Goal: Task Accomplishment & Management: Manage account settings

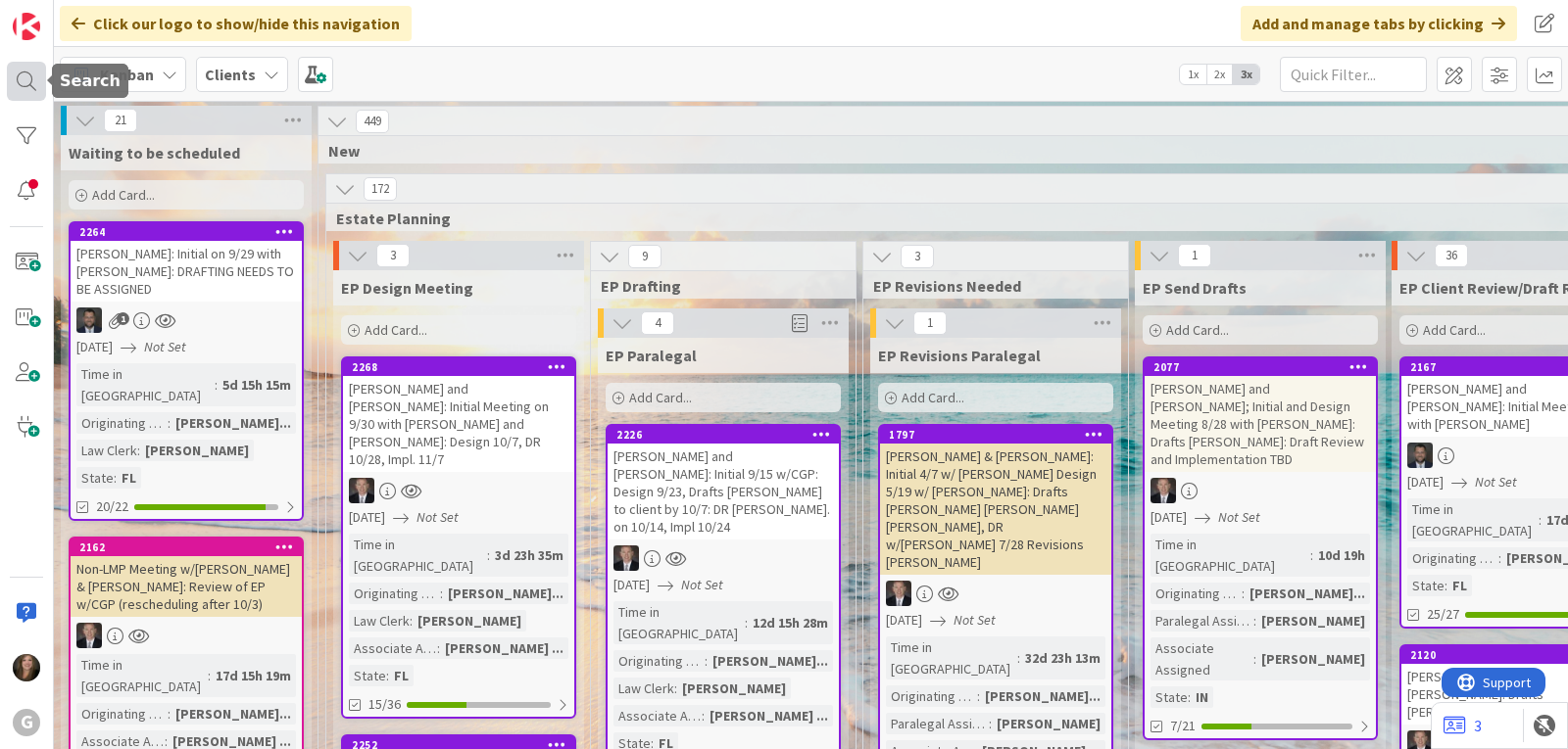
click at [15, 86] on div at bounding box center [26, 81] width 39 height 39
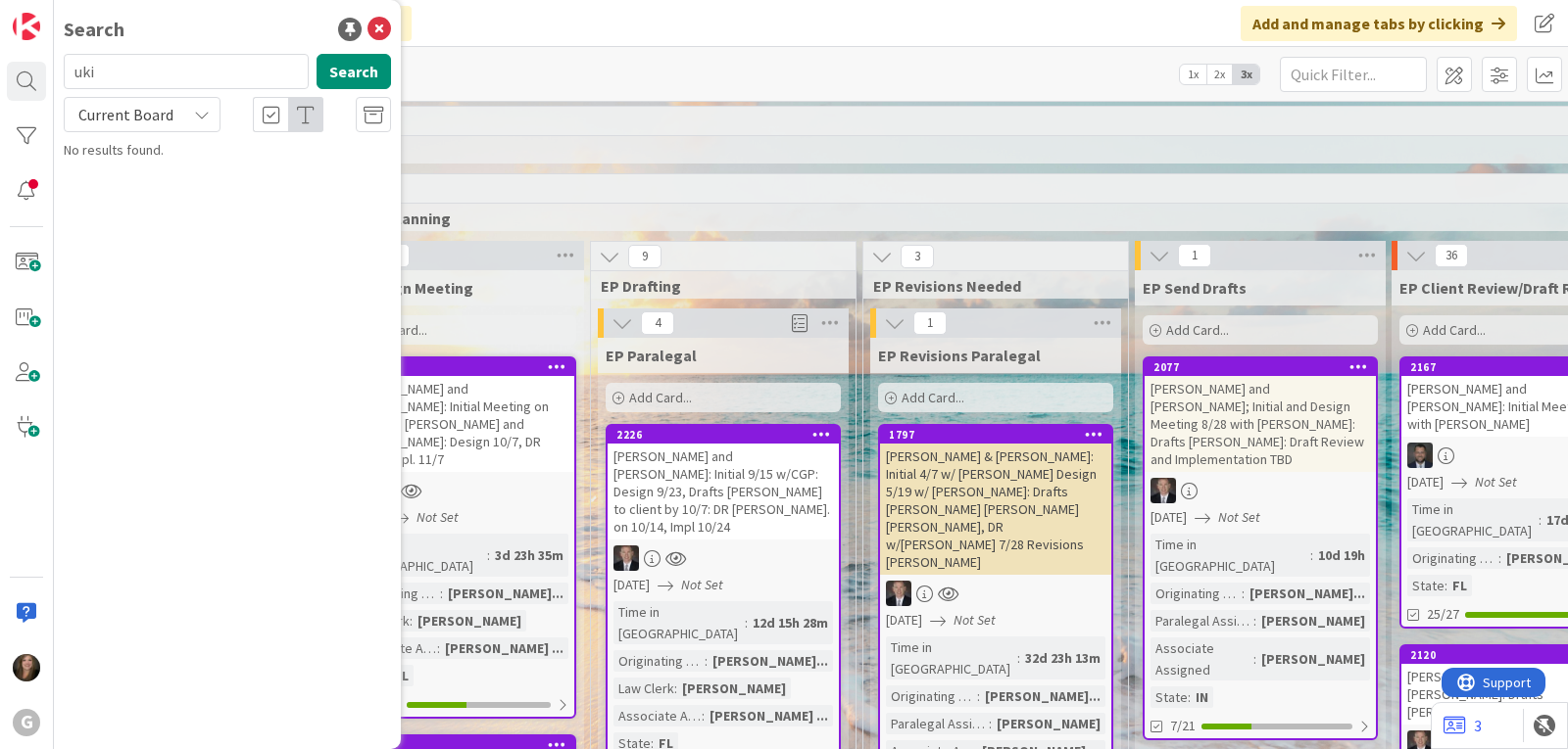
type input "uki"
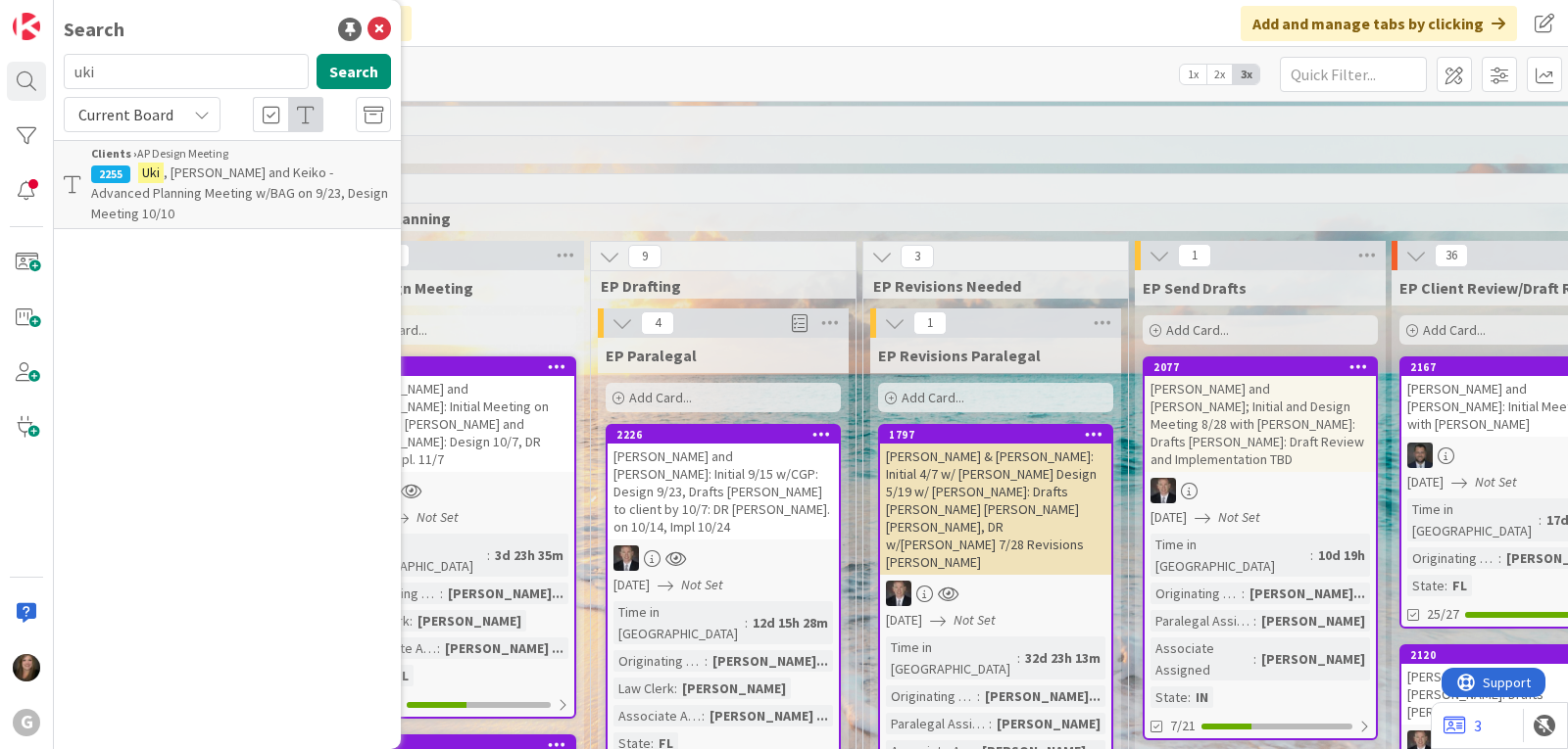
click at [161, 192] on span ", [PERSON_NAME] and Keiko - Advanced Planning Meeting w/BAG on 9/23, Design Mee…" at bounding box center [239, 192] width 297 height 59
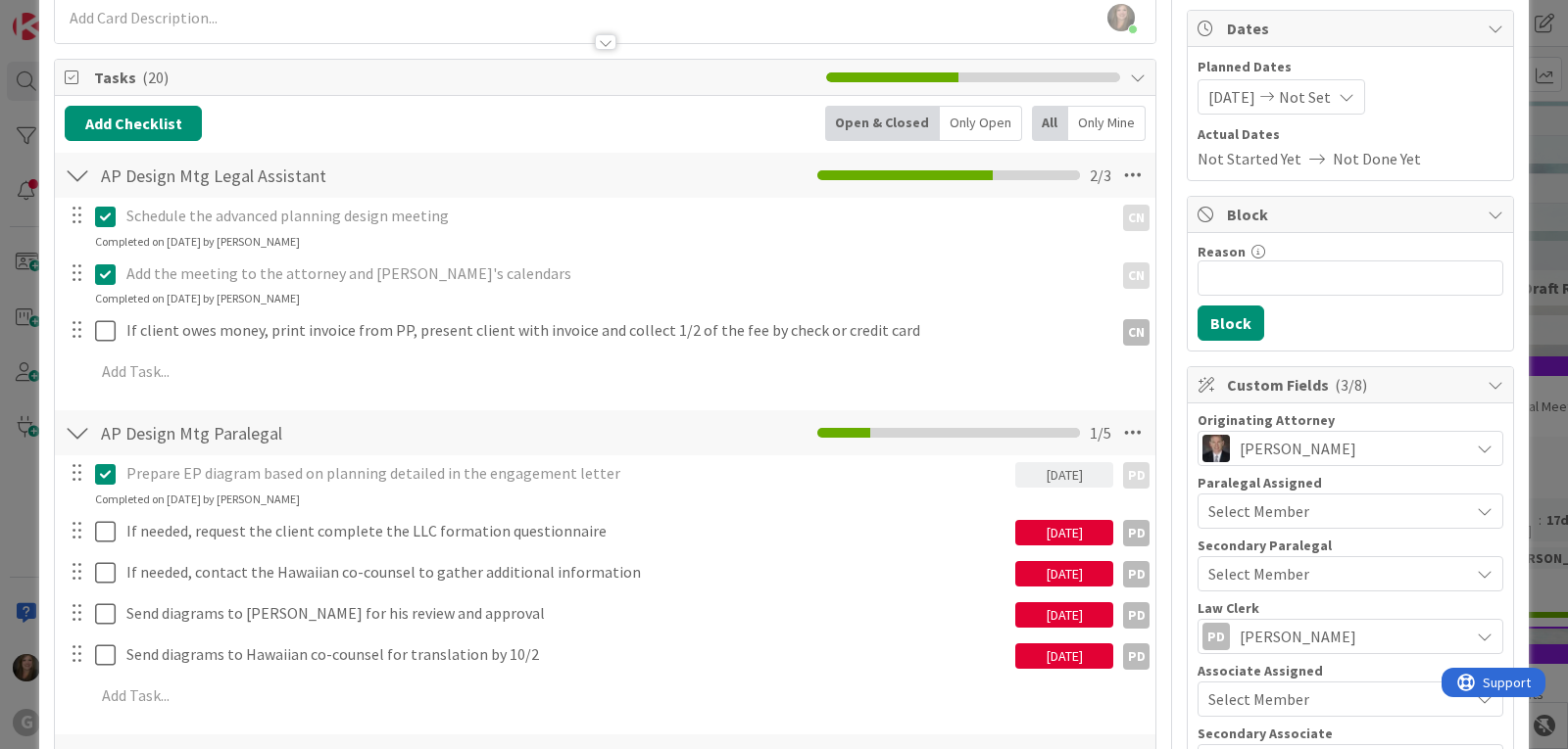
scroll to position [196, 0]
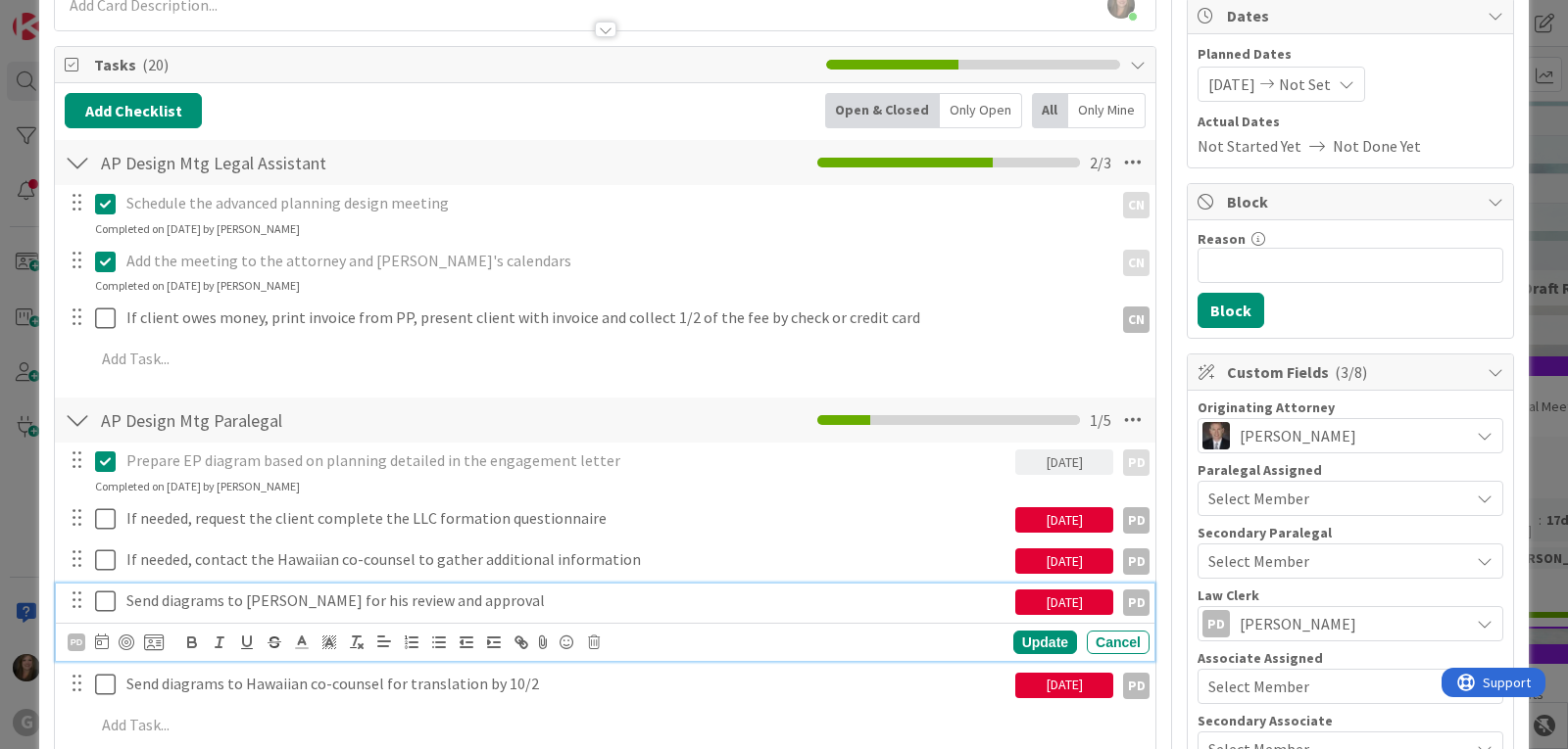
click at [108, 601] on icon at bounding box center [105, 602] width 21 height 24
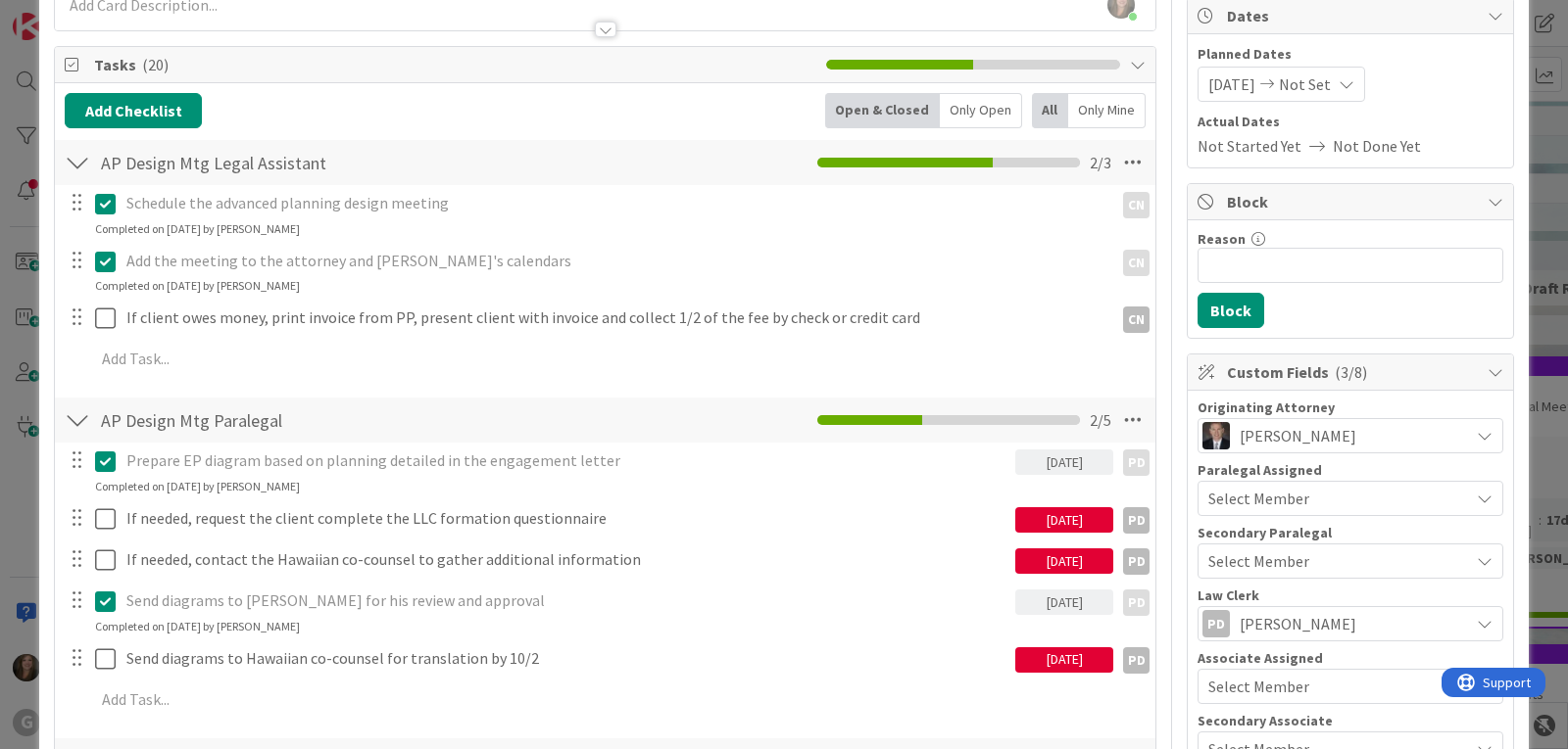
scroll to position [0, 0]
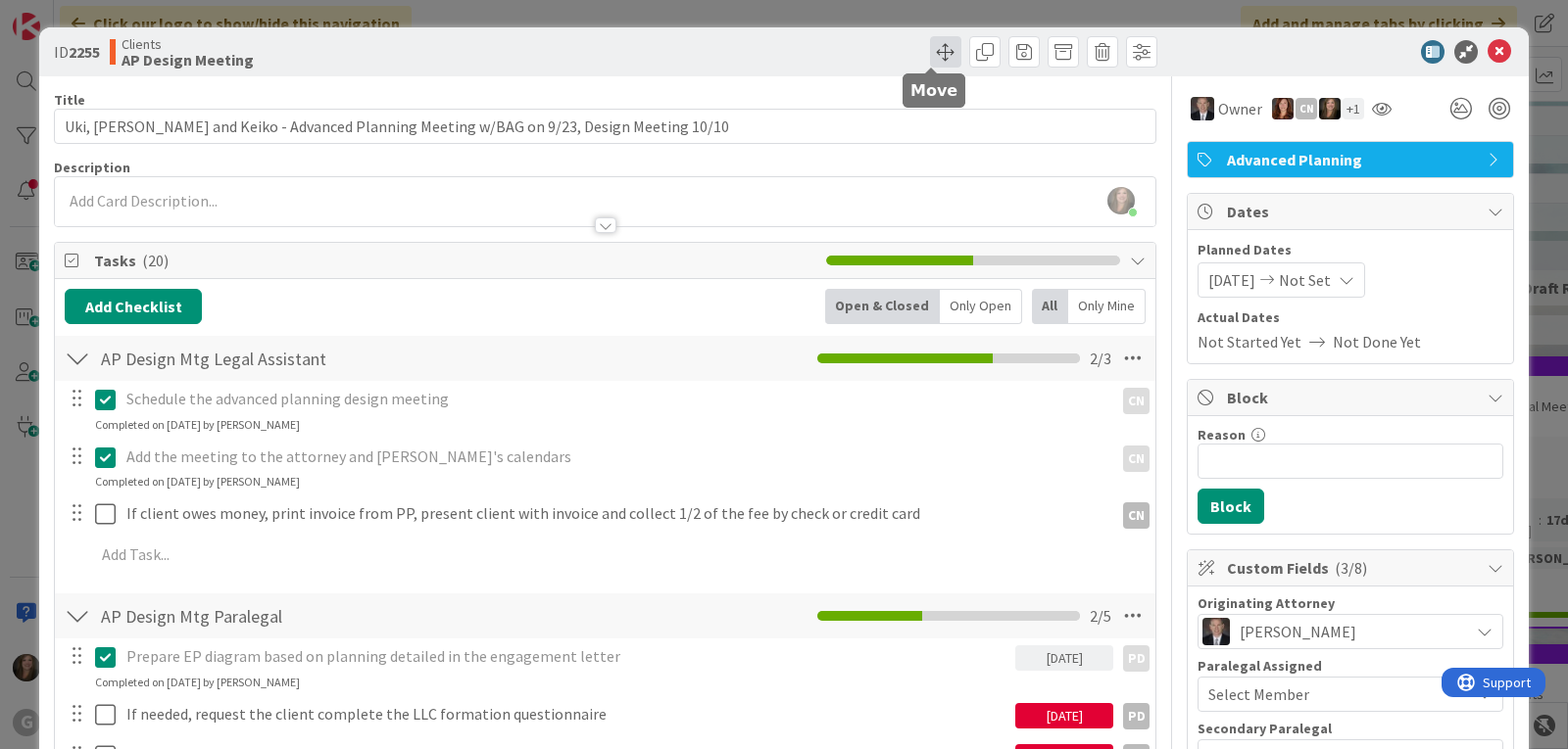
click at [929, 57] on span at bounding box center [944, 51] width 31 height 31
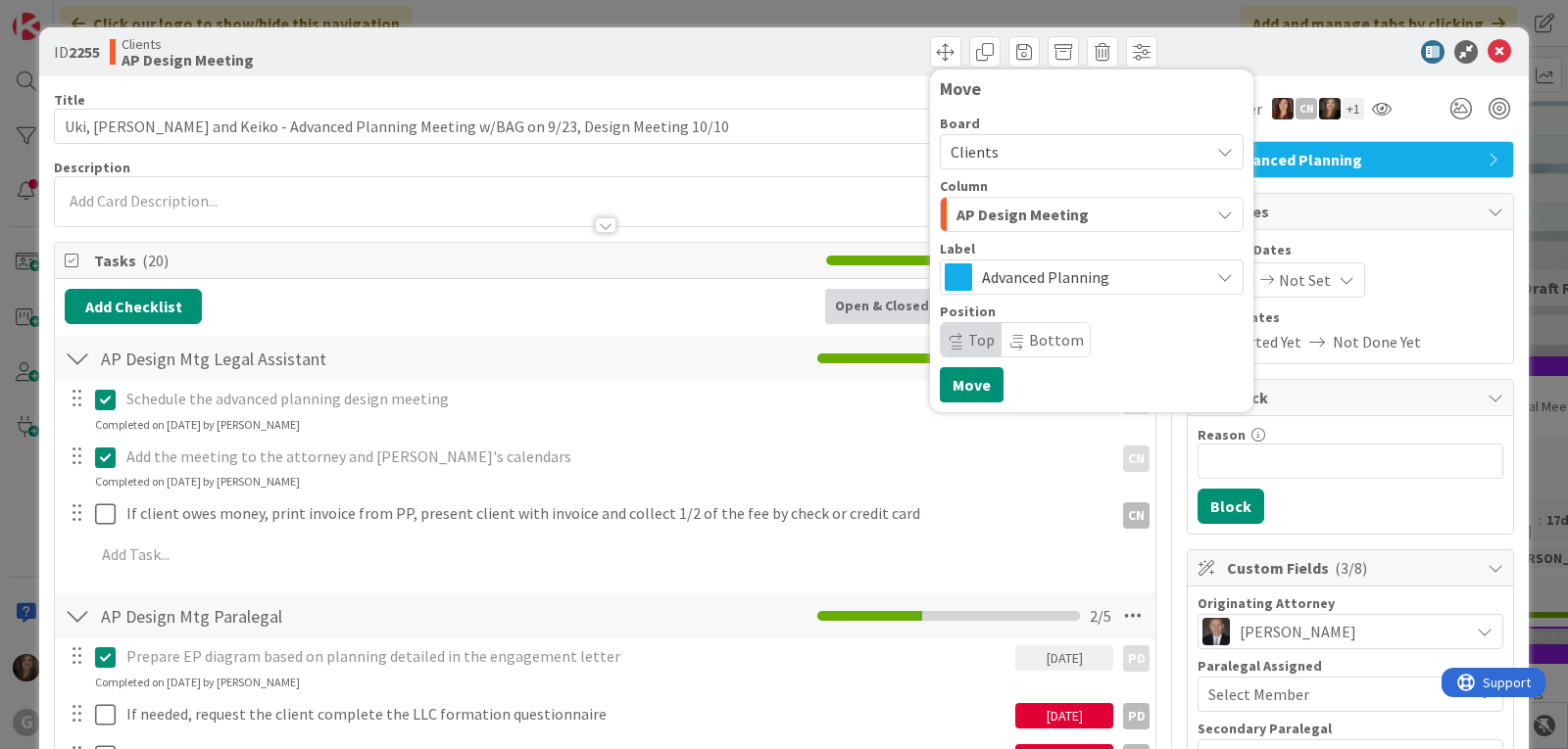
click at [1094, 215] on div "AP Design Meeting" at bounding box center [1080, 214] width 258 height 31
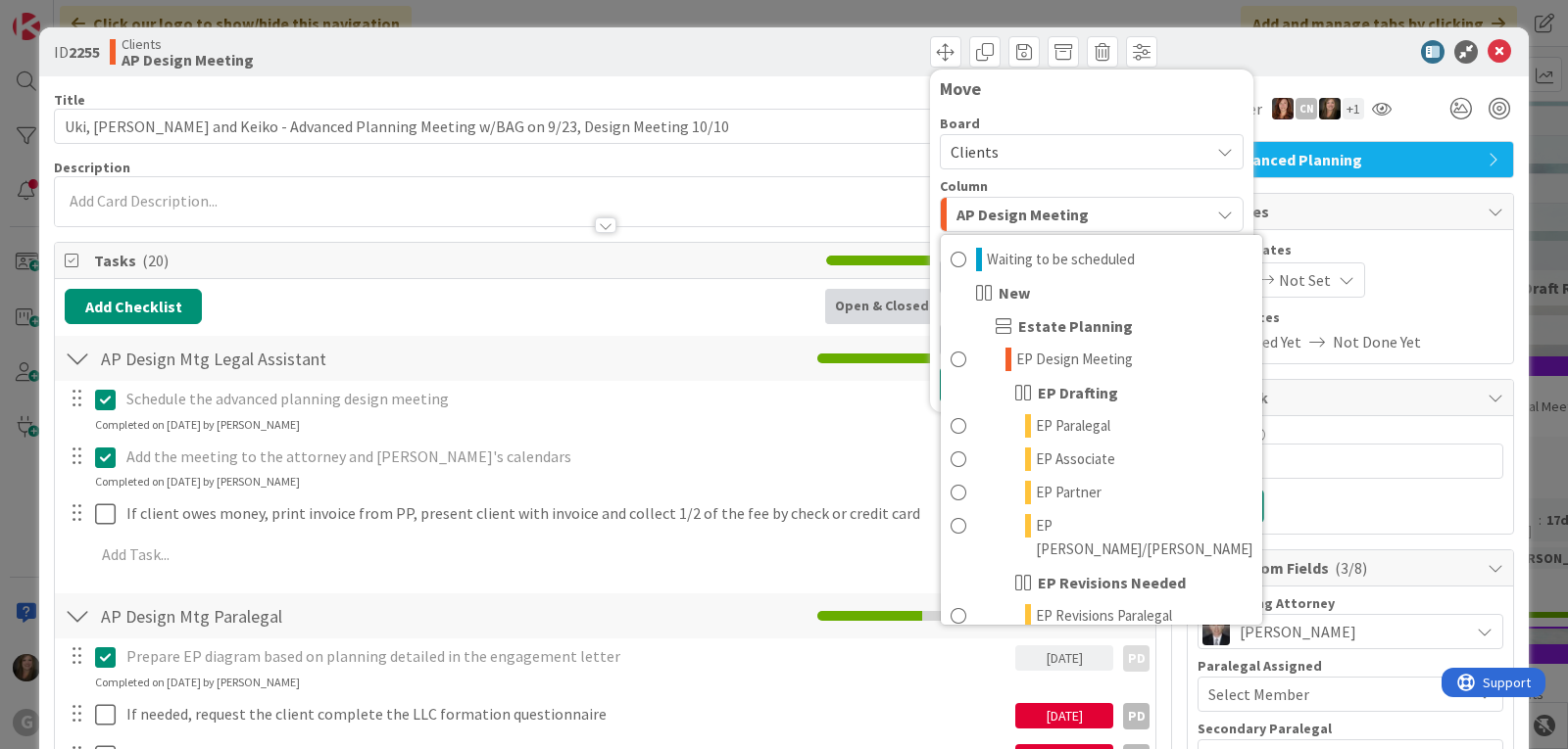
click at [1324, 55] on div at bounding box center [1340, 52] width 347 height 24
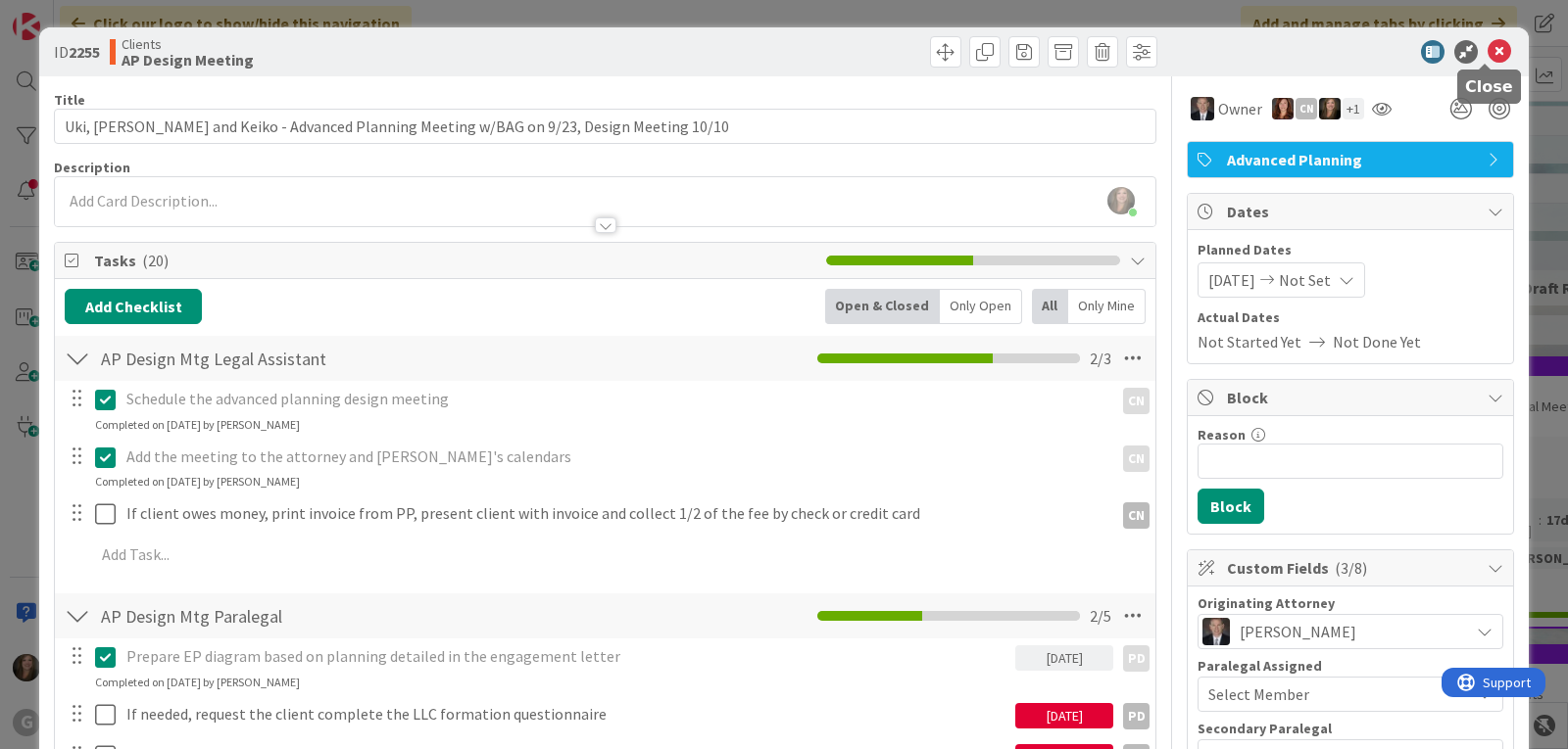
click at [1489, 41] on icon at bounding box center [1499, 52] width 24 height 24
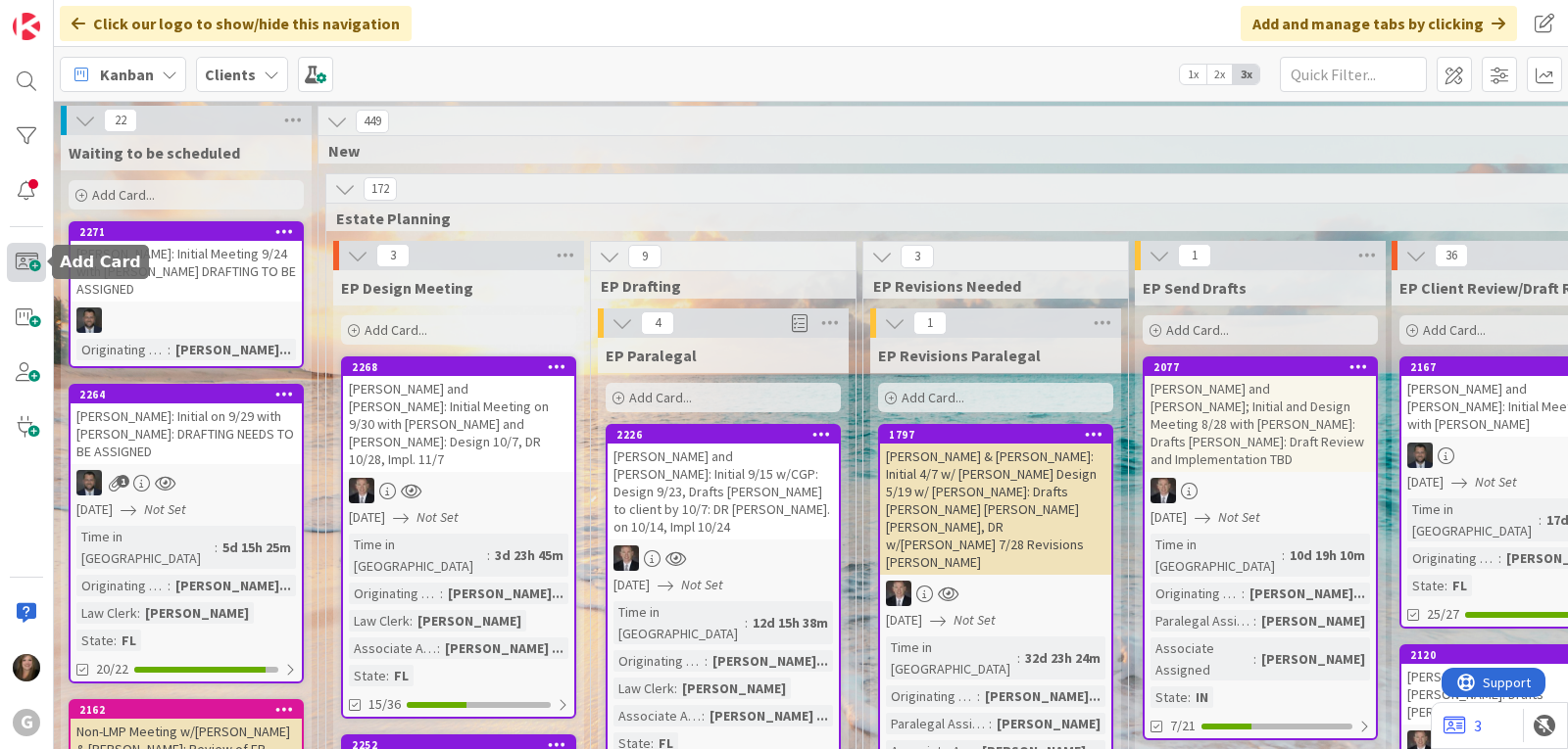
click at [25, 254] on span at bounding box center [26, 262] width 39 height 39
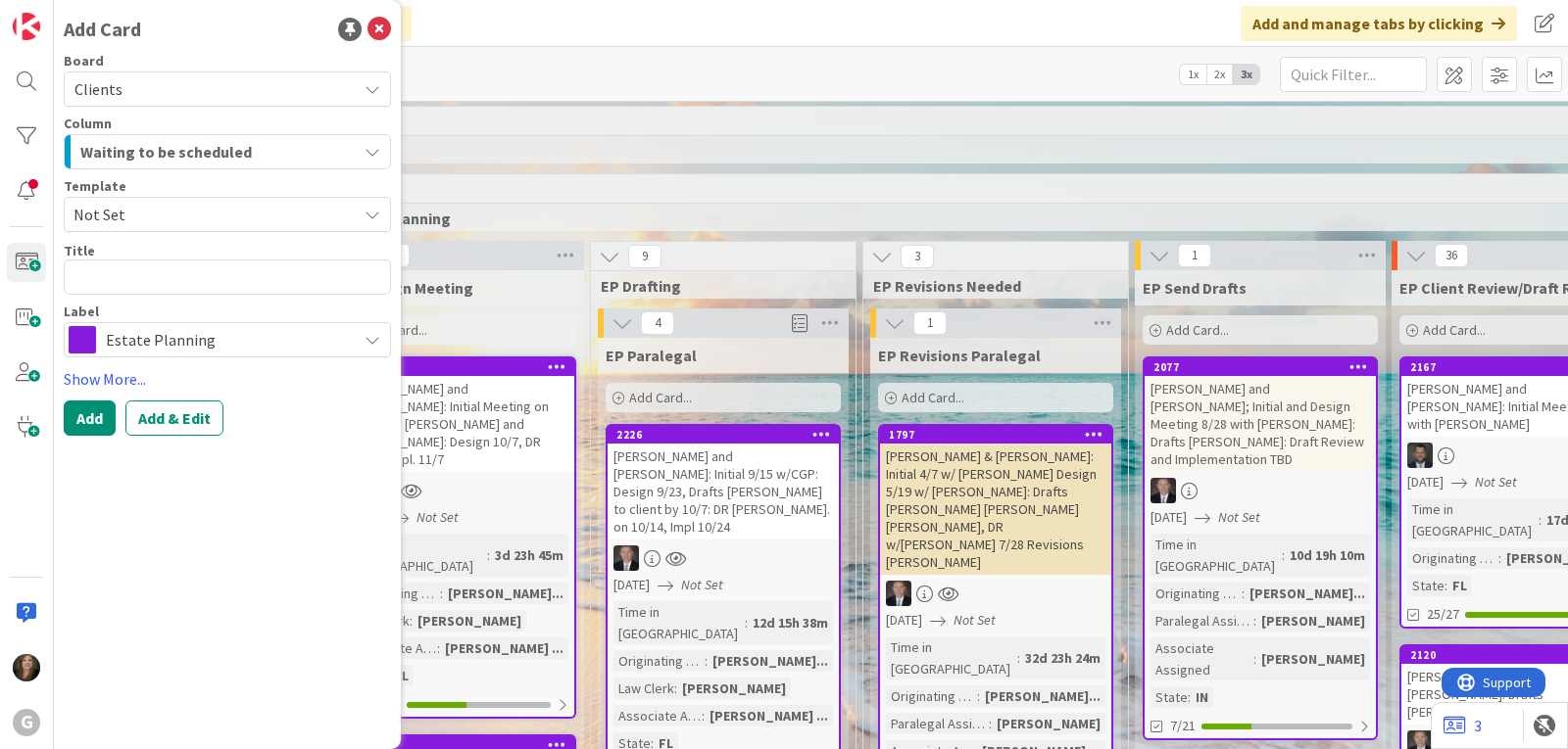
click at [376, 332] on icon at bounding box center [373, 340] width 16 height 16
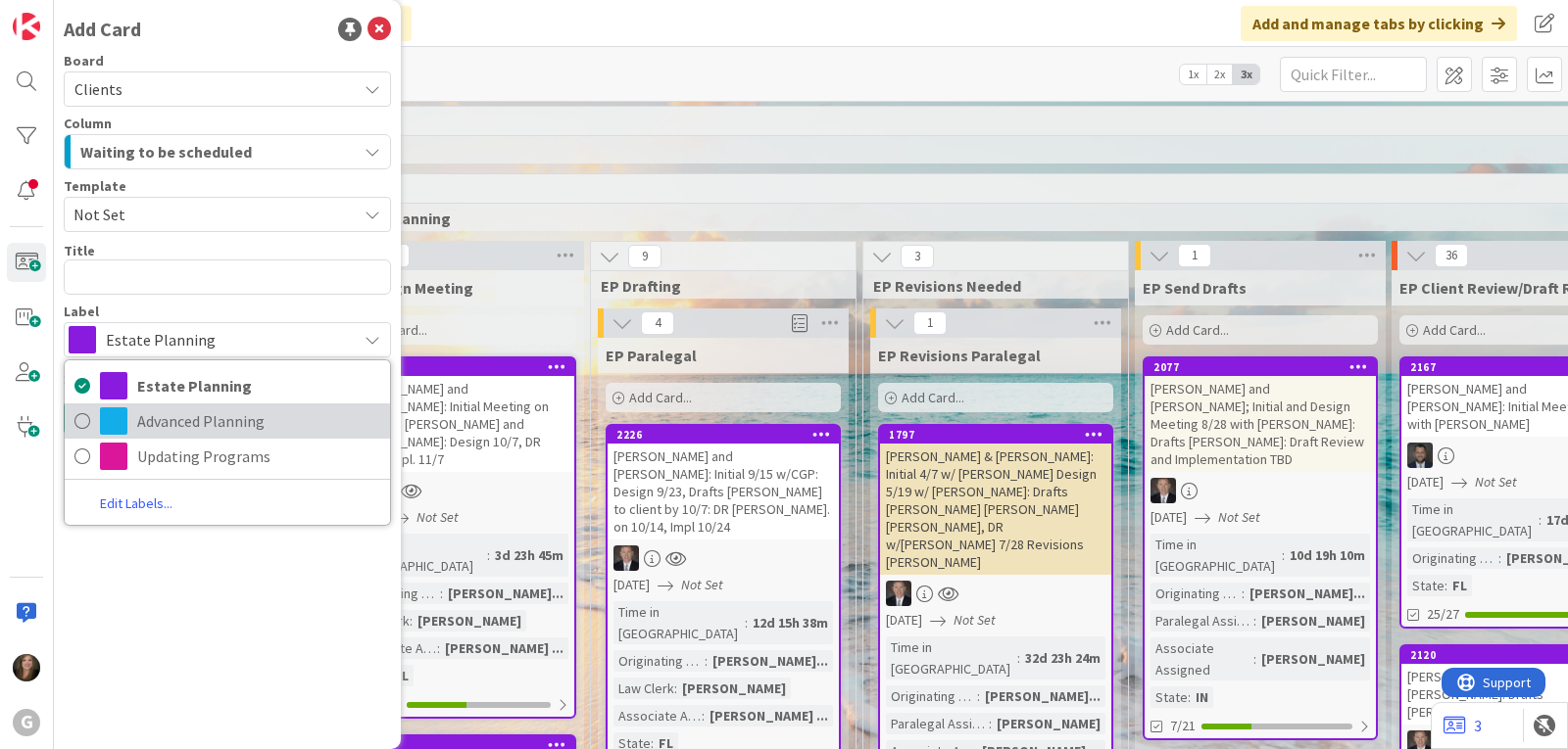
click at [232, 416] on span "Advanced Planning" at bounding box center [259, 421] width 243 height 30
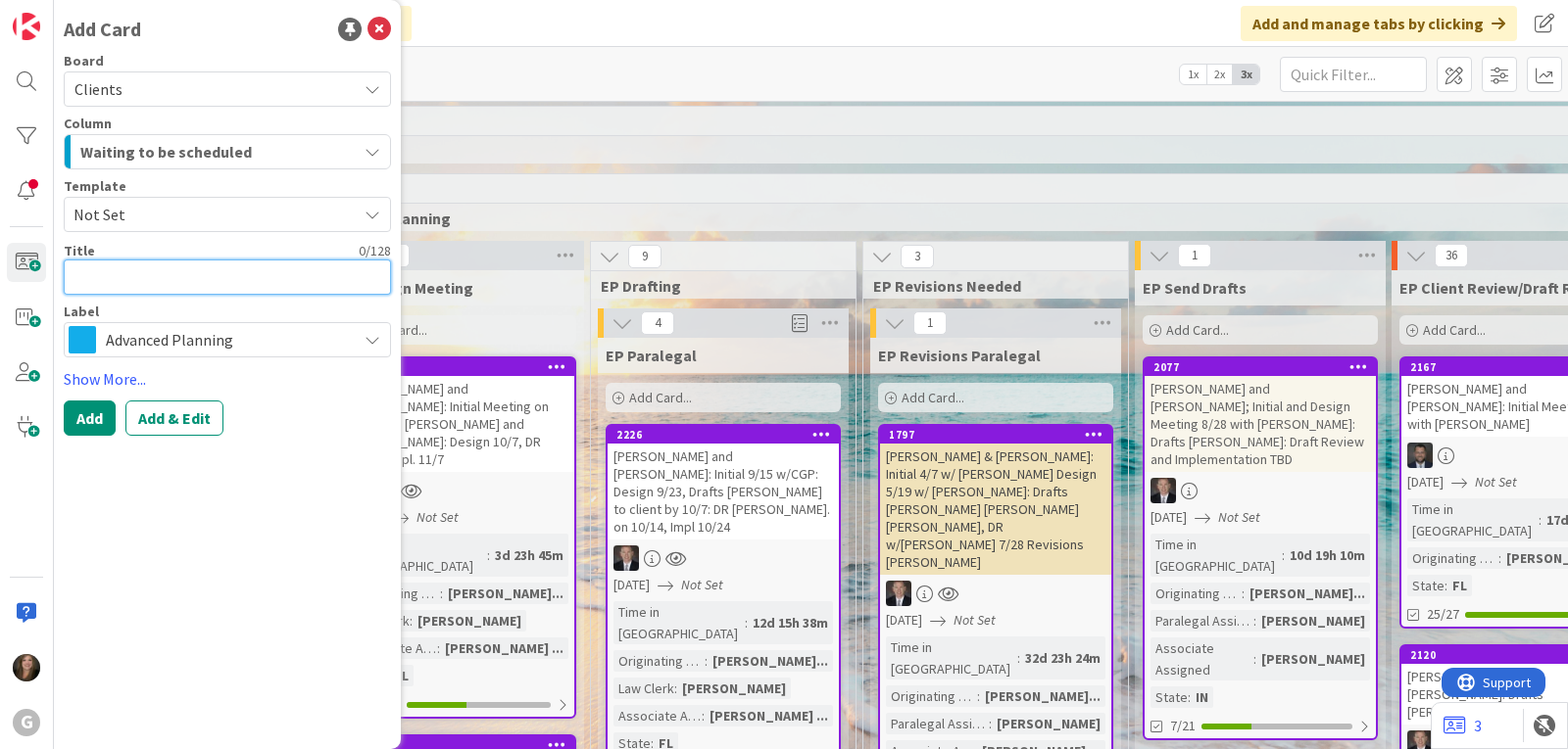
click at [131, 273] on textarea at bounding box center [227, 277] width 327 height 35
type textarea "x"
type textarea "S"
type textarea "x"
type textarea "Su"
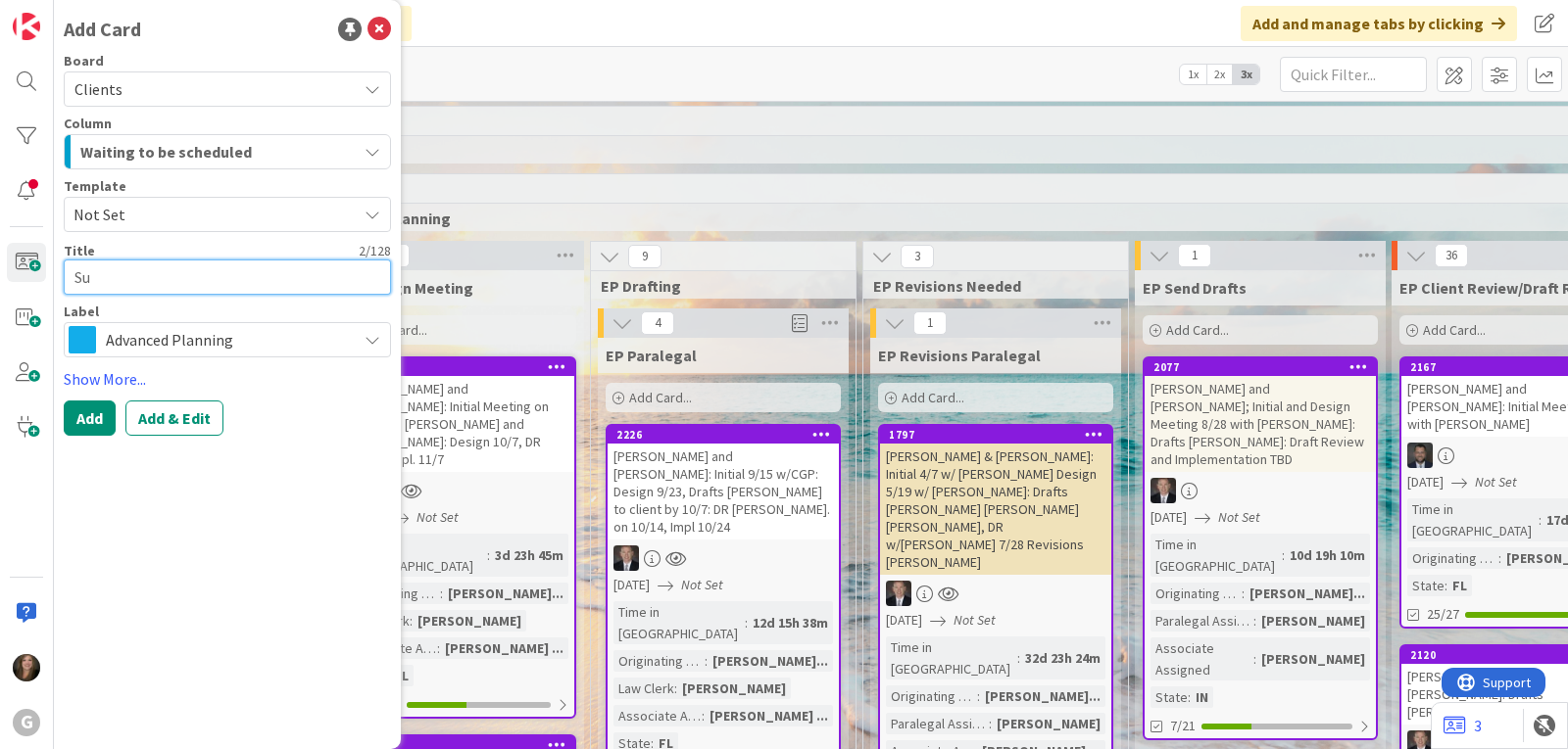
type textarea "x"
type textarea "Sul"
type textarea "x"
type textarea "Sull"
type textarea "x"
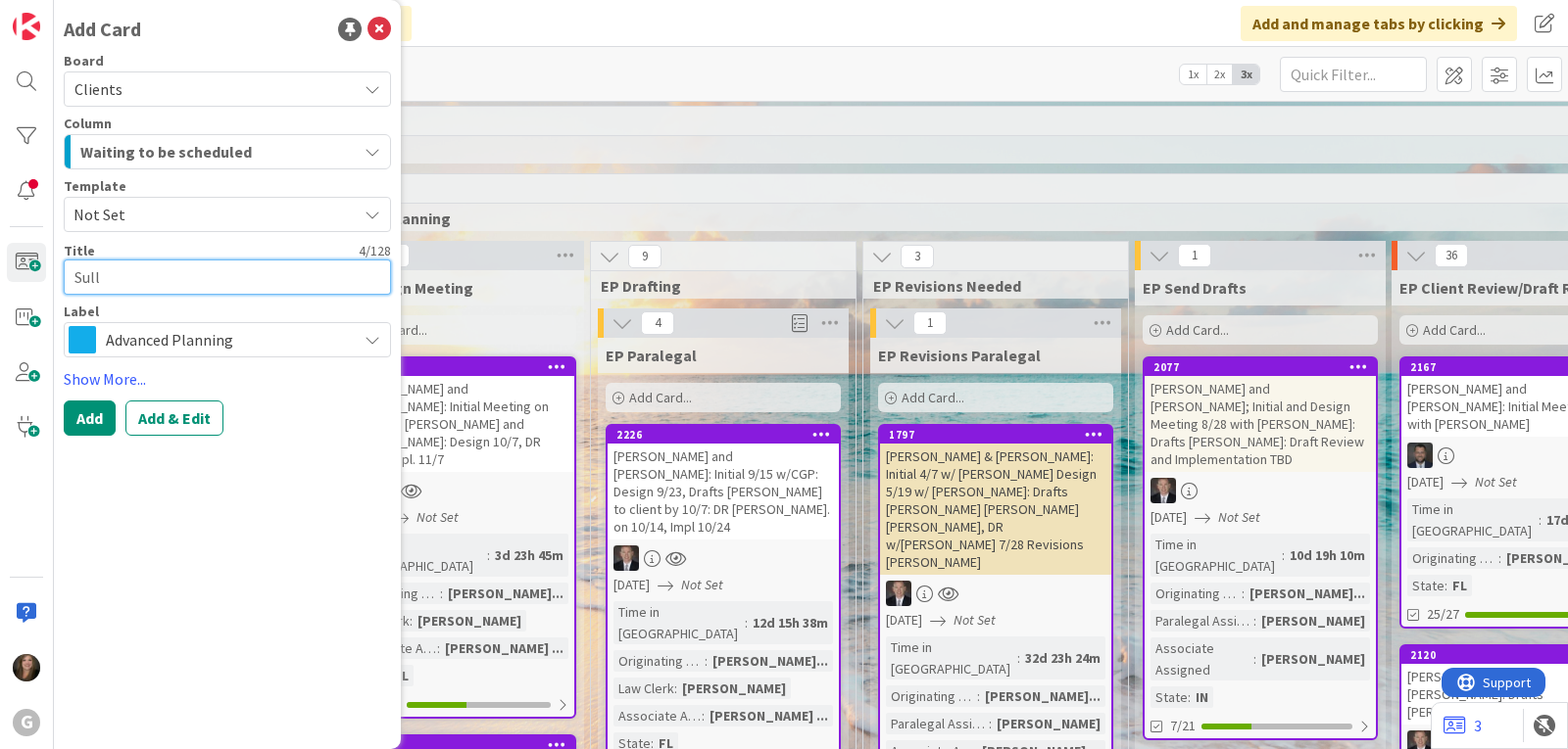
type textarea "Sulli"
type textarea "x"
type textarea "Sulliva"
type textarea "x"
type textarea "[PERSON_NAME]"
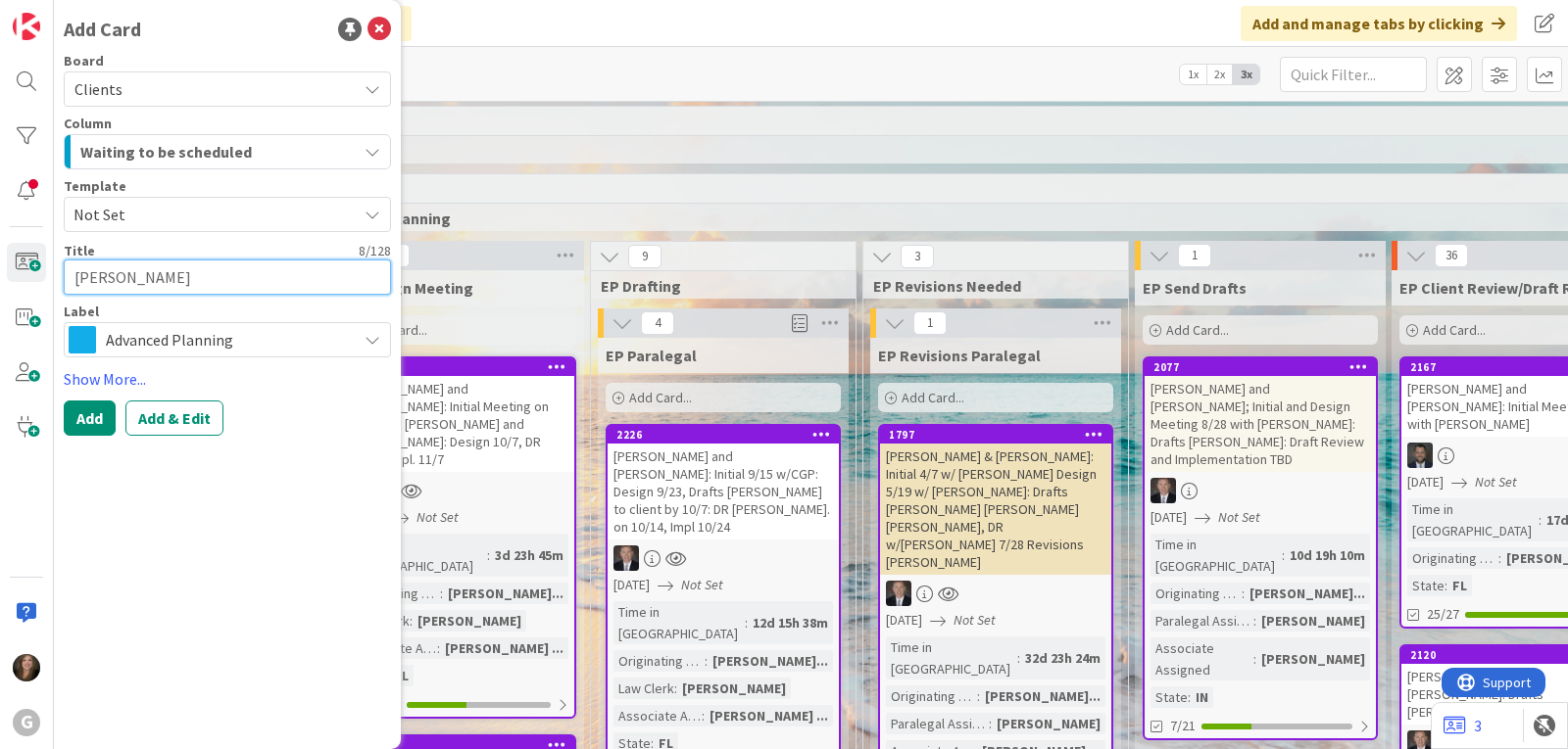
type textarea "x"
type textarea "[PERSON_NAME],"
type textarea "x"
type textarea "[PERSON_NAME],"
type textarea "x"
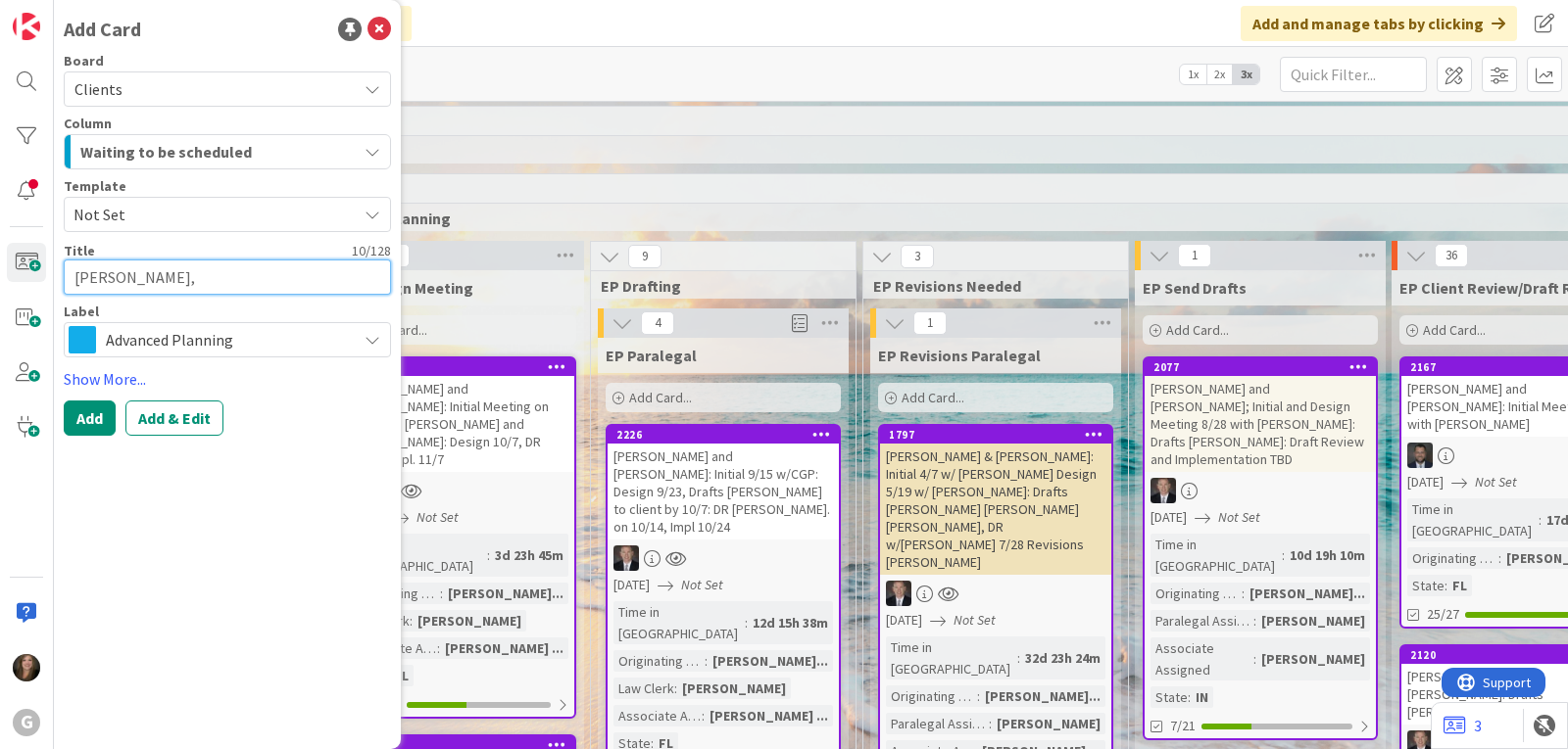
type textarea "[PERSON_NAME], M"
type textarea "x"
type textarea "[PERSON_NAME]"
type textarea "x"
type textarea "[PERSON_NAME]"
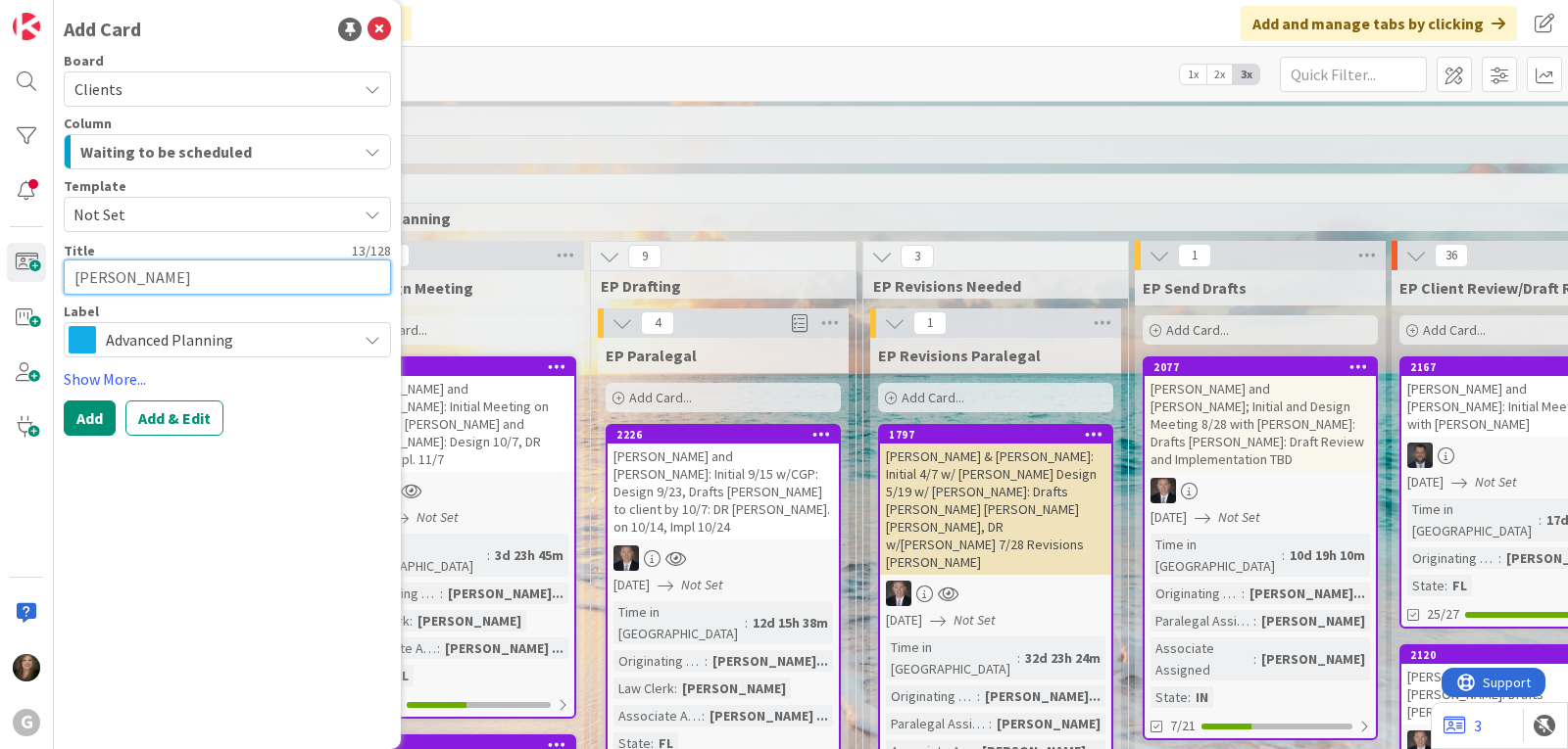
type textarea "x"
type textarea "[PERSON_NAME]"
type textarea "x"
type textarea "[PERSON_NAME]"
type textarea "x"
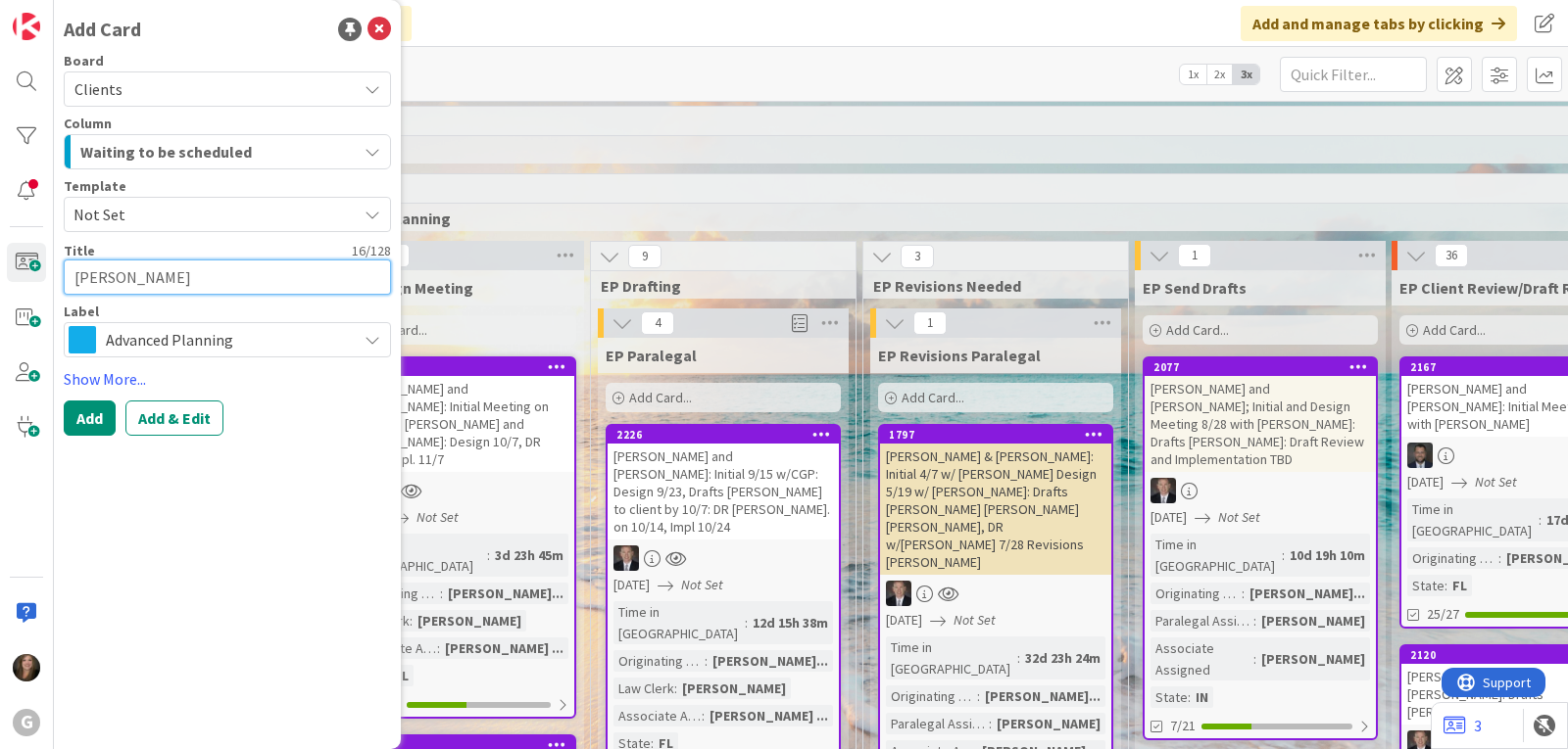
type textarea "[PERSON_NAME]"
type textarea "x"
type textarea "[PERSON_NAME] and"
type textarea "x"
type textarea "[PERSON_NAME] and"
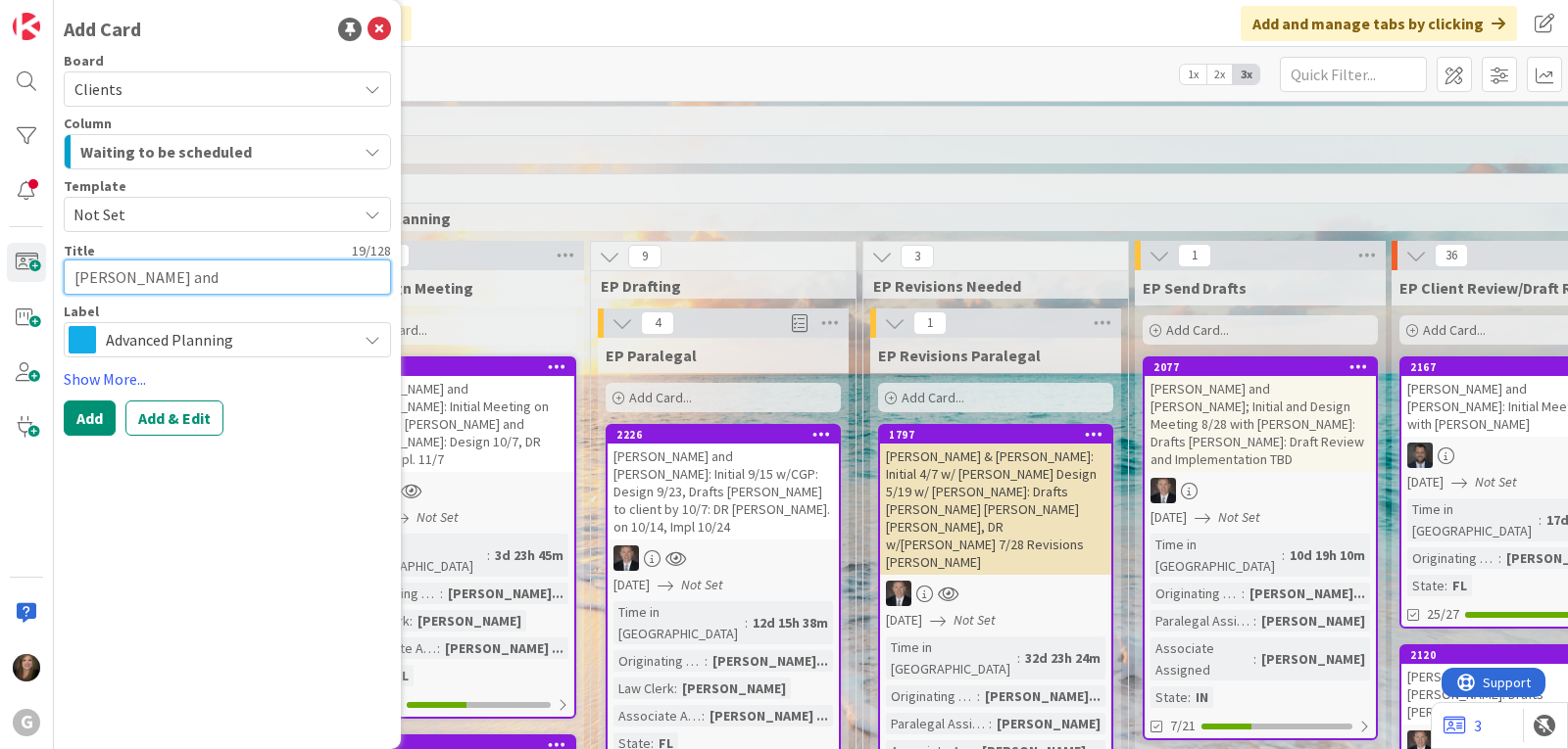
type textarea "x"
type textarea "[PERSON_NAME] and B"
type textarea "x"
type textarea "[PERSON_NAME] and Be"
type textarea "x"
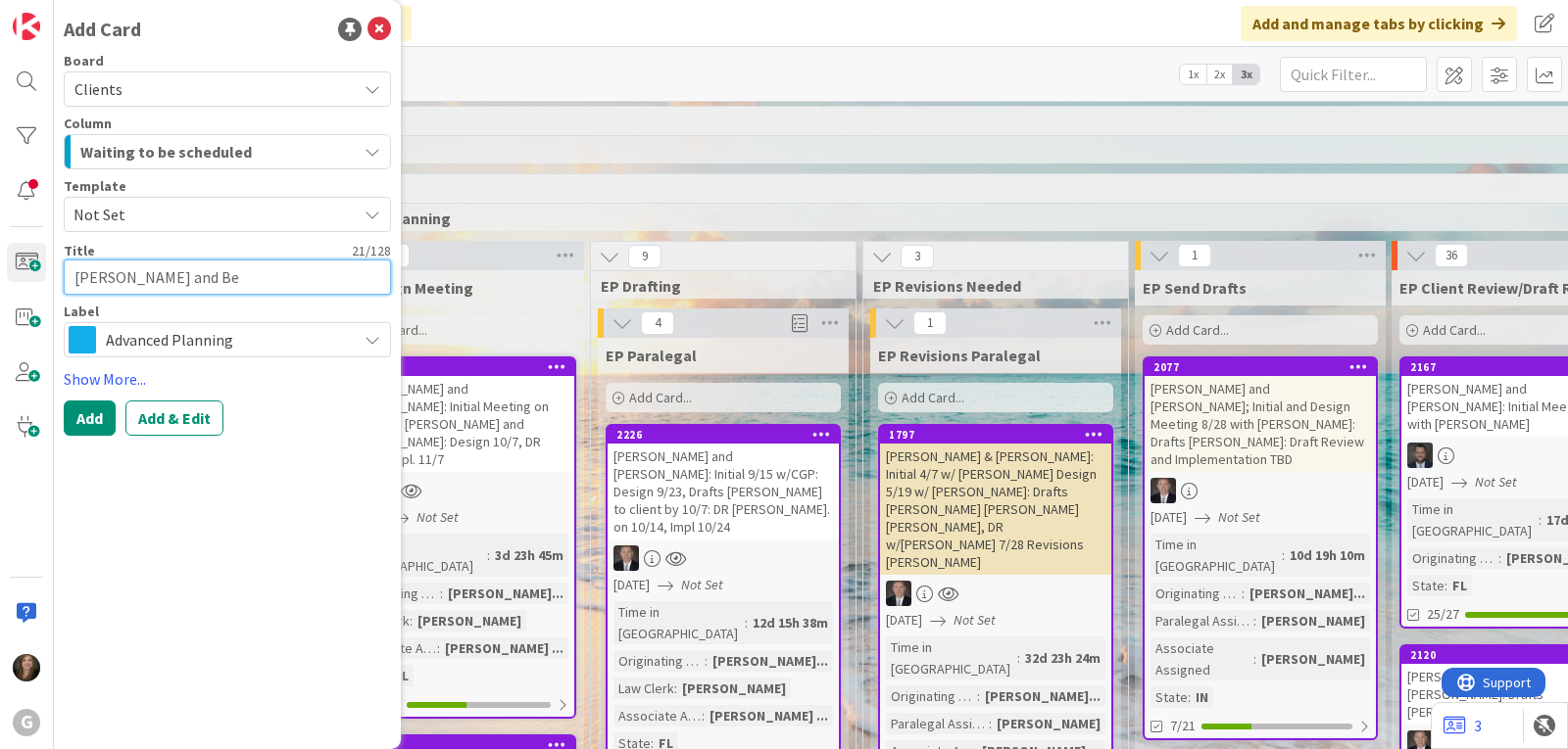
type textarea "[PERSON_NAME] and [PERSON_NAME]"
type textarea "x"
type textarea "[PERSON_NAME] and [PERSON_NAME]"
type textarea "x"
type textarea "[PERSON_NAME] and [PERSON_NAME]:"
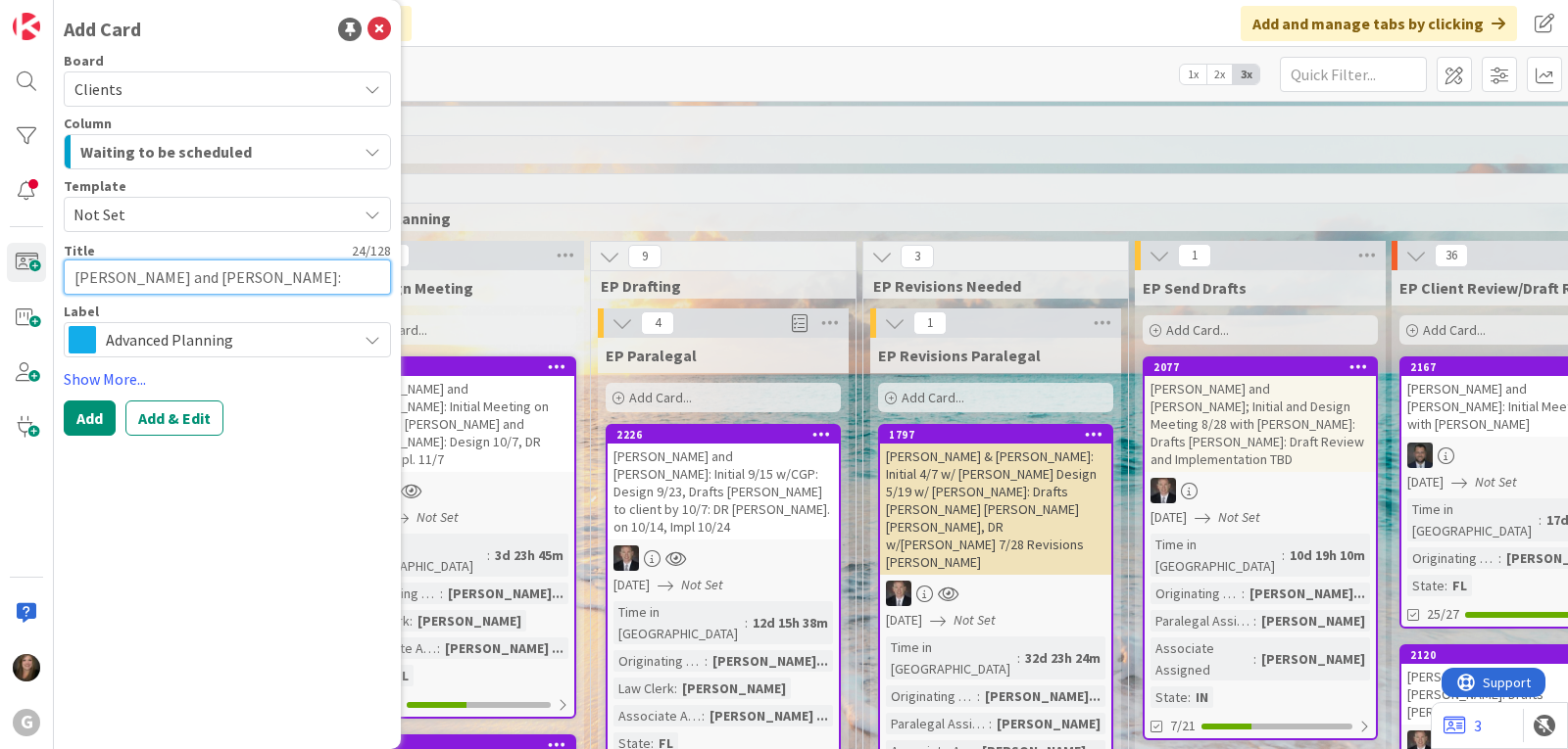
type textarea "x"
type textarea "[PERSON_NAME] and [PERSON_NAME]:"
type textarea "x"
type textarea "[PERSON_NAME] and [PERSON_NAME]: F"
type textarea "x"
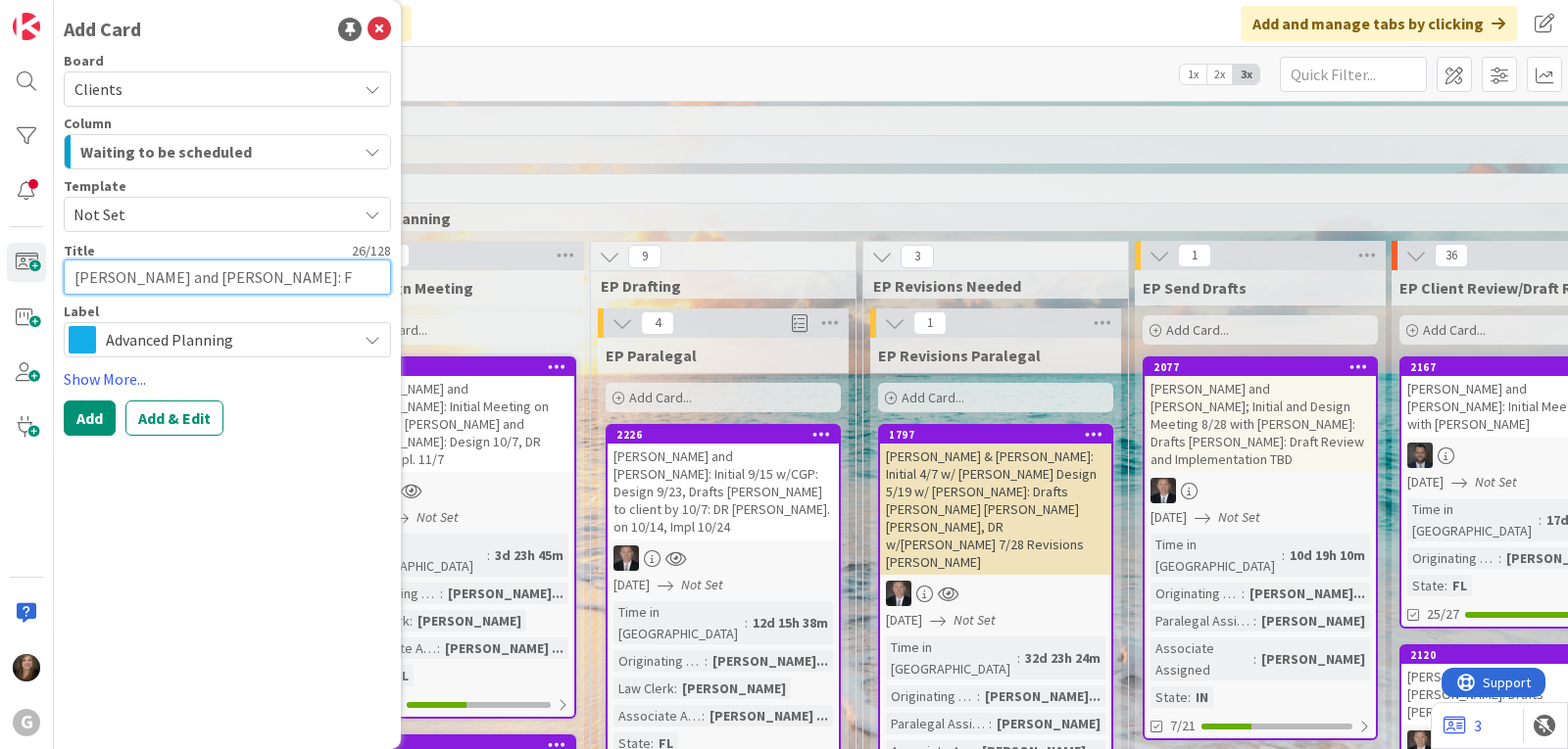
type textarea "[PERSON_NAME] and [PERSON_NAME]: [GEOGRAPHIC_DATA]"
type textarea "x"
type textarea "[PERSON_NAME] and [PERSON_NAME]: [GEOGRAPHIC_DATA]"
type textarea "x"
type textarea "[PERSON_NAME] and [PERSON_NAME]: FL X"
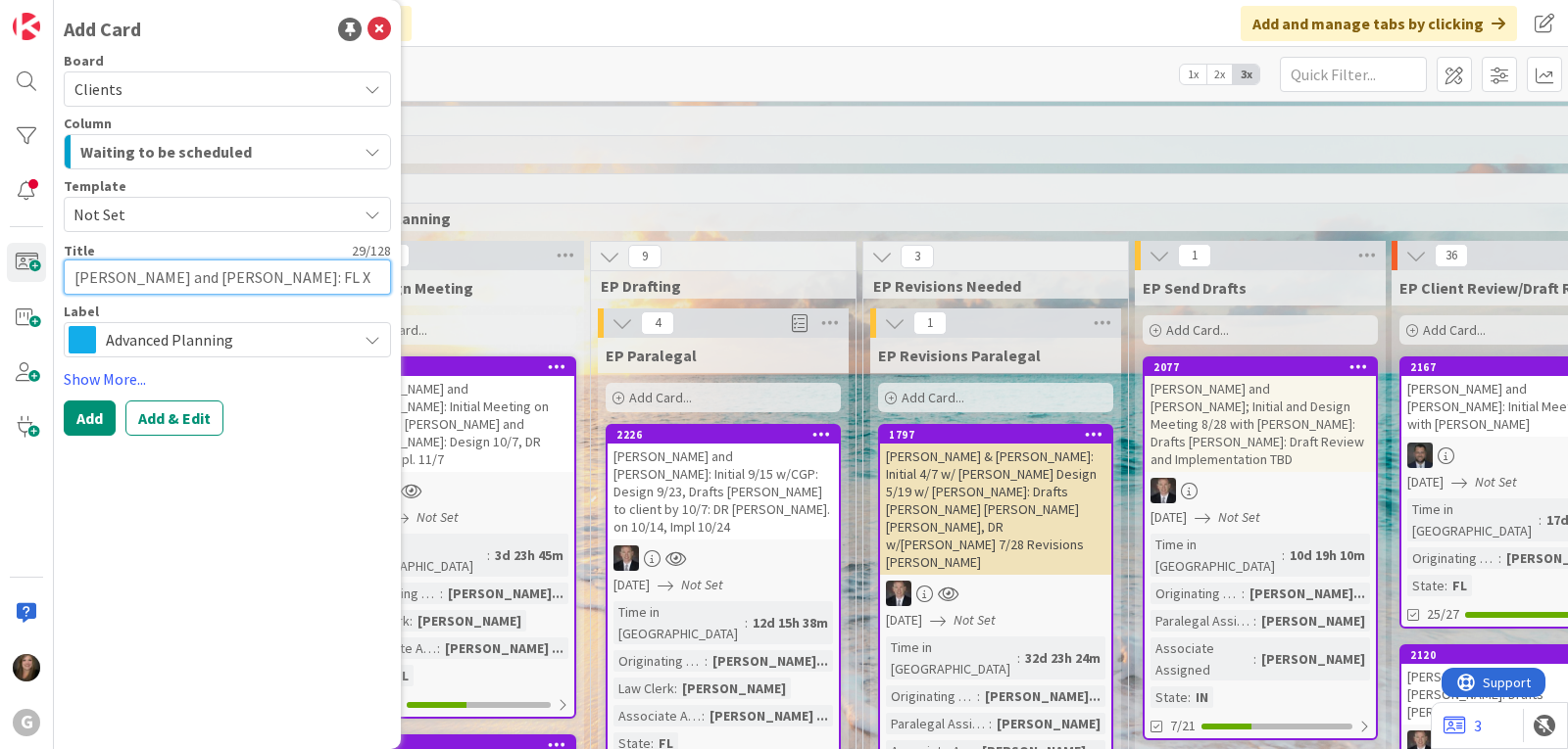
type textarea "x"
type textarea "[PERSON_NAME] and [PERSON_NAME]: FL Xi"
type textarea "x"
type textarea "[PERSON_NAME] and [PERSON_NAME]: FL Xi="
type textarea "x"
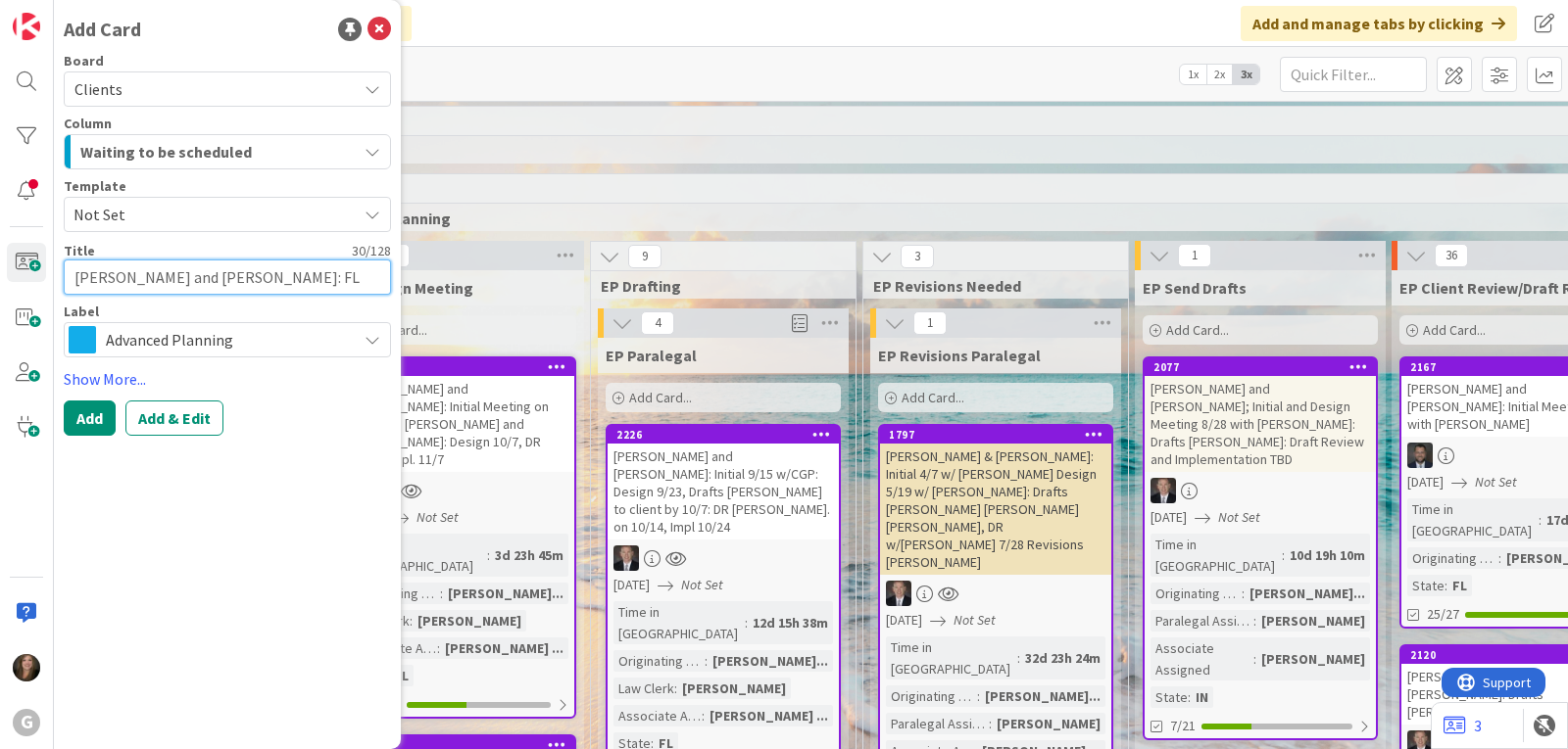
type textarea "[PERSON_NAME] and [PERSON_NAME]: FL Xi=="
type textarea "x"
type textarea "[PERSON_NAME] and [PERSON_NAME]: FL Xi==="
type textarea "x"
type textarea "[PERSON_NAME] and [PERSON_NAME]: FL Xi=="
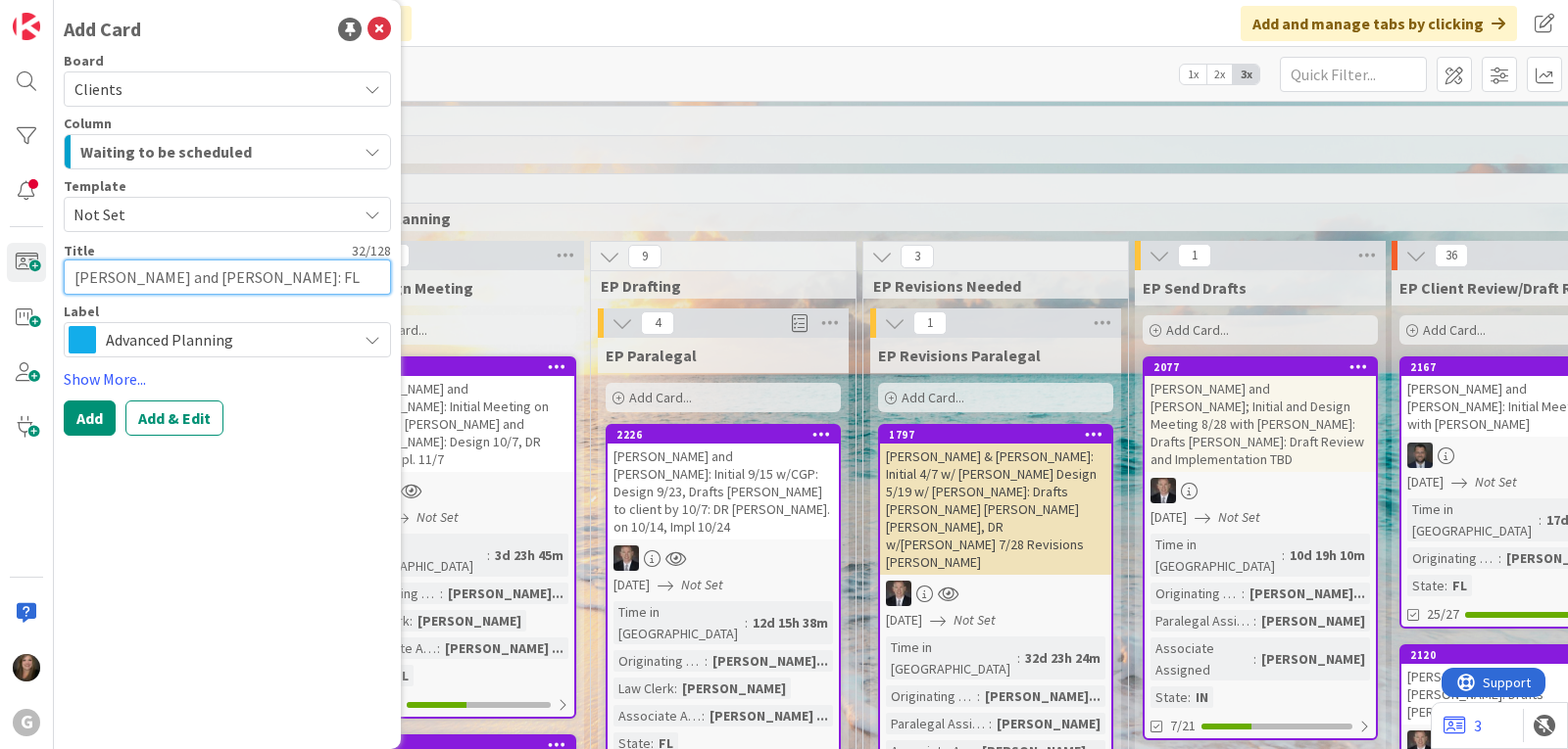
type textarea "x"
type textarea "[PERSON_NAME] and [PERSON_NAME]: FL Xi="
type textarea "x"
type textarea "[PERSON_NAME] and [PERSON_NAME]: FL Xi"
type textarea "x"
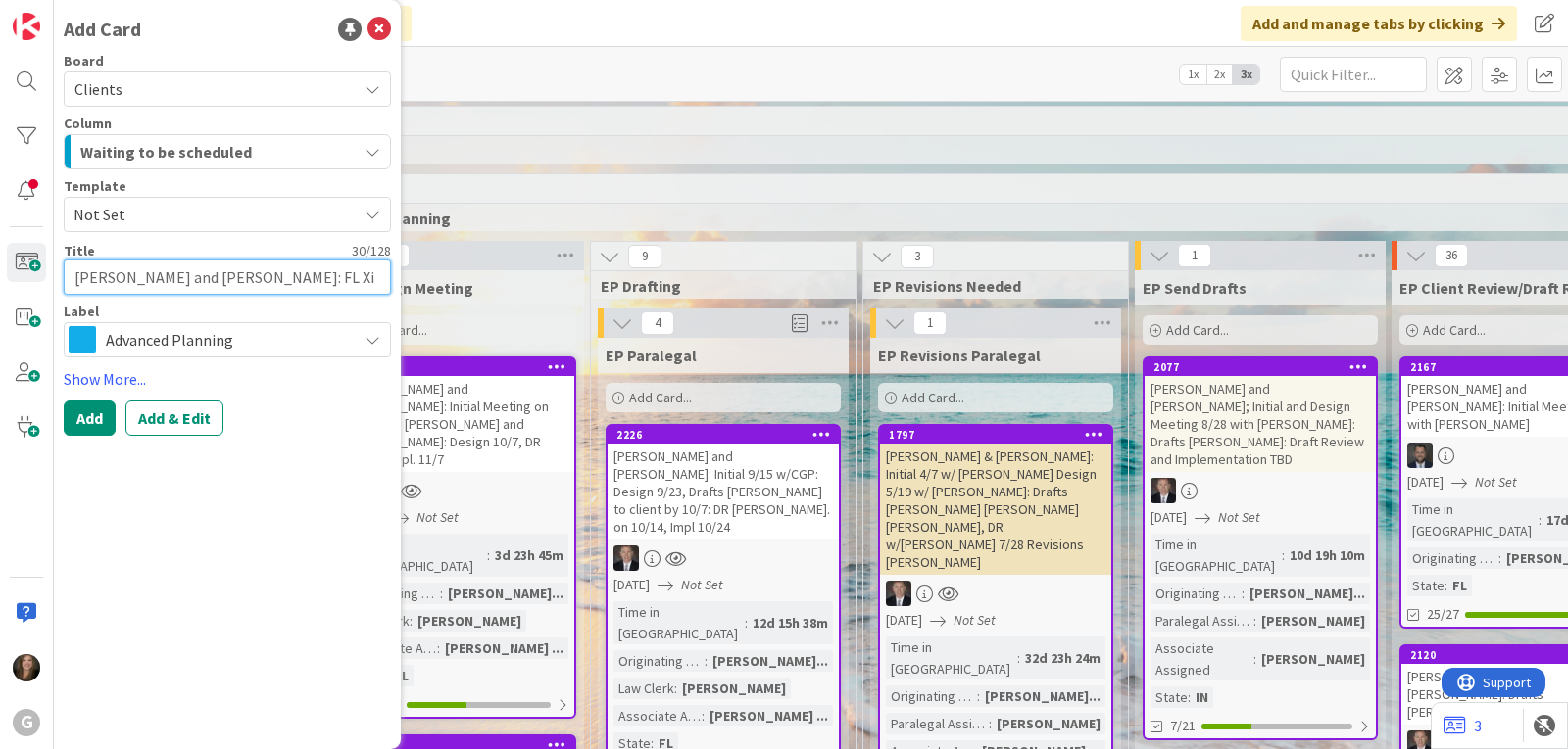
type textarea "[PERSON_NAME] and [PERSON_NAME]: FL X"
type textarea "x"
type textarea "[PERSON_NAME] and [PERSON_NAME]: [GEOGRAPHIC_DATA]"
type textarea "x"
type textarea "[PERSON_NAME] and [PERSON_NAME]: FL C"
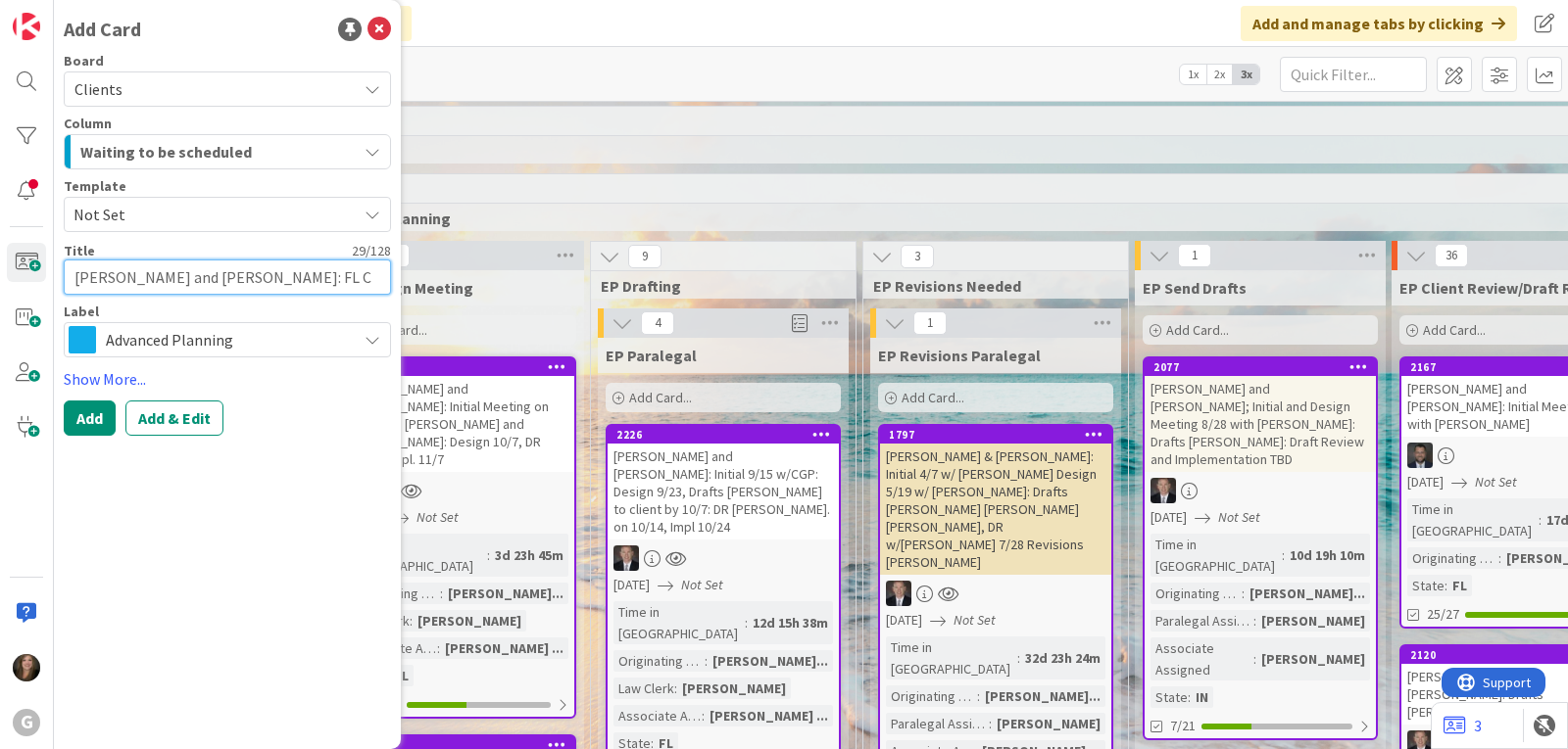
type textarea "x"
type textarea "[PERSON_NAME] and [PERSON_NAME]: FL Co"
type textarea "x"
type textarea "[PERSON_NAME] and [PERSON_NAME]: FL Con"
type textarea "x"
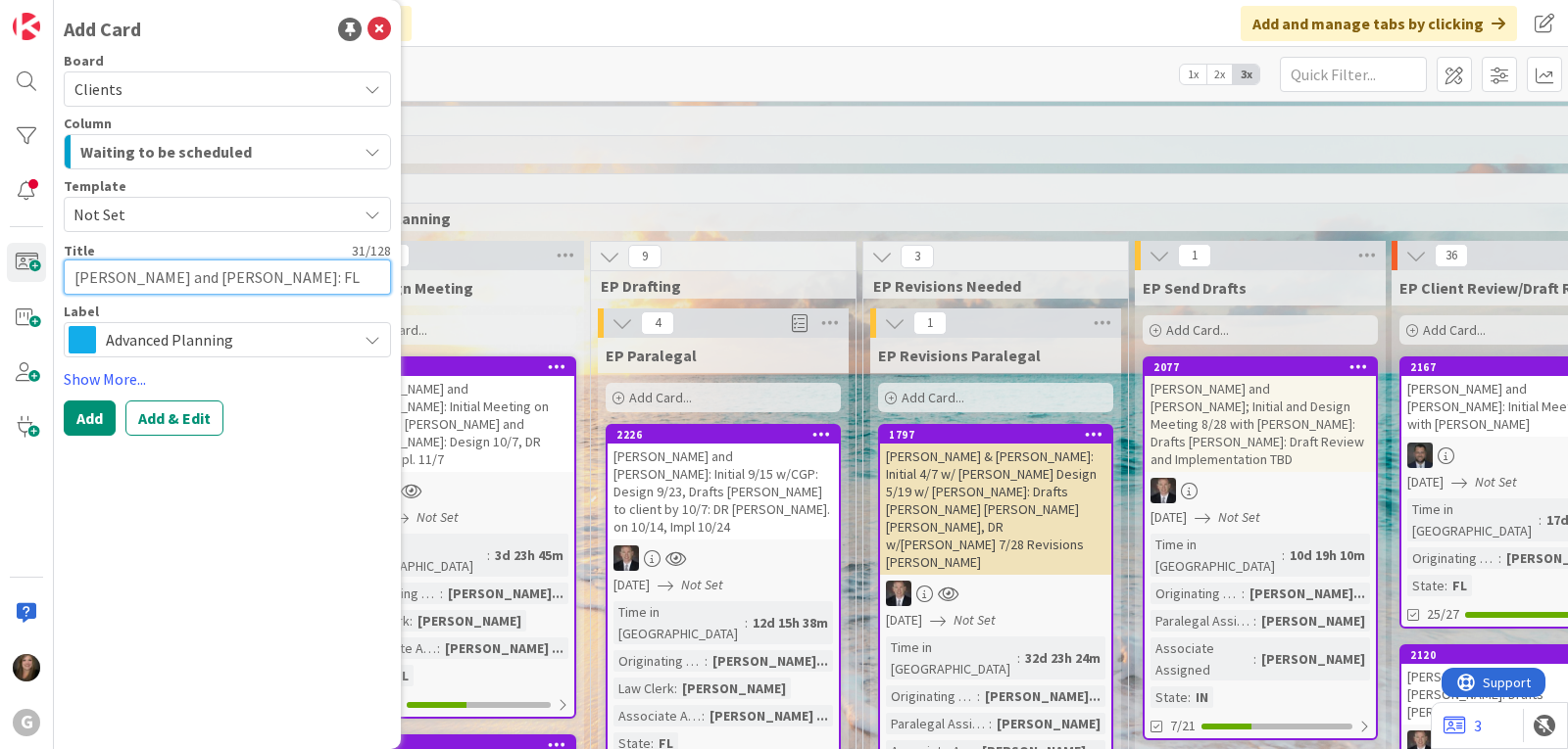
type textarea "[PERSON_NAME] and [PERSON_NAME]: FL Condo"
type textarea "x"
type textarea "[PERSON_NAME] and [PERSON_NAME]: FL Condo"
type textarea "x"
type textarea "[PERSON_NAME] and [PERSON_NAME]: FL Condo D"
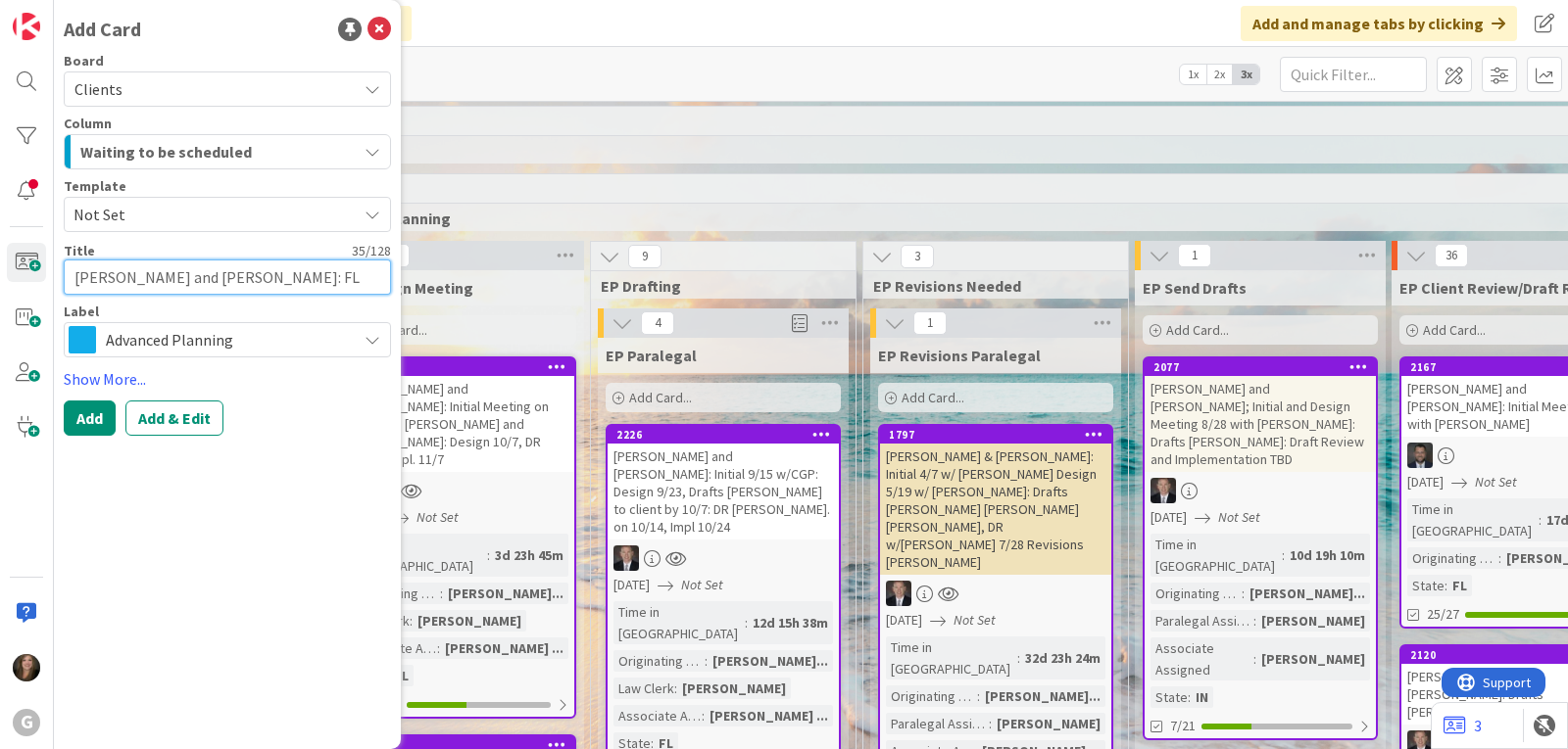
type textarea "x"
type textarea "[PERSON_NAME] and [PERSON_NAME]: FL Condo De"
type textarea "x"
type textarea "[PERSON_NAME] and [PERSON_NAME]: FL [PERSON_NAME]"
type textarea "x"
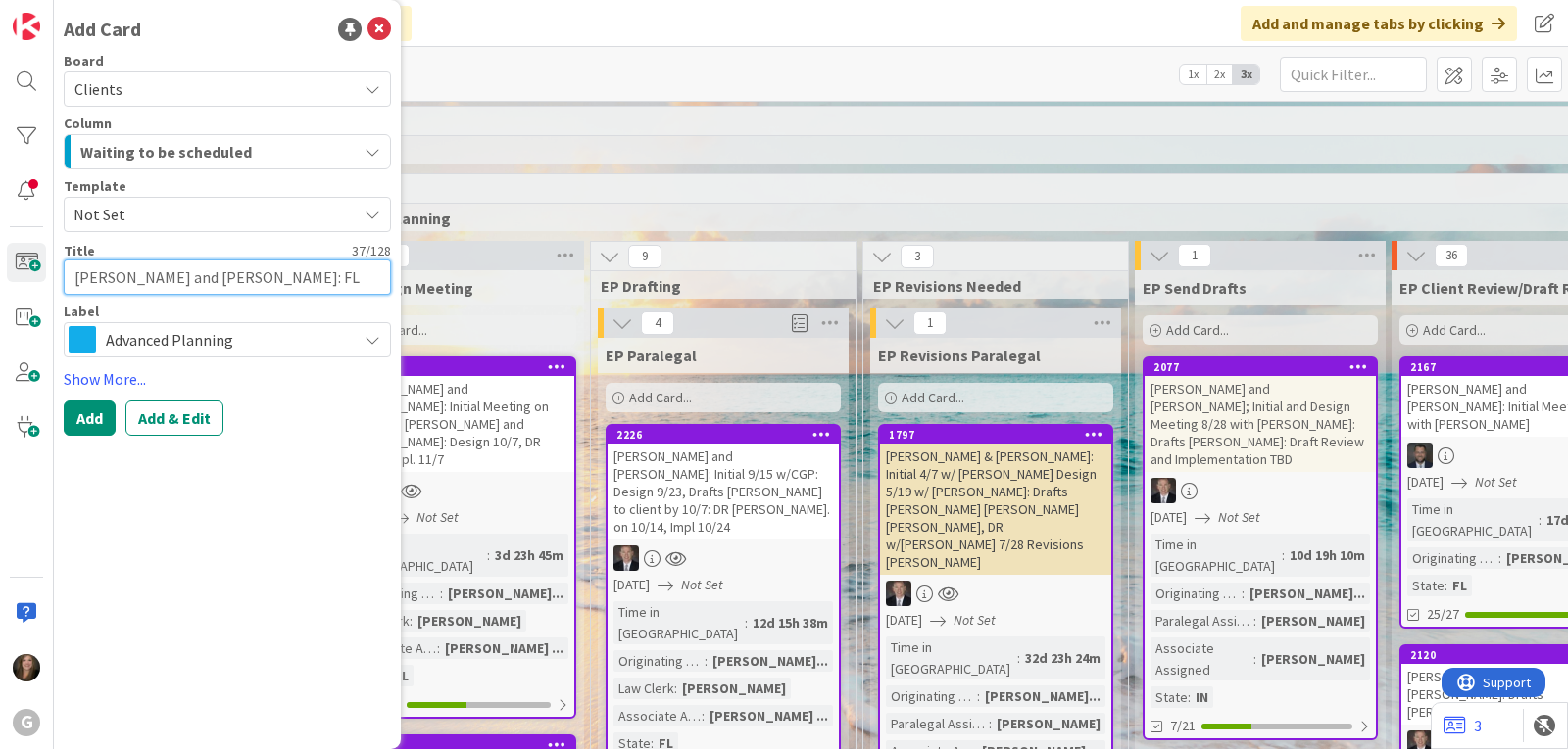
type textarea "[PERSON_NAME] and [PERSON_NAME]: FL [PERSON_NAME]"
type textarea "x"
type textarea "[PERSON_NAME] and [PERSON_NAME]: FL [PERSON_NAME]:"
type textarea "x"
type textarea "[PERSON_NAME] and [PERSON_NAME]: FL [PERSON_NAME]:"
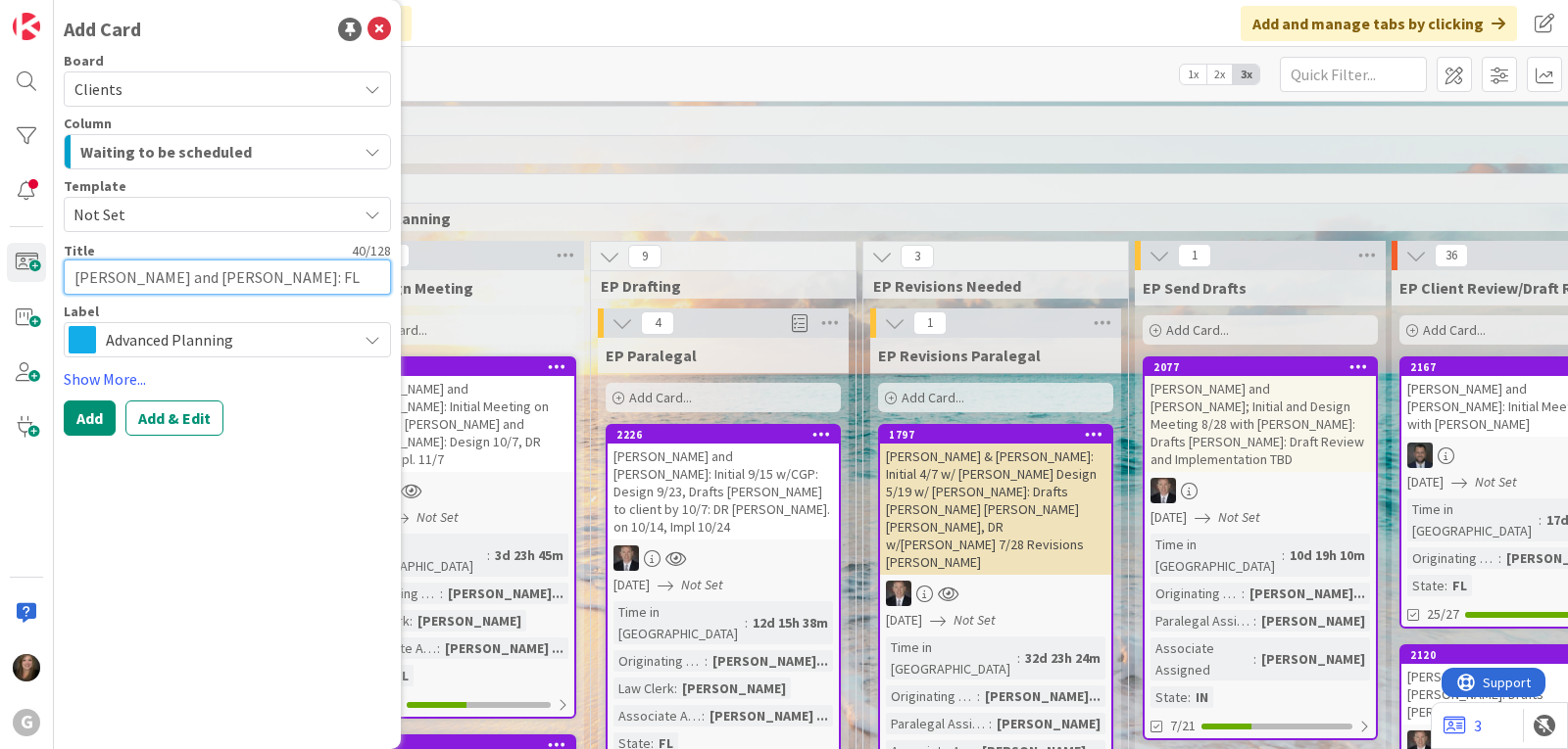
type textarea "x"
type textarea "[PERSON_NAME] and [PERSON_NAME]: FL Condo Deed: D"
type textarea "x"
type textarea "[PERSON_NAME] and [PERSON_NAME]: FL Condo Deed: Dr"
type textarea "x"
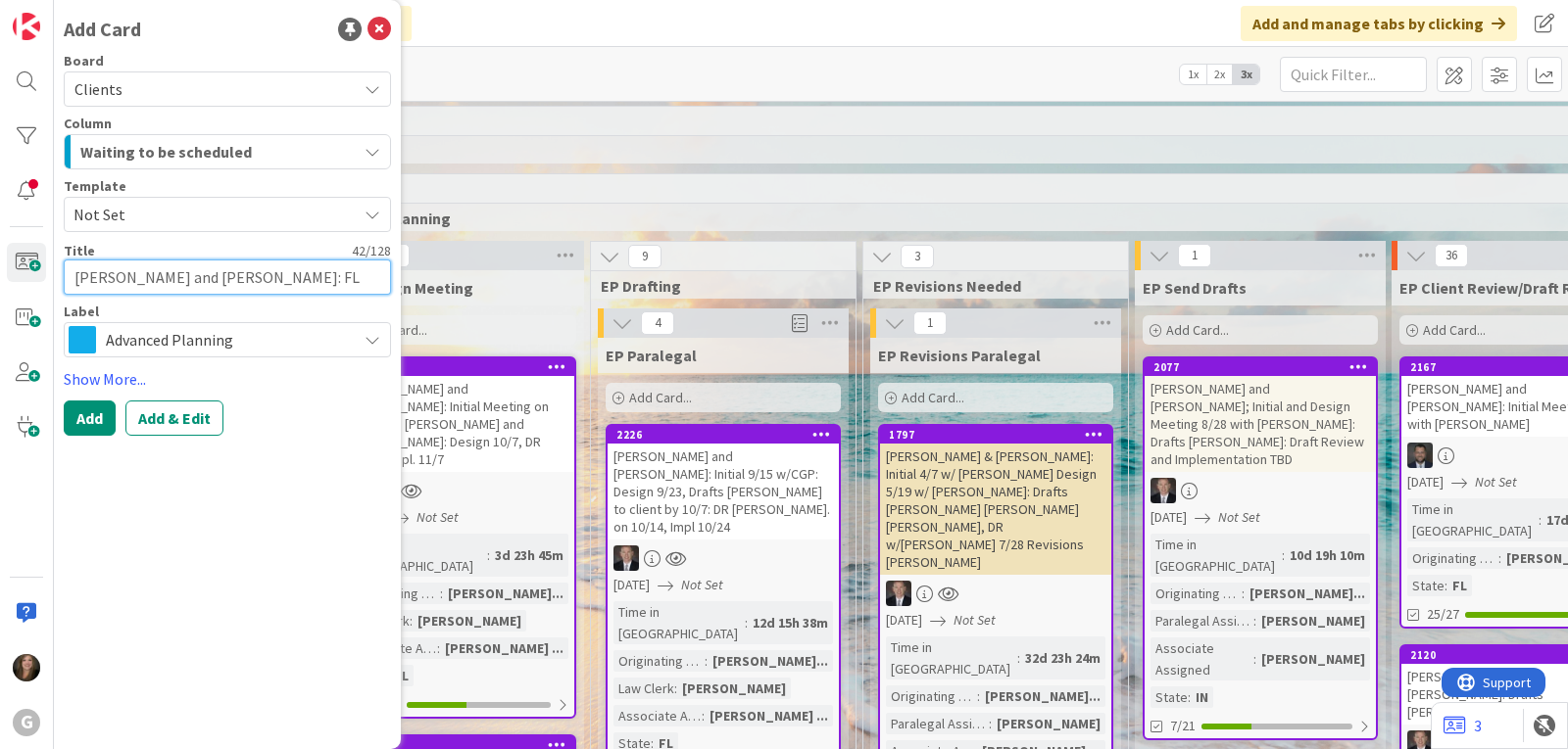
type textarea "[PERSON_NAME] and [PERSON_NAME]: FL [PERSON_NAME]: Dra"
type textarea "x"
type textarea "[PERSON_NAME] and [PERSON_NAME]: FL [PERSON_NAME]: Draf"
type textarea "x"
type textarea "[PERSON_NAME] and [PERSON_NAME]: FL [PERSON_NAME]: Draft"
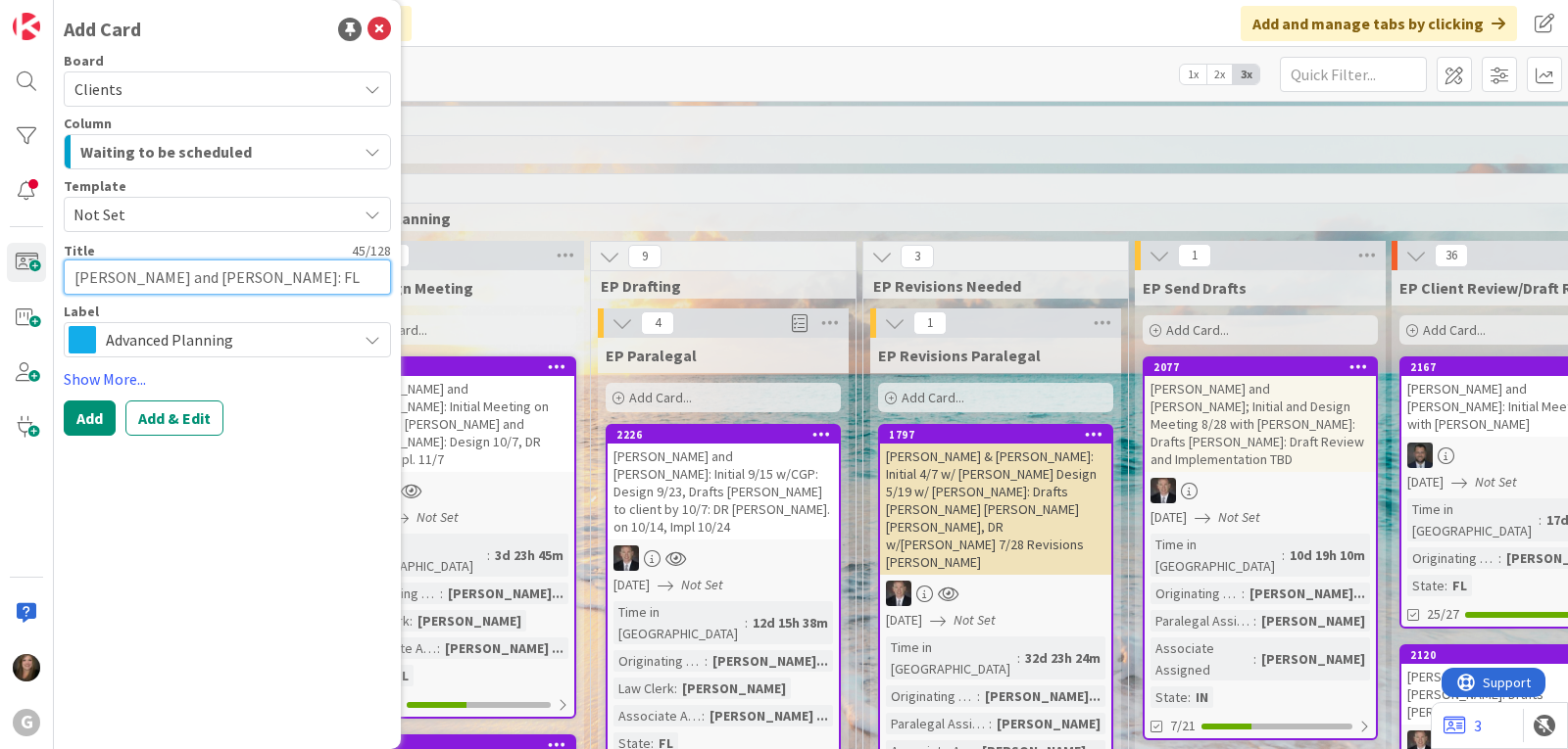
type textarea "x"
type textarea "[PERSON_NAME] and [PERSON_NAME]: FL [PERSON_NAME]: Drafts"
type textarea "x"
type textarea "[PERSON_NAME] and [PERSON_NAME]: FL [PERSON_NAME]: Drafts"
type textarea "x"
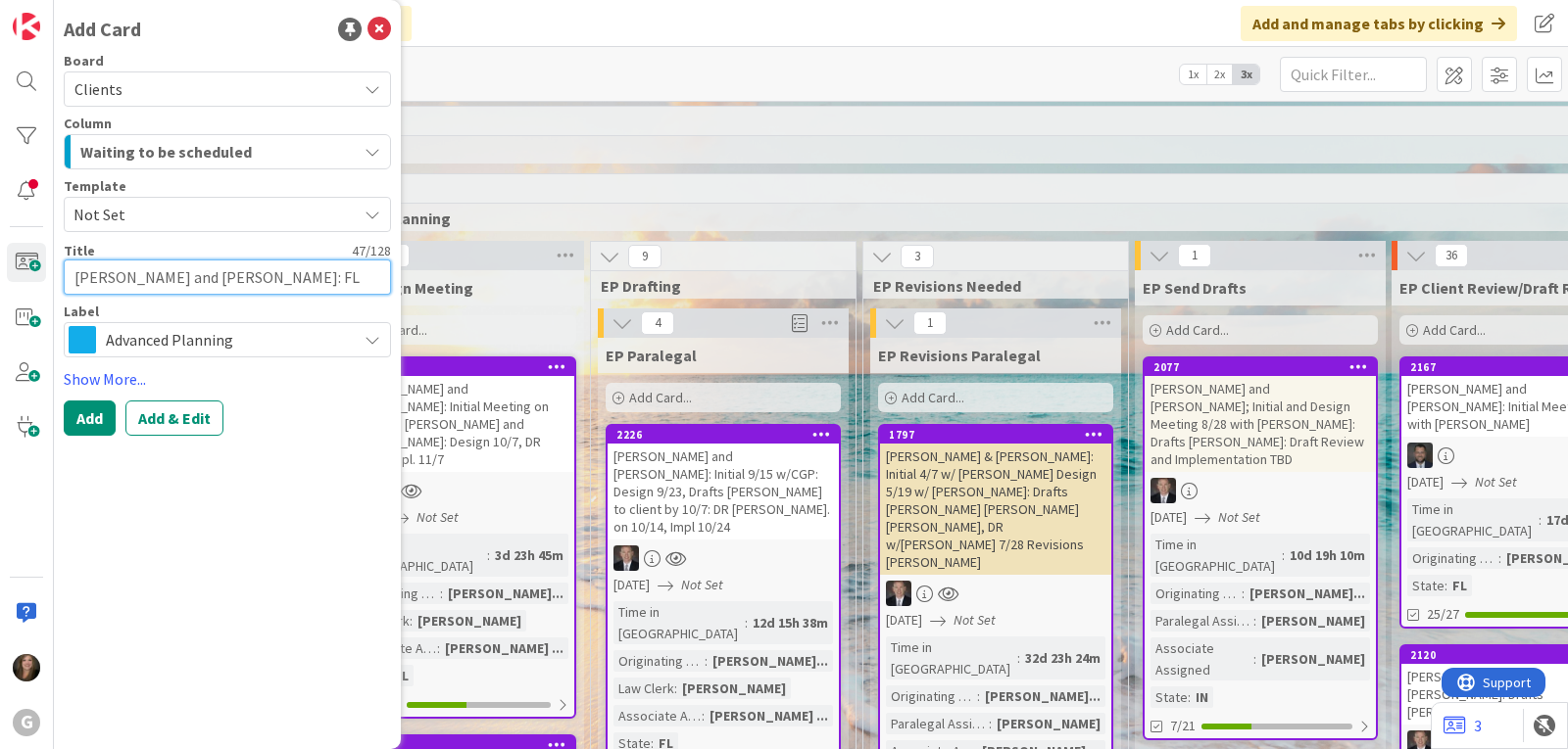
type textarea "[PERSON_NAME] and [PERSON_NAME]: FL [PERSON_NAME]: Drafts B"
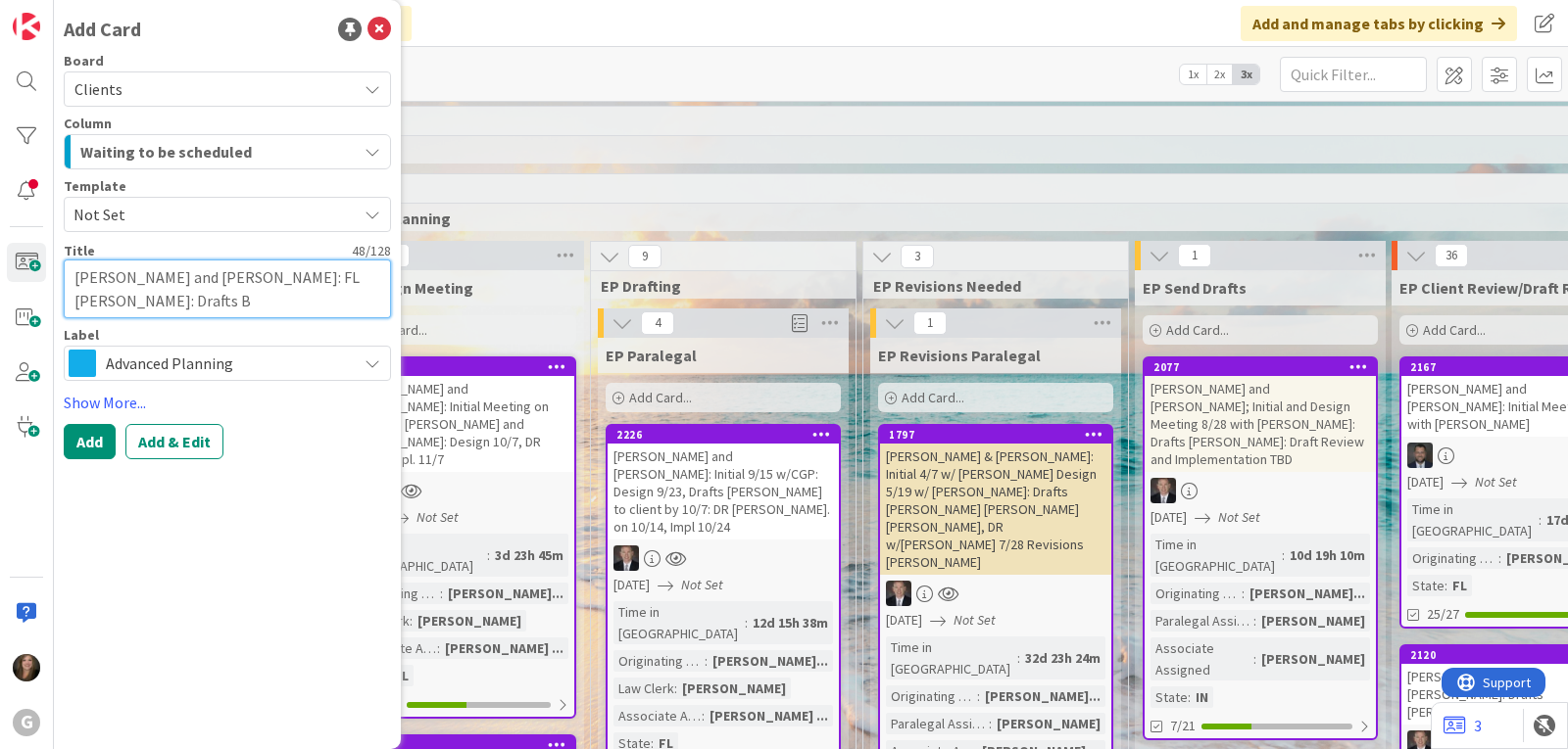
type textarea "x"
type textarea "[PERSON_NAME] and [PERSON_NAME]: FL Condo Deed: Drafts [PERSON_NAME]"
type textarea "x"
type textarea "[PERSON_NAME] and [PERSON_NAME]: FL Condo Deed: Drafts [PERSON_NAME]"
type textarea "x"
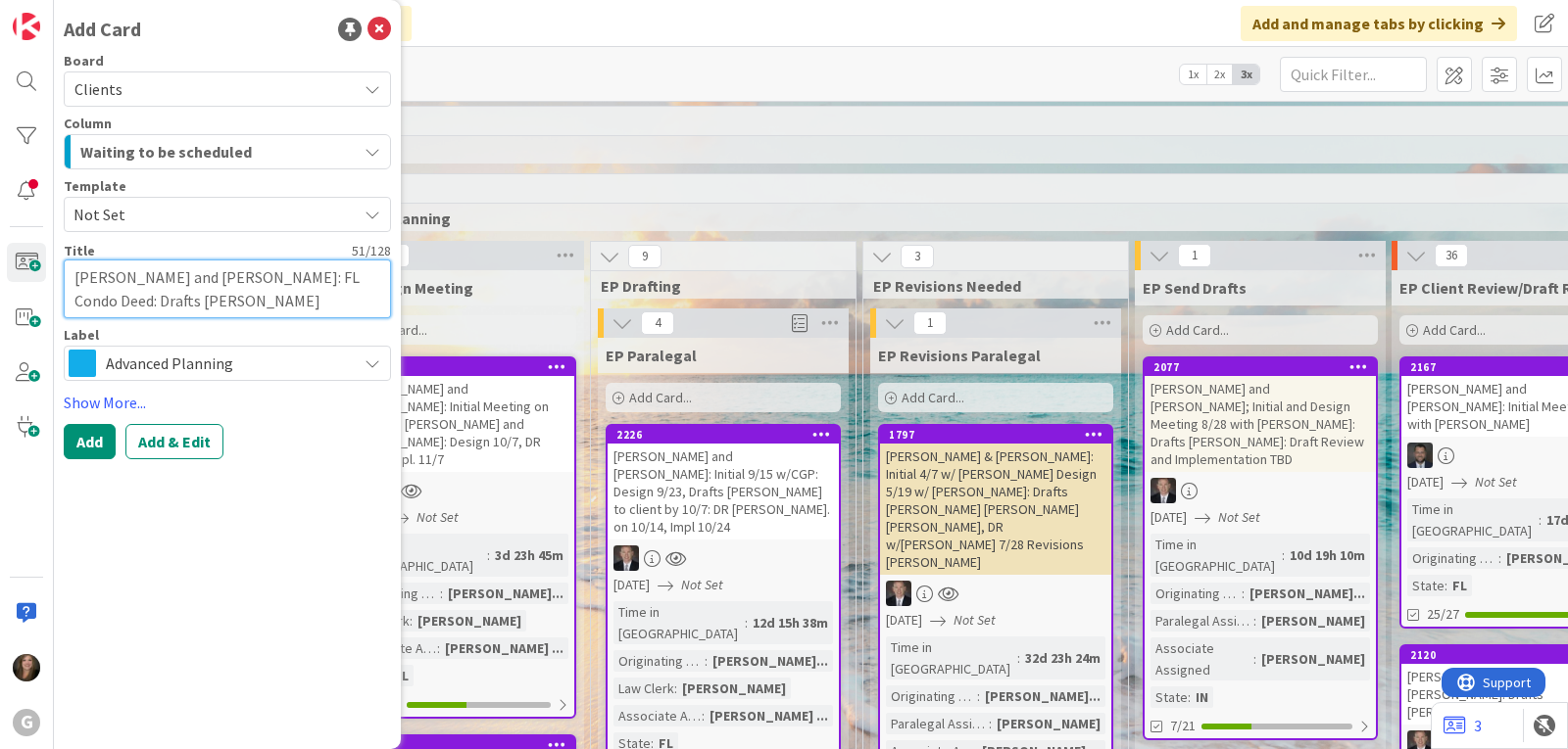
type textarea "[PERSON_NAME] and [PERSON_NAME]: FL [PERSON_NAME]: Drafts [PERSON_NAME]"
type textarea "x"
type textarea "[PERSON_NAME] and [PERSON_NAME]: FL [PERSON_NAME]: Drafts [PERSON_NAME]"
type textarea "x"
type textarea "[PERSON_NAME] and [PERSON_NAME]: FL [PERSON_NAME]: Drafts [PERSON_NAME]"
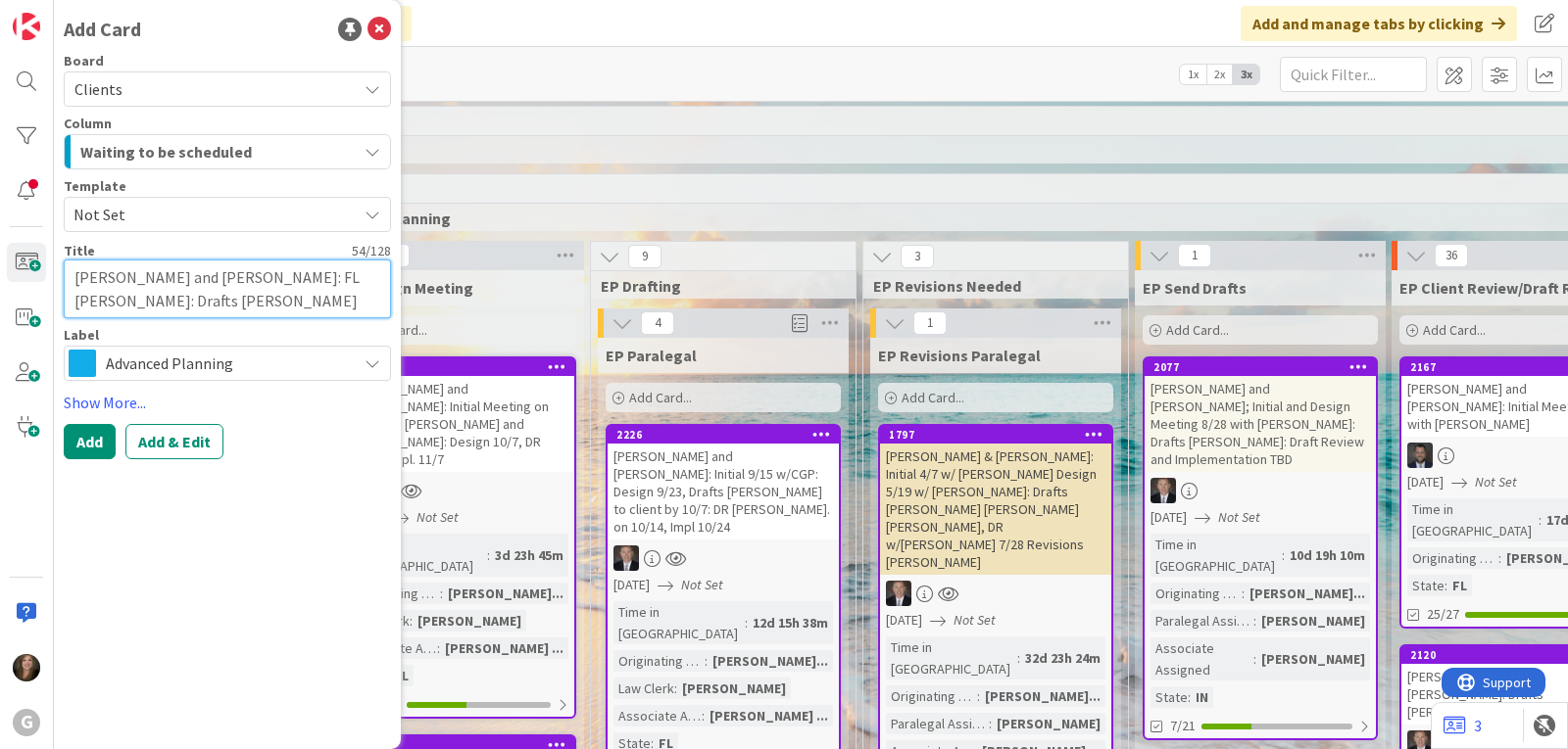
type textarea "x"
type textarea "[PERSON_NAME] and [PERSON_NAME]: FL [PERSON_NAME]: Drafts [PERSON_NAME]"
type textarea "x"
type textarea "[PERSON_NAME] and [PERSON_NAME]: FL [PERSON_NAME]: Drafts [PERSON_NAME]"
type textarea "x"
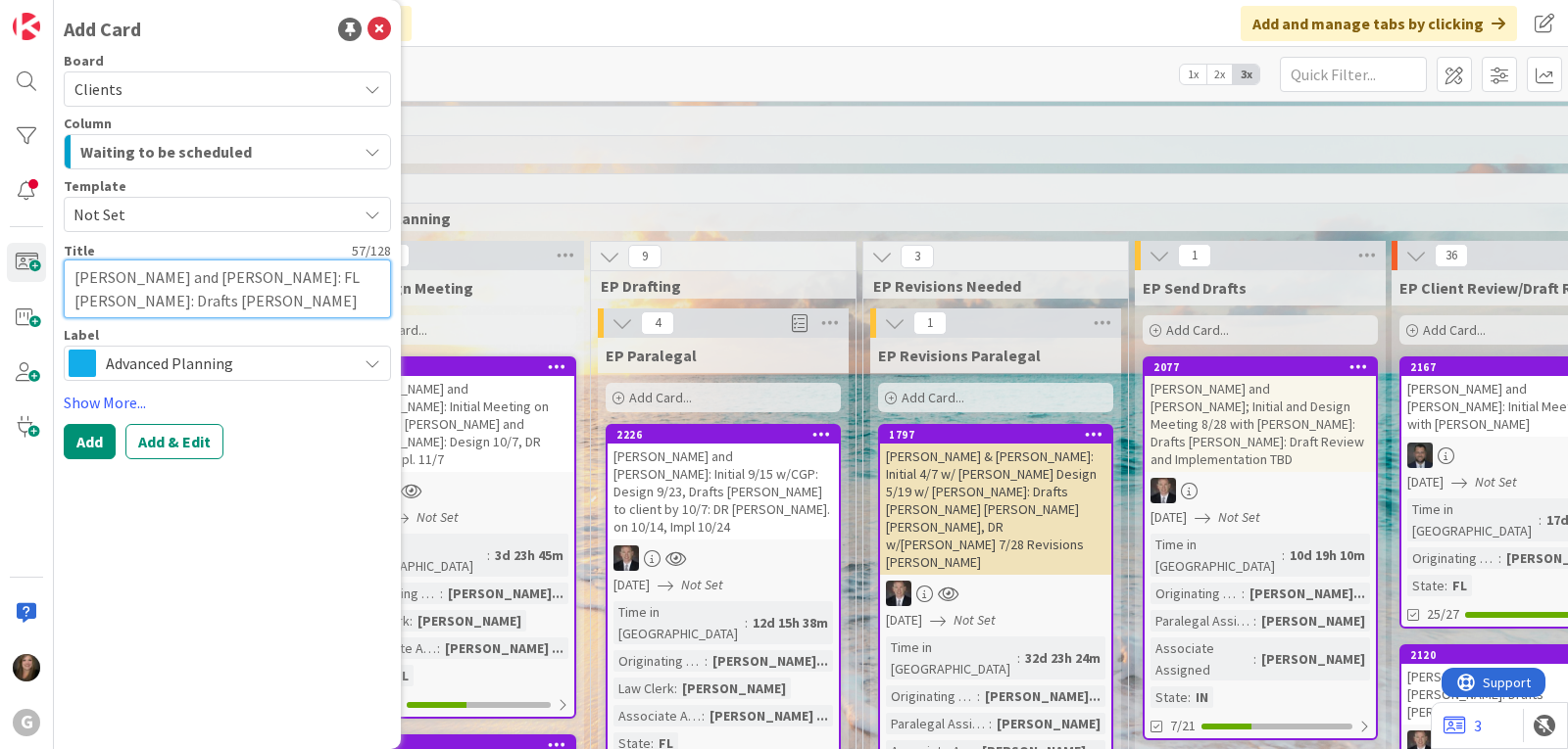
type textarea "[PERSON_NAME] and [PERSON_NAME]: FL Condo Deed: Drafts [PERSON_NAME] [PERSON_NA…"
type textarea "x"
type textarea "[PERSON_NAME] and [PERSON_NAME]: FL Condo Deed: Drafts [PERSON_NAME] [PERSON_NA…"
click at [286, 152] on div "Waiting to be scheduled" at bounding box center [216, 151] width 281 height 31
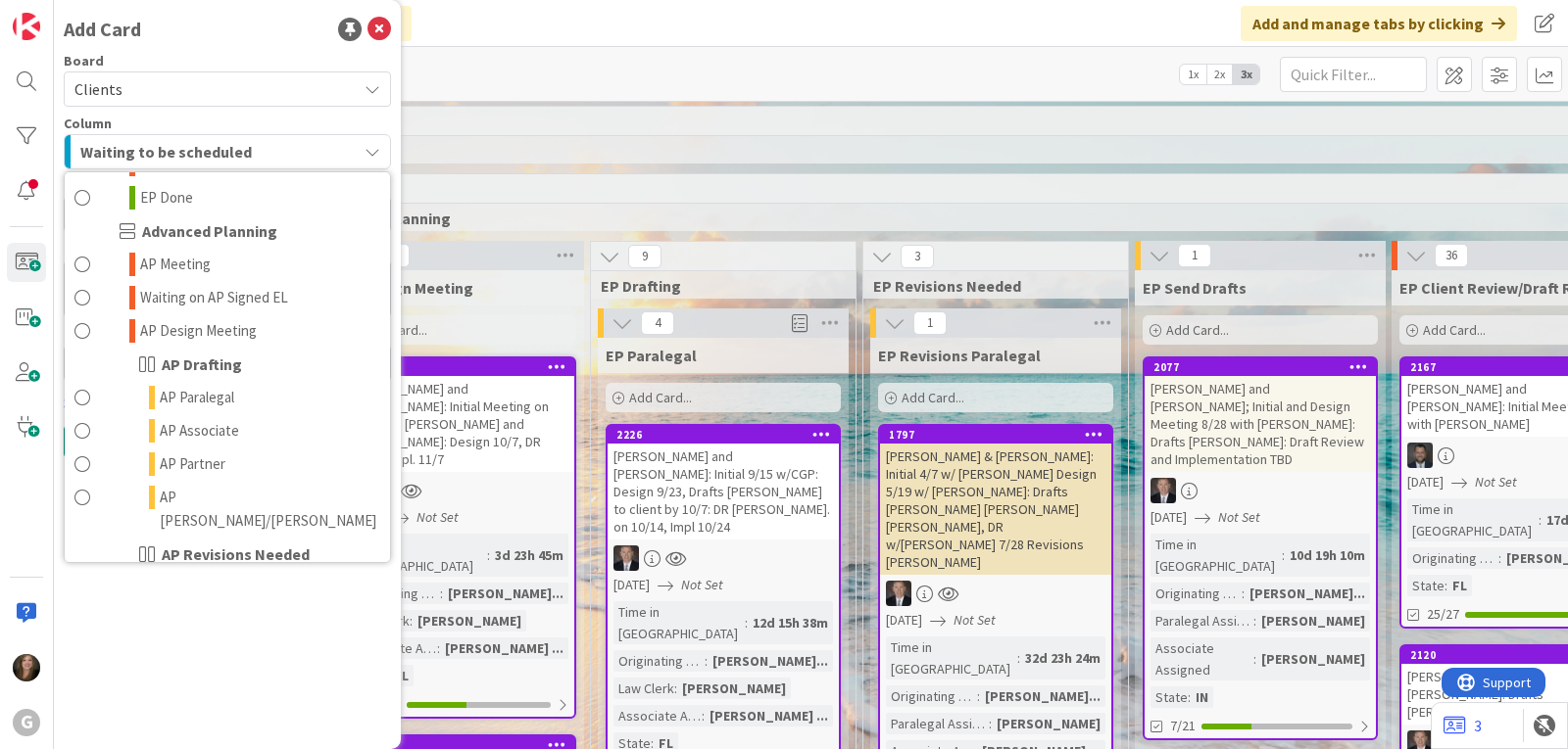
scroll to position [685, 0]
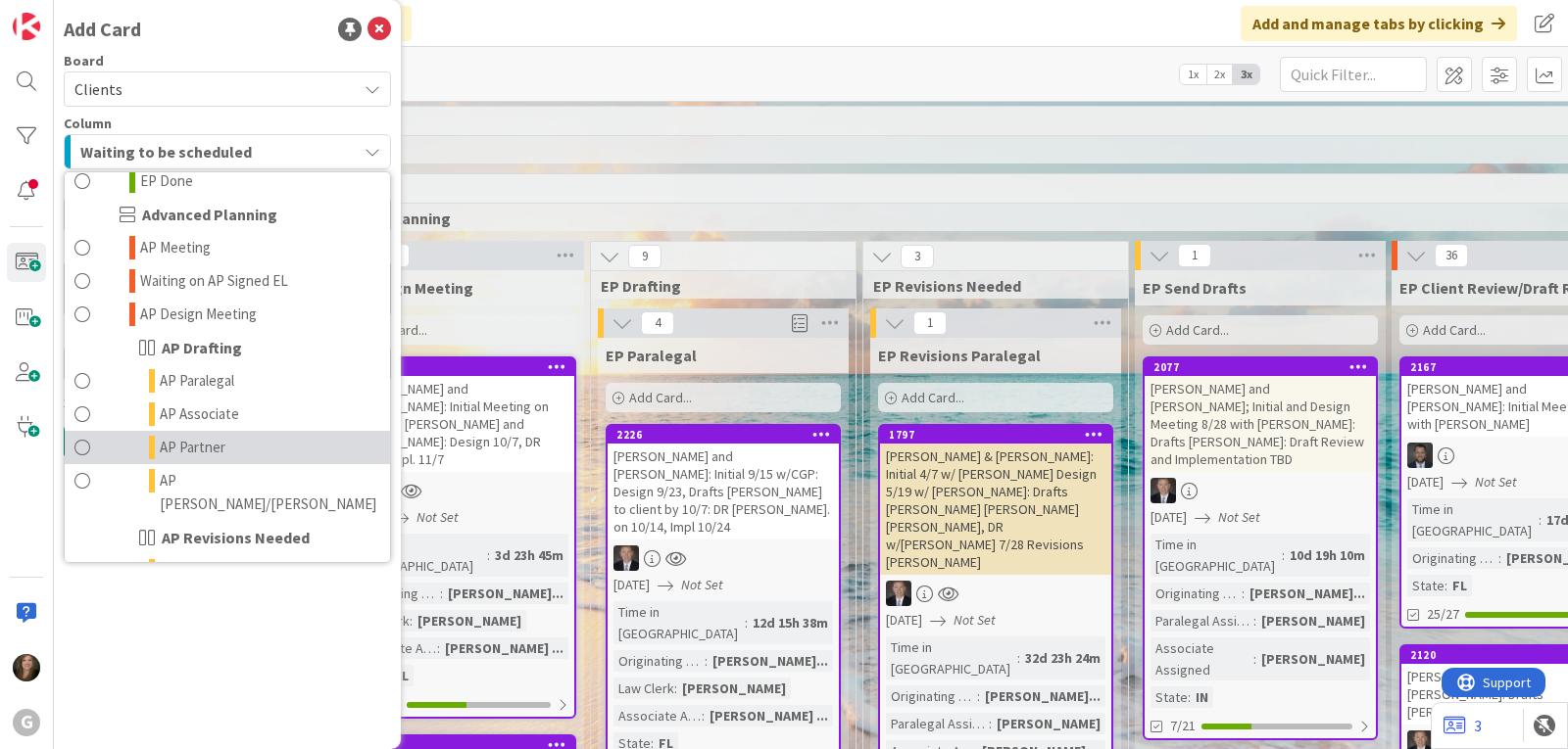
click at [254, 431] on link "AP Partner" at bounding box center [227, 447] width 326 height 33
type textarea "x"
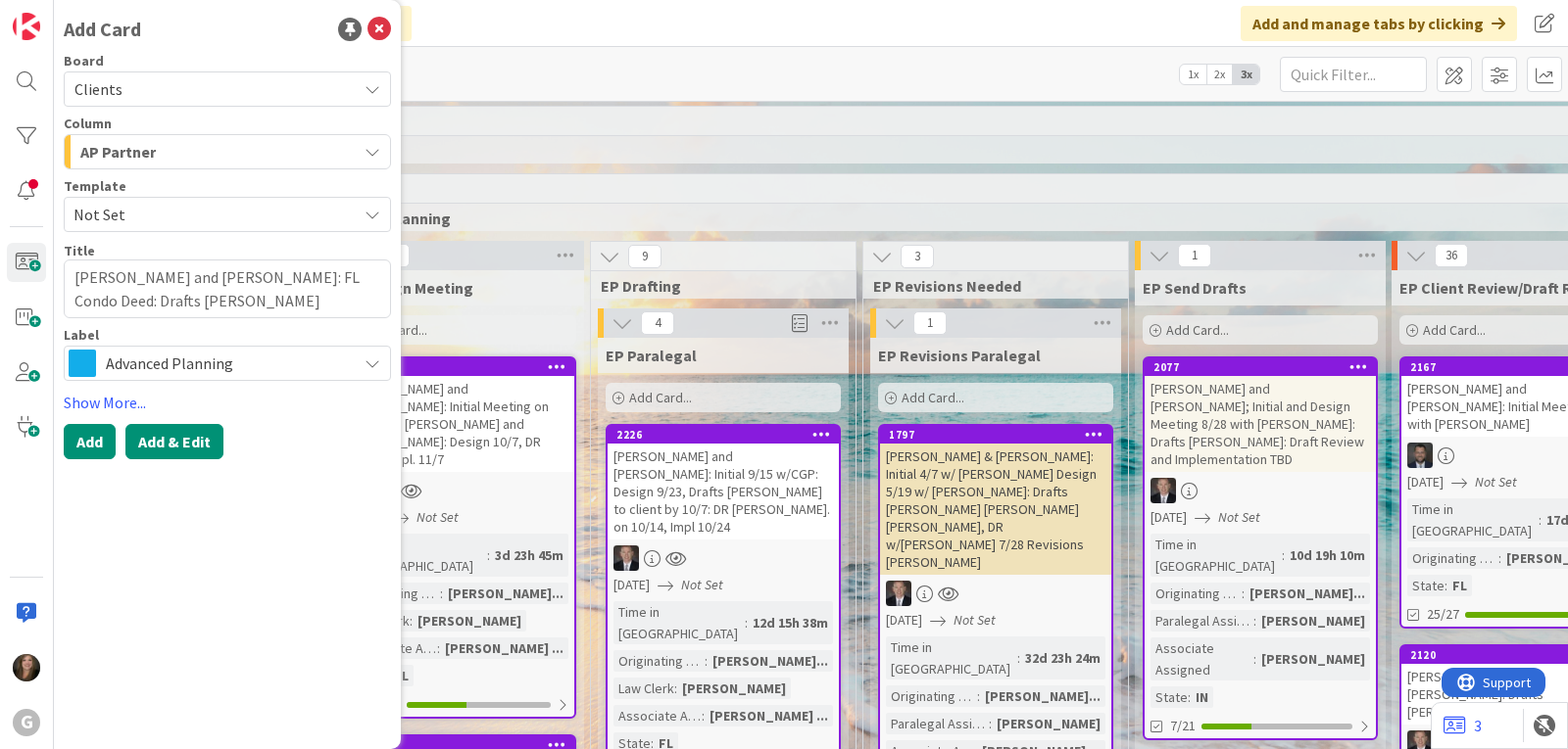
click at [156, 431] on button "Add & Edit" at bounding box center [174, 441] width 98 height 35
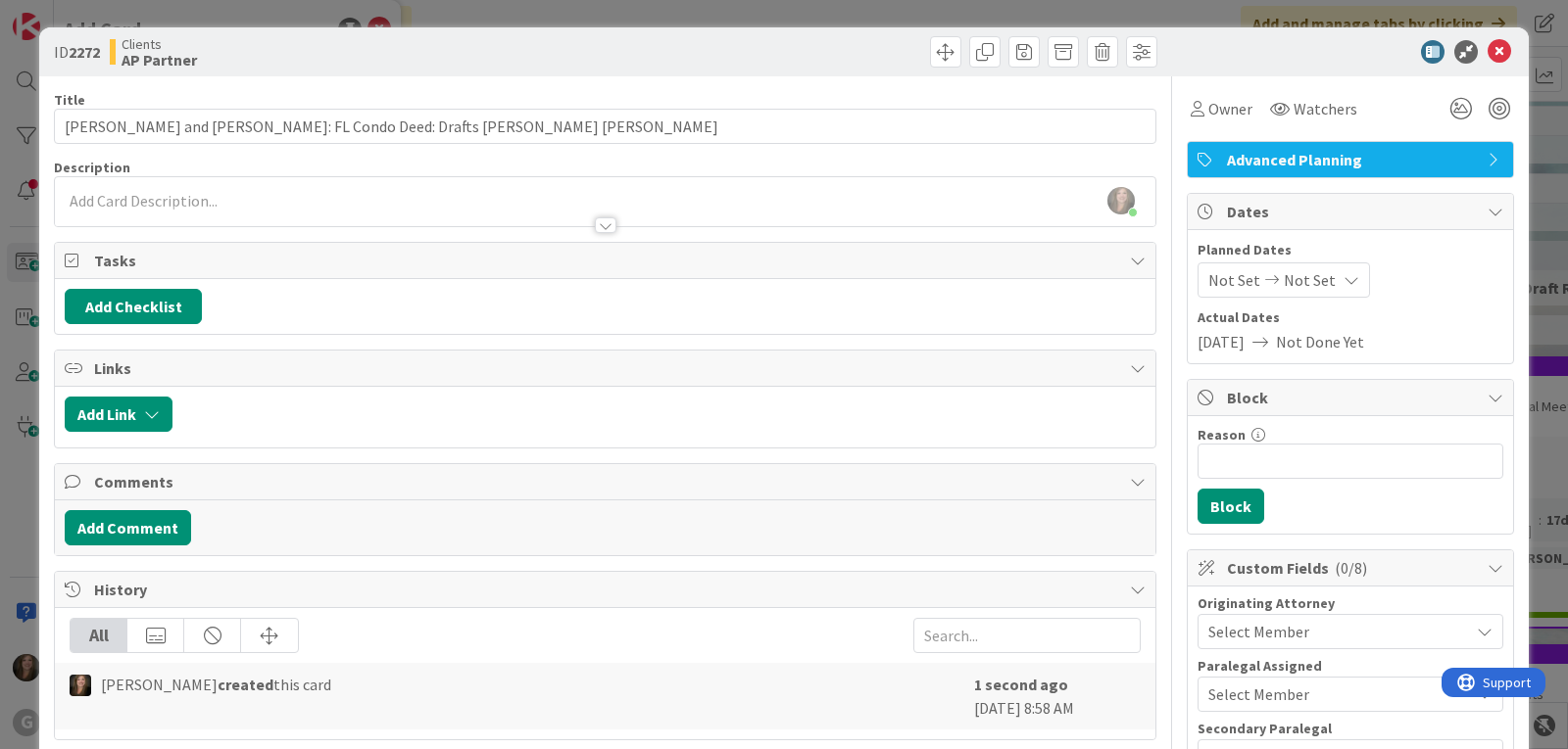
click at [1219, 276] on span "Not Set" at bounding box center [1234, 280] width 52 height 24
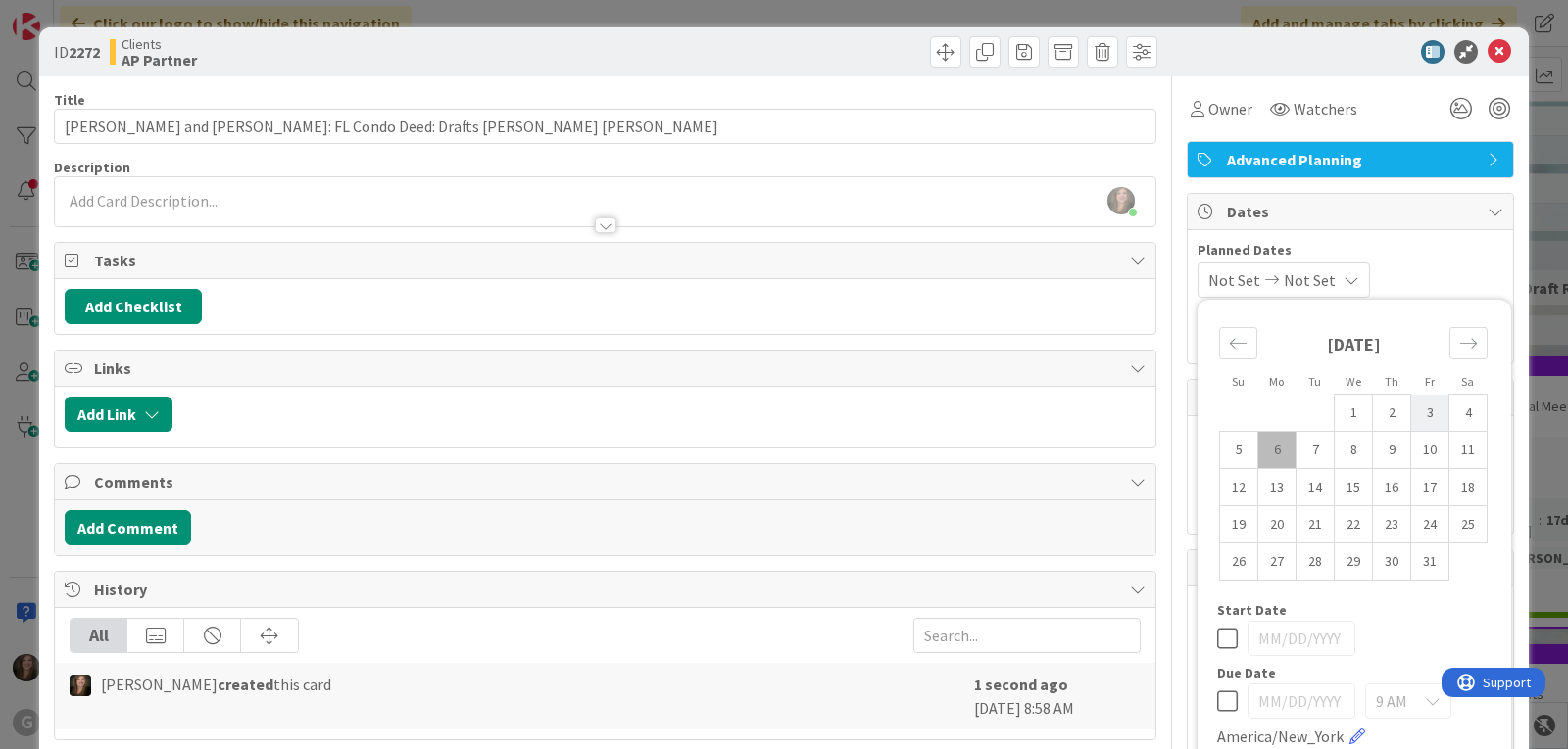
click at [1411, 408] on td "3" at bounding box center [1430, 412] width 38 height 37
type input "[DATE]"
click at [1195, 95] on div "Owner" at bounding box center [1221, 108] width 70 height 35
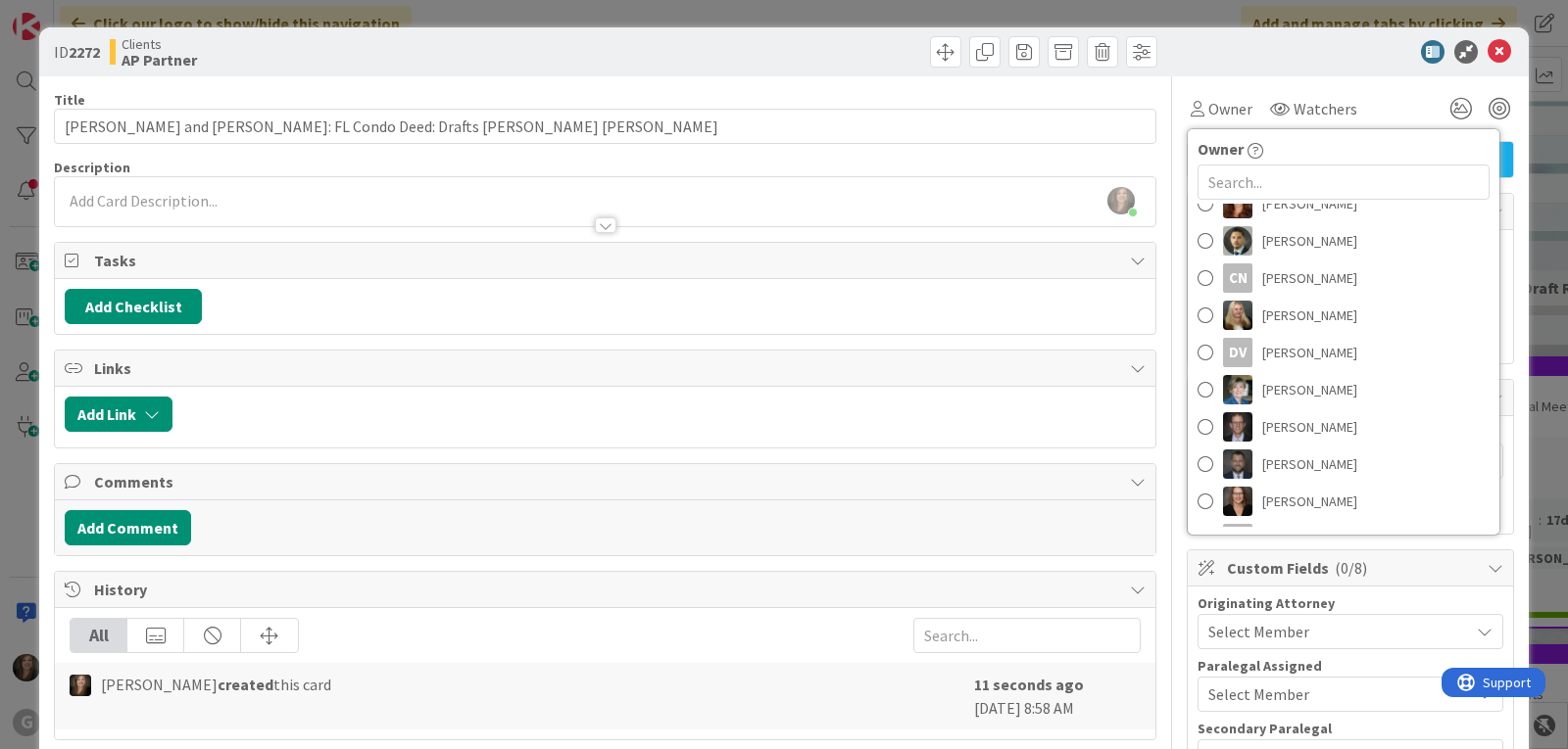
scroll to position [294, 0]
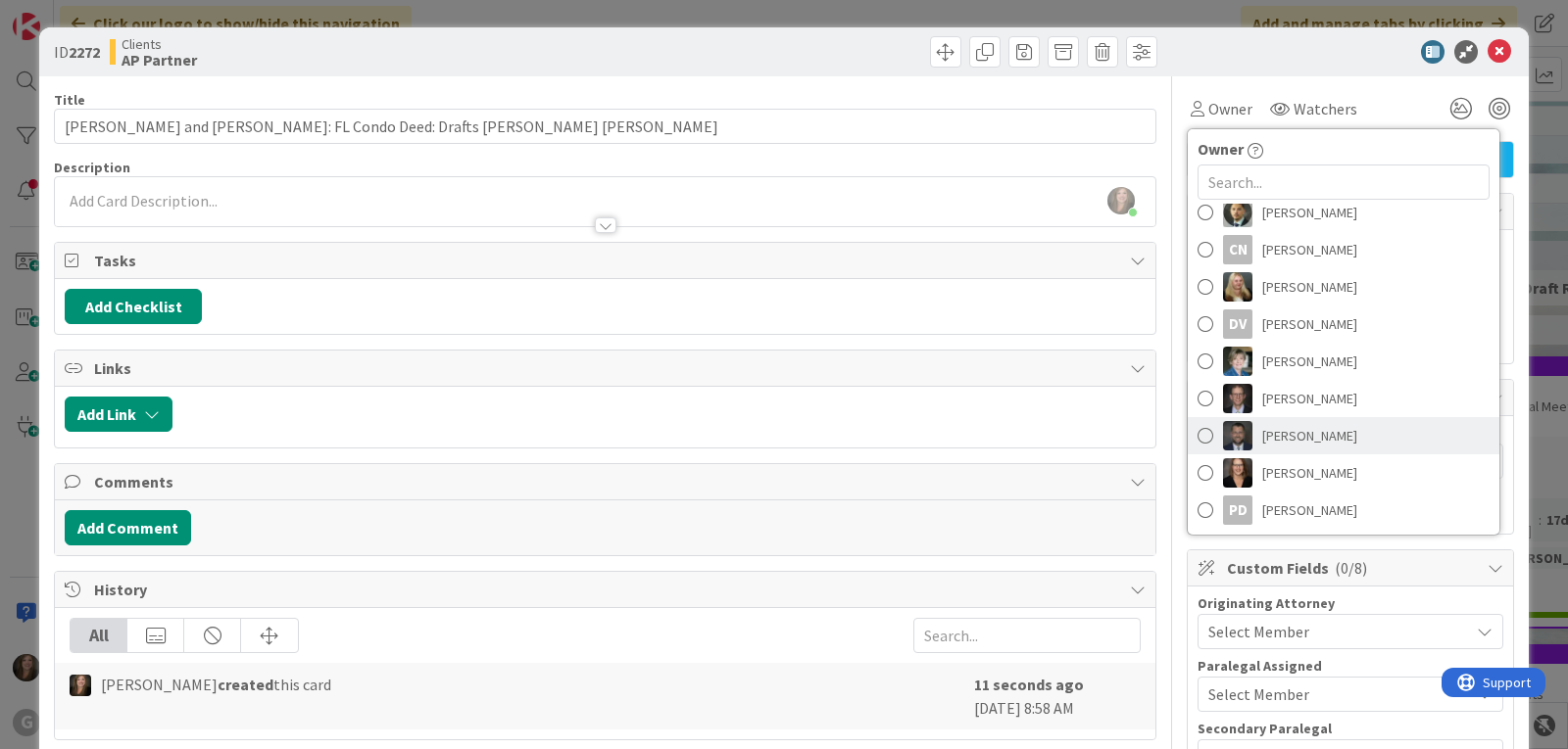
click at [1263, 427] on span "[PERSON_NAME]" at bounding box center [1309, 436] width 95 height 30
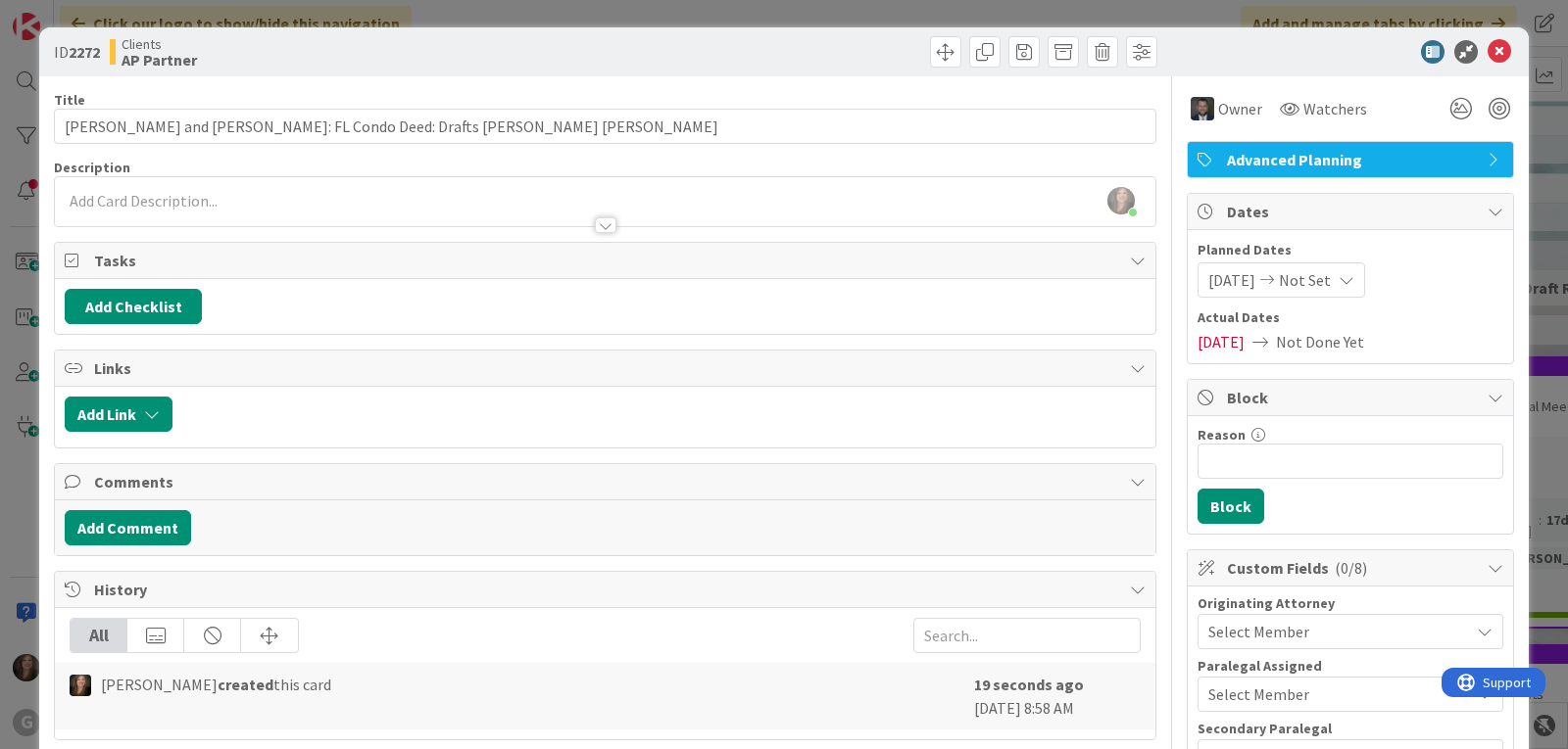
click at [1252, 629] on span "Select Member" at bounding box center [1258, 632] width 101 height 24
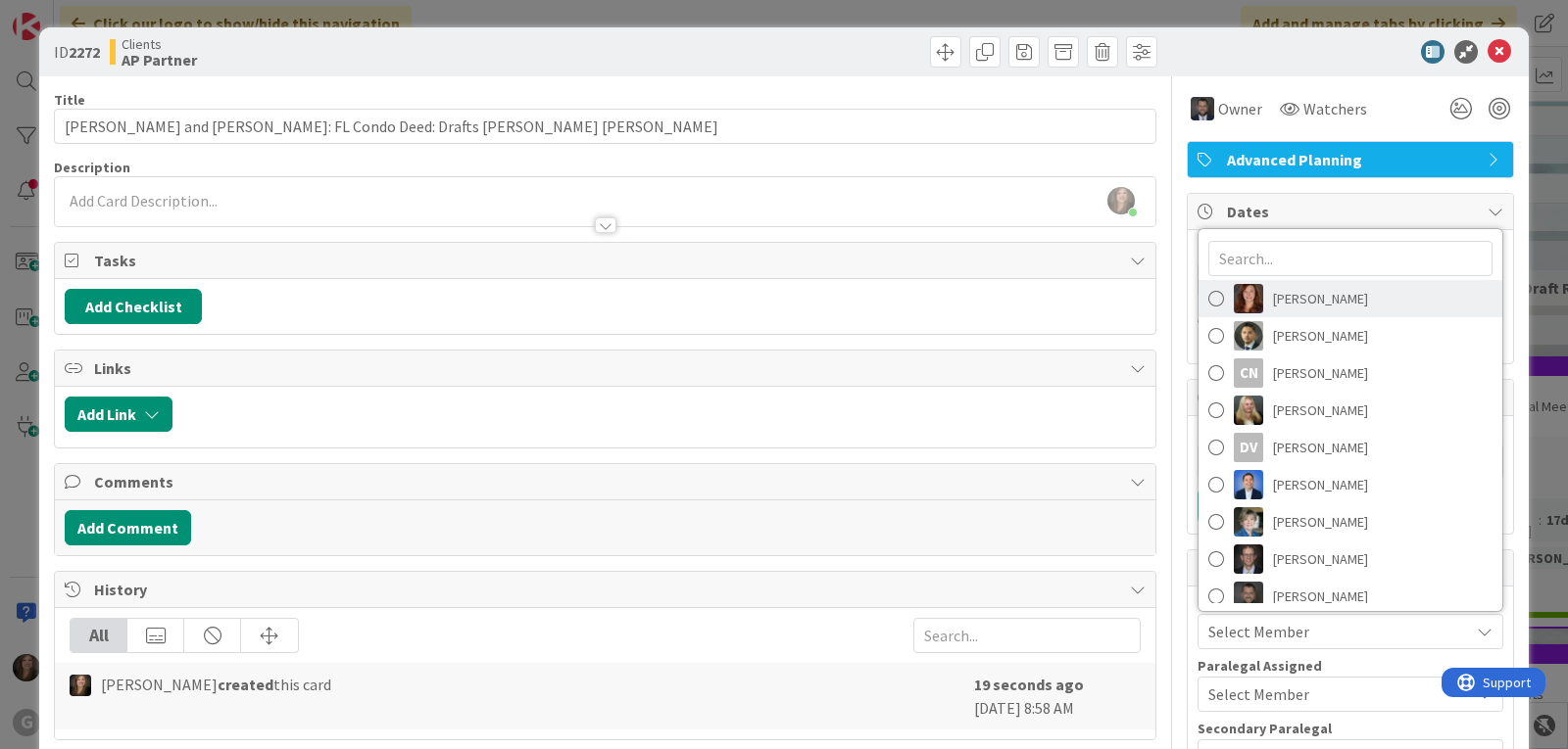
scroll to position [196, 0]
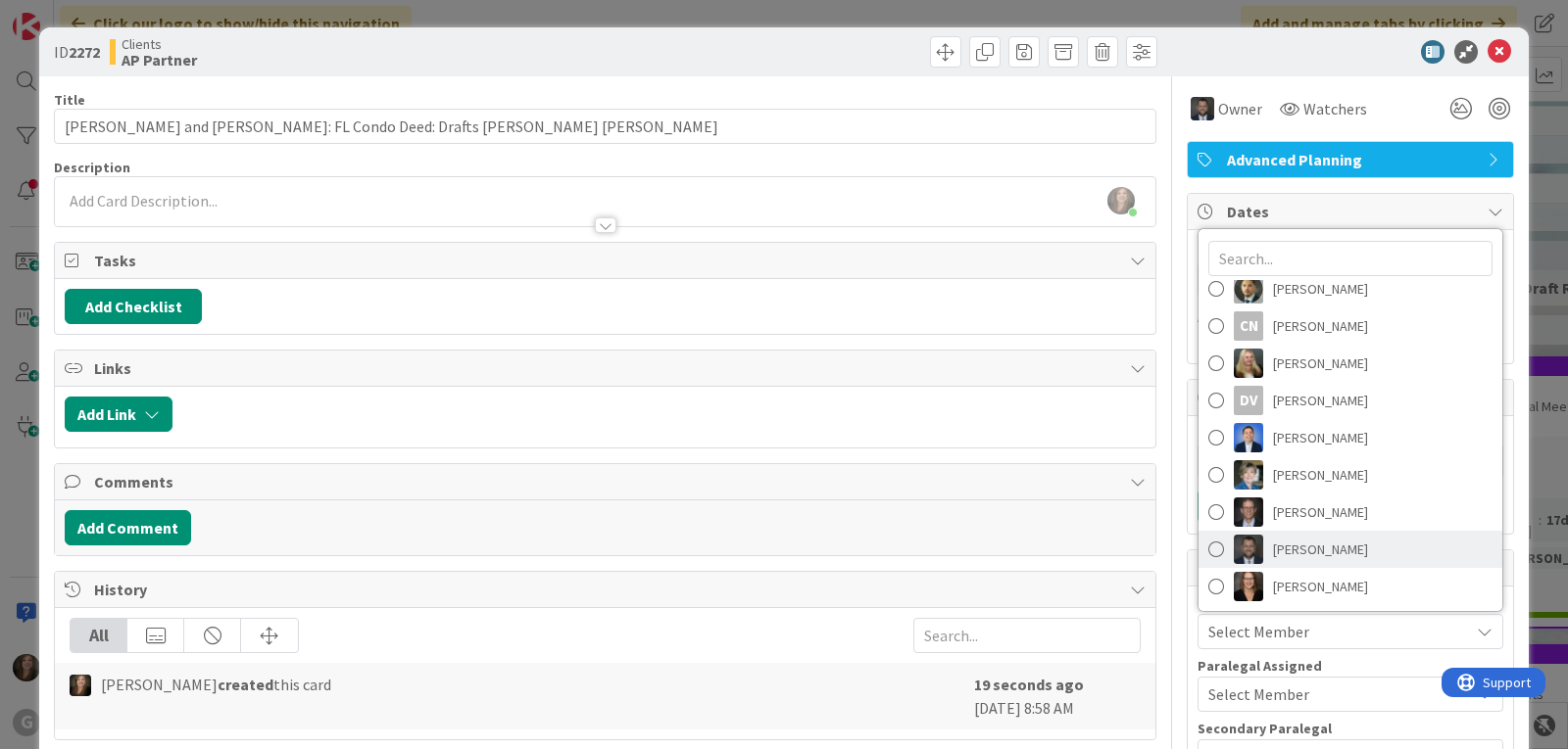
click at [1273, 561] on span "[PERSON_NAME]" at bounding box center [1320, 550] width 95 height 30
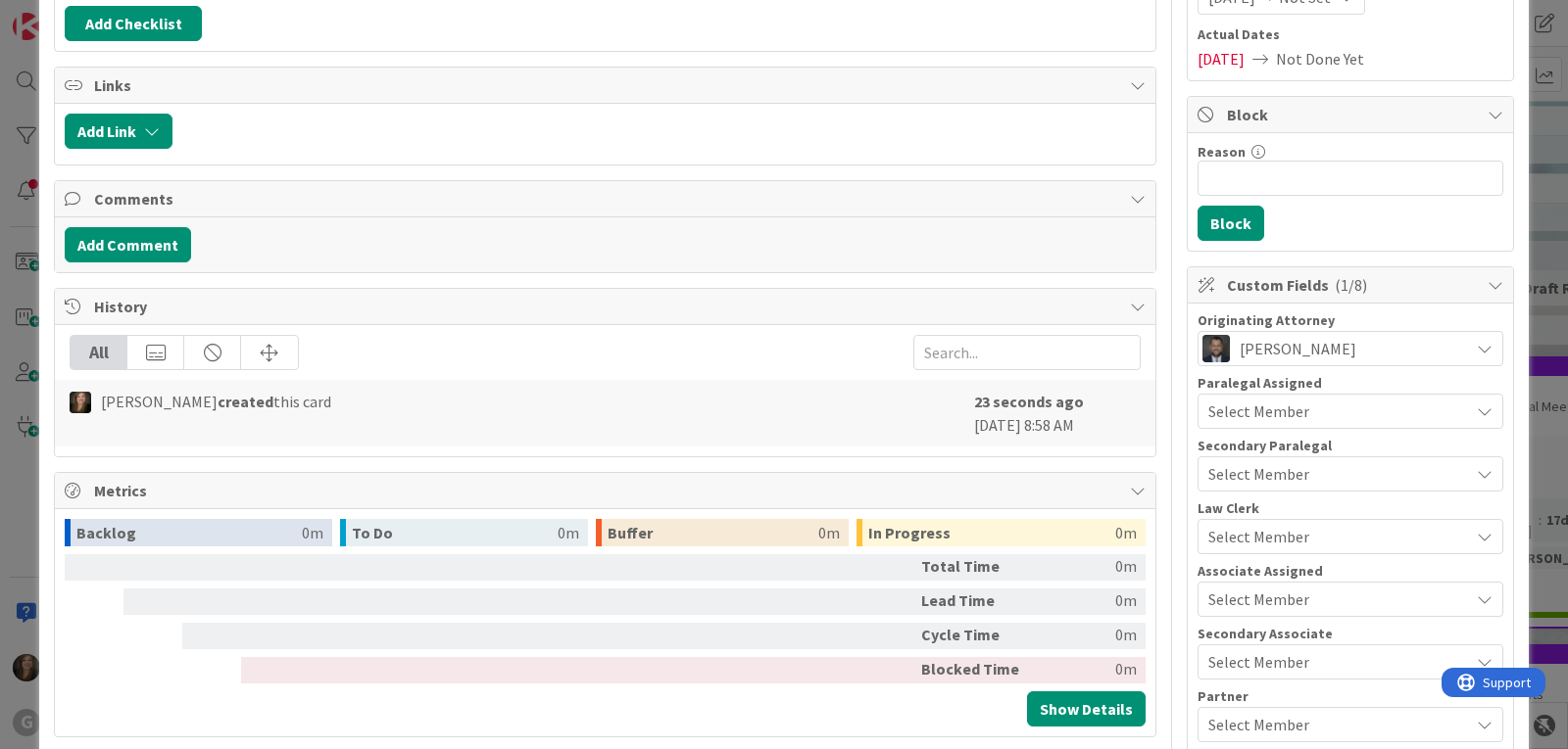
scroll to position [391, 0]
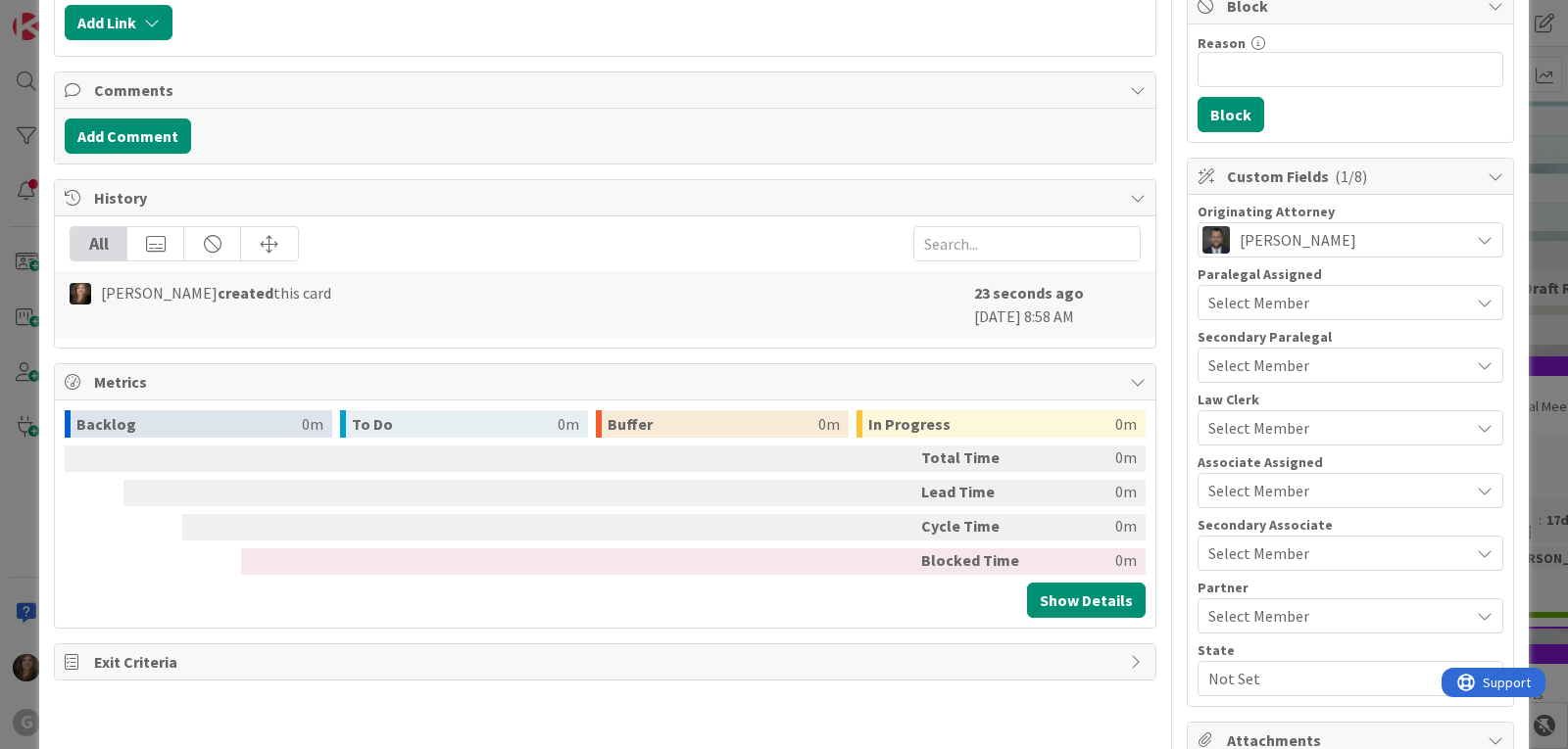
click at [1241, 621] on span "Select Member" at bounding box center [1258, 617] width 101 height 24
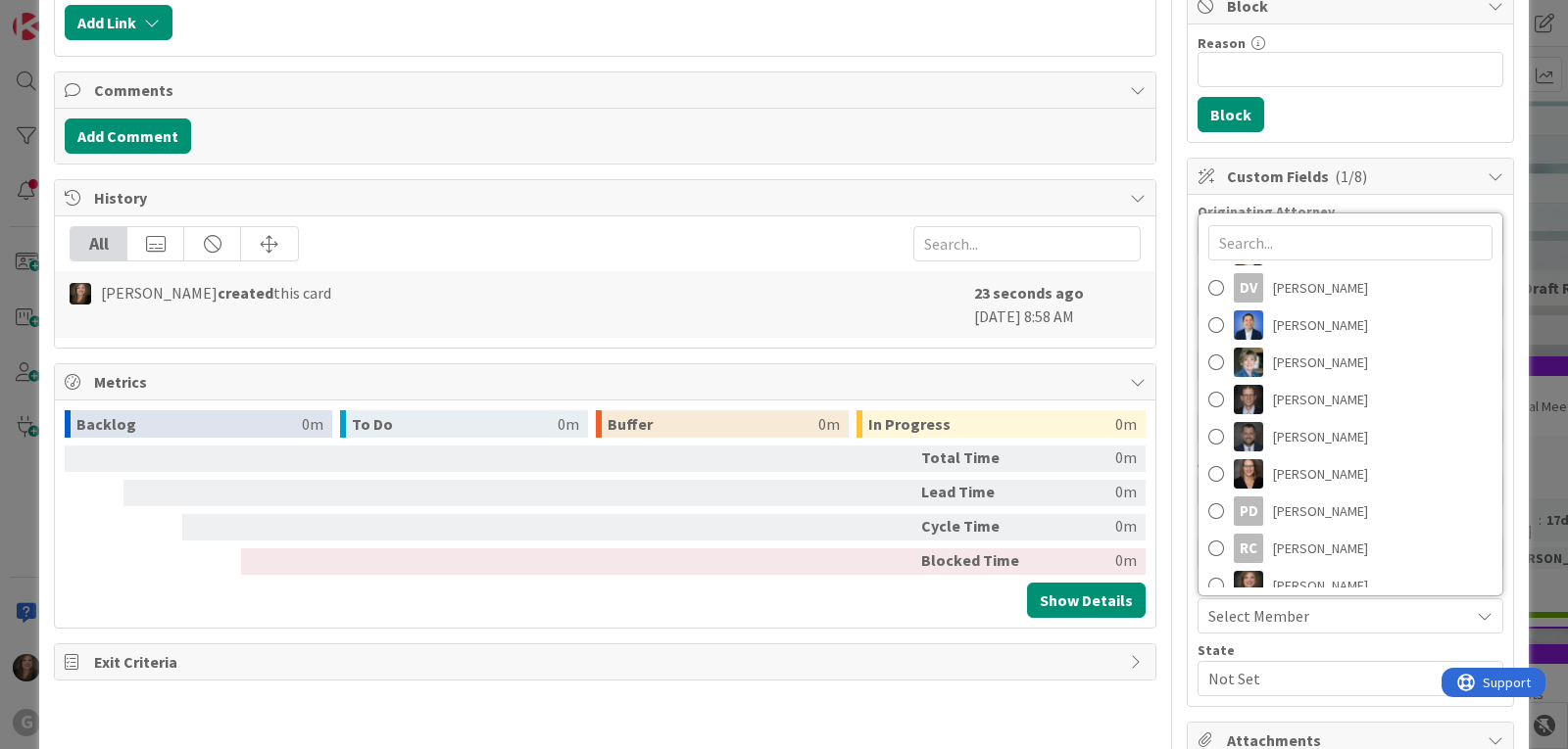
scroll to position [310, 0]
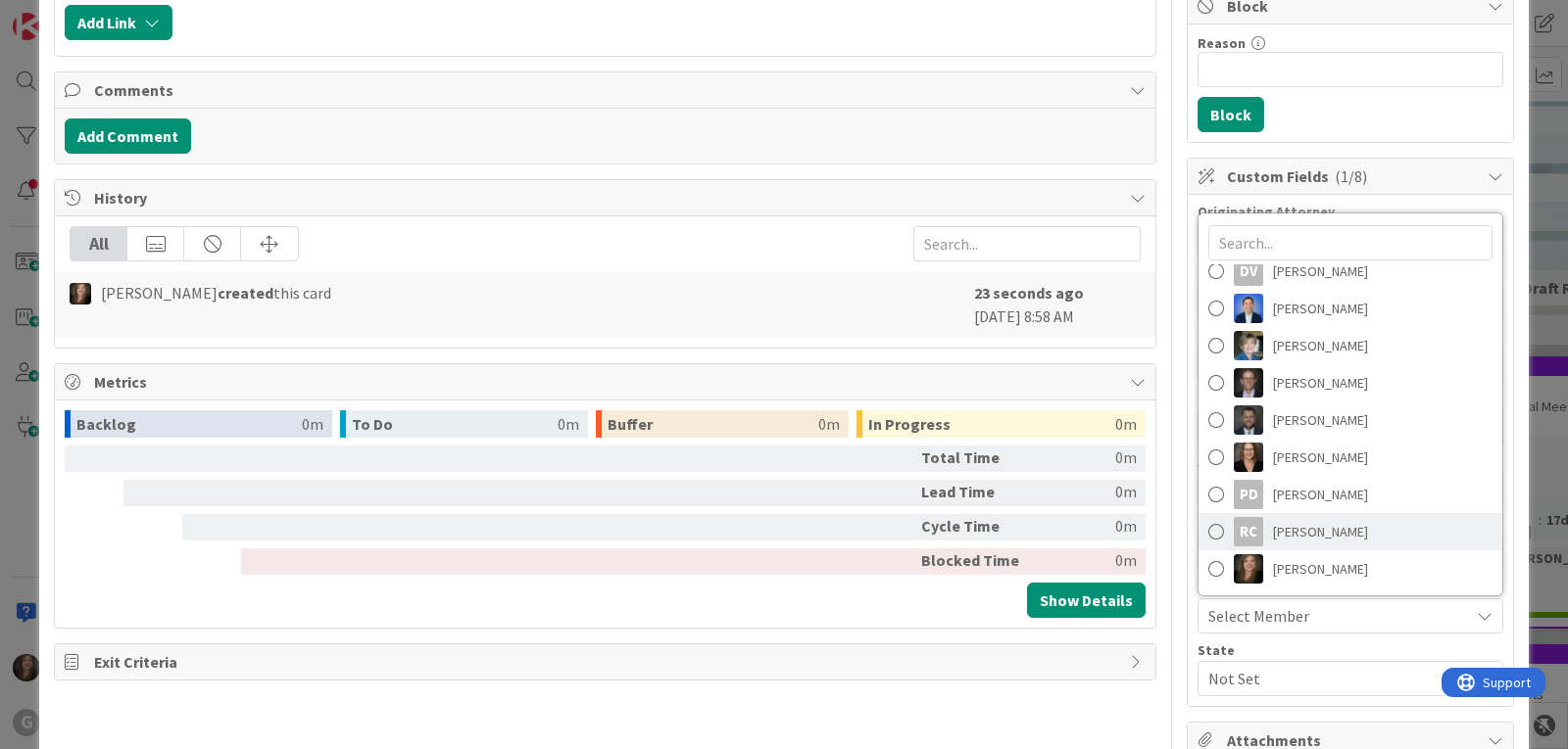
click at [1242, 538] on div "RC" at bounding box center [1248, 532] width 30 height 30
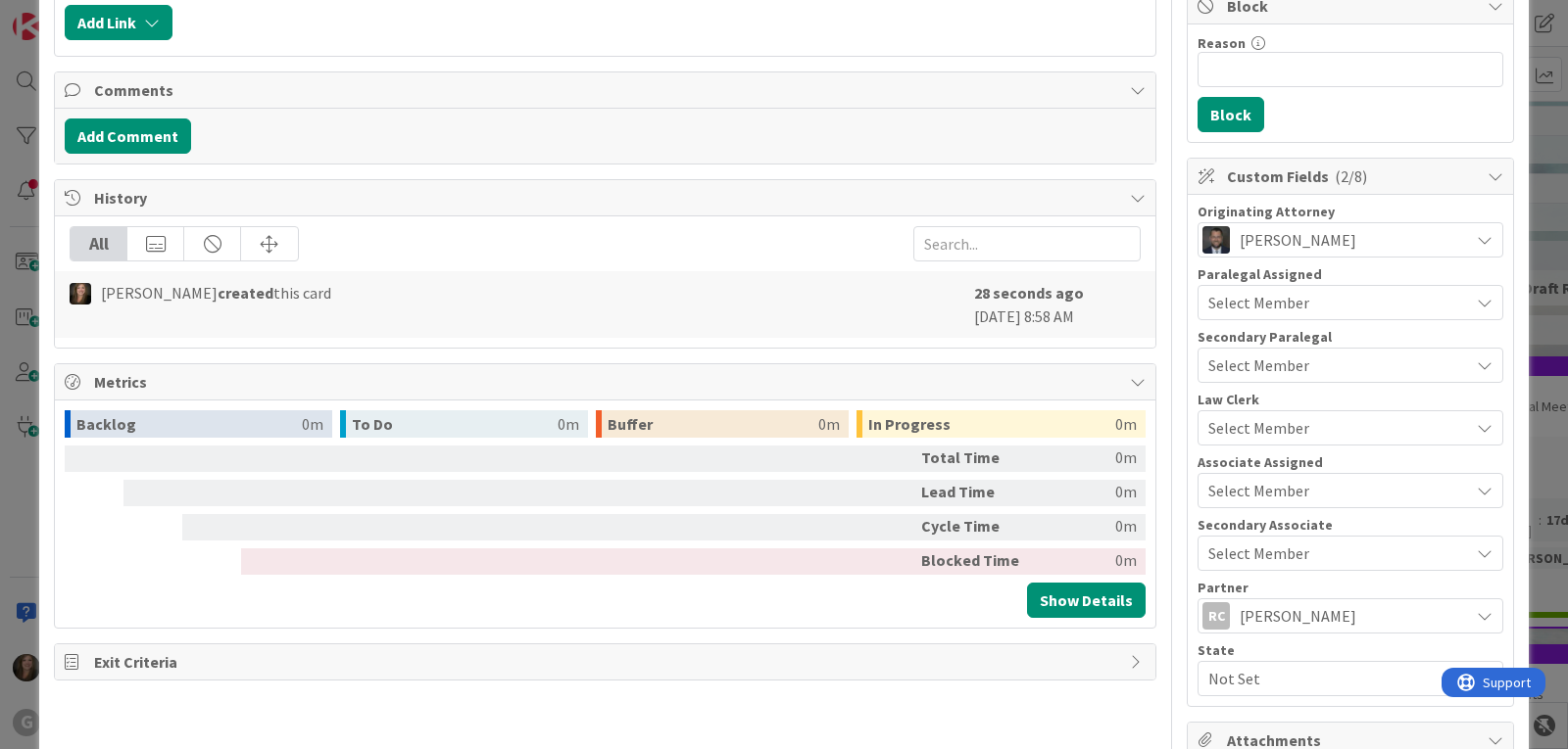
click at [1231, 492] on span "Select Member" at bounding box center [1258, 491] width 101 height 24
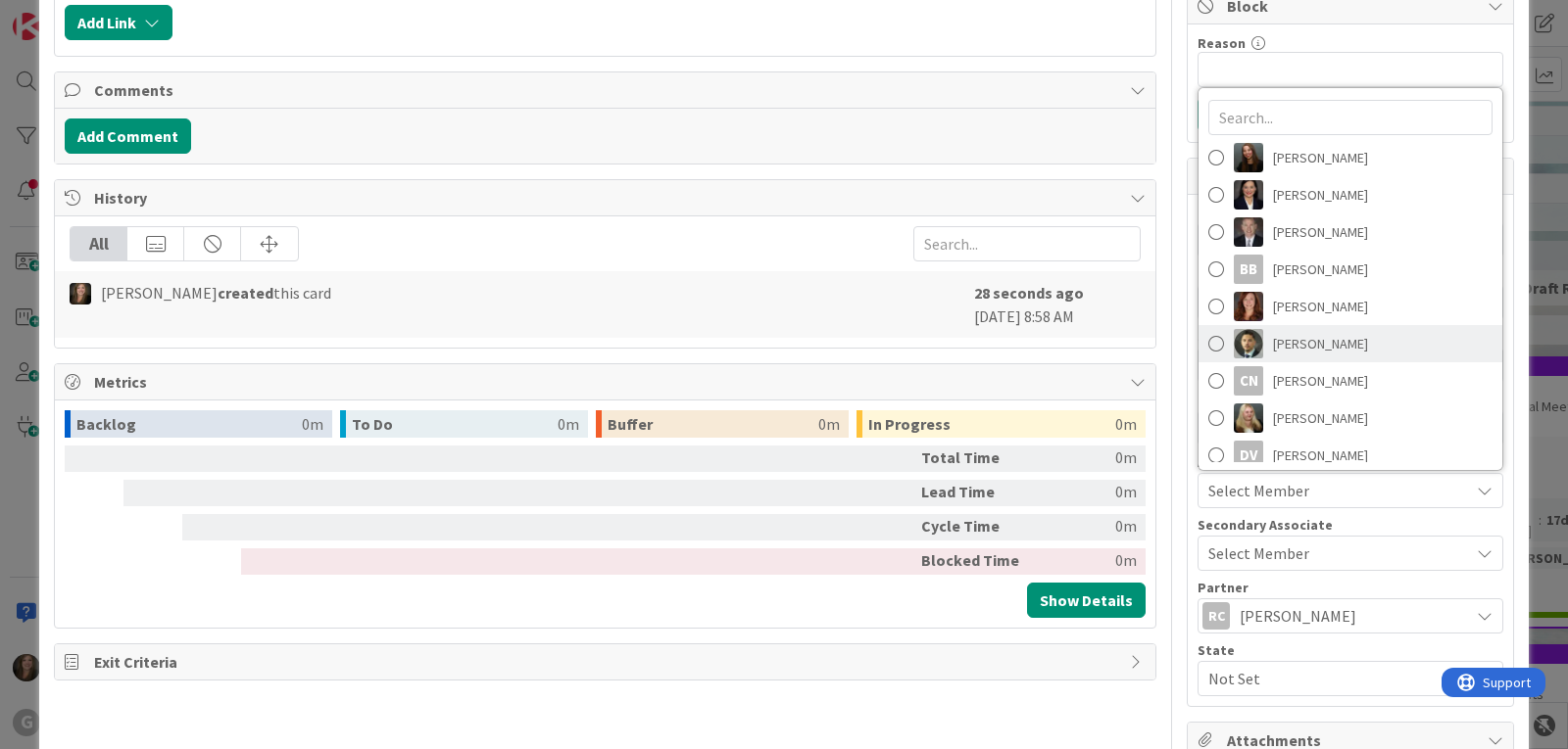
click at [1233, 336] on img at bounding box center [1248, 344] width 30 height 30
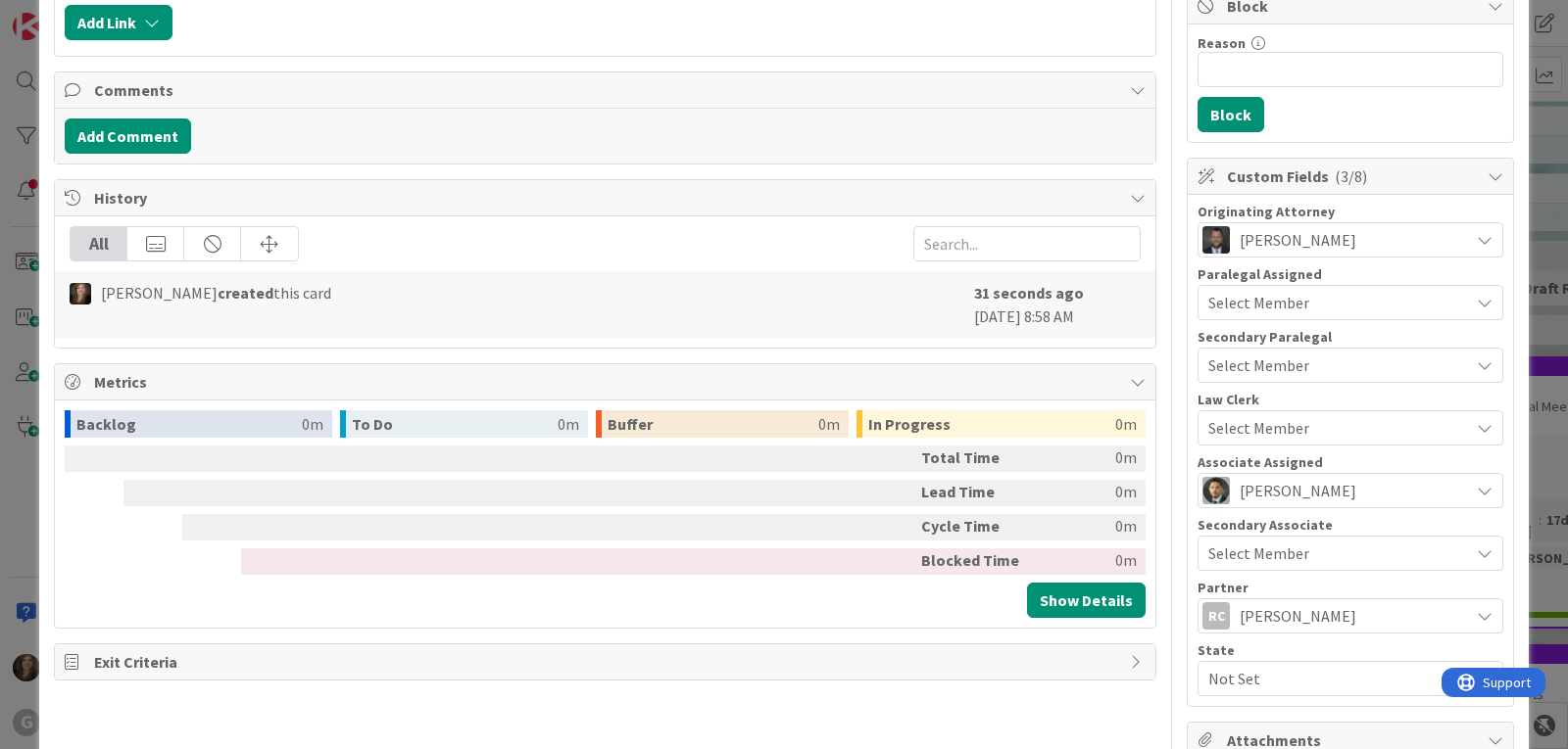
click at [1247, 667] on span "Not Set" at bounding box center [1339, 679] width 261 height 24
click at [1225, 599] on span "FL" at bounding box center [1233, 598] width 16 height 30
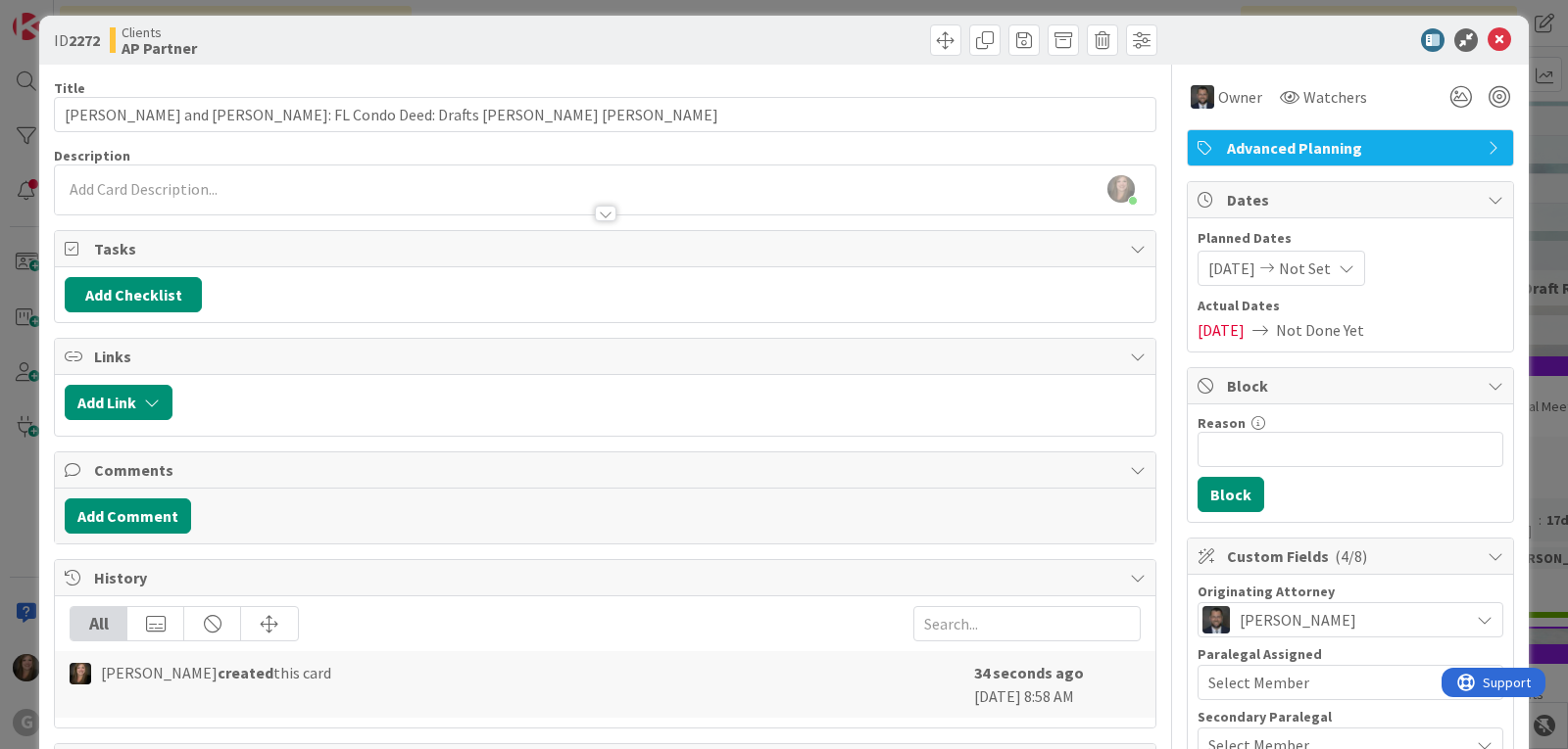
scroll to position [0, 0]
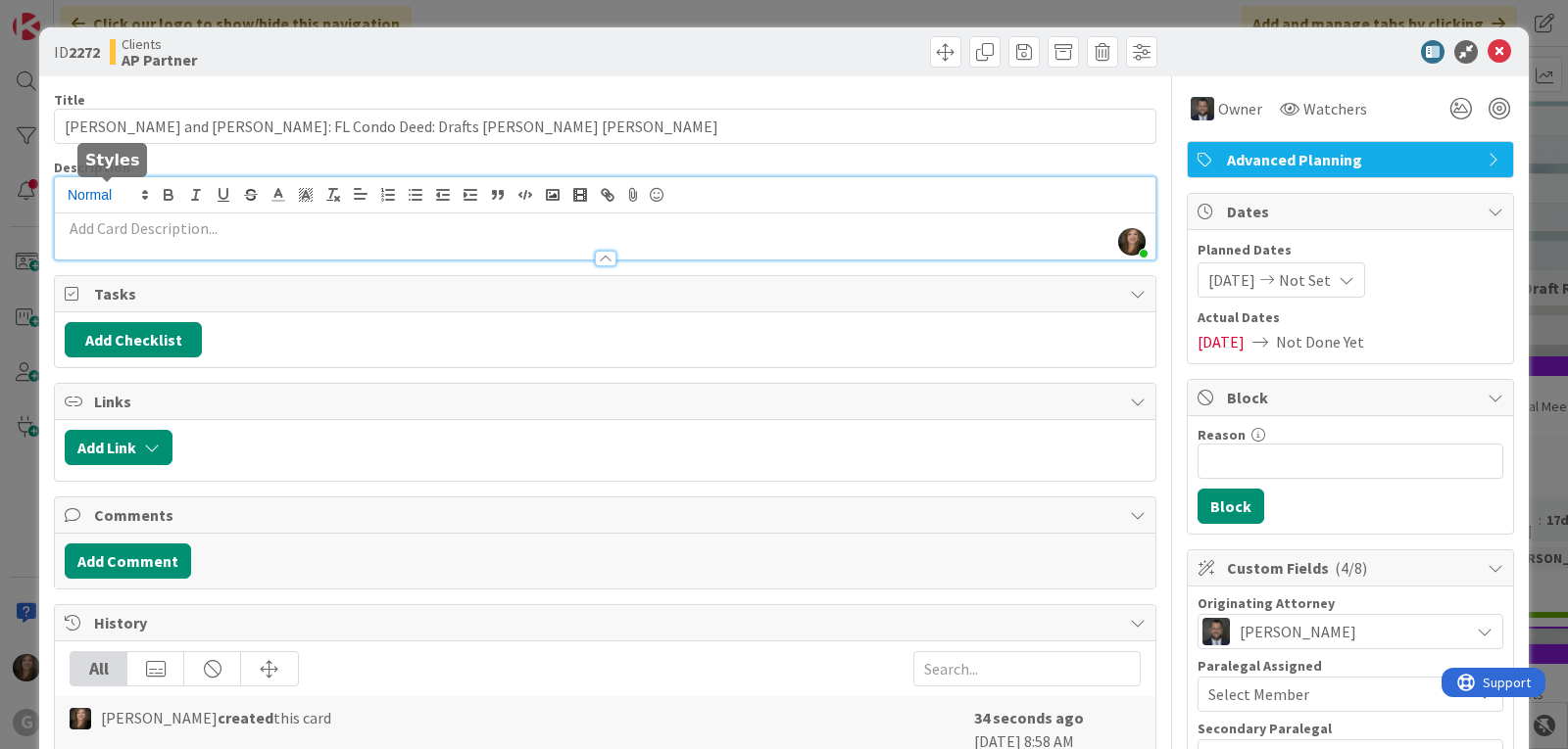
click at [152, 195] on div "[PERSON_NAME] just joined" at bounding box center [605, 218] width 1100 height 83
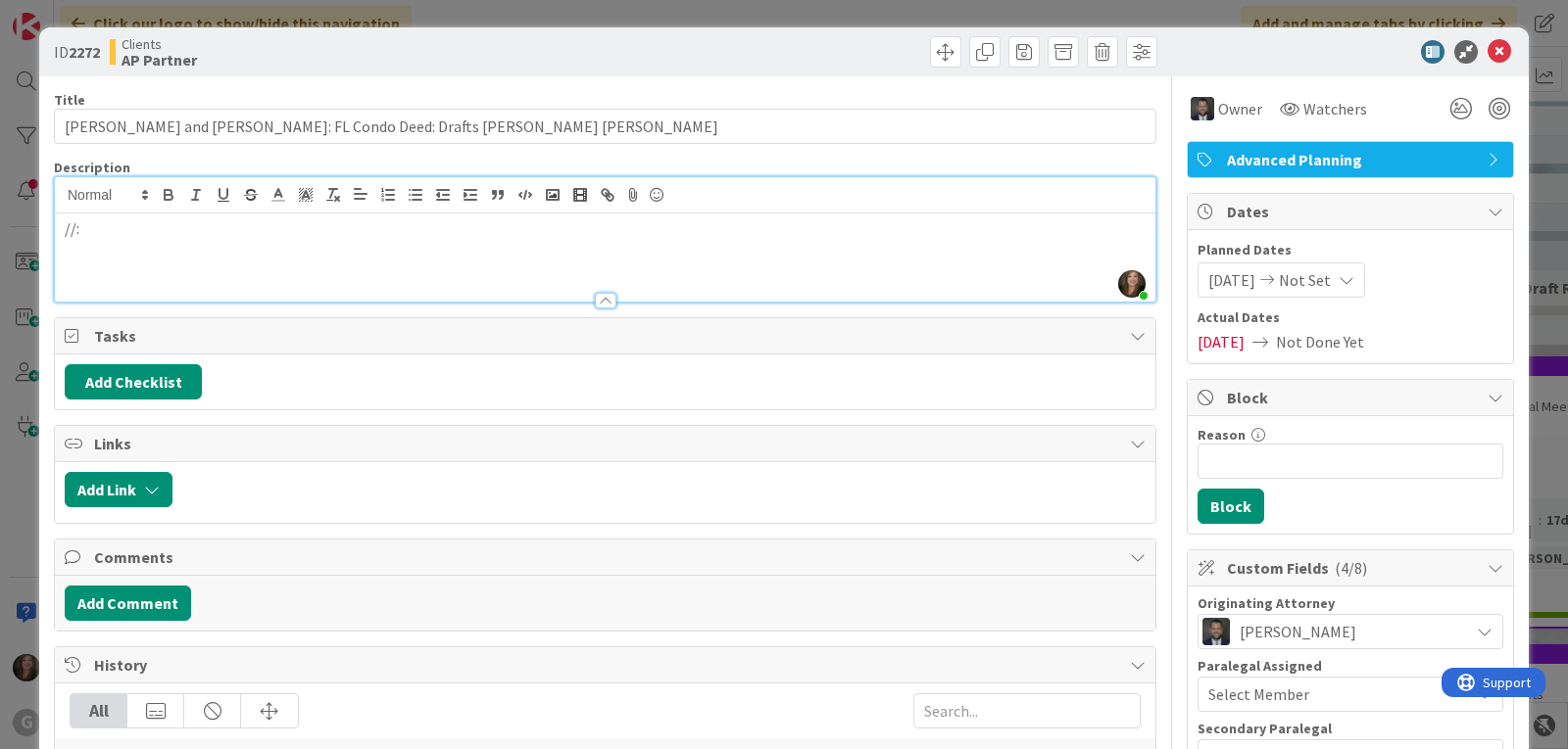
click at [66, 230] on p "//:" at bounding box center [605, 228] width 1081 height 23
click at [127, 250] on p at bounding box center [605, 251] width 1081 height 23
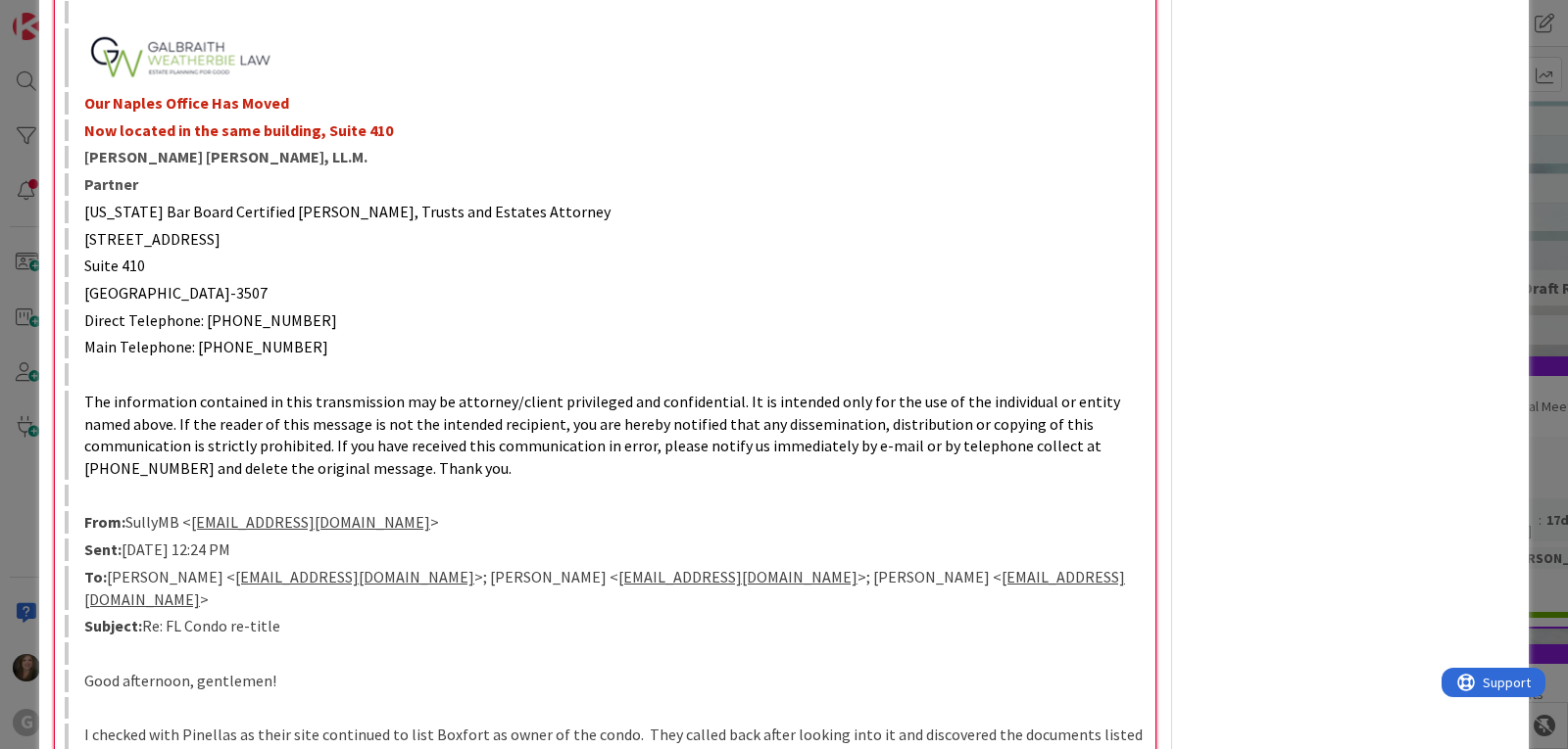
scroll to position [2229, 0]
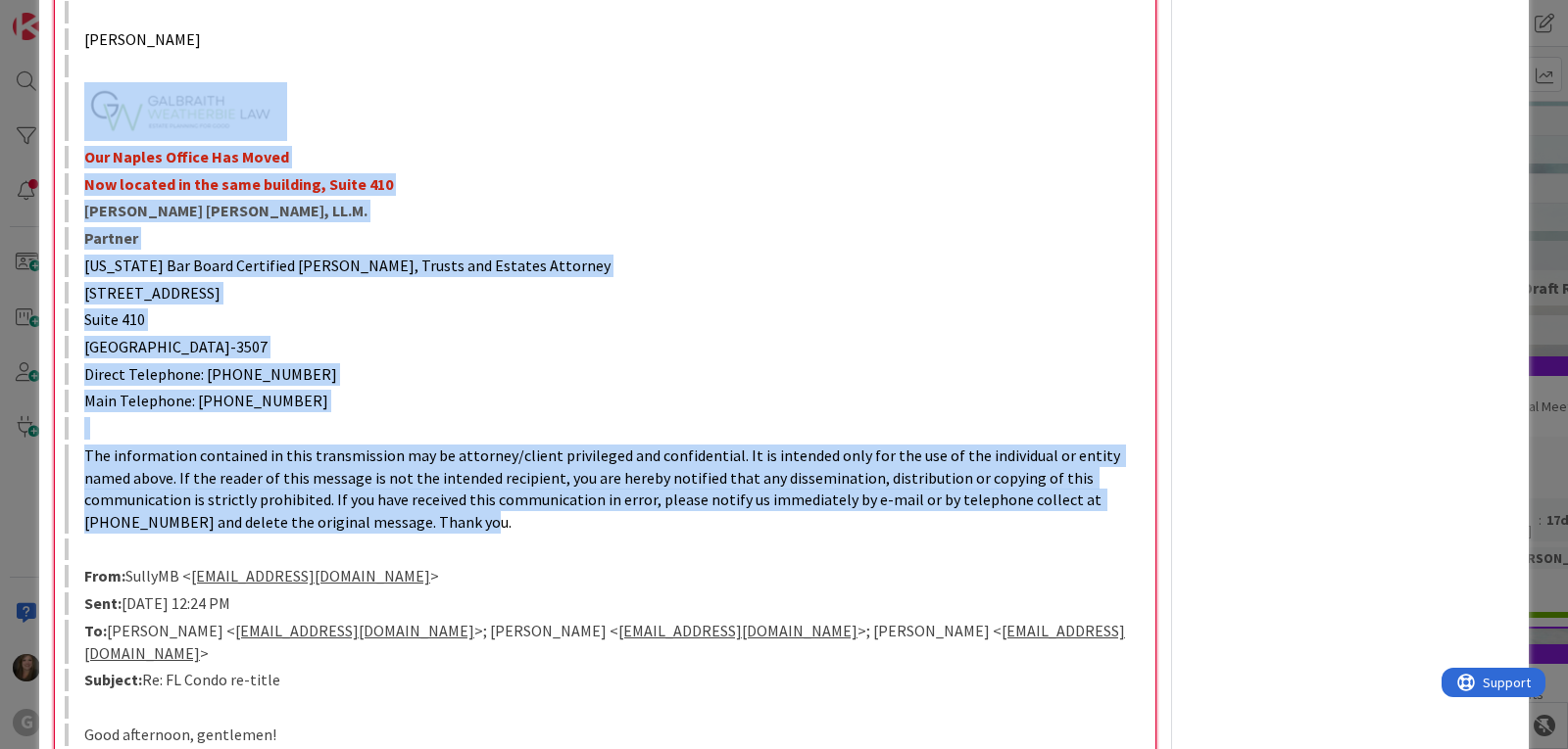
drag, startPoint x: 310, startPoint y: 507, endPoint x: 68, endPoint y: 113, distance: 462.4
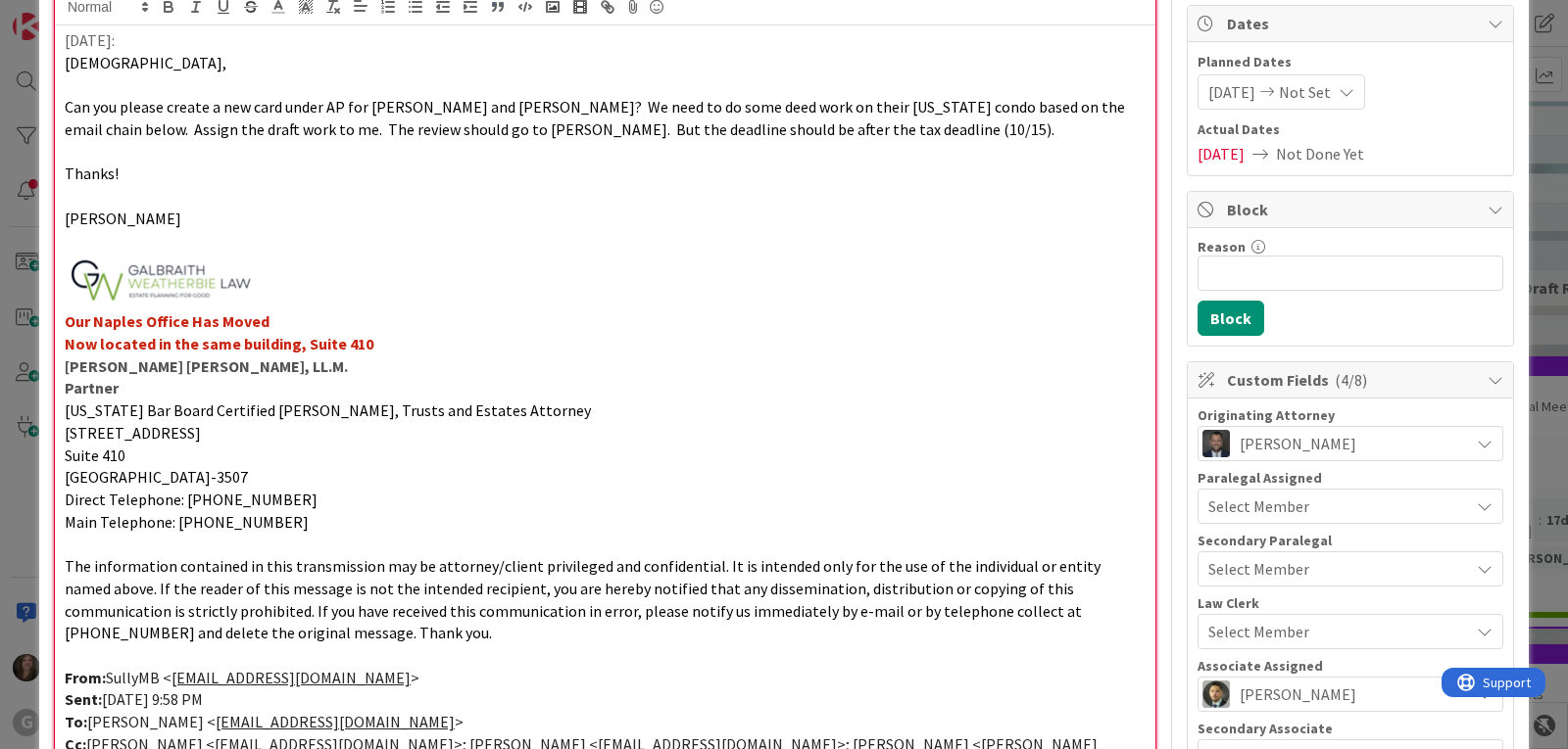
scroll to position [171, 0]
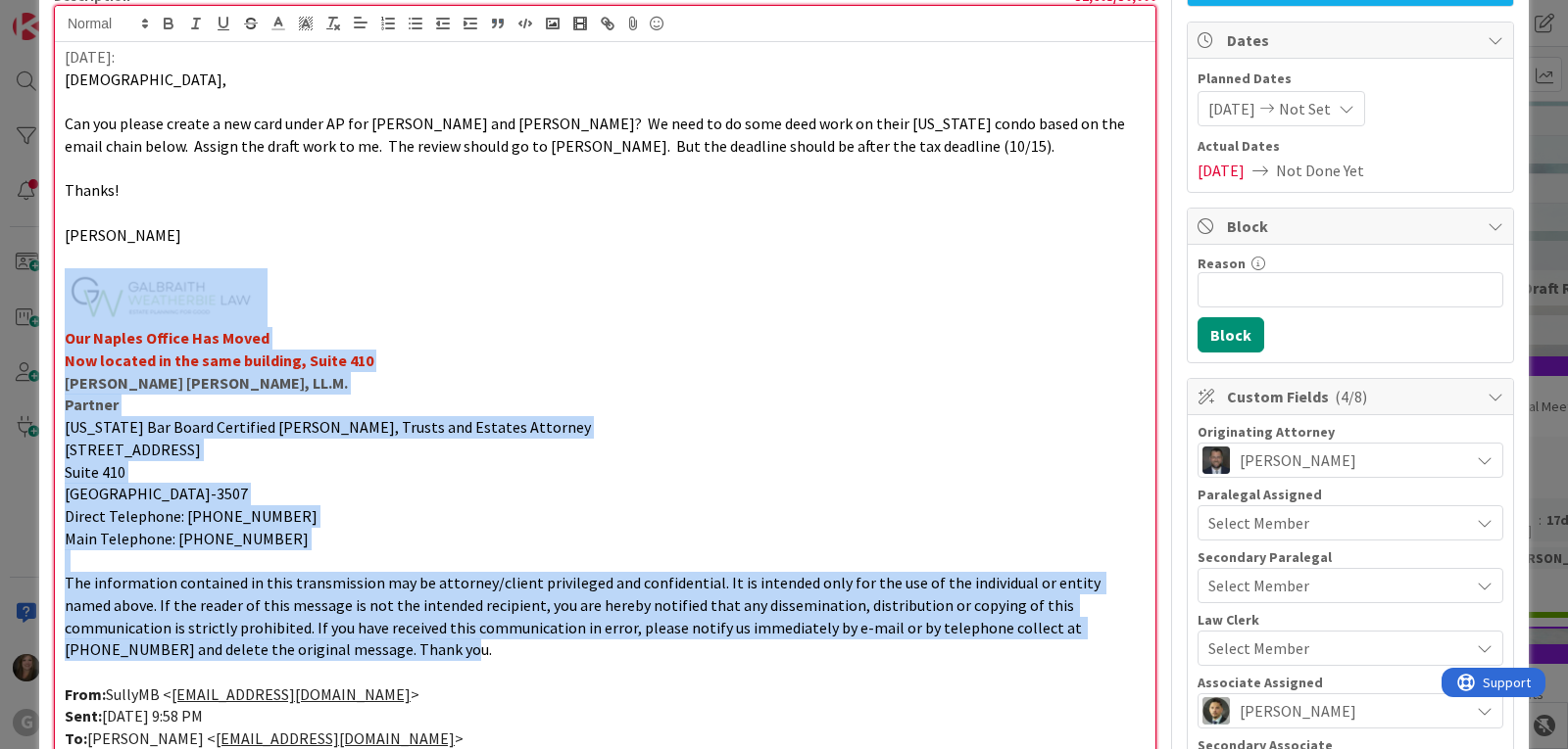
drag, startPoint x: 273, startPoint y: 651, endPoint x: 0, endPoint y: 307, distance: 439.2
click at [0, 307] on div "ID 2272 Clients AP Partner Title 58 / 128 [PERSON_NAME] and [PERSON_NAME]: FL […" at bounding box center [784, 374] width 1568 height 749
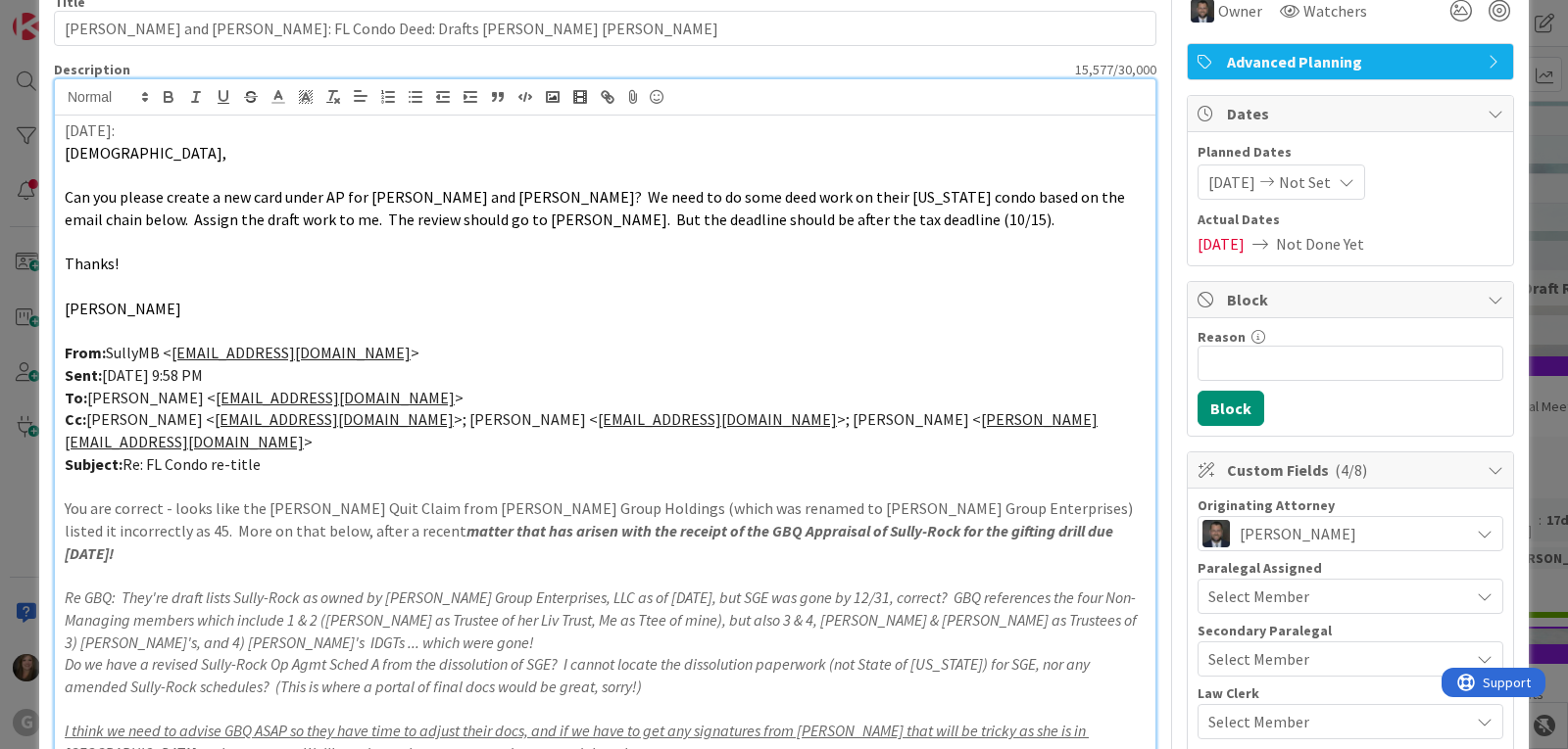
scroll to position [0, 0]
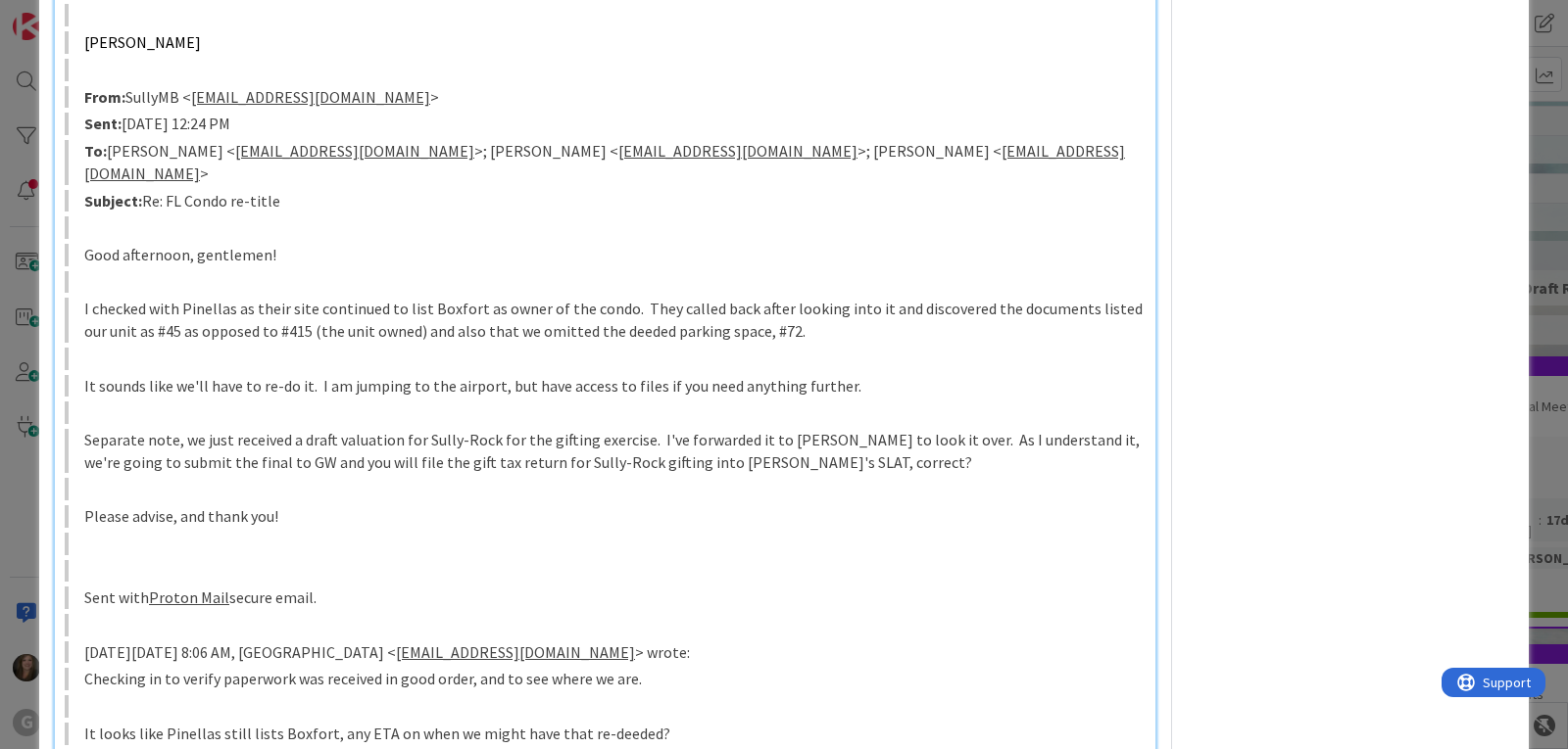
scroll to position [2351, 0]
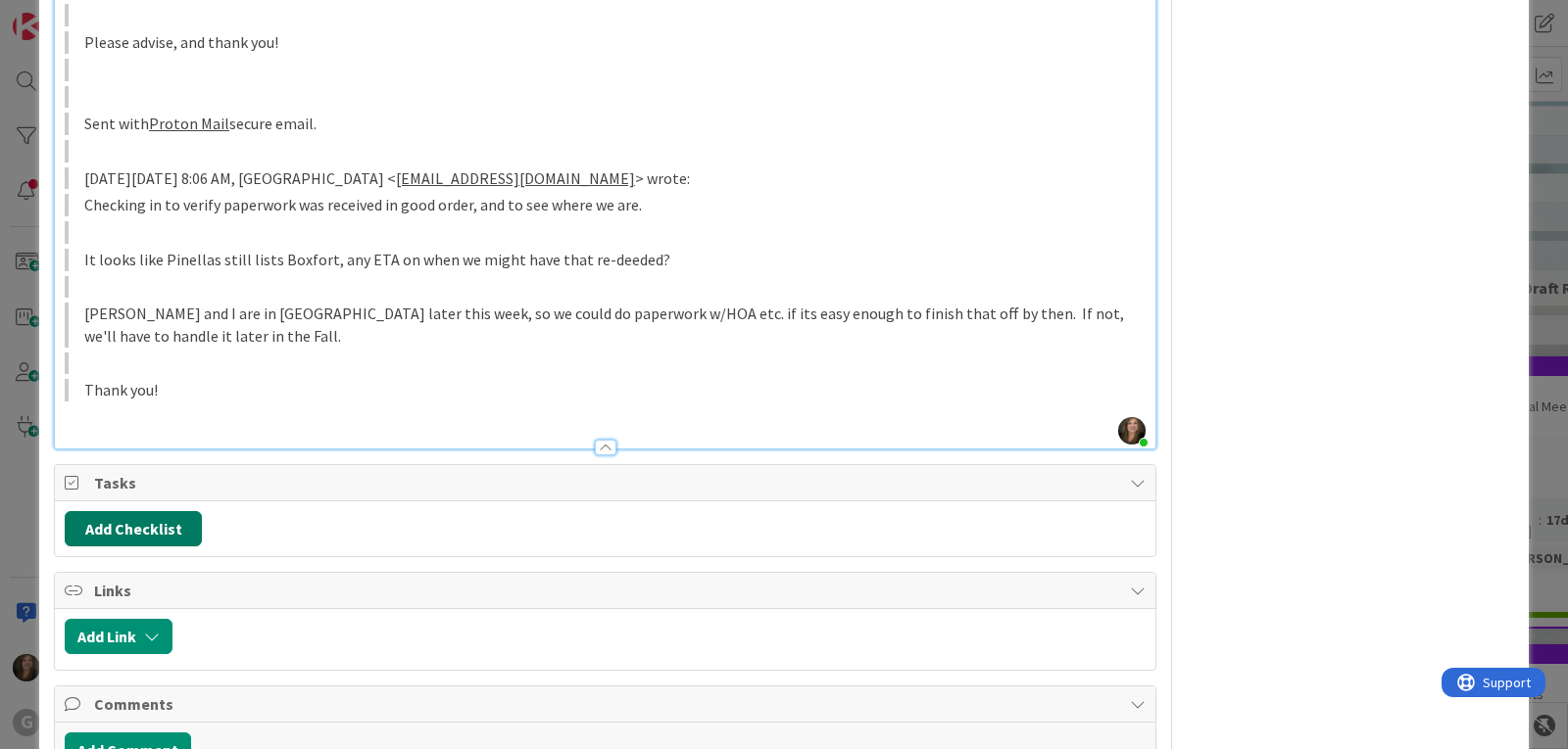
click at [161, 511] on button "Add Checklist" at bounding box center [133, 528] width 137 height 35
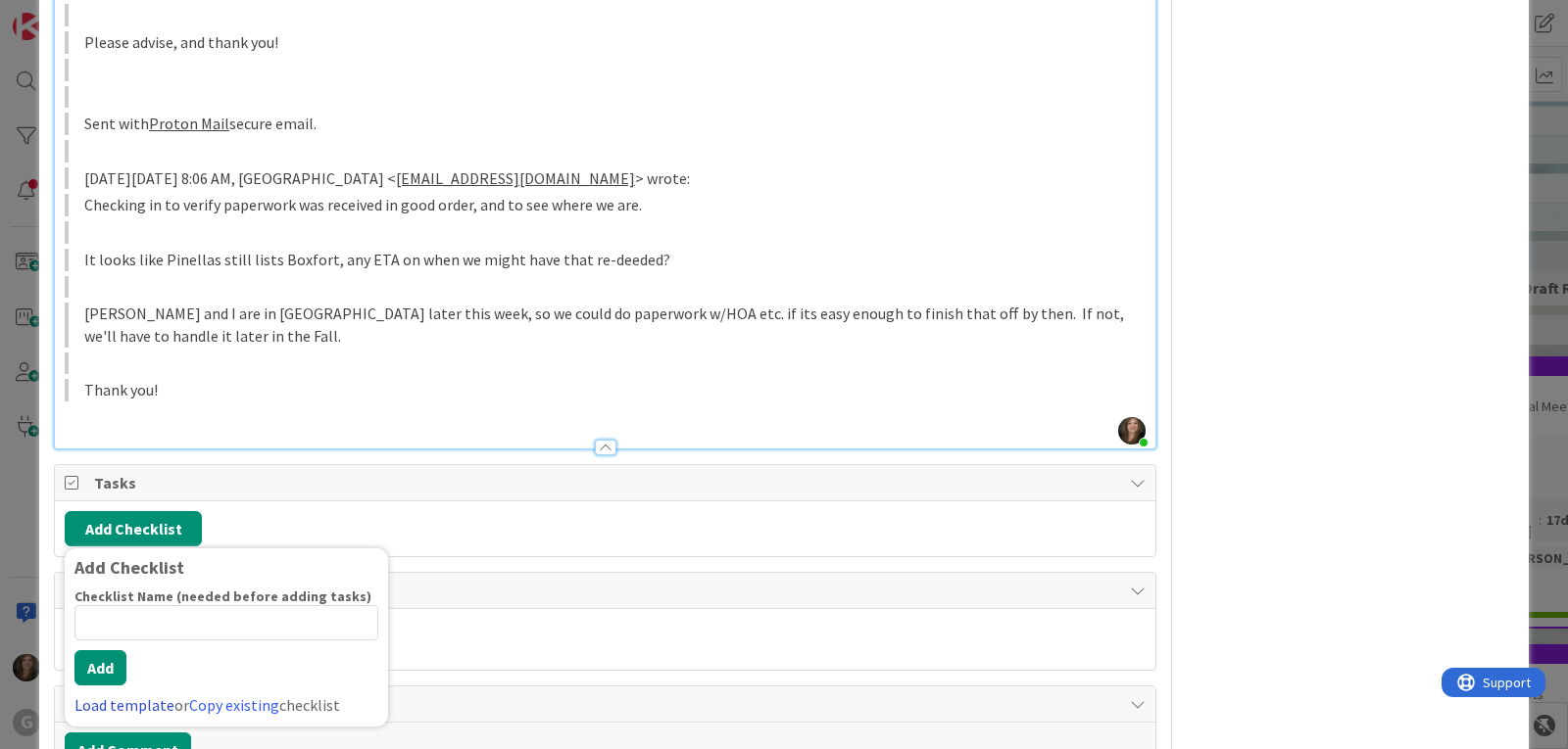
click at [117, 695] on link "Load template" at bounding box center [125, 705] width 100 height 20
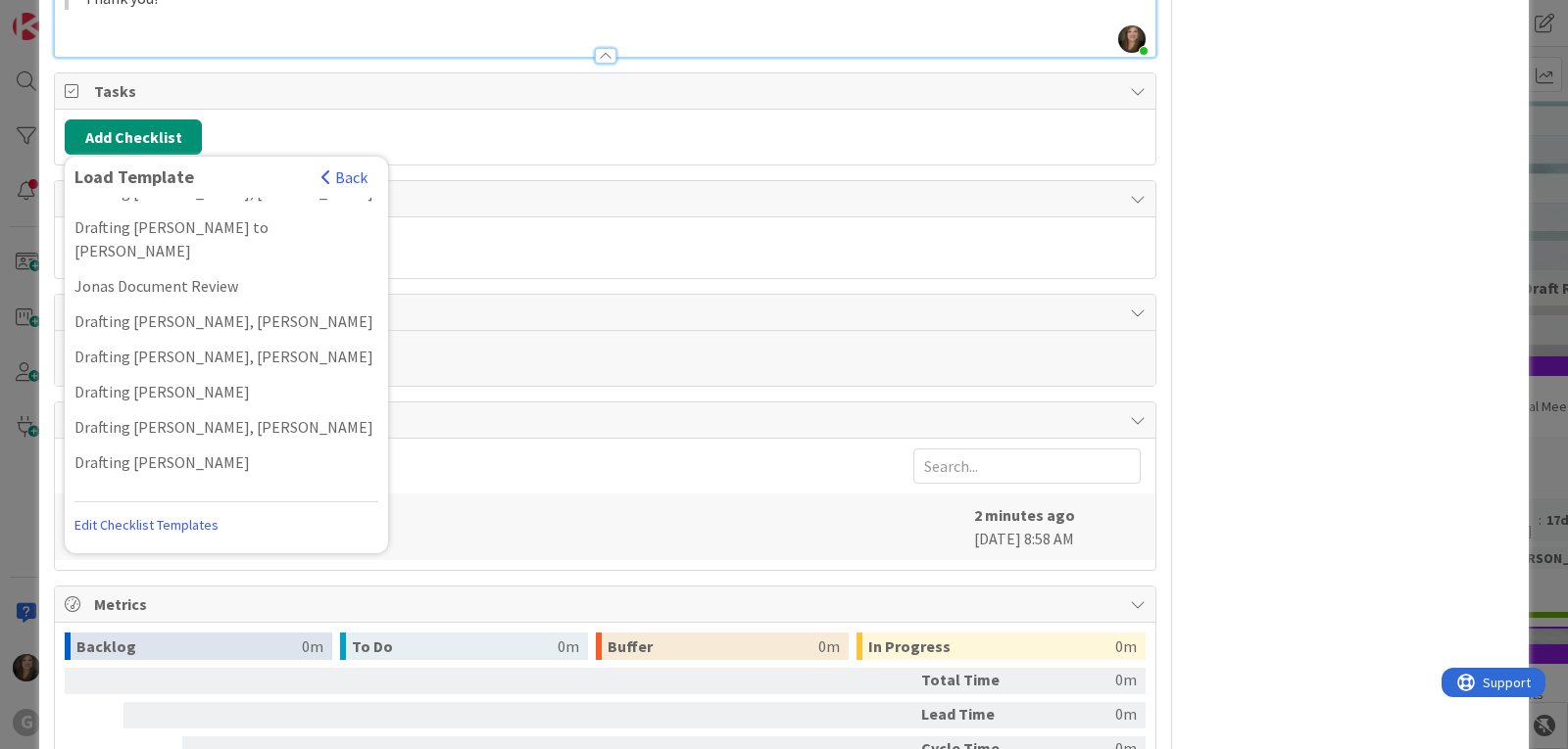
scroll to position [1442, 0]
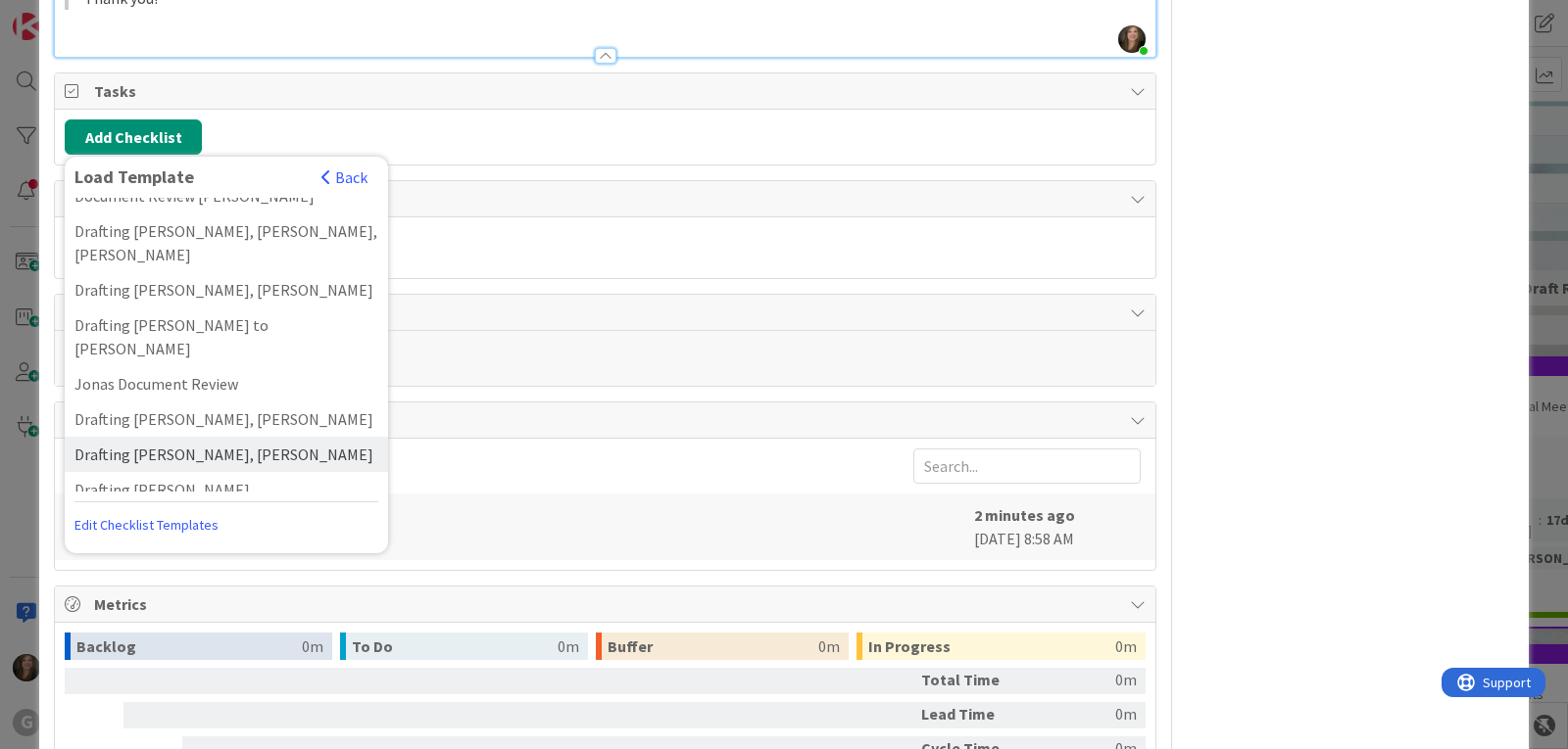
click at [182, 437] on div "Drafting [PERSON_NAME], [PERSON_NAME]" at bounding box center [226, 454] width 324 height 35
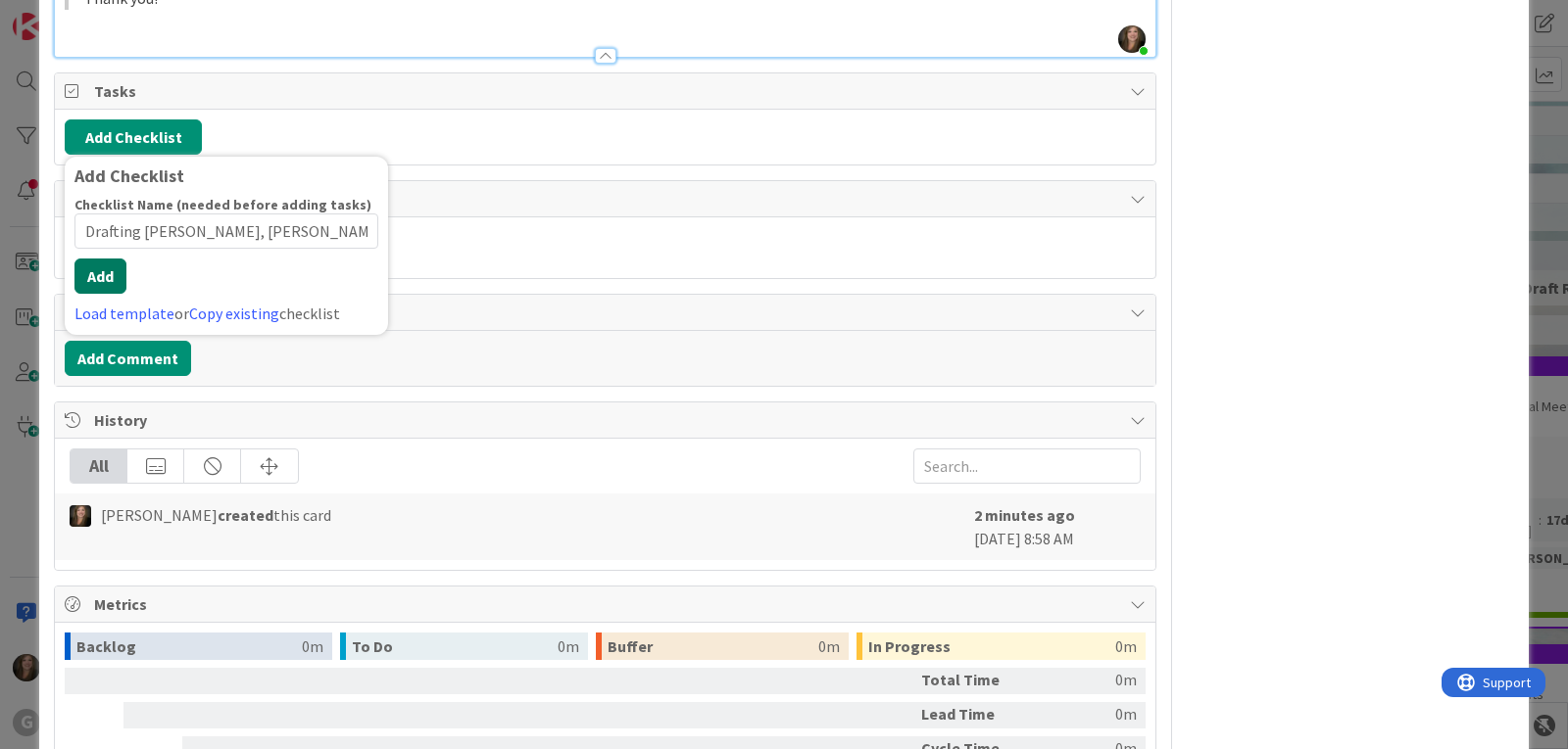
click at [85, 259] on button "Add" at bounding box center [101, 276] width 52 height 35
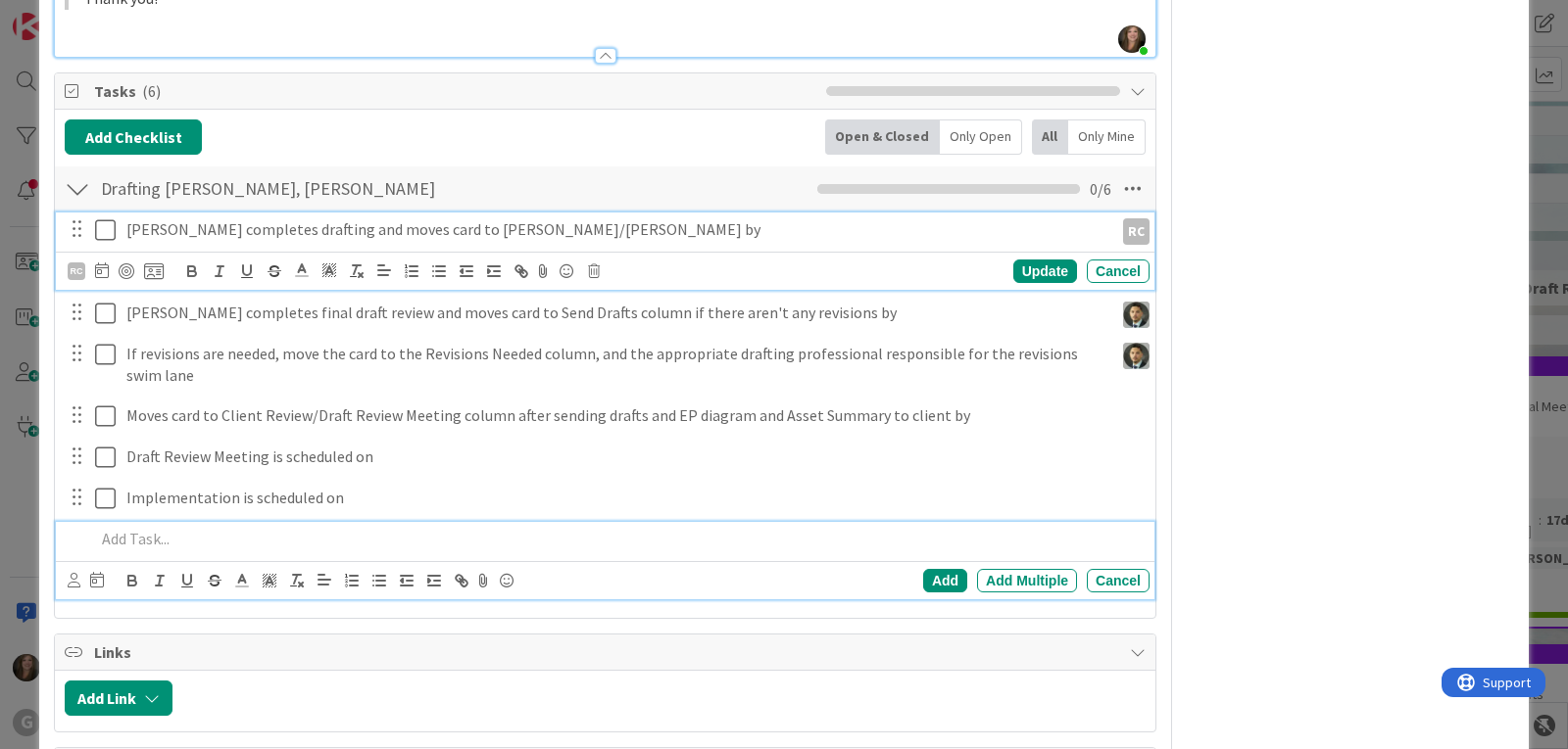
click at [339, 218] on p "[PERSON_NAME] completes drafting and moves card to [PERSON_NAME]/[PERSON_NAME] …" at bounding box center [616, 229] width 979 height 23
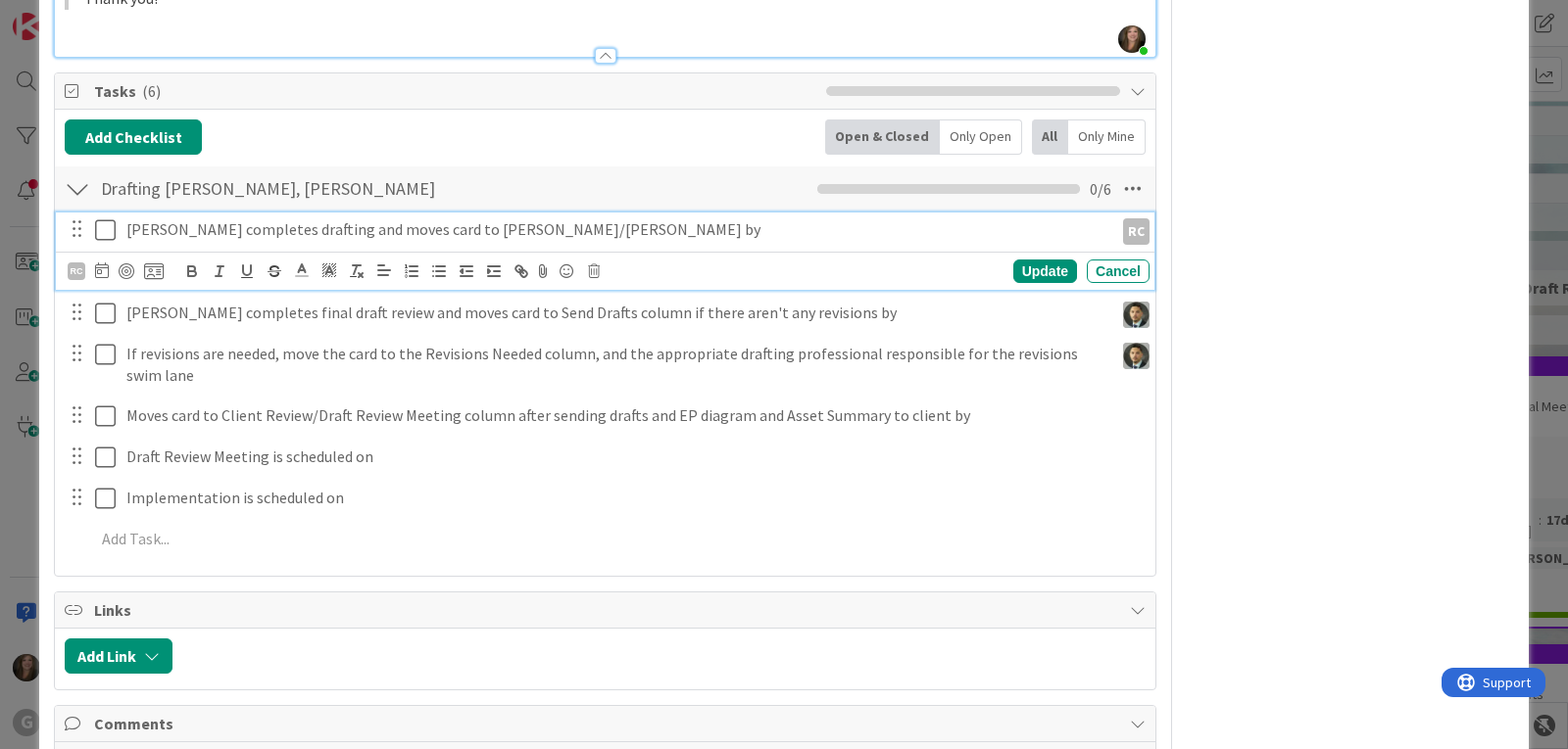
click at [419, 218] on p "[PERSON_NAME] completes drafting and moves card to [PERSON_NAME]/[PERSON_NAME] …" at bounding box center [616, 229] width 979 height 23
click at [1013, 260] on div "Update" at bounding box center [1045, 272] width 64 height 24
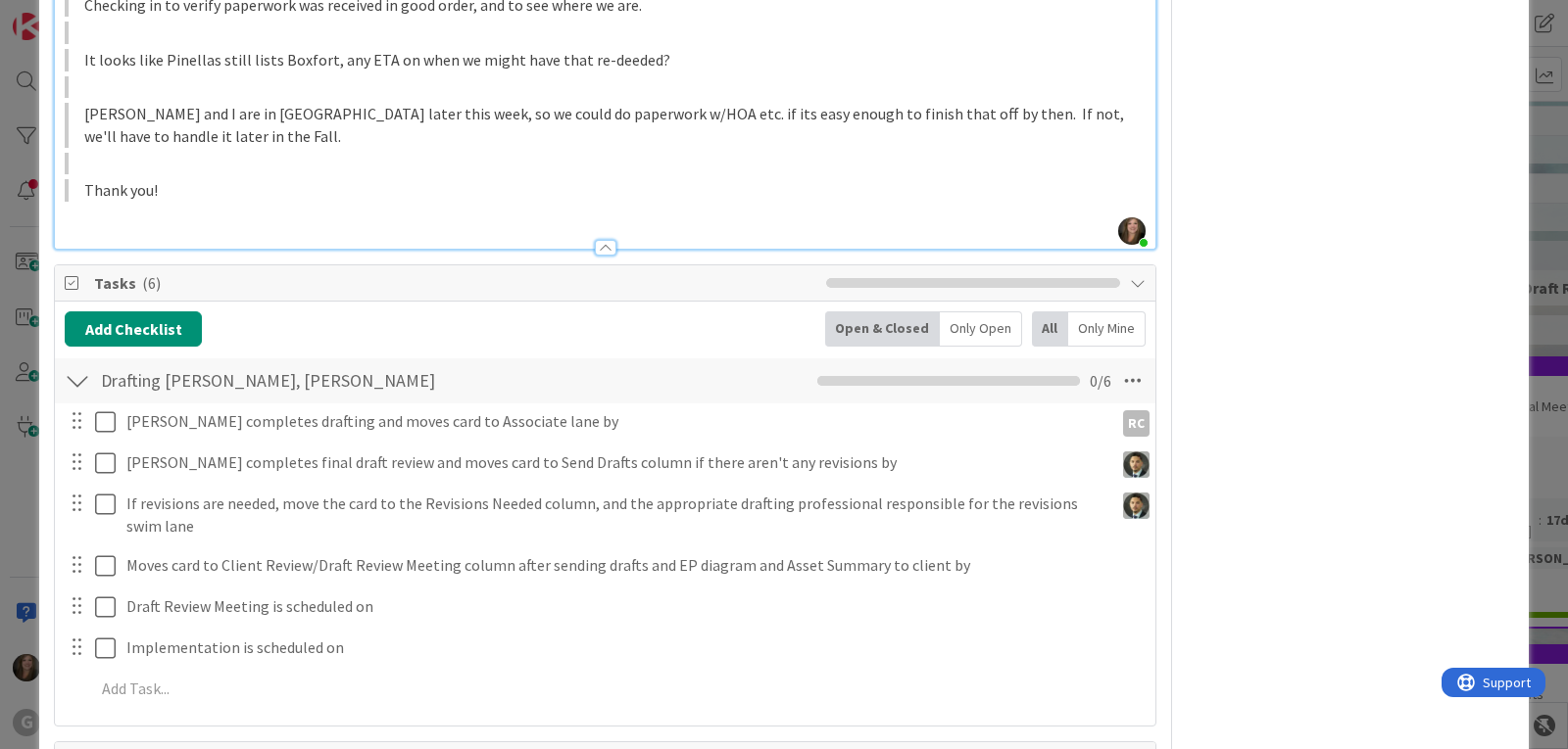
scroll to position [2547, 0]
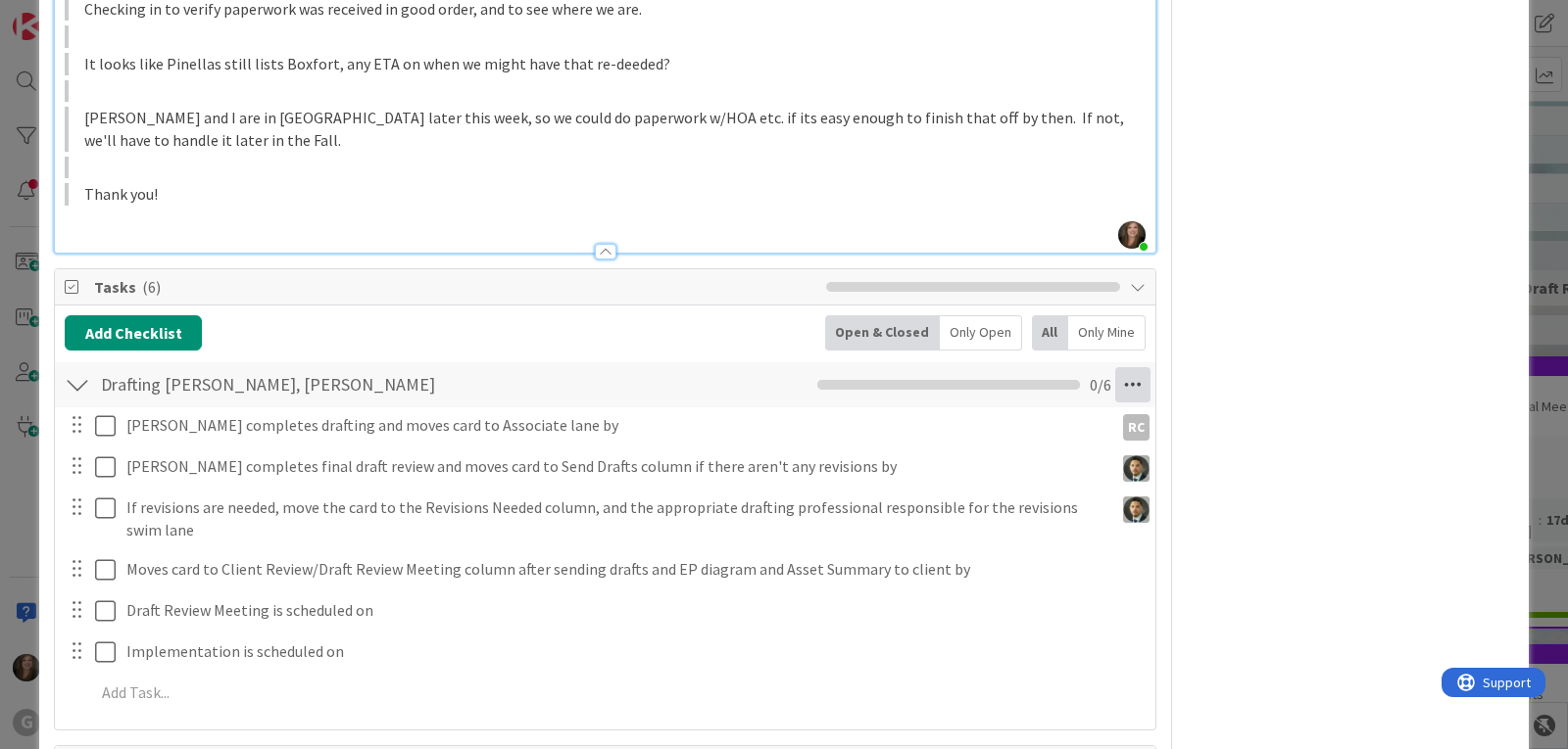
click at [1117, 368] on icon at bounding box center [1132, 384] width 35 height 35
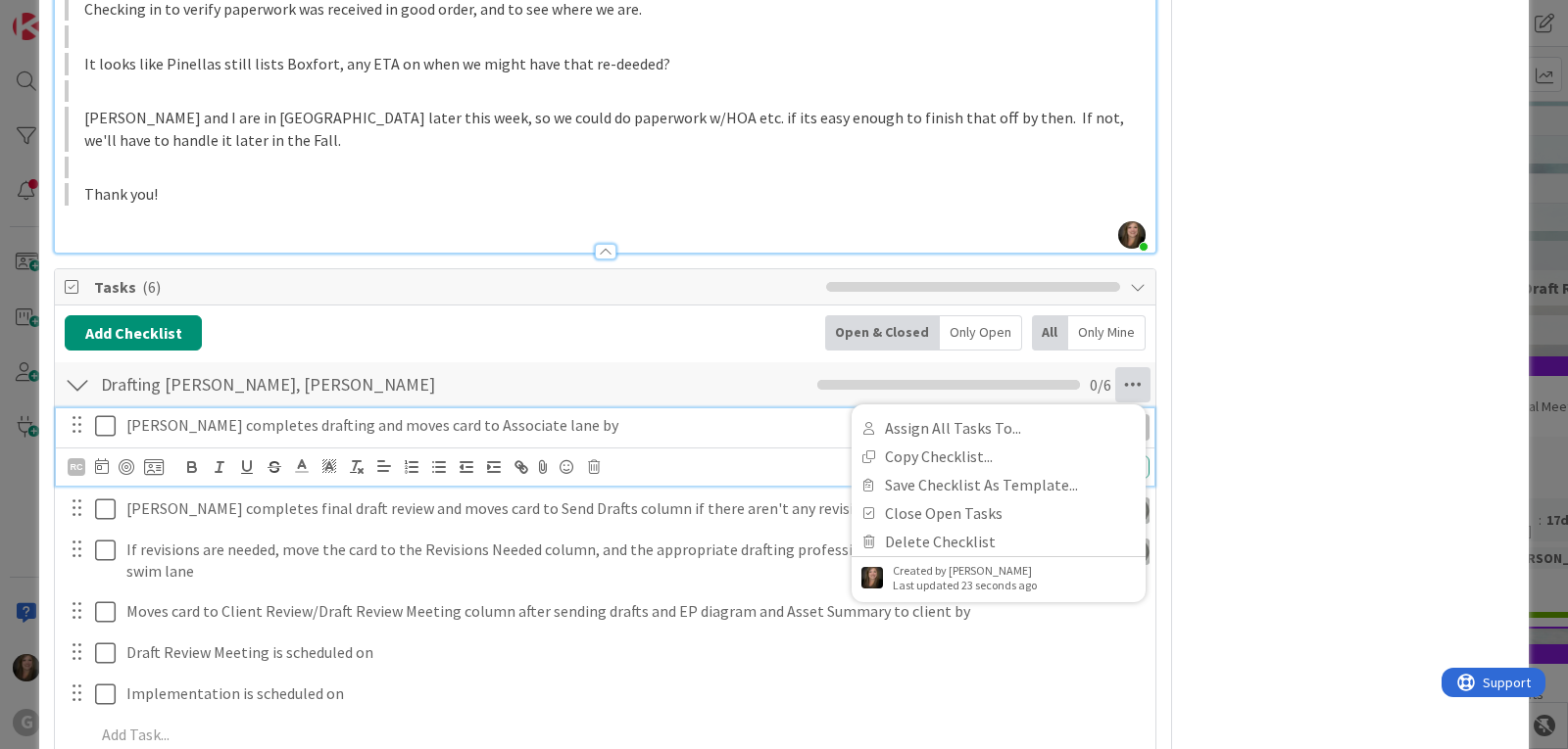
click at [312, 414] on p "[PERSON_NAME] completes drafting and moves card to Associate lane by" at bounding box center [616, 425] width 979 height 23
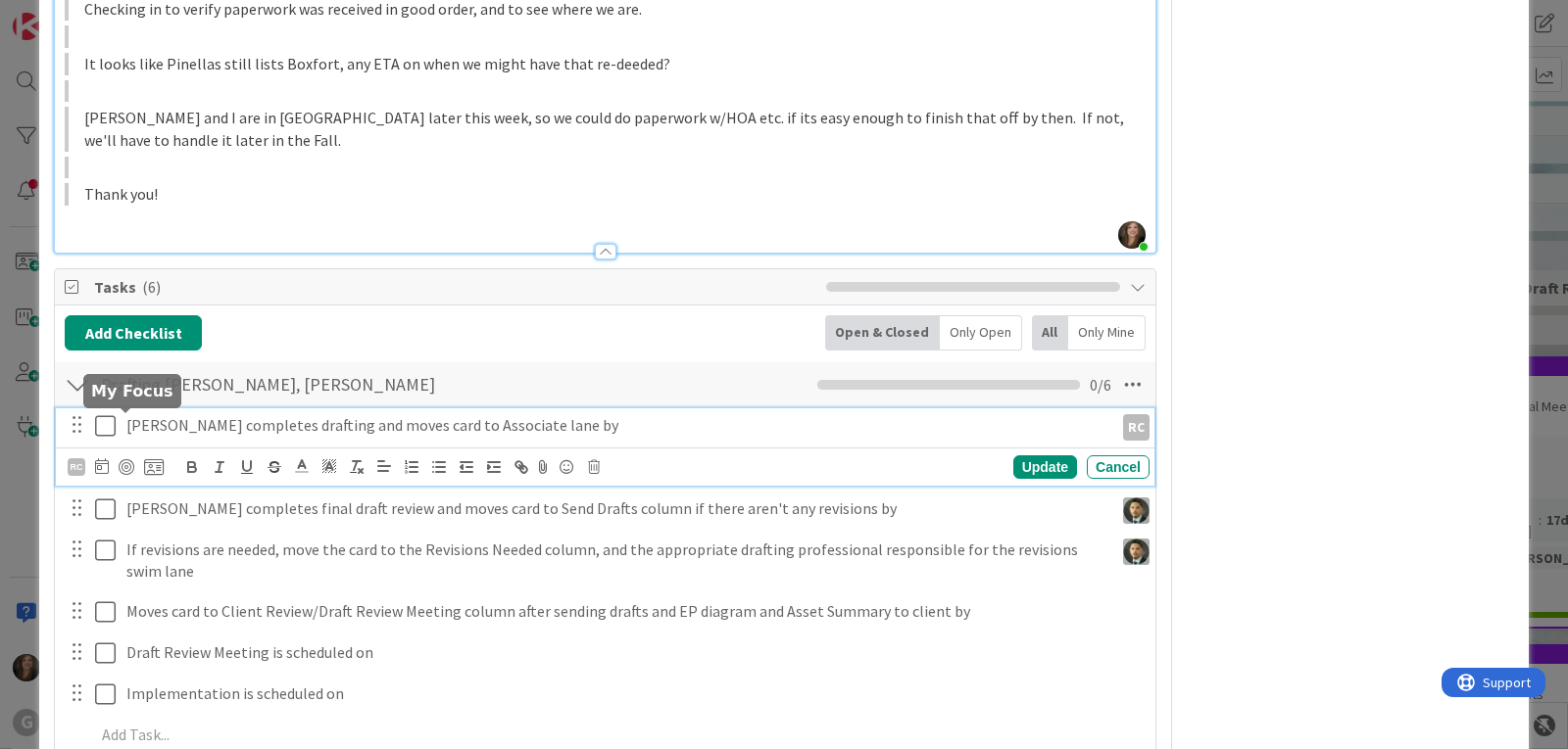
click at [102, 458] on icon at bounding box center [102, 466] width 14 height 16
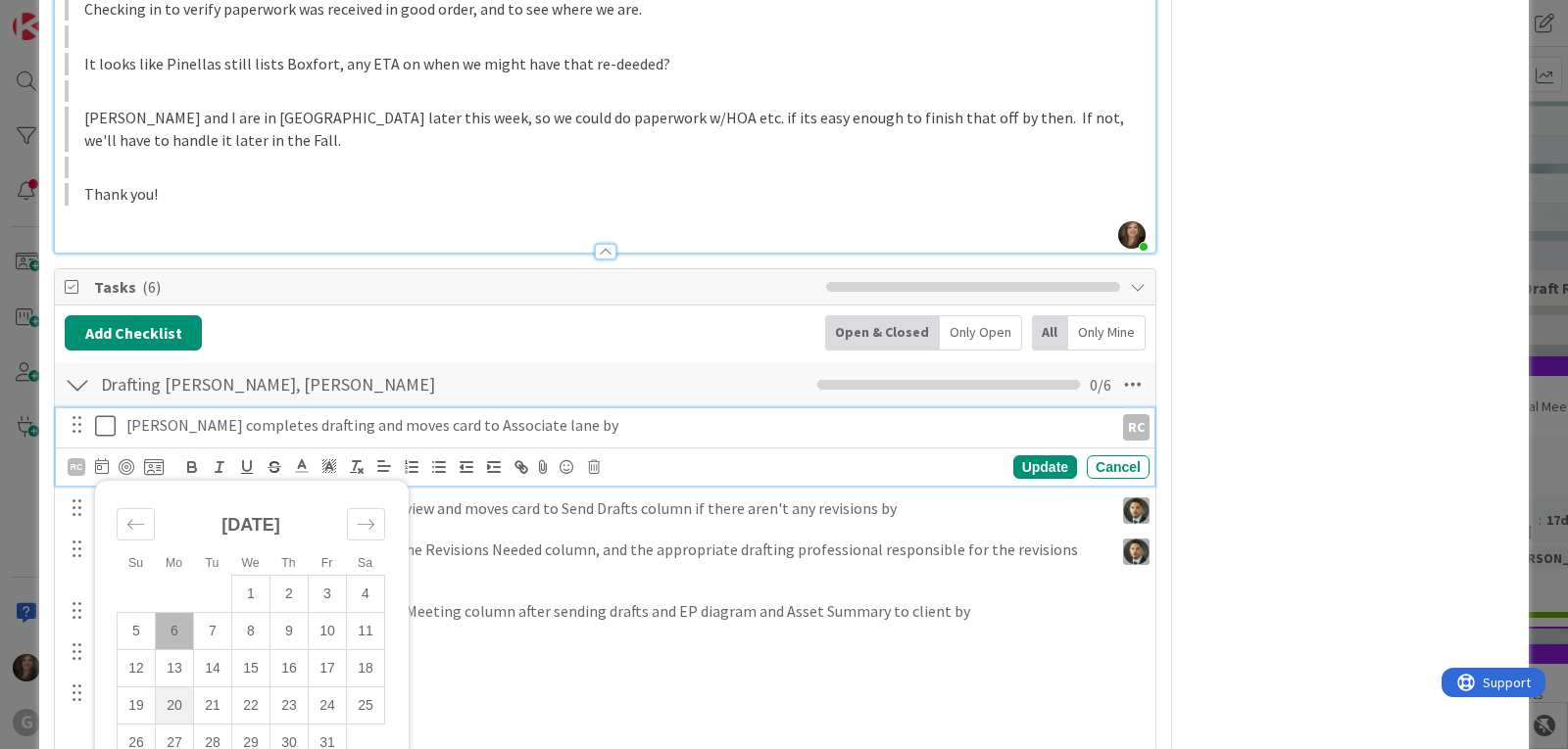
click at [165, 686] on td "20" at bounding box center [174, 704] width 38 height 37
type input "[DATE]"
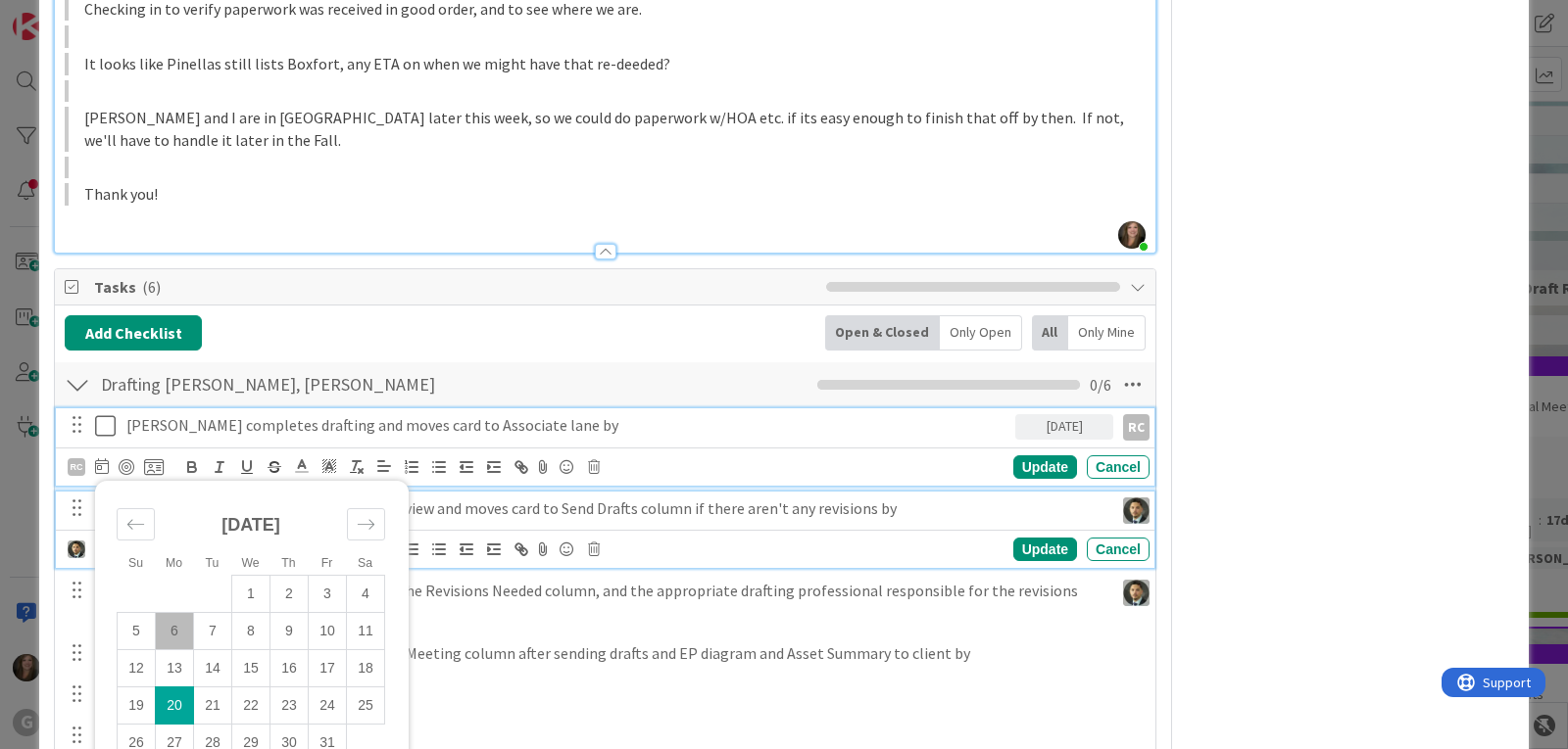
click at [513, 498] on p "[PERSON_NAME] completes final draft review and moves card to Send Drafts column…" at bounding box center [616, 509] width 979 height 23
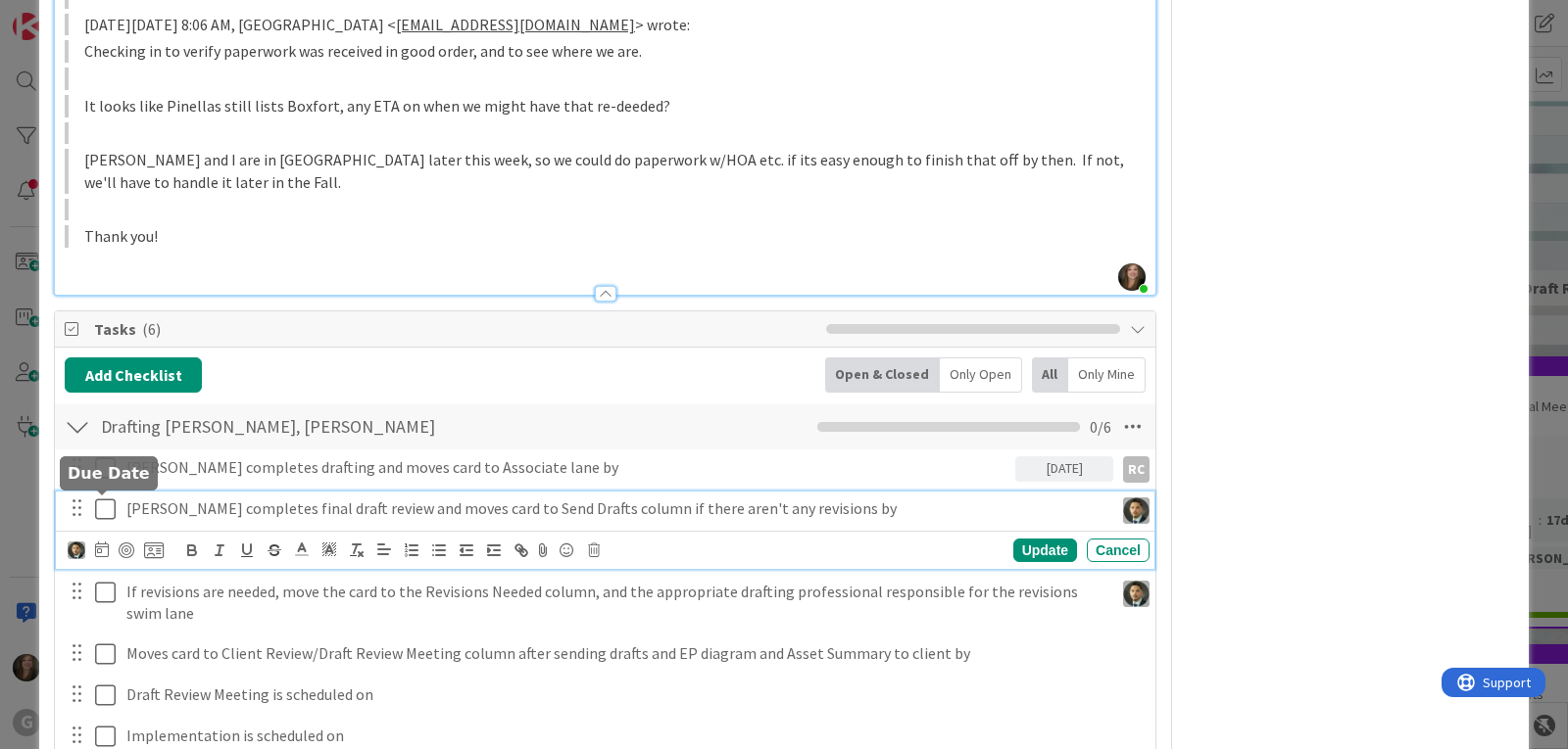
click at [97, 542] on icon at bounding box center [102, 550] width 14 height 16
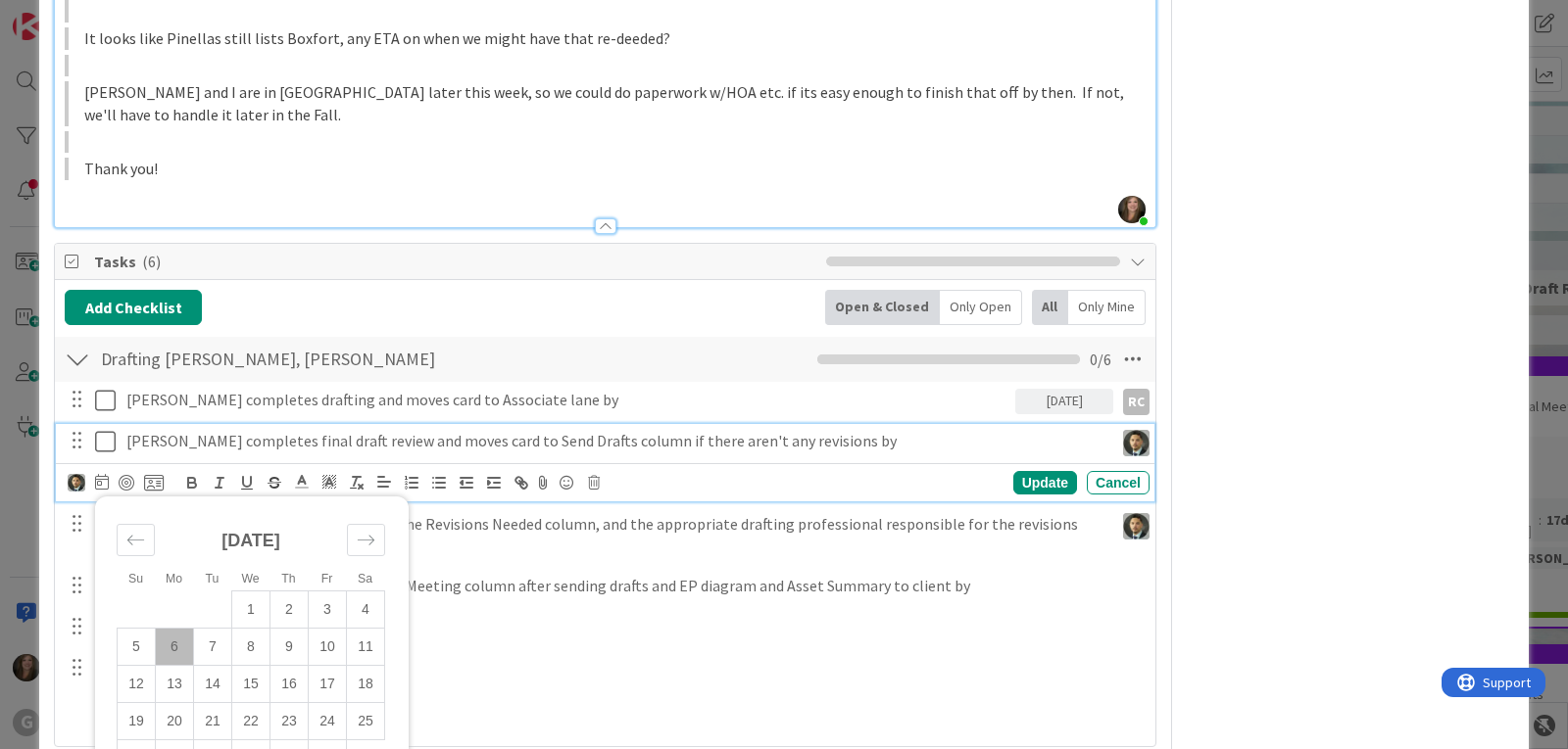
scroll to position [2603, 0]
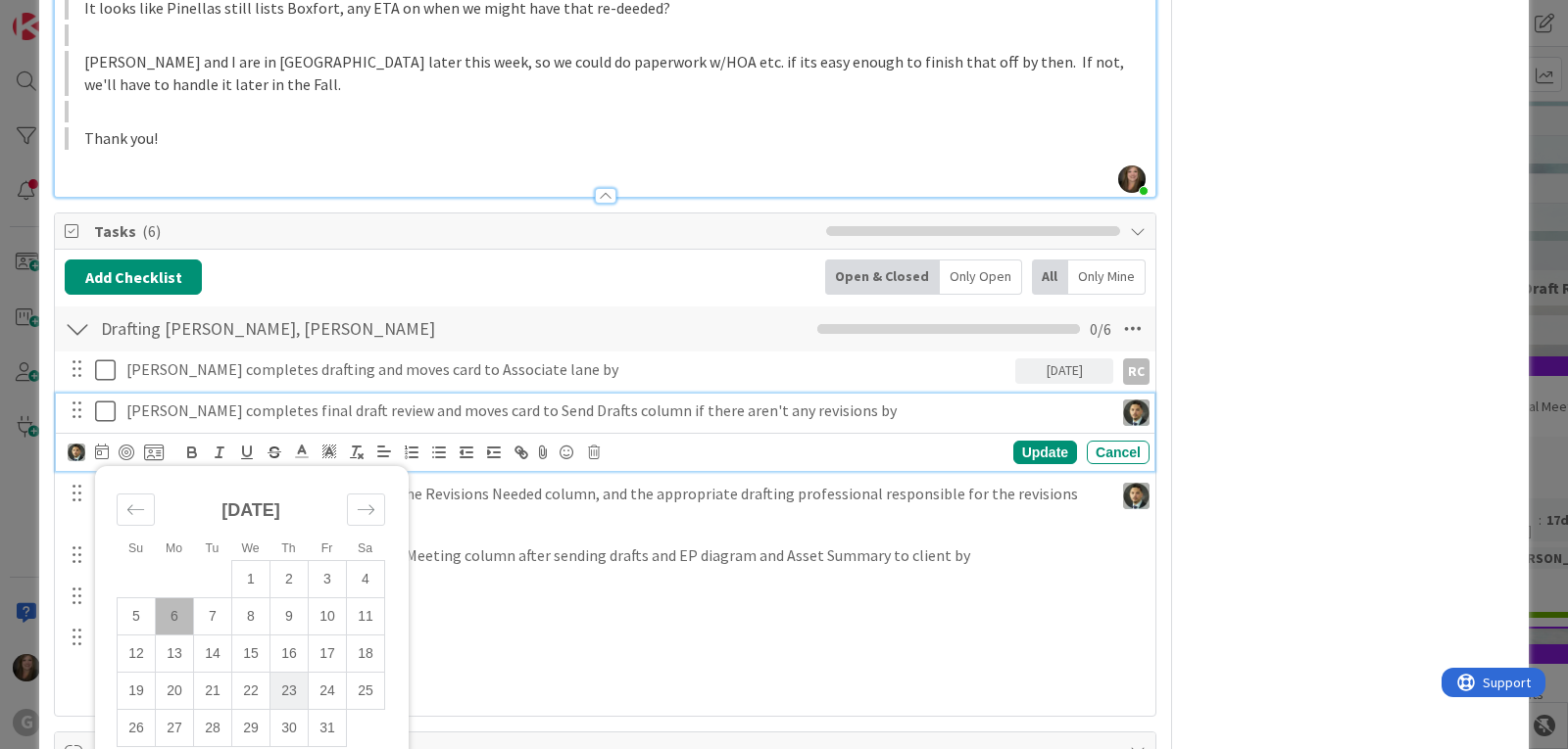
click at [288, 672] on td "23" at bounding box center [289, 690] width 38 height 37
type input "[DATE]"
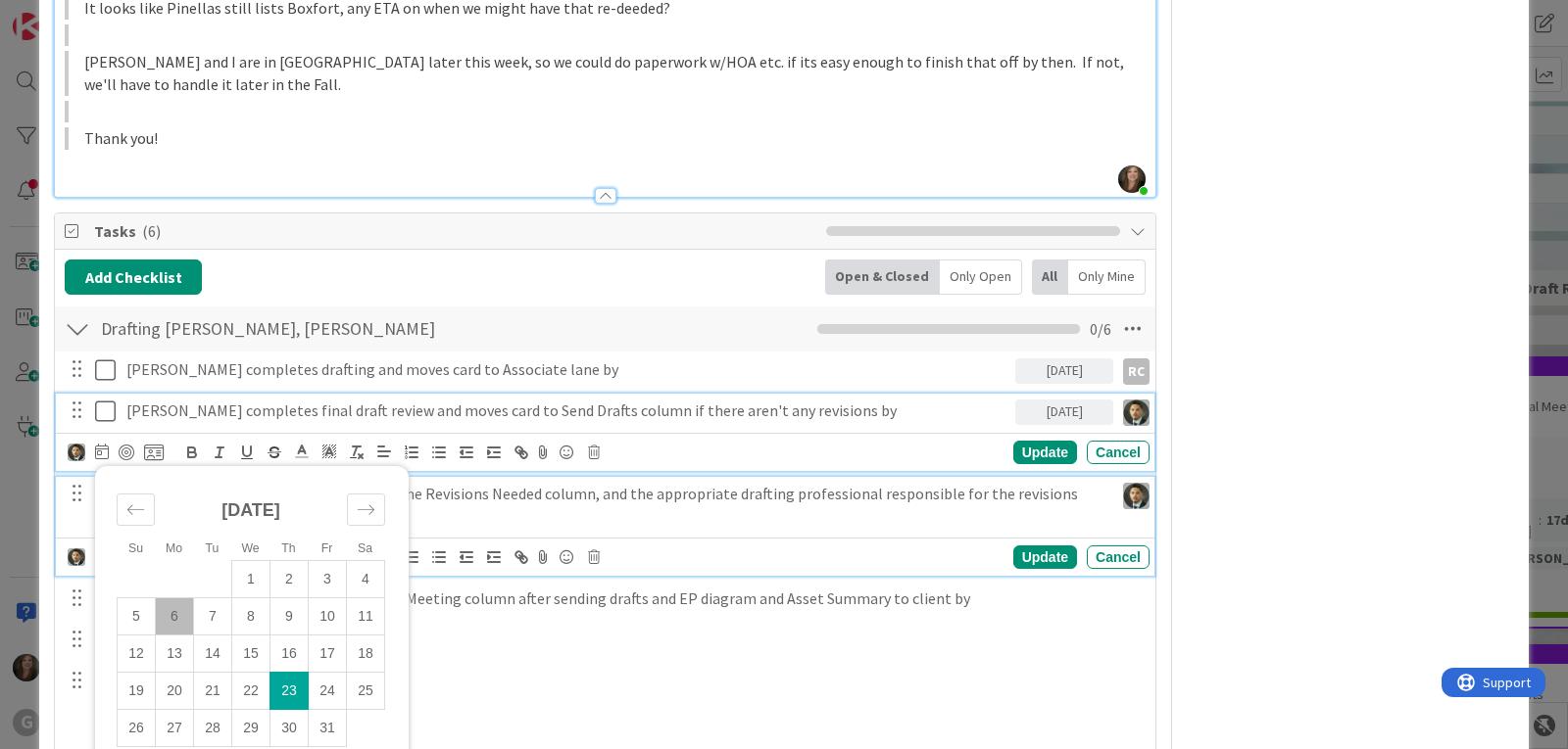
click at [644, 483] on p "If revisions are needed, move the card to the Revisions Needed column, and the …" at bounding box center [616, 505] width 979 height 44
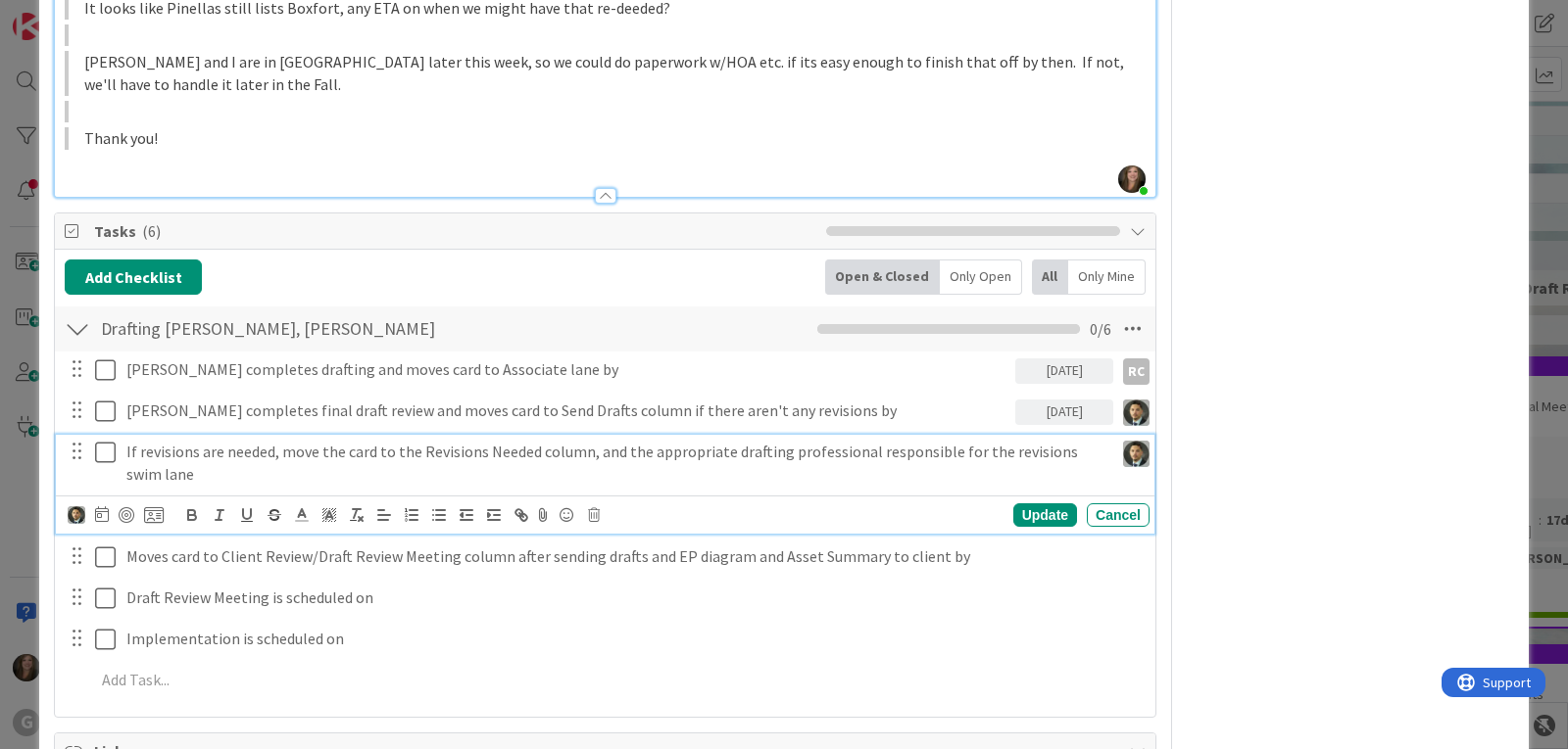
scroll to position [2561, 0]
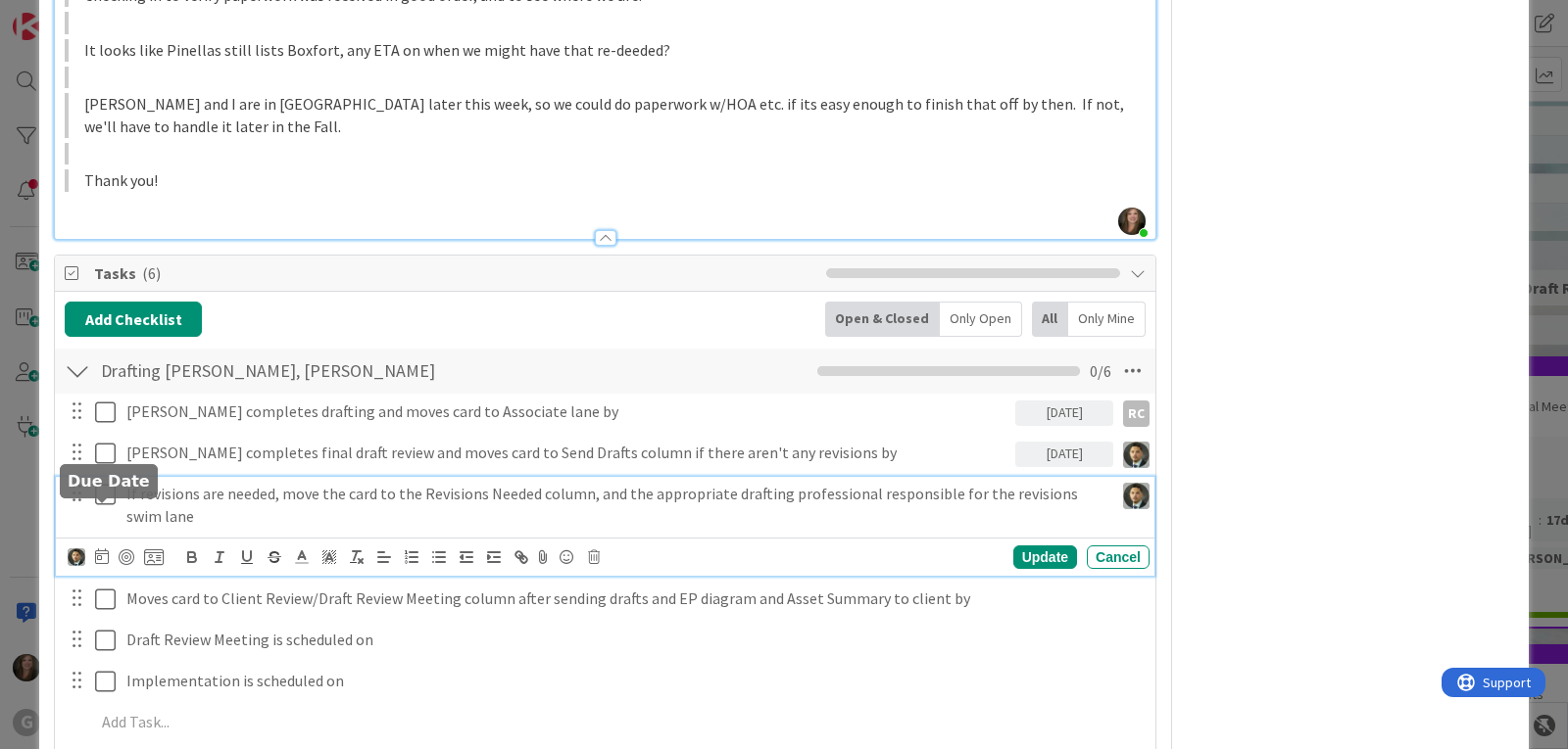
click at [103, 549] on icon at bounding box center [102, 557] width 14 height 16
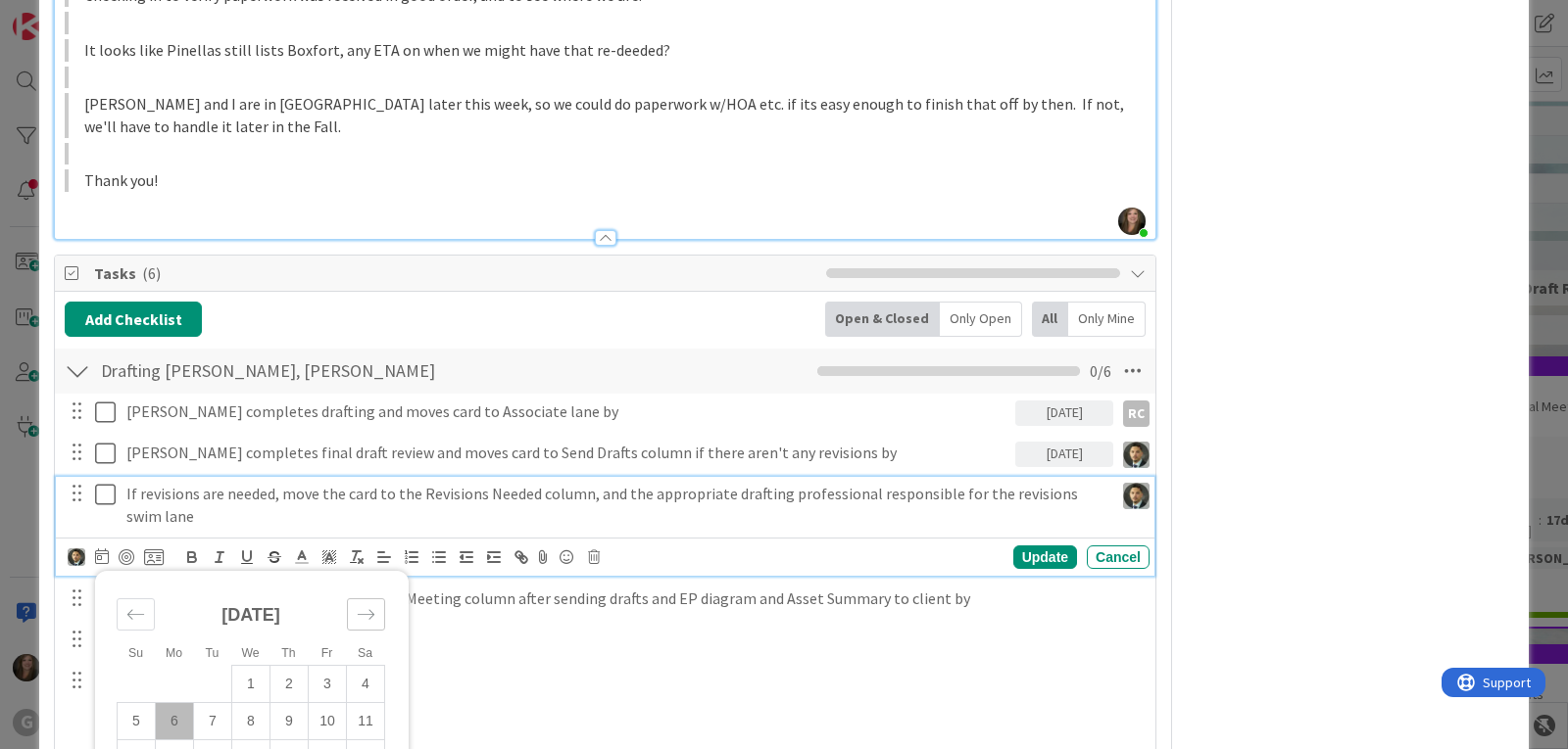
click at [361, 606] on icon "Move forward to switch to the next month." at bounding box center [366, 615] width 19 height 19
click at [132, 606] on icon "Move backward to switch to the previous month." at bounding box center [135, 615] width 19 height 19
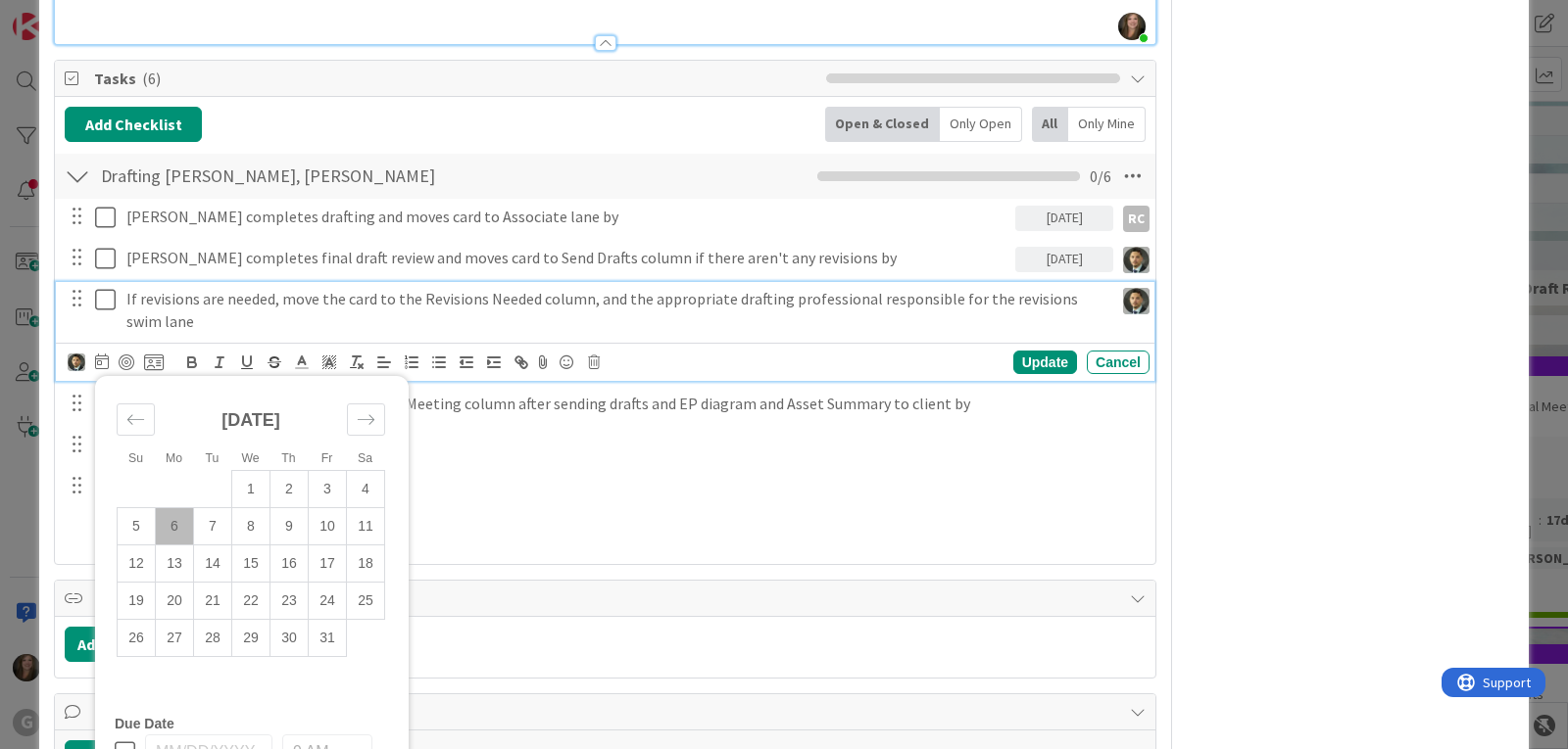
scroll to position [2757, 0]
click at [289, 582] on td "23" at bounding box center [289, 600] width 38 height 37
type input "[DATE]"
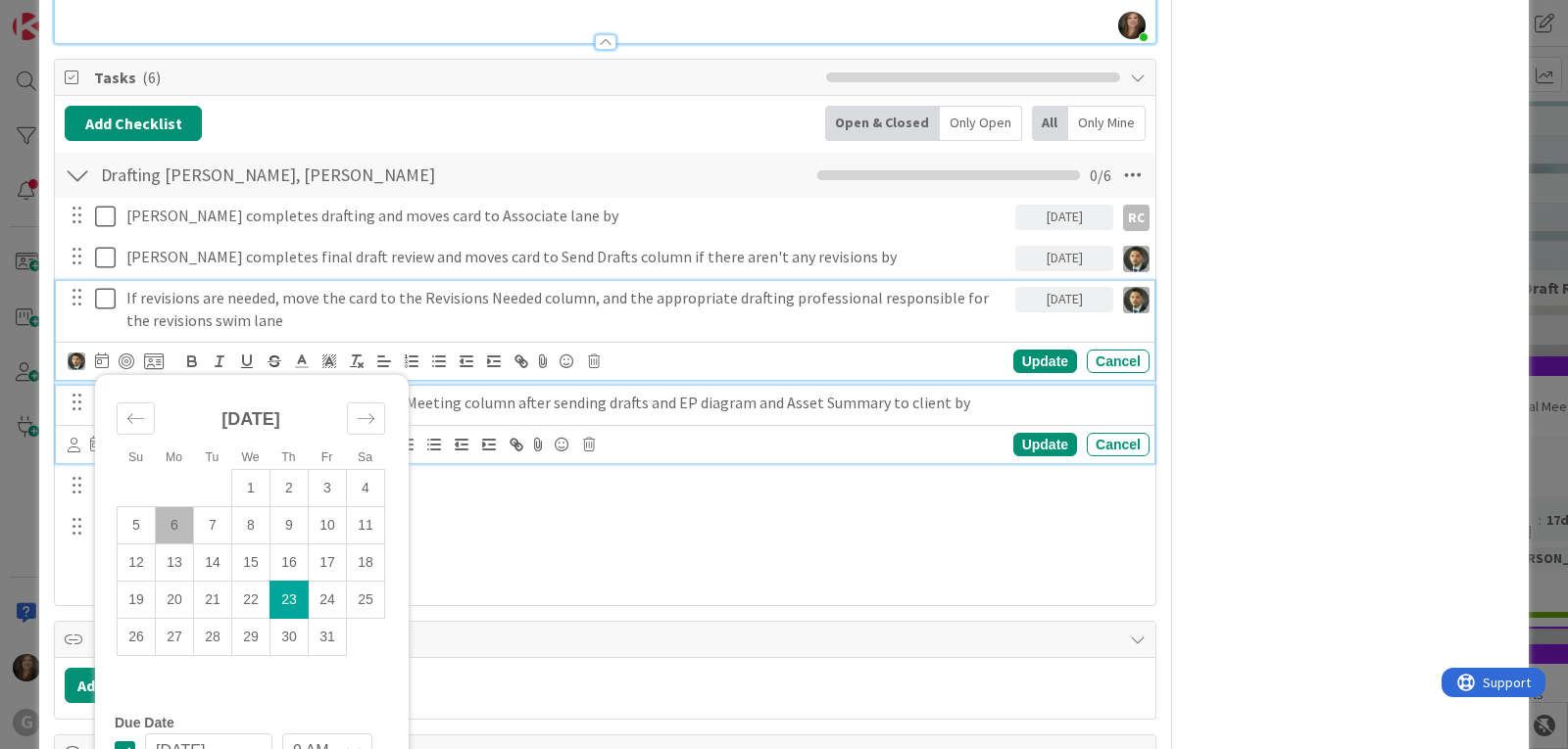
click at [532, 391] on p "Moves card to Client Review/Draft Review Meeting column after sending drafts an…" at bounding box center [634, 402] width 1015 height 23
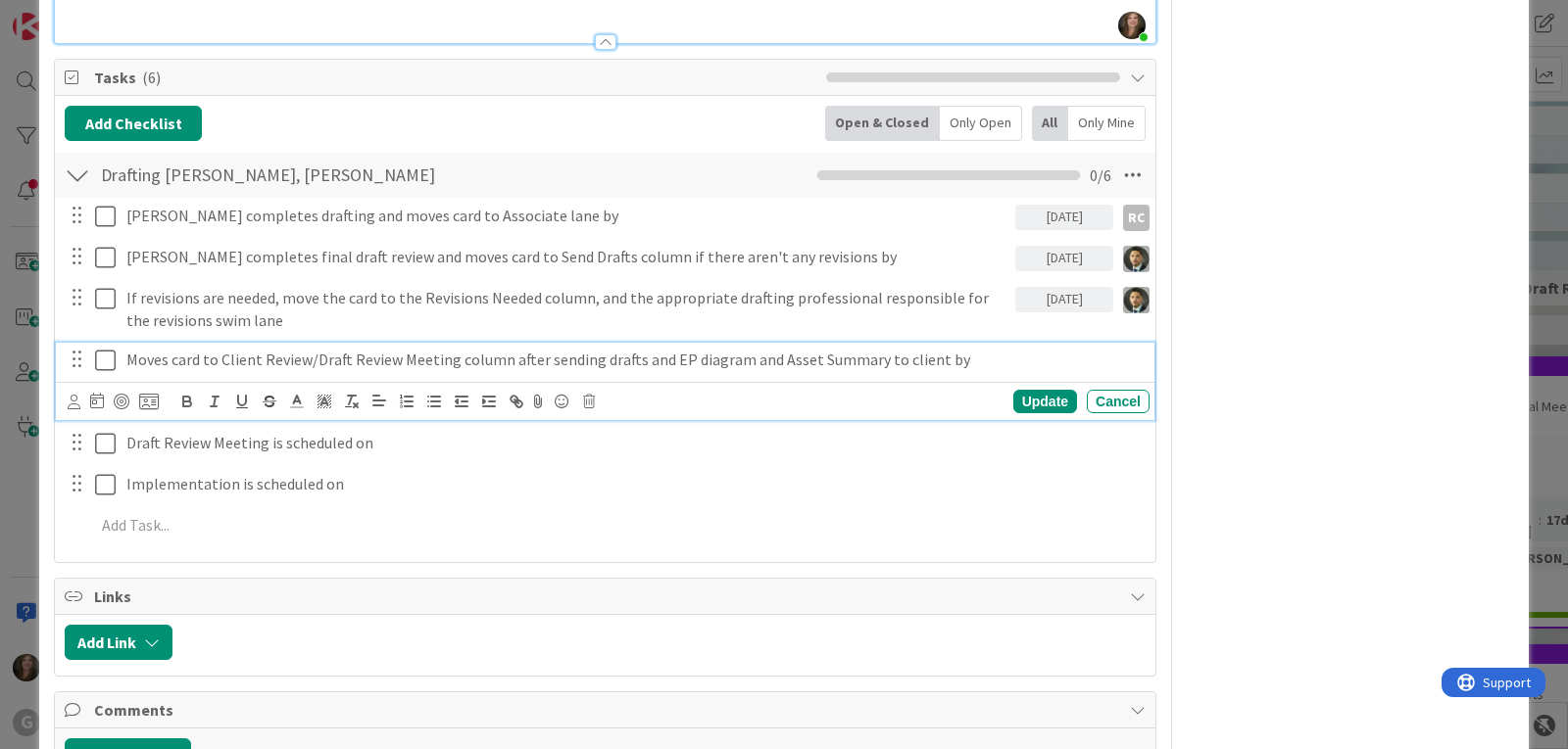
scroll to position [2713, 0]
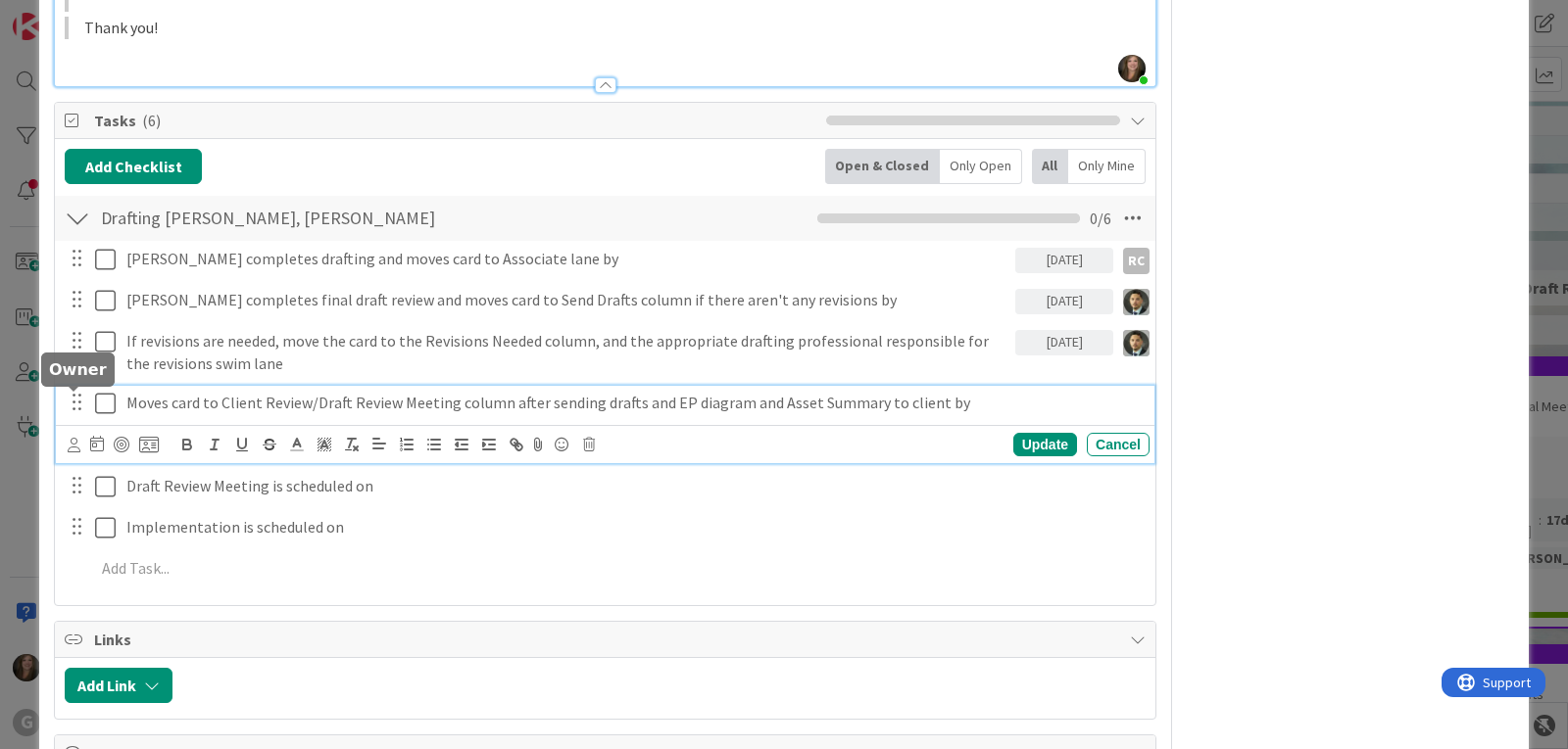
click at [68, 438] on icon at bounding box center [74, 445] width 13 height 15
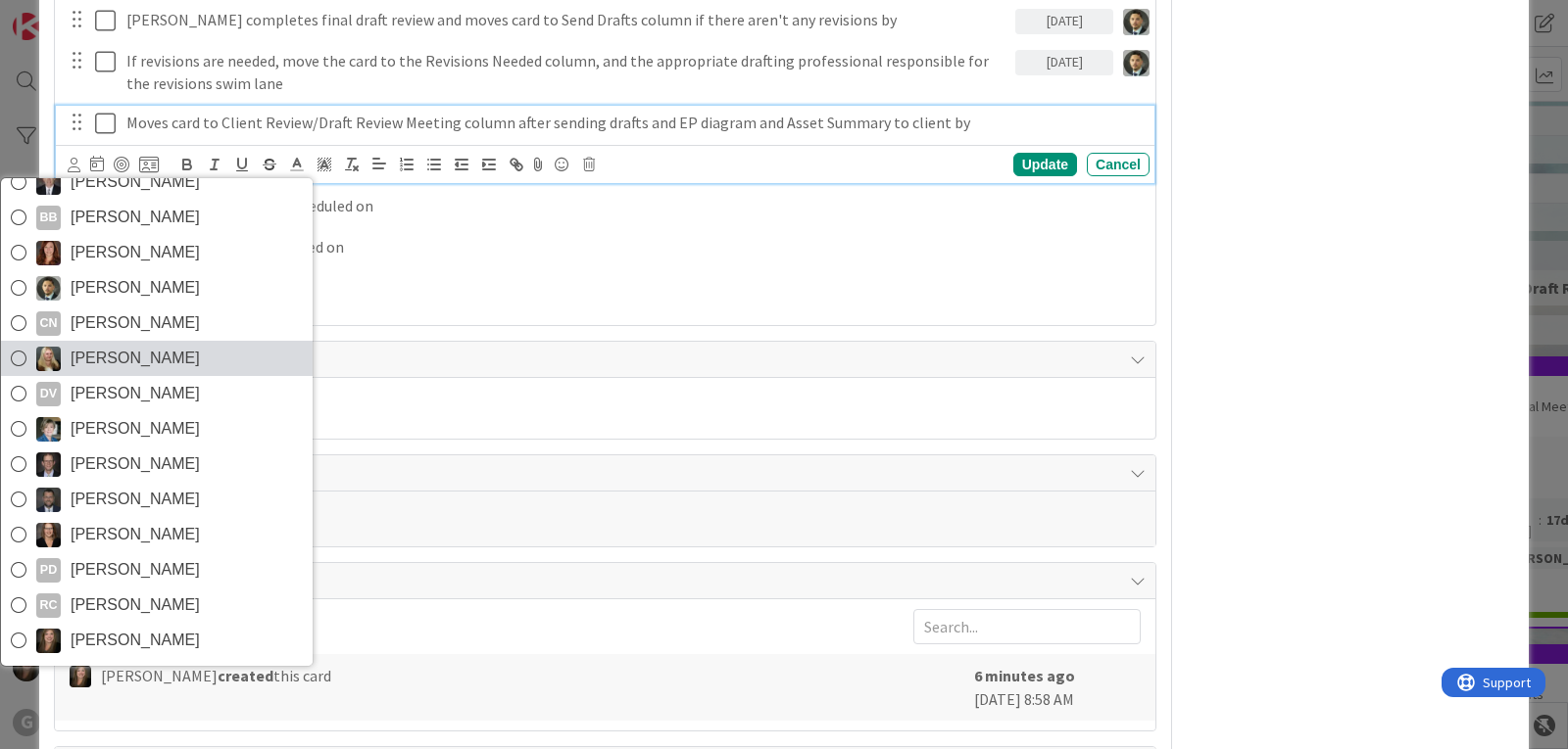
scroll to position [3007, 0]
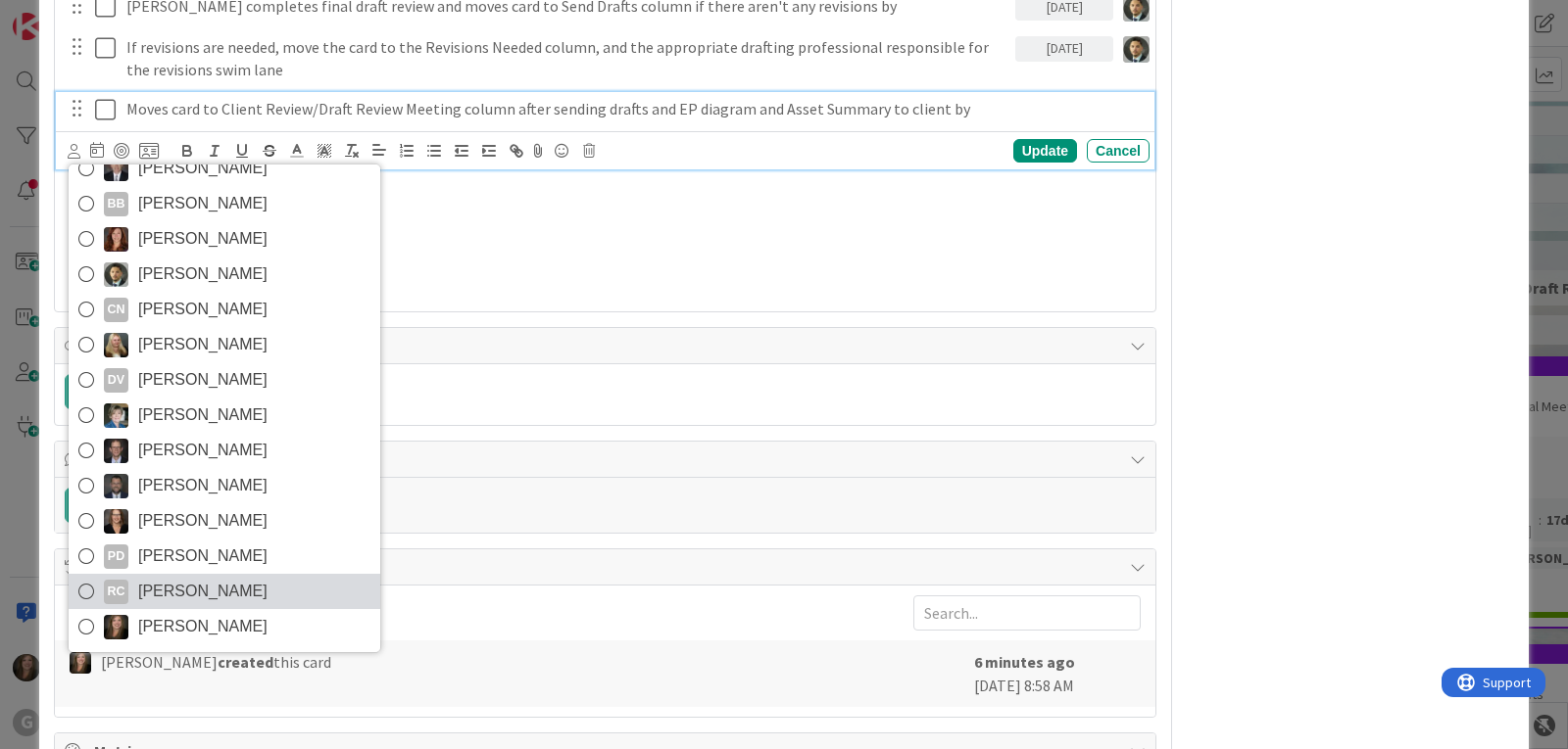
click at [130, 574] on link "RC [PERSON_NAME]" at bounding box center [224, 591] width 312 height 35
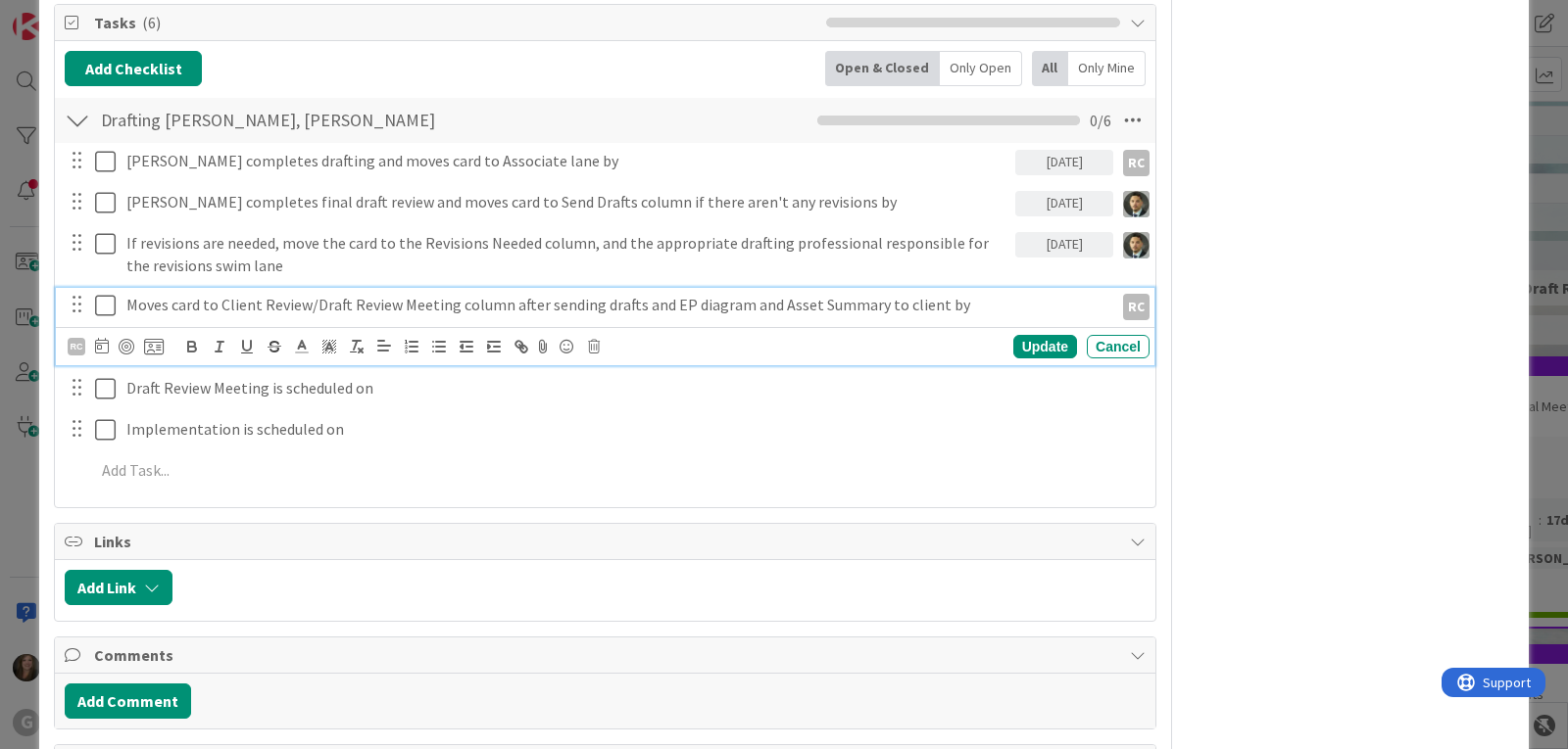
scroll to position [2713, 0]
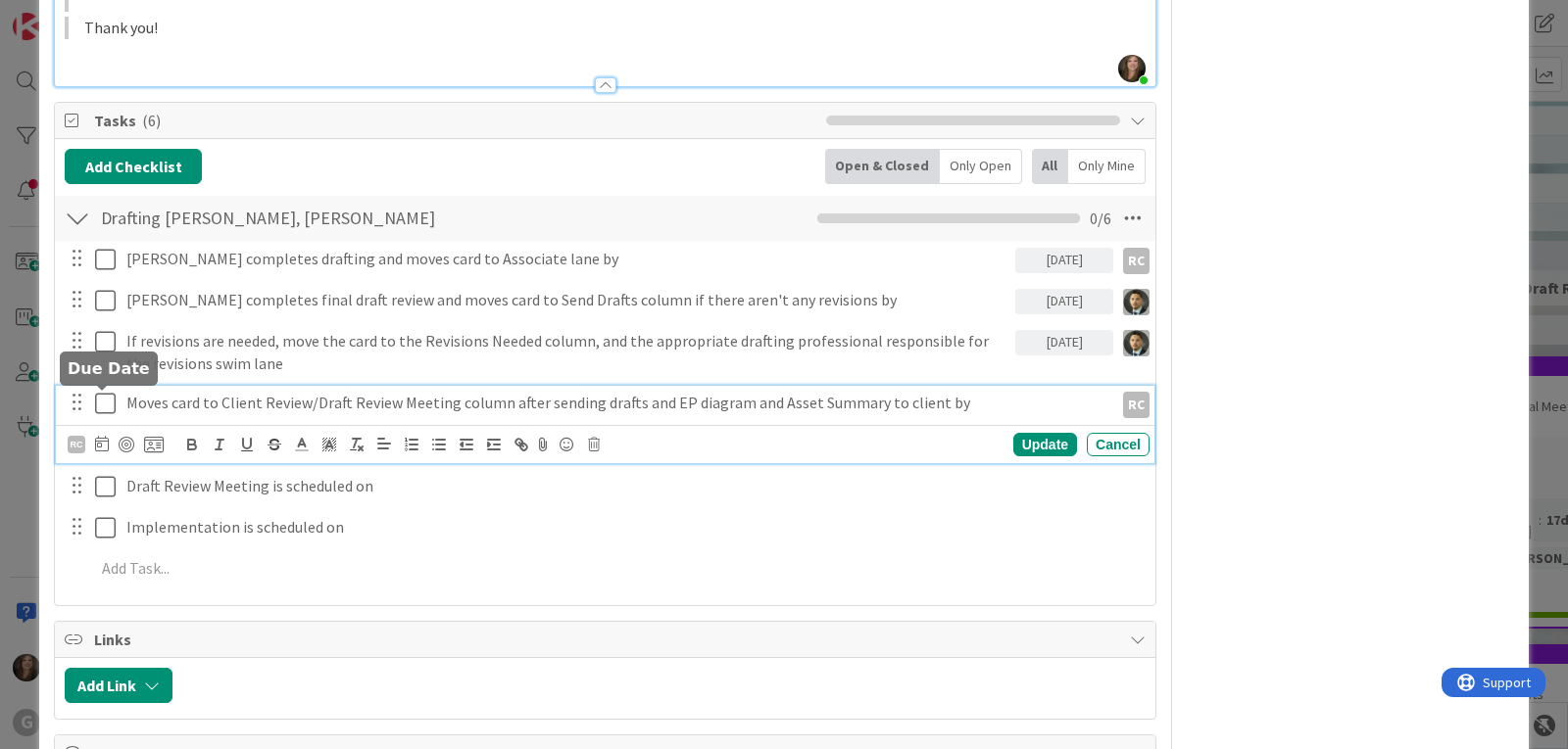
click at [103, 436] on icon at bounding box center [102, 444] width 14 height 16
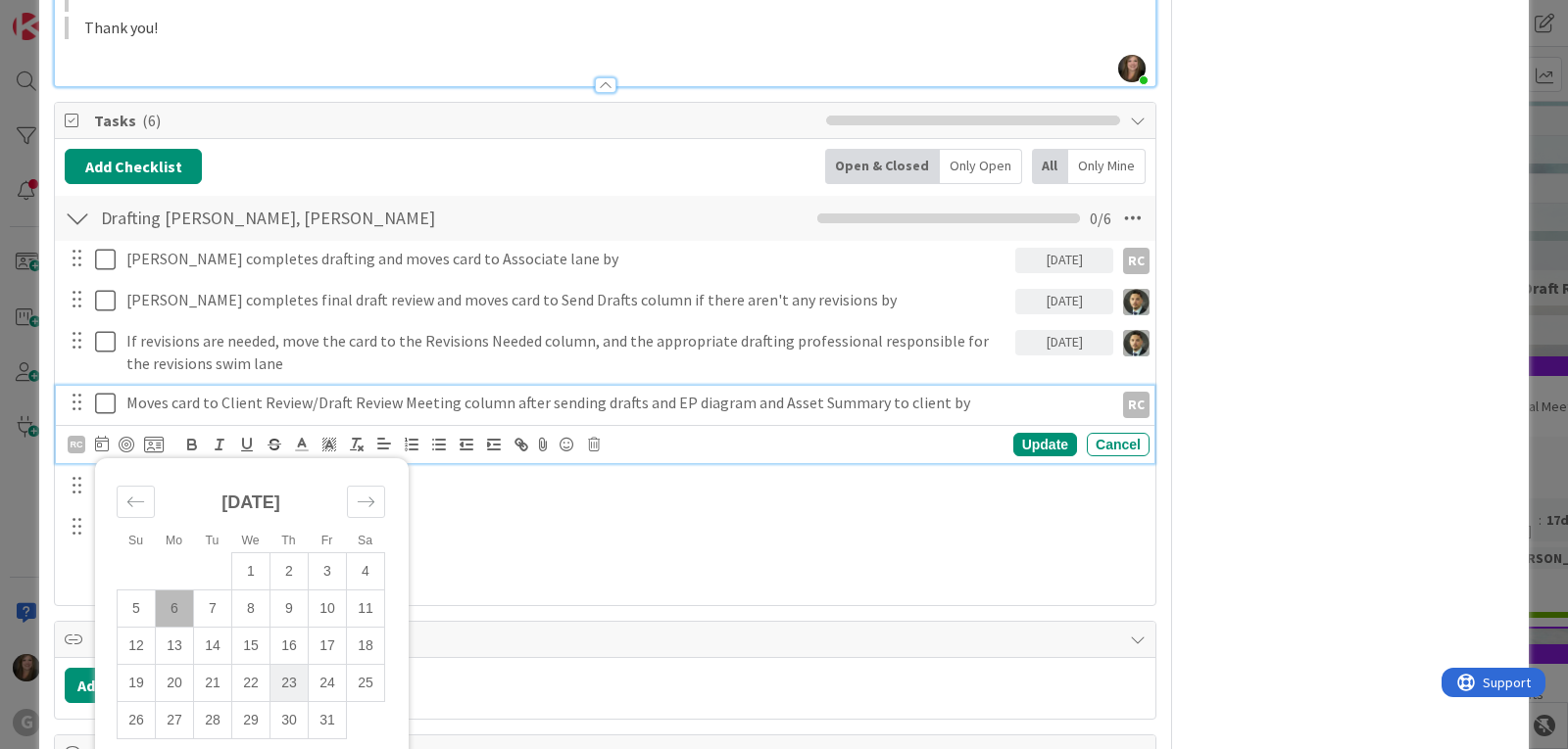
click at [289, 665] on td "23" at bounding box center [289, 683] width 38 height 37
type input "[DATE]"
click at [1030, 433] on div "Update" at bounding box center [1045, 445] width 64 height 24
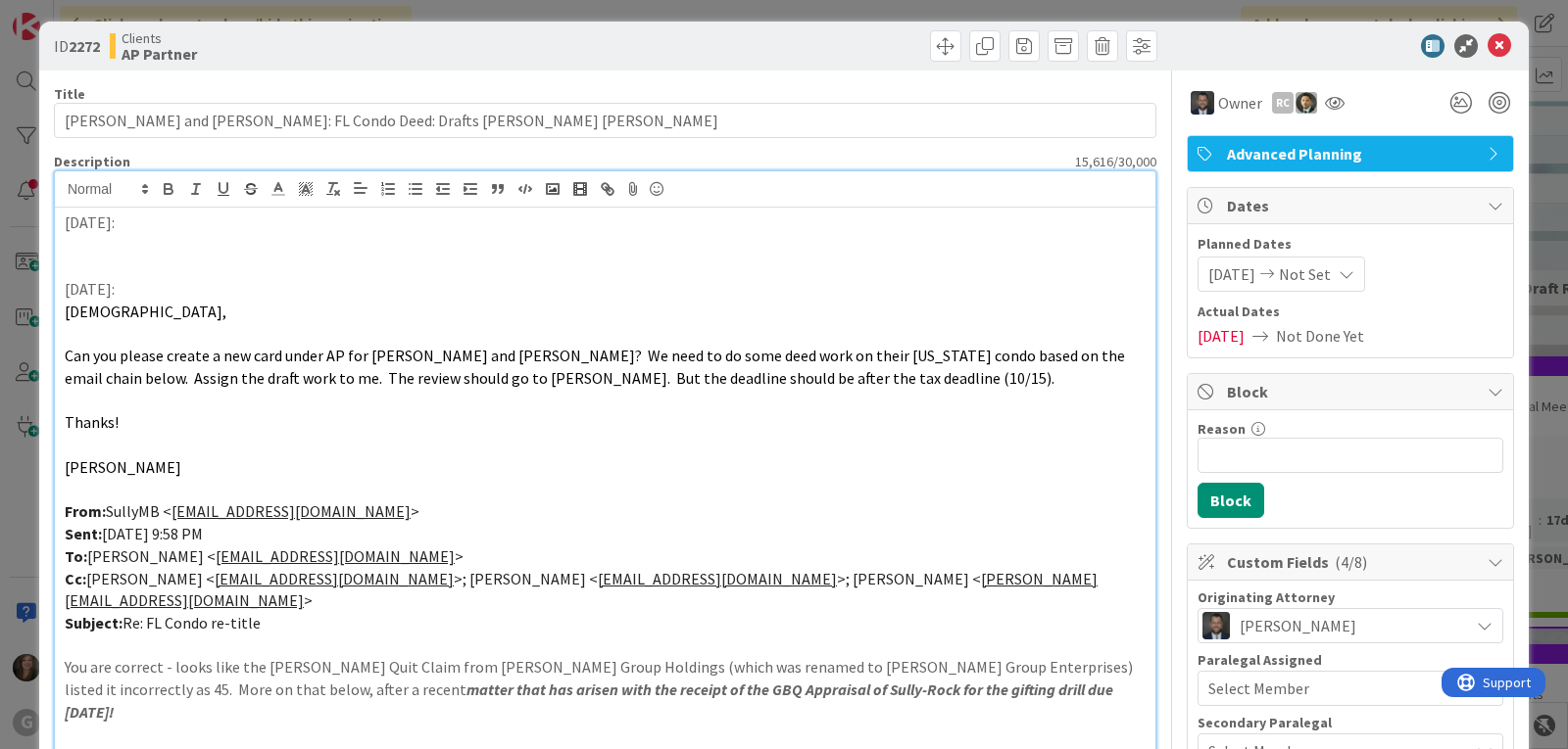
scroll to position [0, 0]
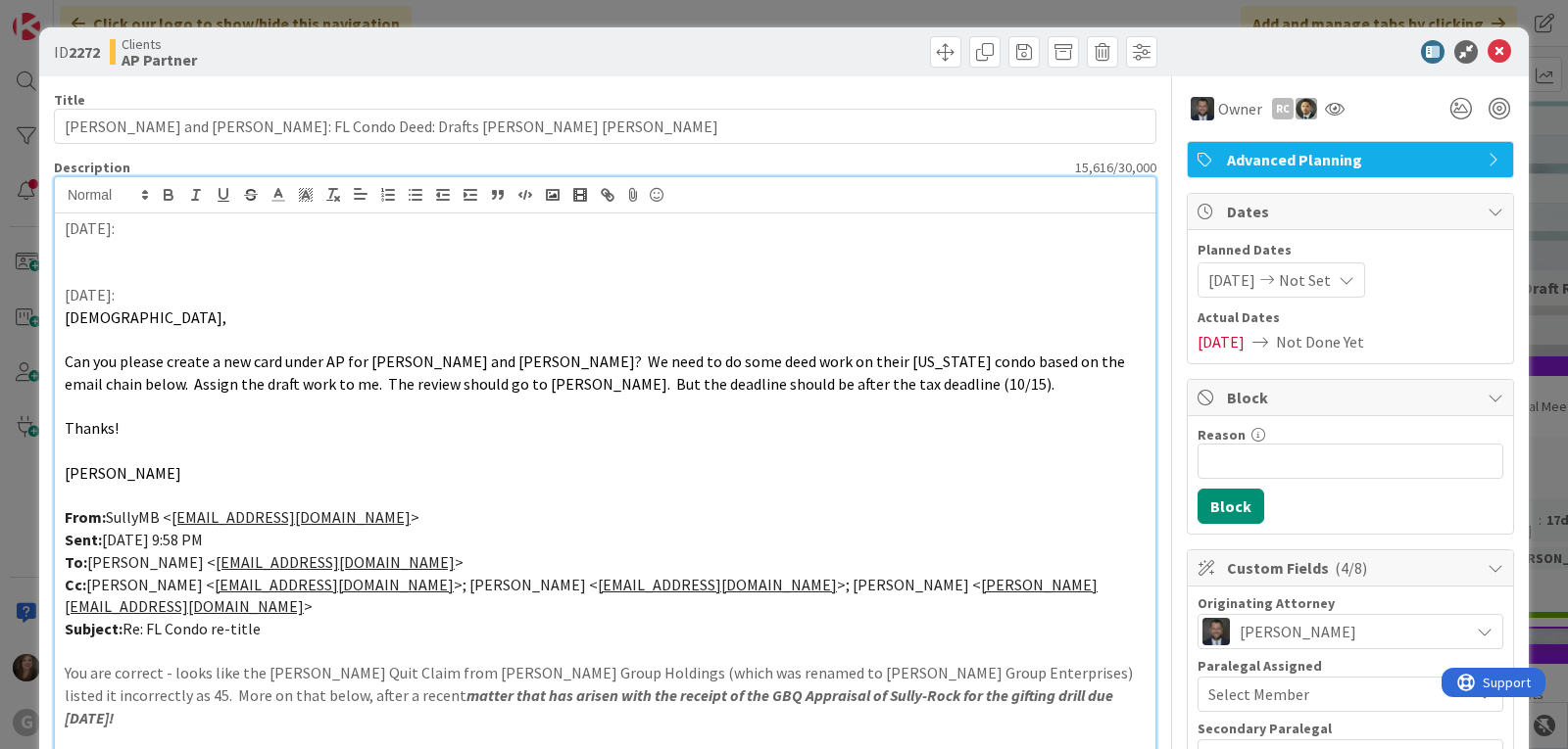
click at [89, 248] on p at bounding box center [605, 251] width 1081 height 23
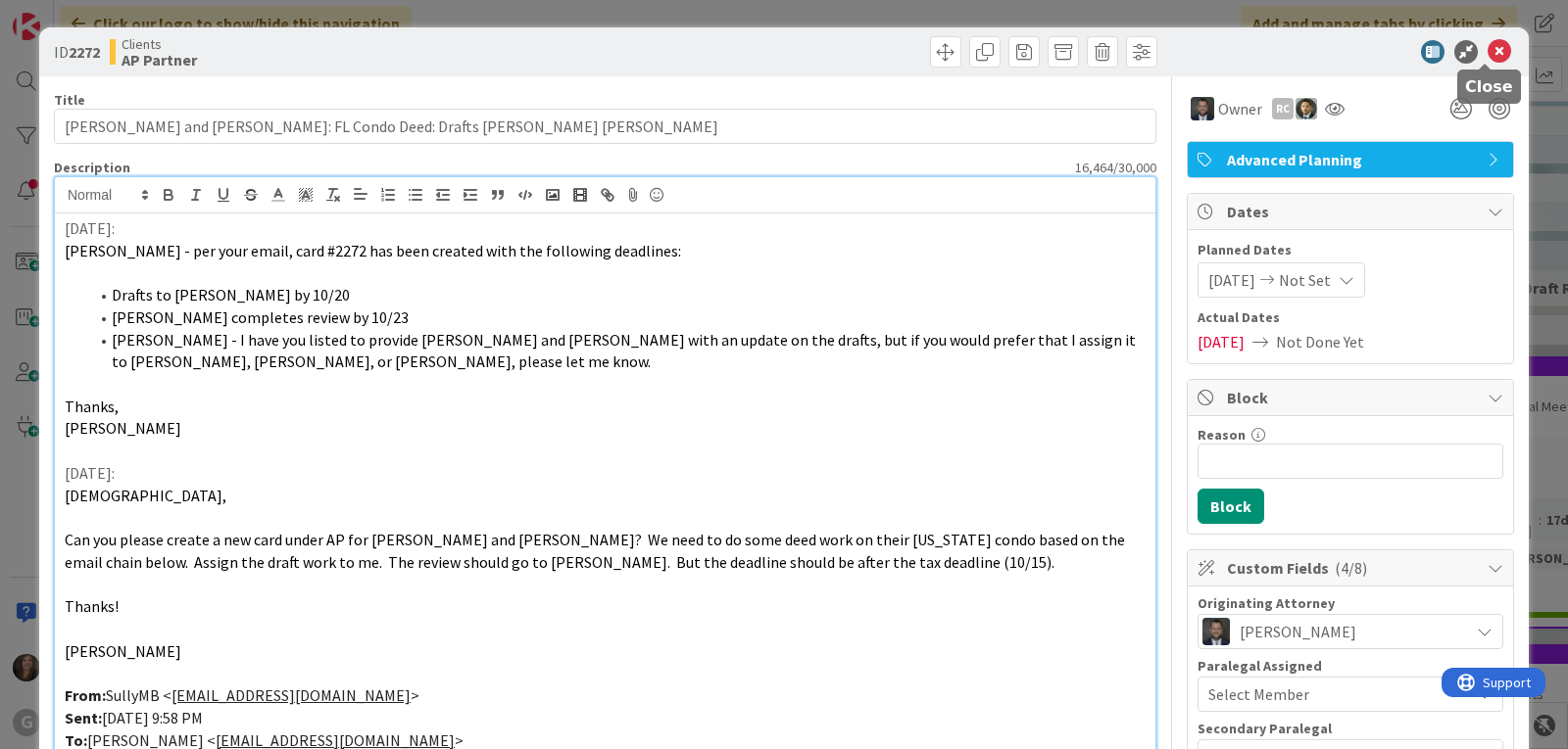
click at [1487, 46] on icon at bounding box center [1499, 52] width 24 height 24
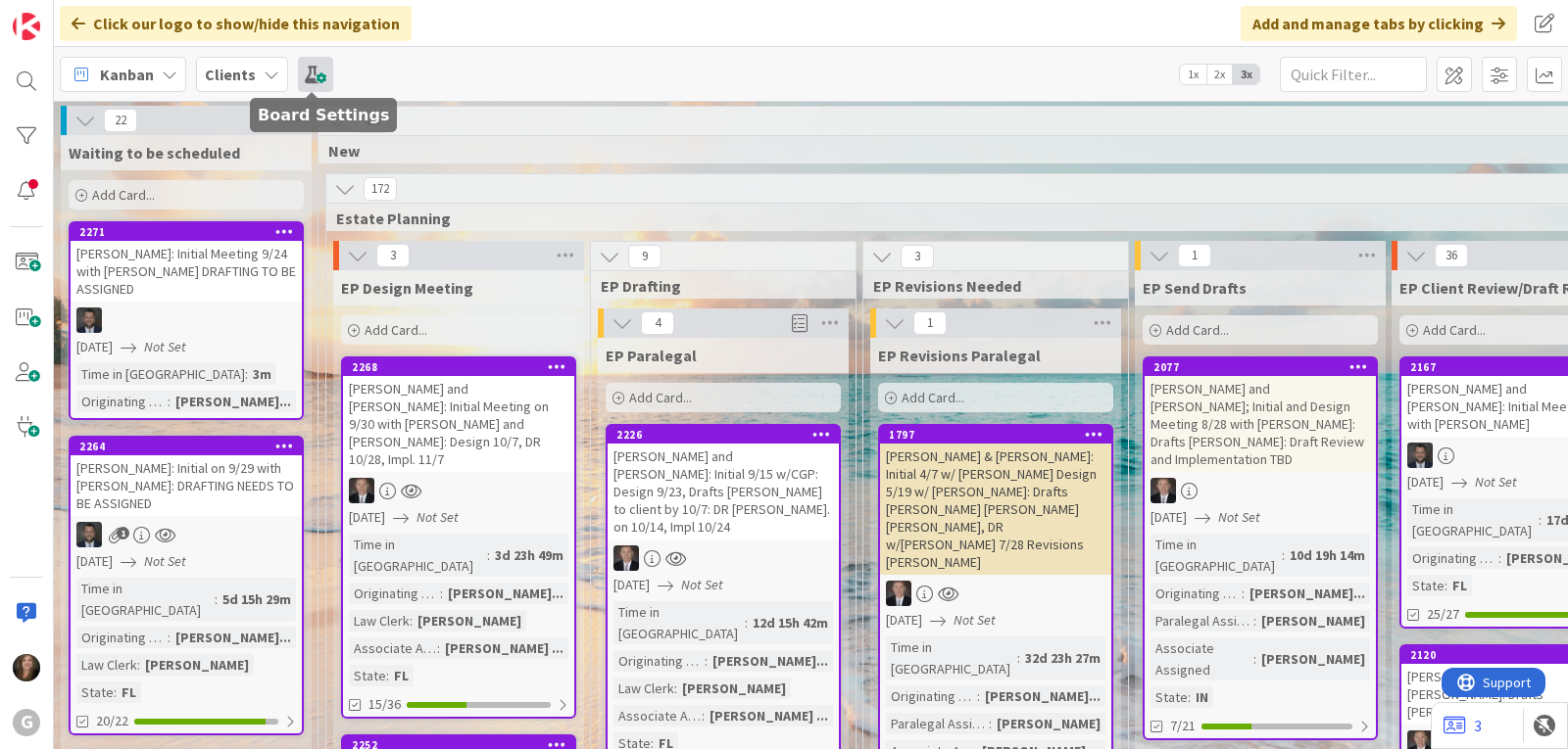
click at [312, 75] on span at bounding box center [315, 74] width 35 height 35
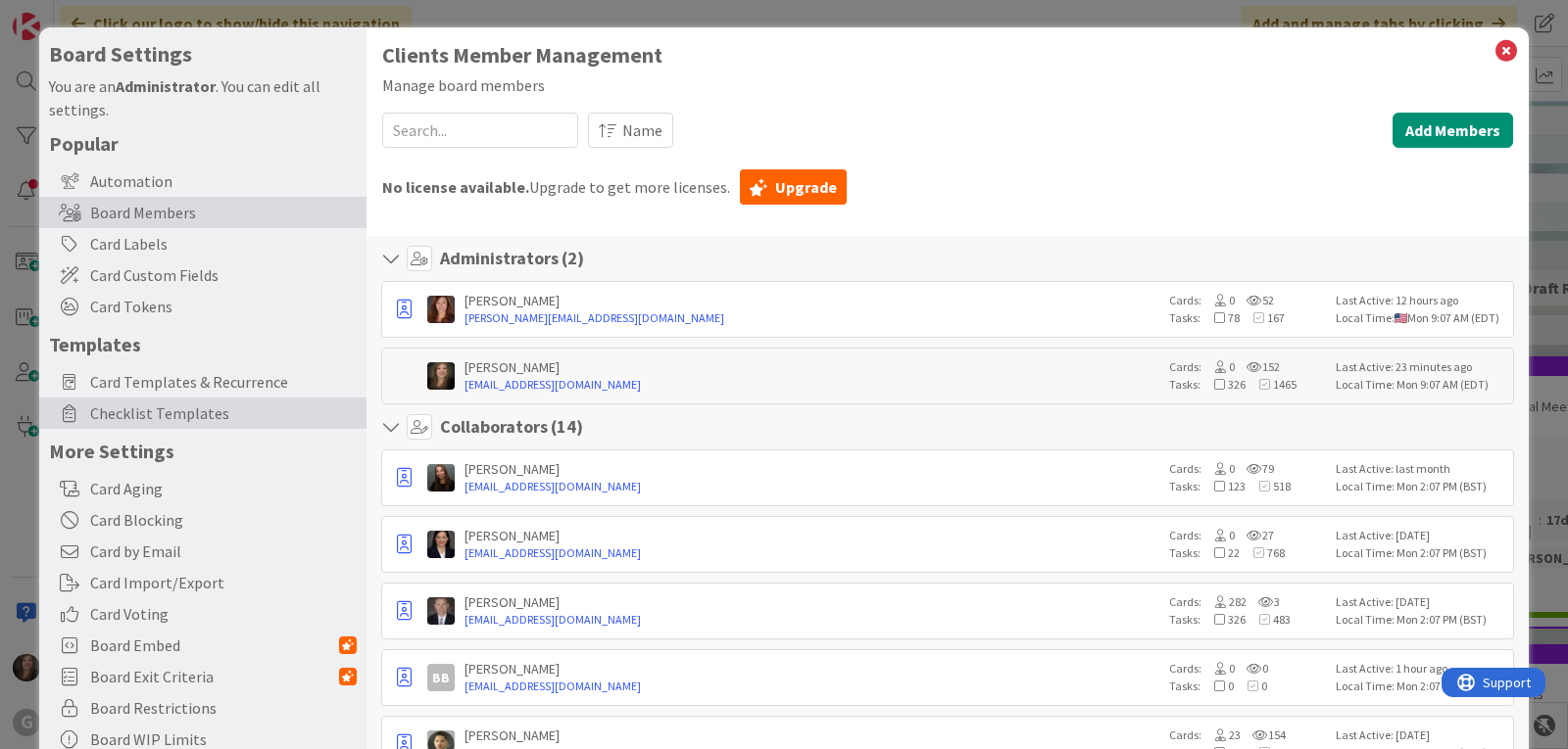
click at [146, 409] on span "Checklist Templates" at bounding box center [223, 413] width 267 height 24
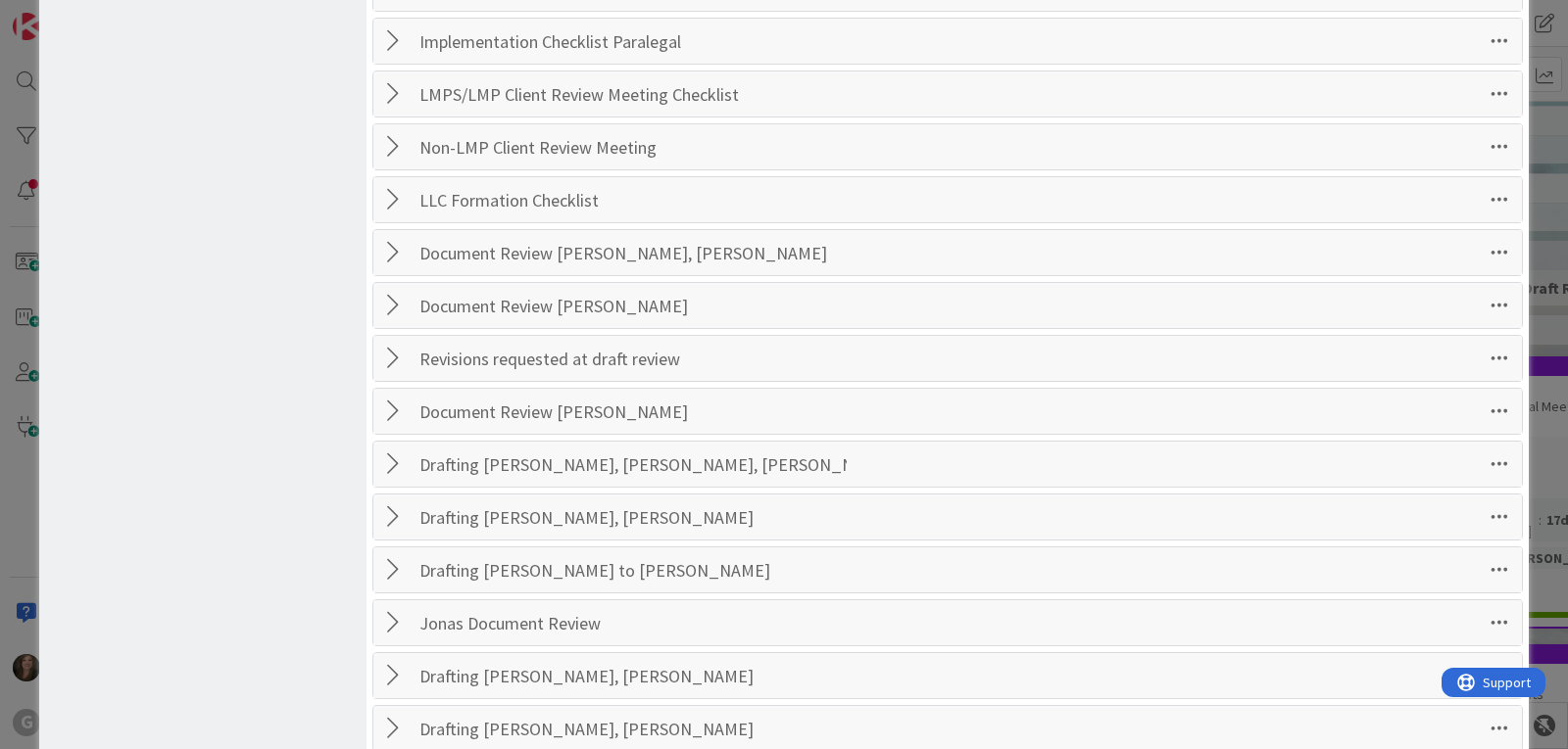
scroll to position [2253, 0]
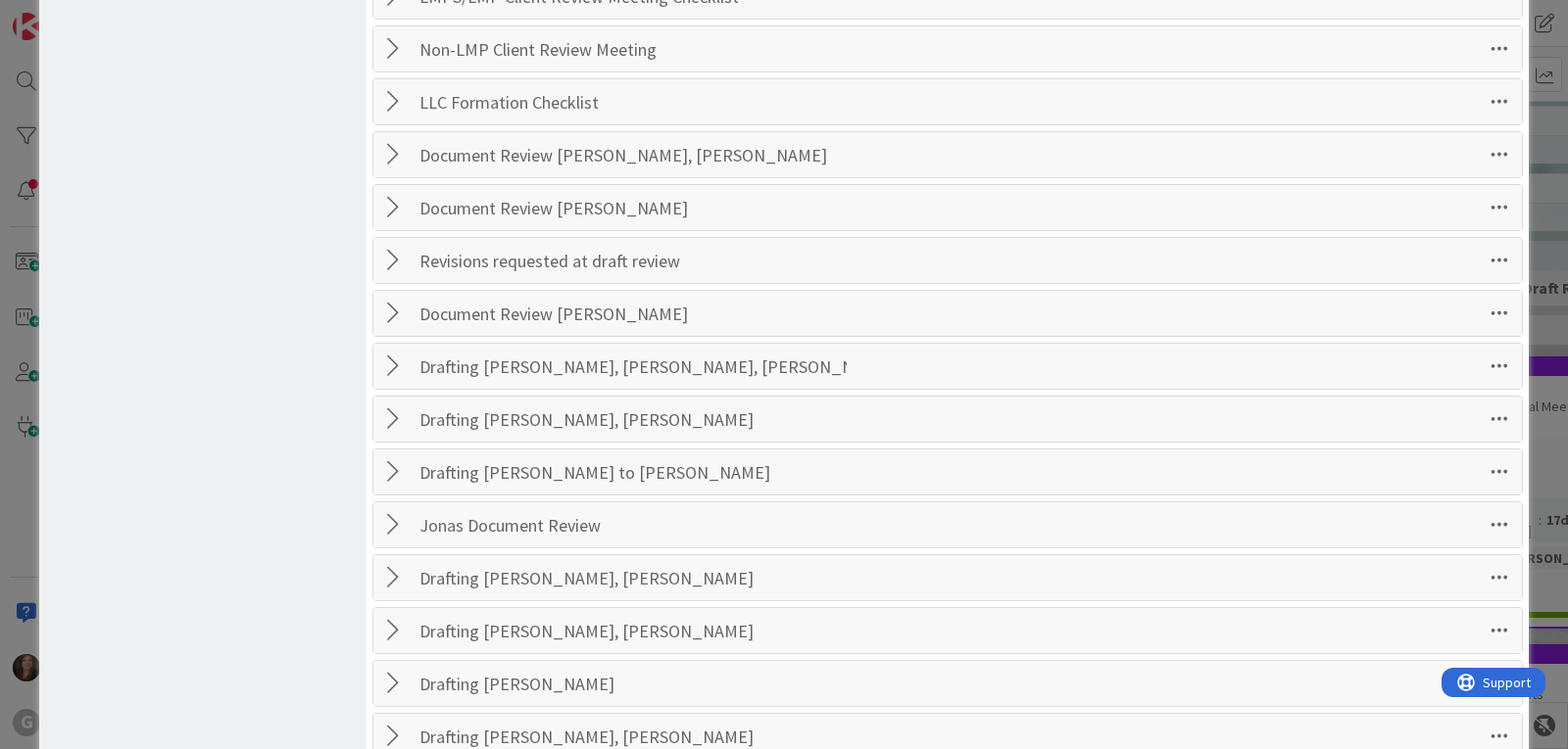
click at [390, 630] on div at bounding box center [396, 630] width 26 height 35
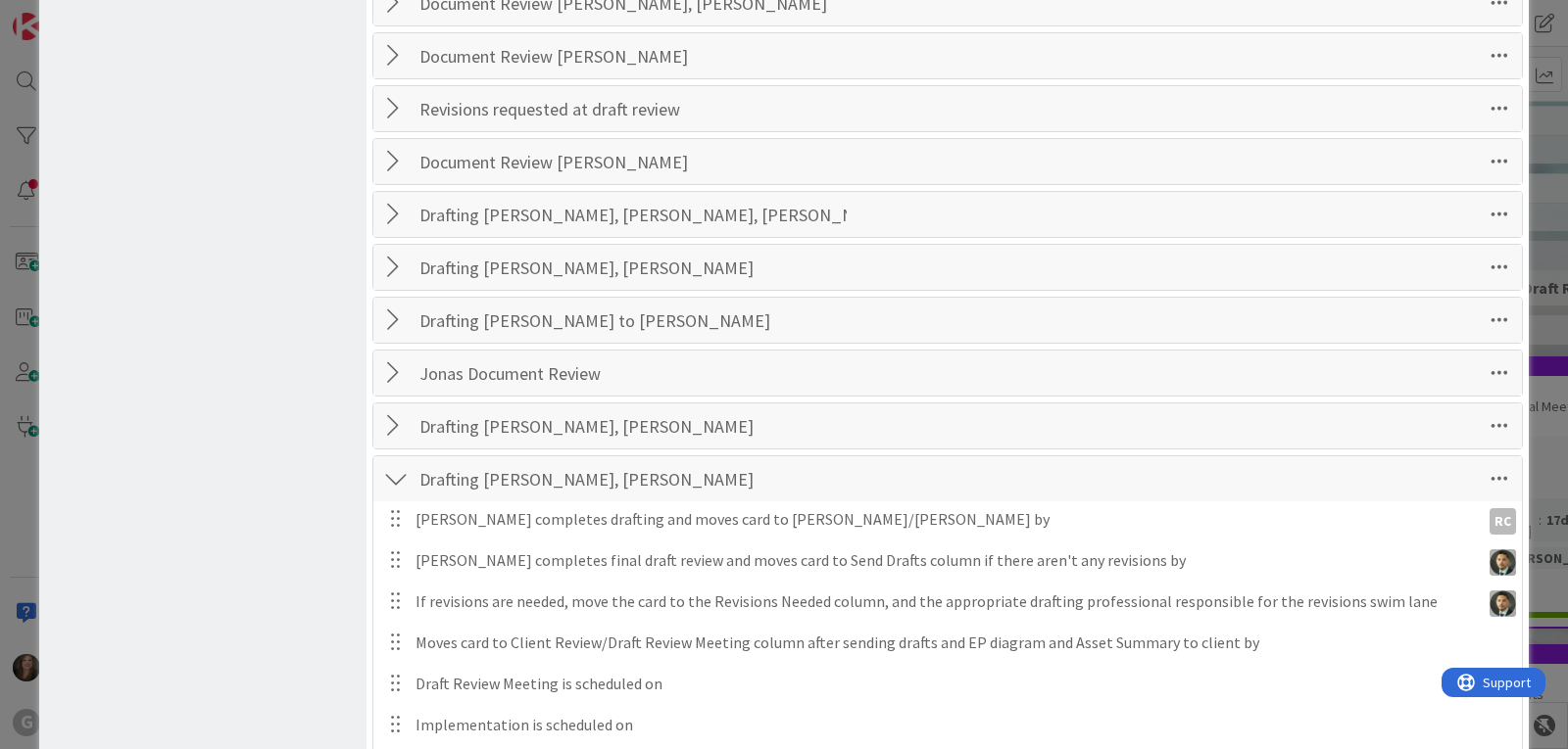
scroll to position [2449, 0]
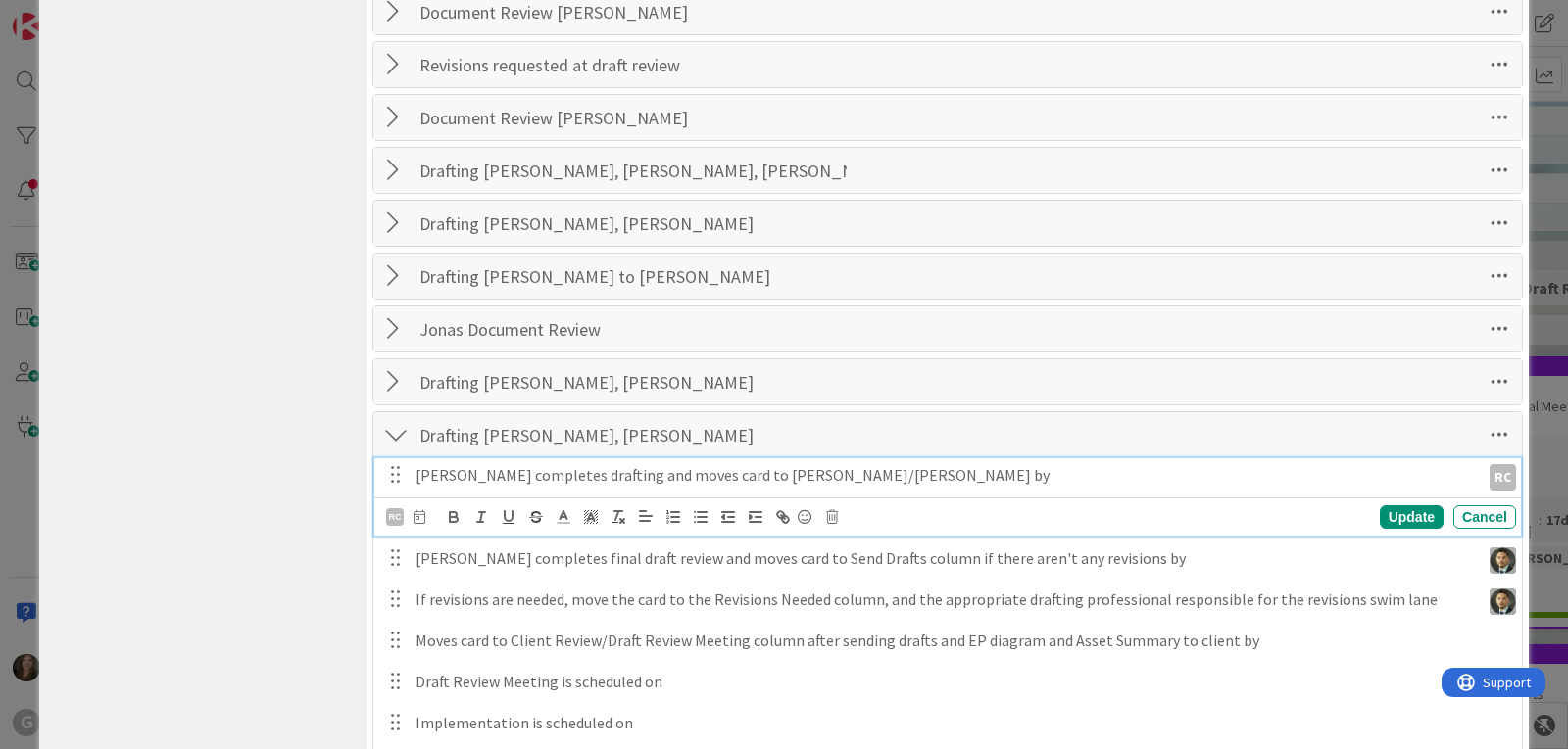
click at [690, 477] on p "[PERSON_NAME] completes drafting and moves card to [PERSON_NAME]/[PERSON_NAME] …" at bounding box center [943, 475] width 1056 height 23
click at [709, 477] on p "[PERSON_NAME] completes drafting and moves card to [PERSON_NAME]/[PERSON_NAME] …" at bounding box center [943, 475] width 1056 height 23
click at [1380, 517] on div "Update" at bounding box center [1412, 517] width 64 height 24
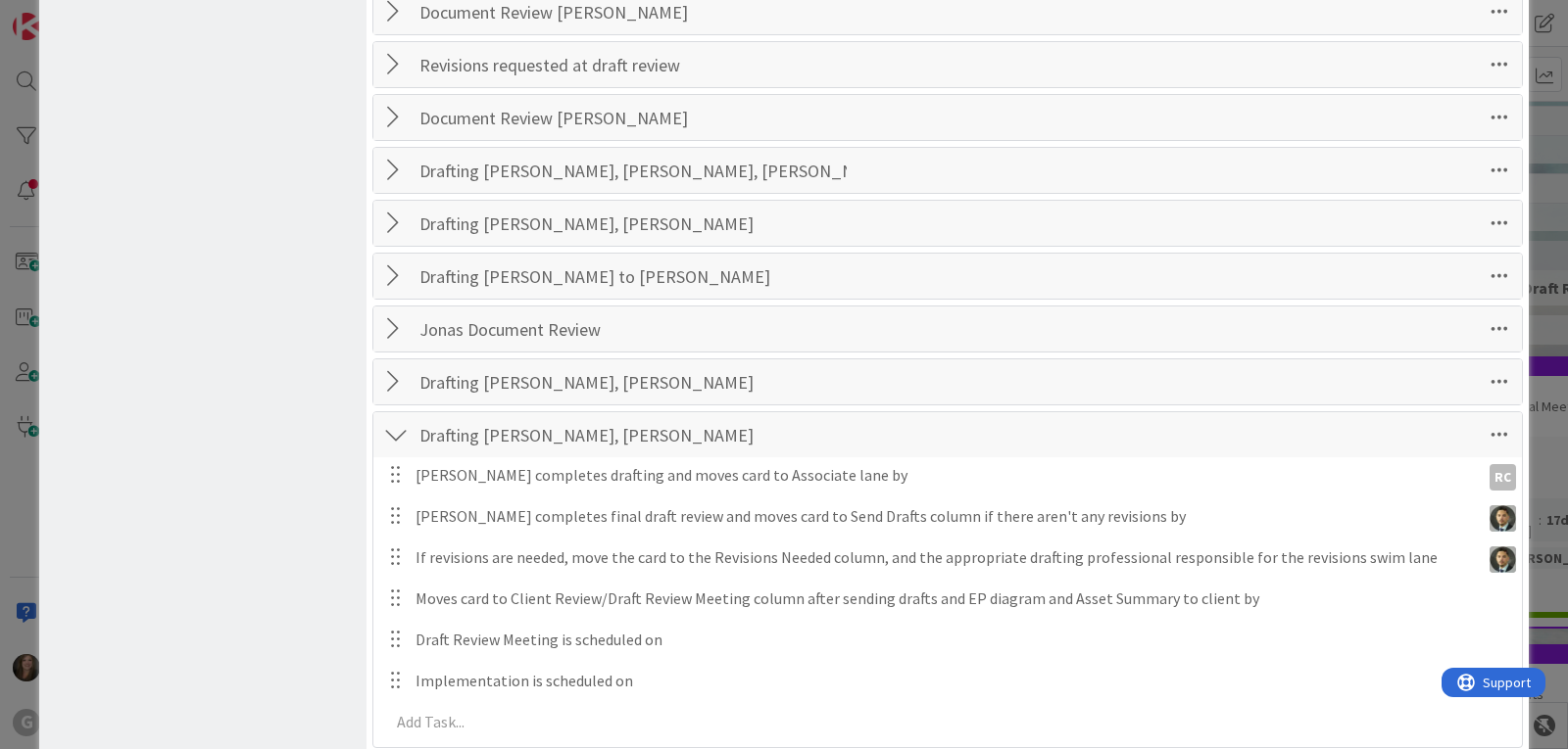
click at [396, 435] on div at bounding box center [396, 434] width 26 height 35
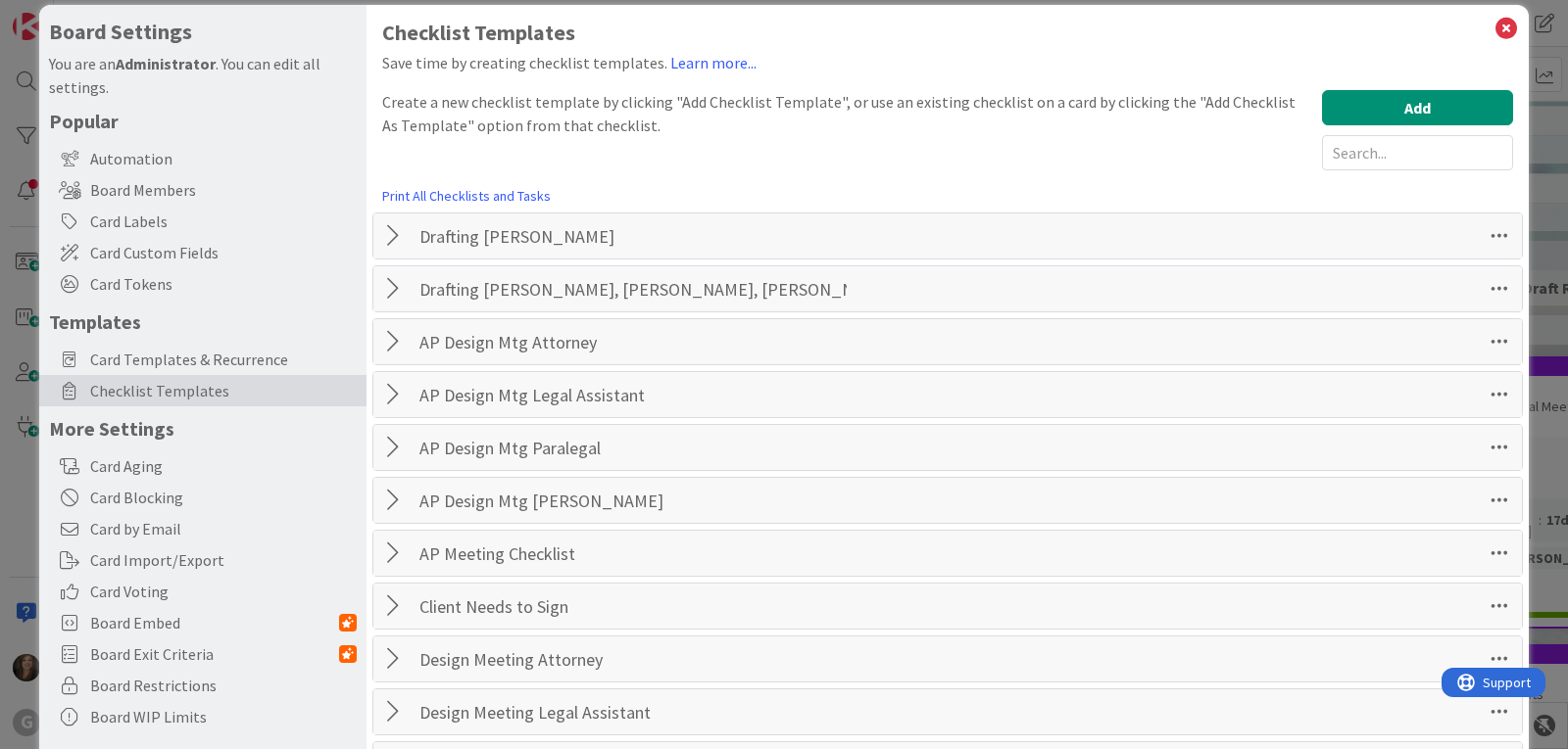
scroll to position [0, 0]
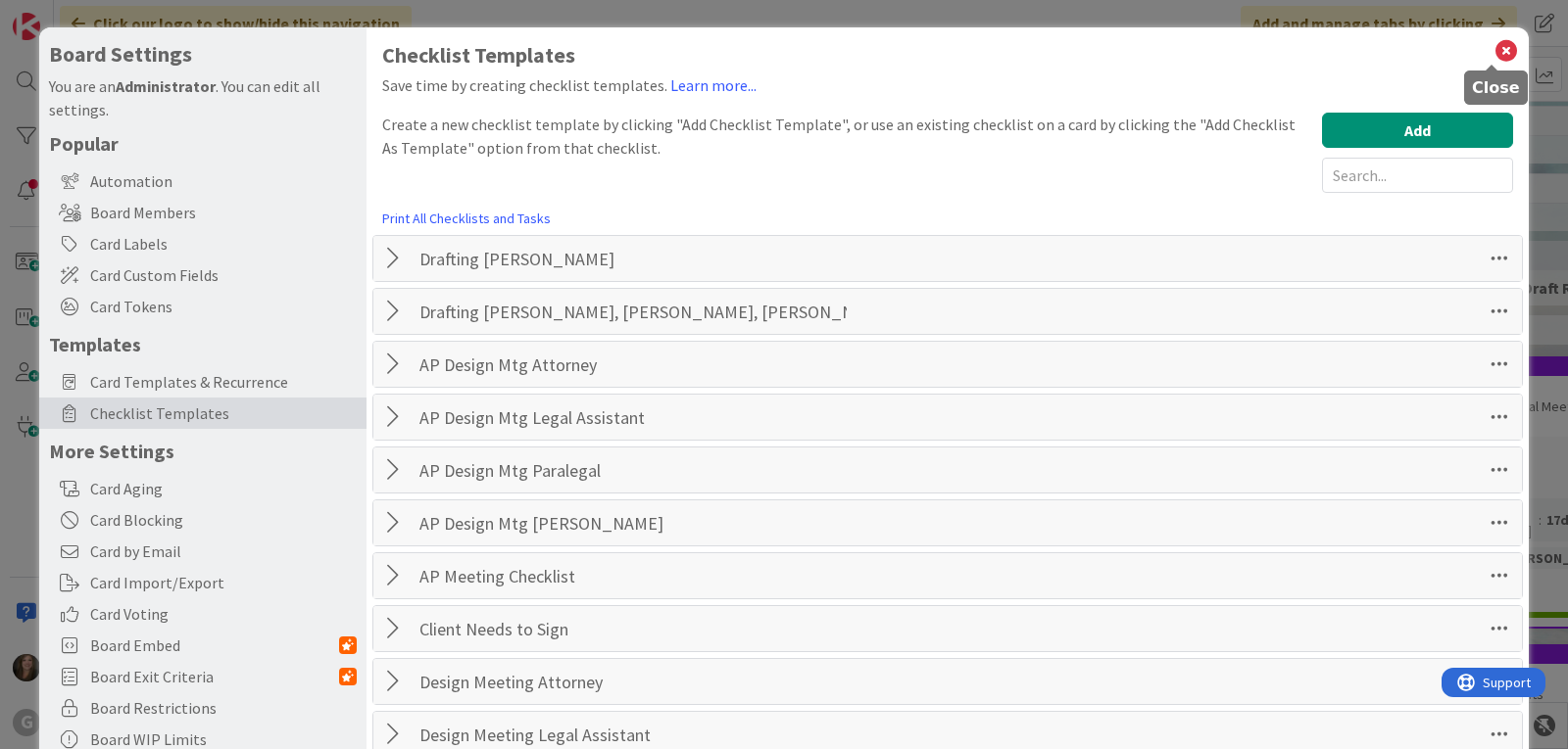
click at [1493, 48] on icon at bounding box center [1506, 51] width 26 height 28
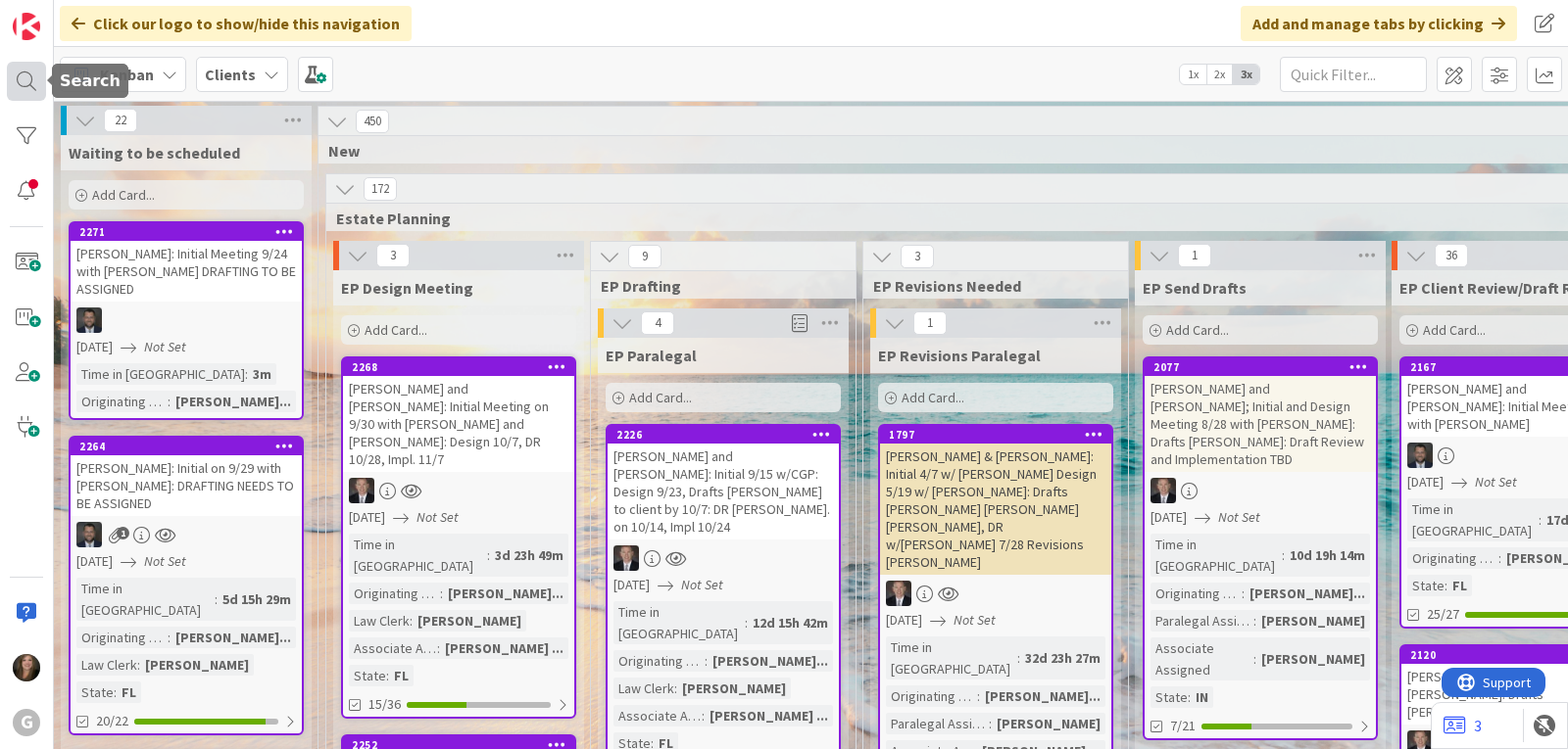
click at [44, 82] on div at bounding box center [26, 81] width 39 height 39
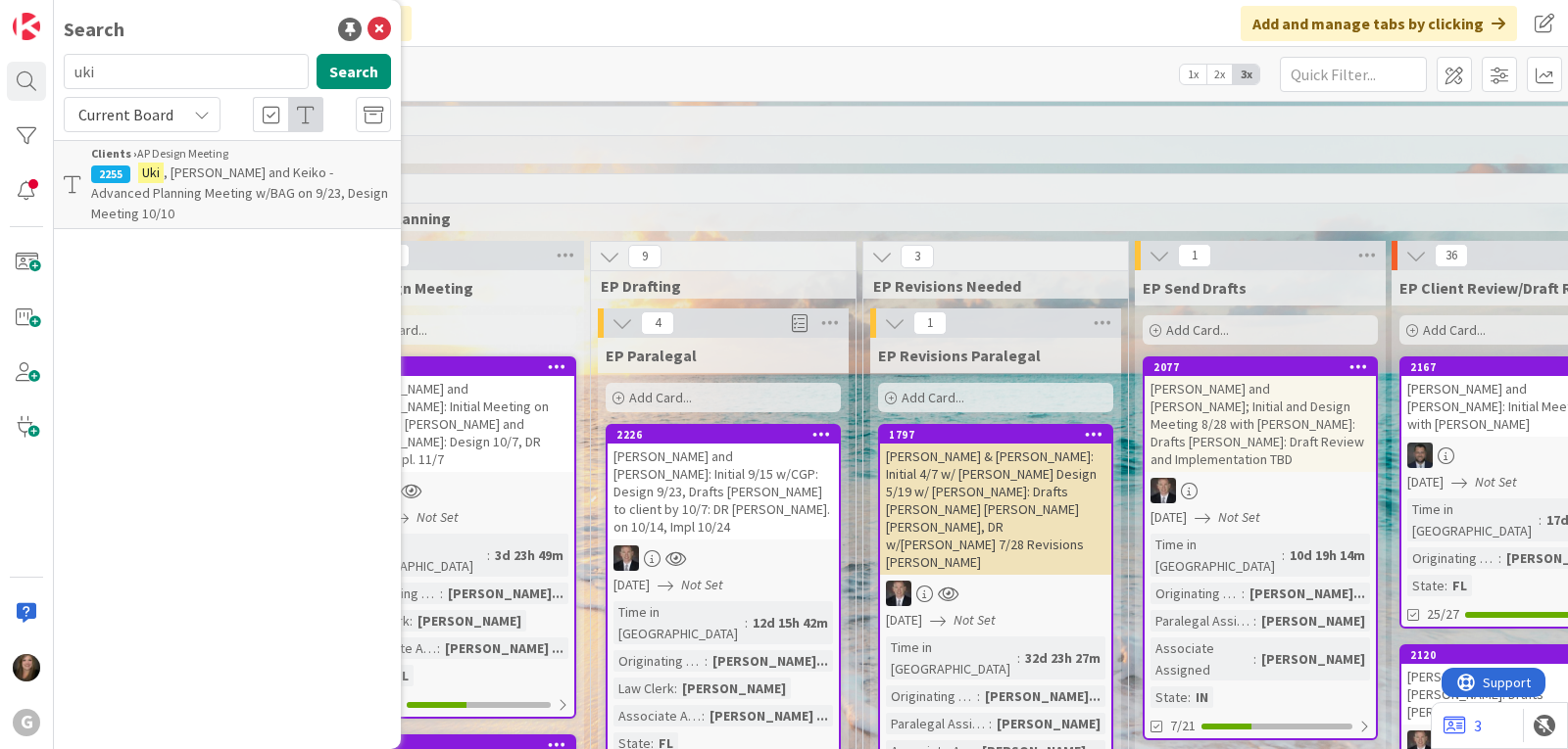
click at [125, 74] on input "uki" at bounding box center [186, 71] width 245 height 35
drag, startPoint x: 125, startPoint y: 74, endPoint x: 62, endPoint y: 67, distance: 63.4
click at [62, 67] on div "uki Search" at bounding box center [227, 75] width 351 height 43
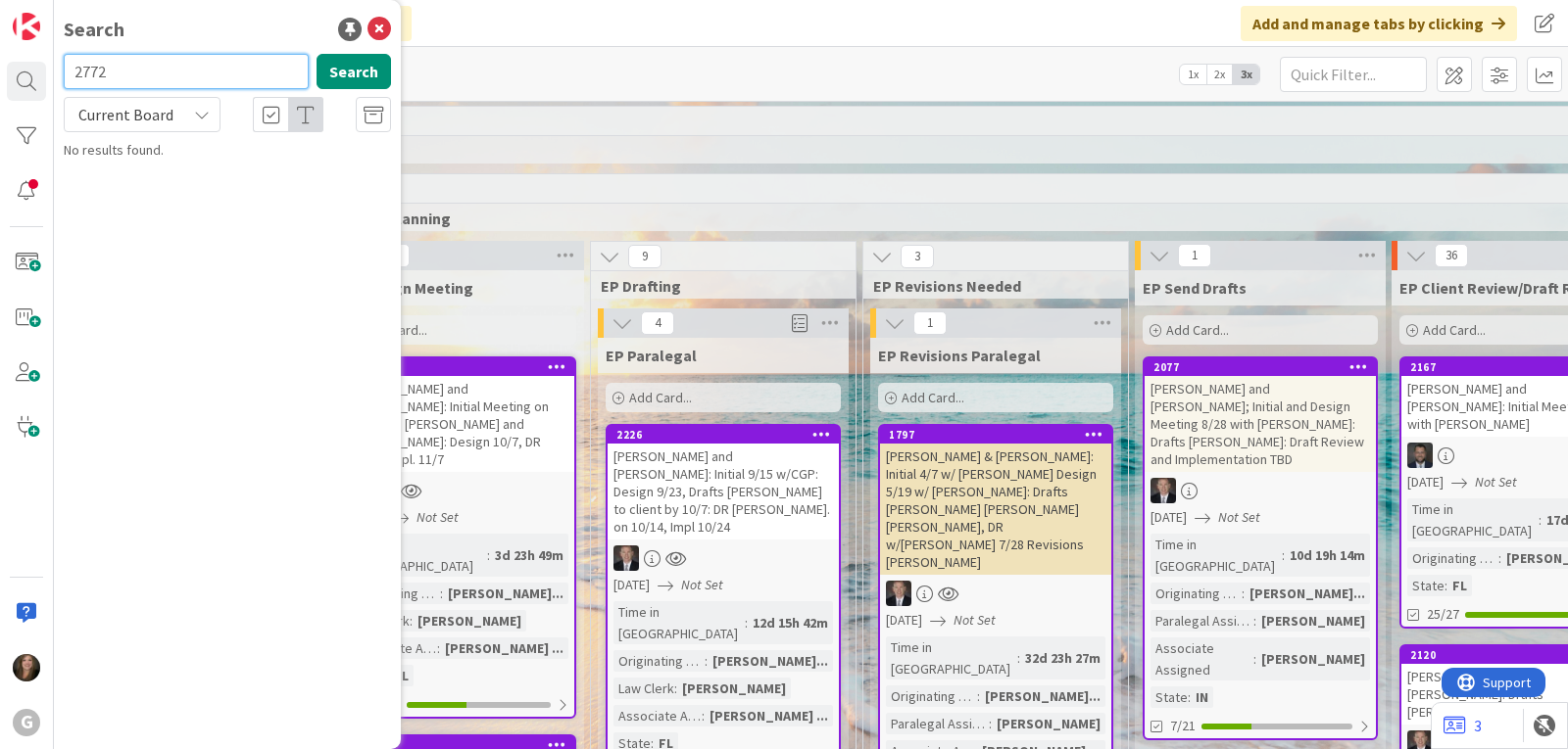
drag, startPoint x: 124, startPoint y: 70, endPoint x: 71, endPoint y: 70, distance: 53.0
click at [71, 70] on input "2772" at bounding box center [186, 71] width 245 height 35
type input "[PERSON_NAME]"
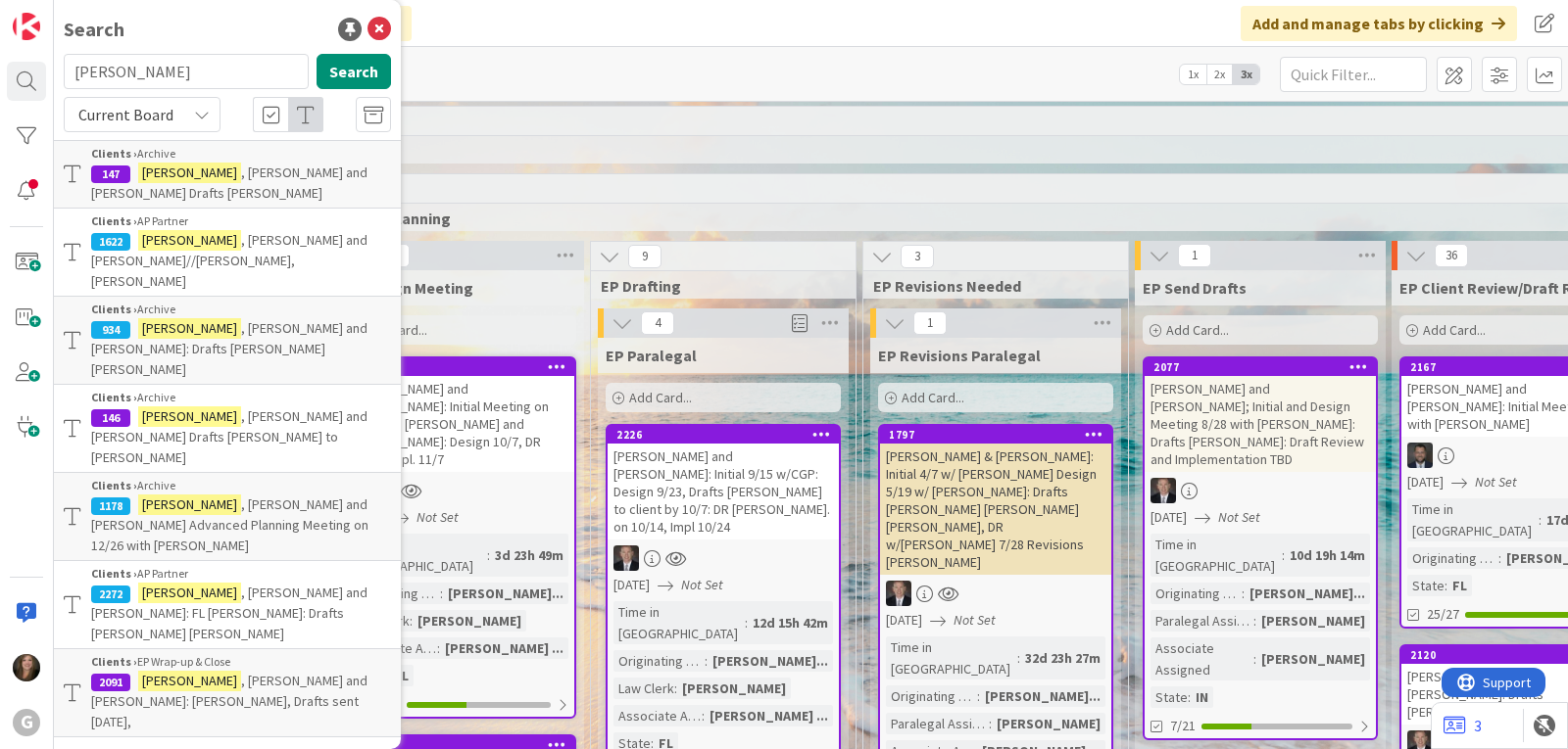
click at [178, 583] on mark "[PERSON_NAME]" at bounding box center [189, 593] width 103 height 21
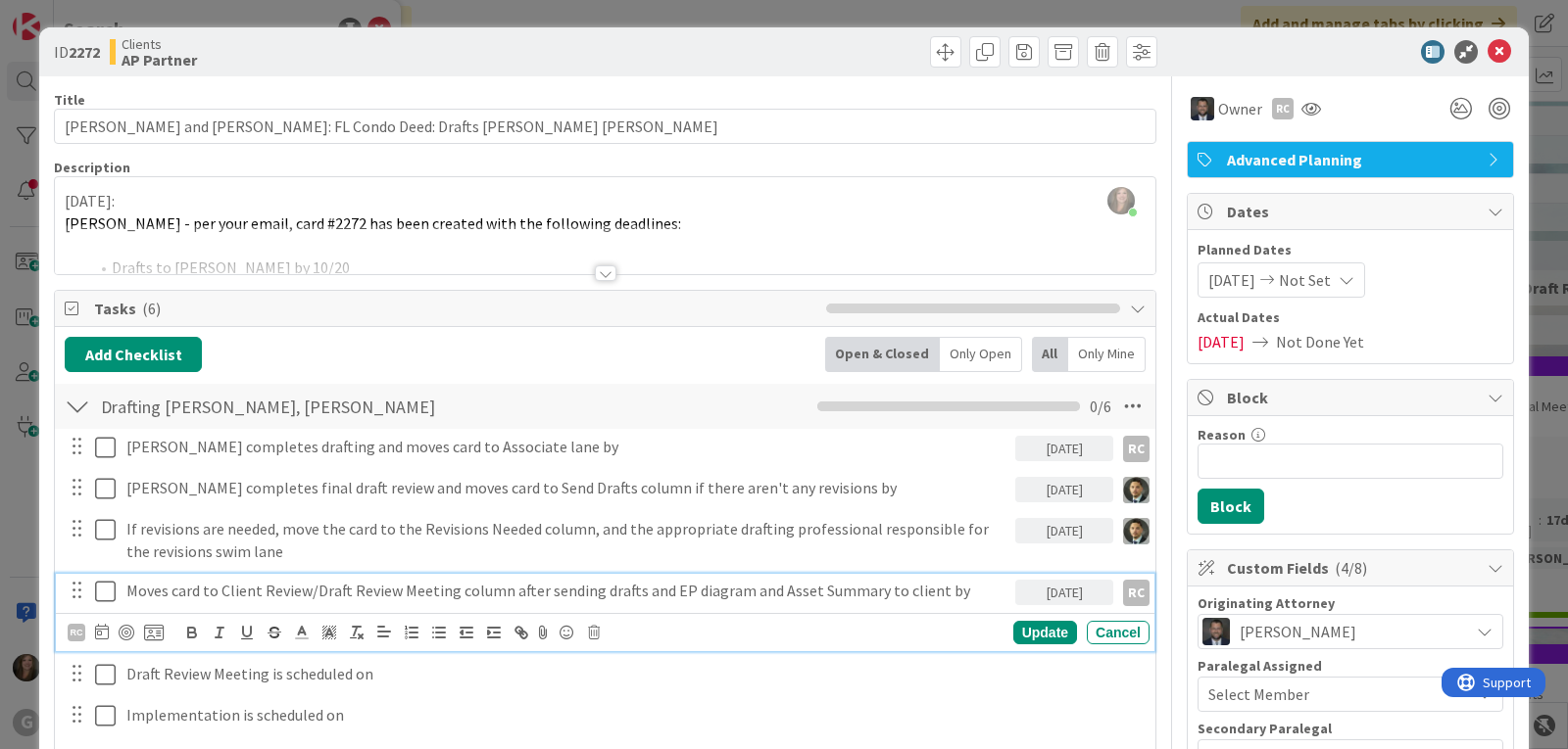
drag, startPoint x: 632, startPoint y: 591, endPoint x: 647, endPoint y: 588, distance: 15.3
click at [639, 591] on p "Moves card to Client Review/Draft Review Meeting column after sending drafts an…" at bounding box center [567, 591] width 881 height 23
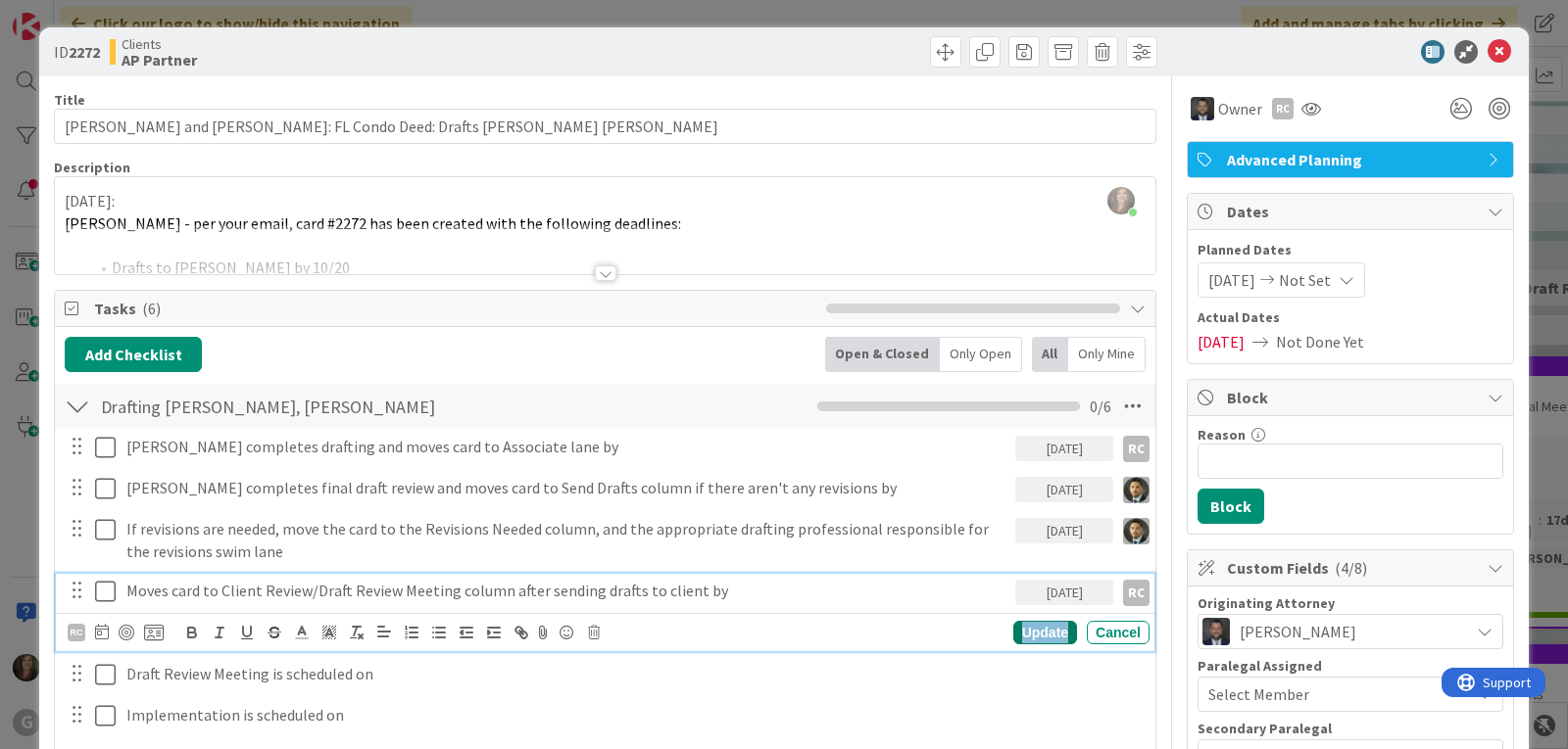
click at [1013, 633] on div "Update" at bounding box center [1045, 633] width 64 height 24
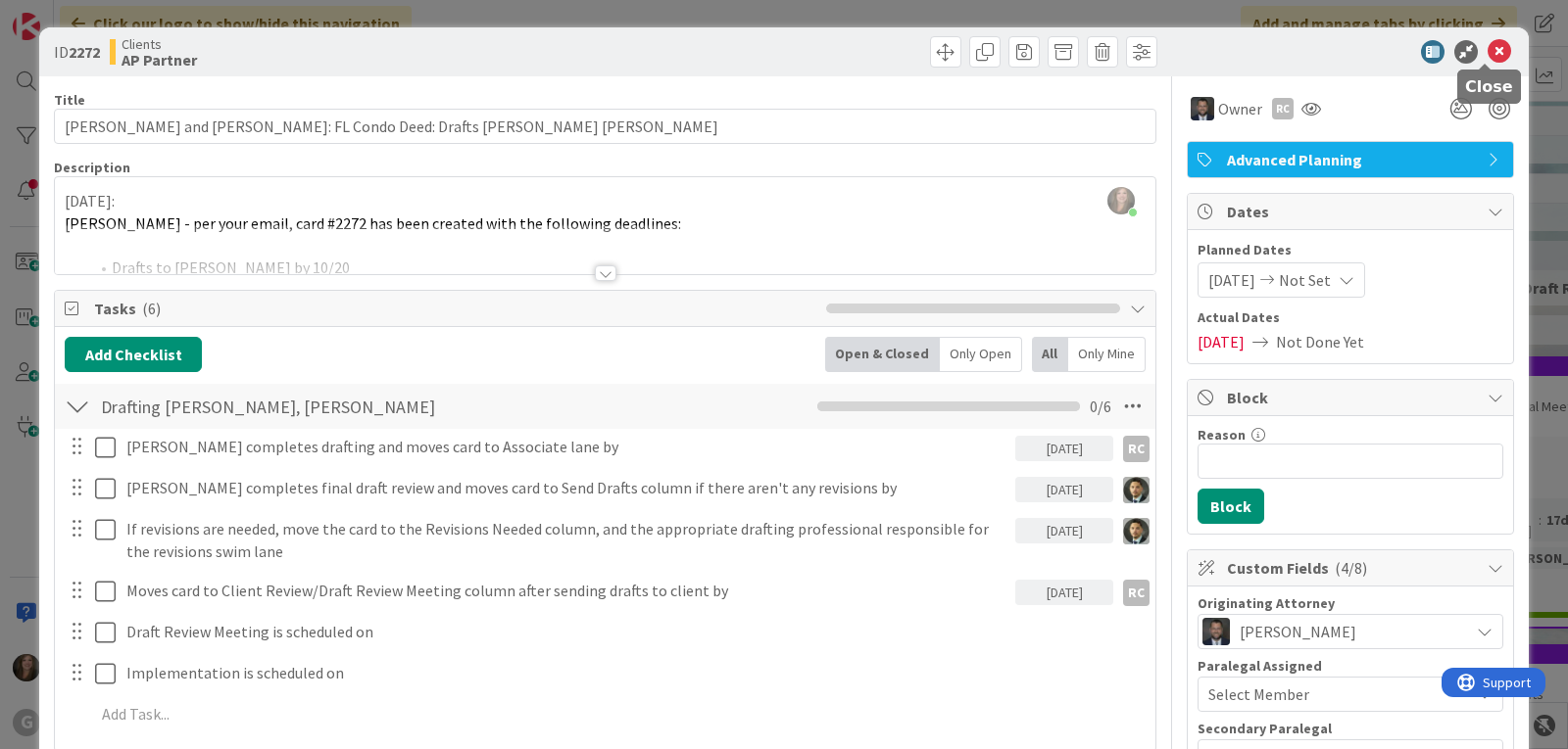
click at [1489, 51] on icon at bounding box center [1499, 52] width 24 height 24
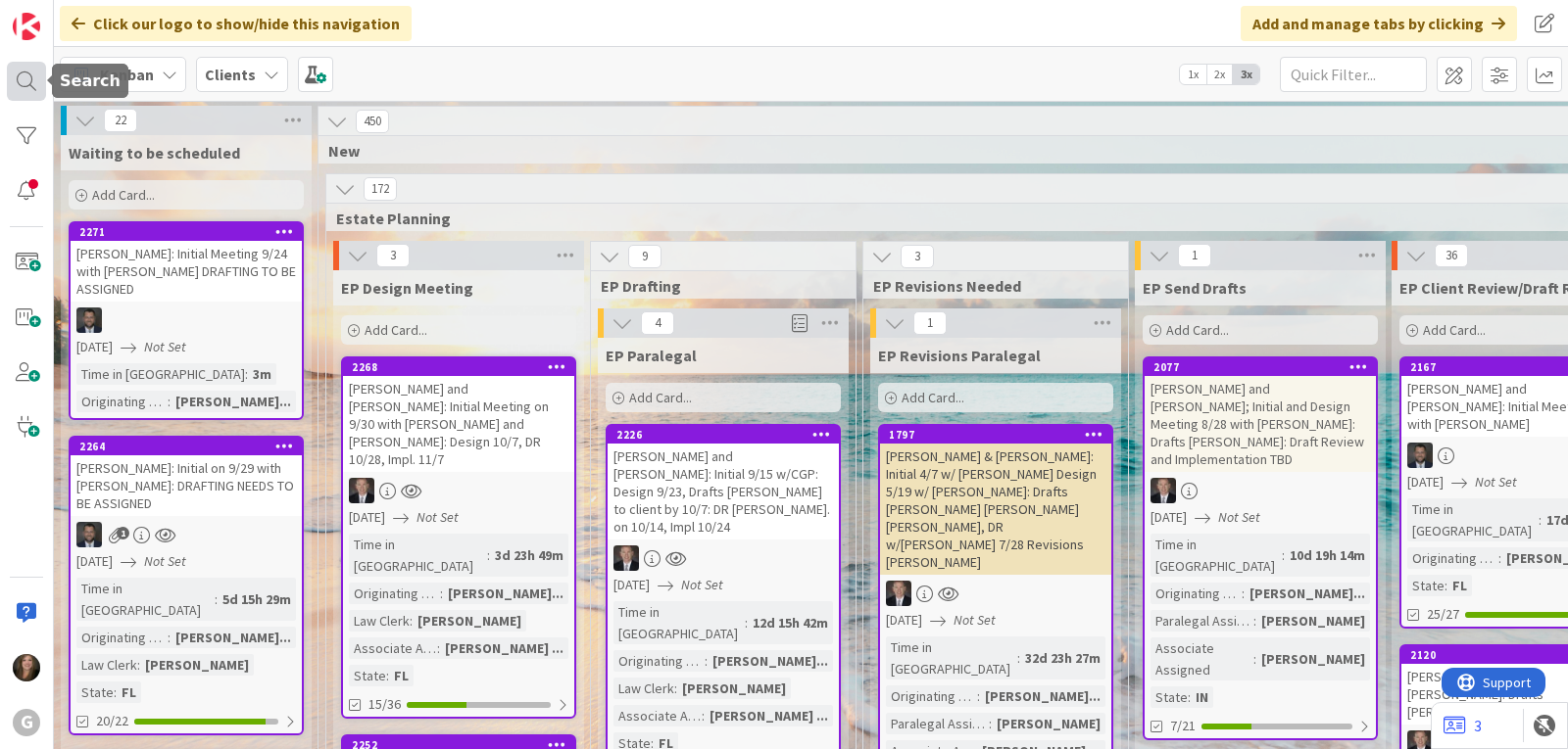
click at [30, 81] on div at bounding box center [26, 81] width 39 height 39
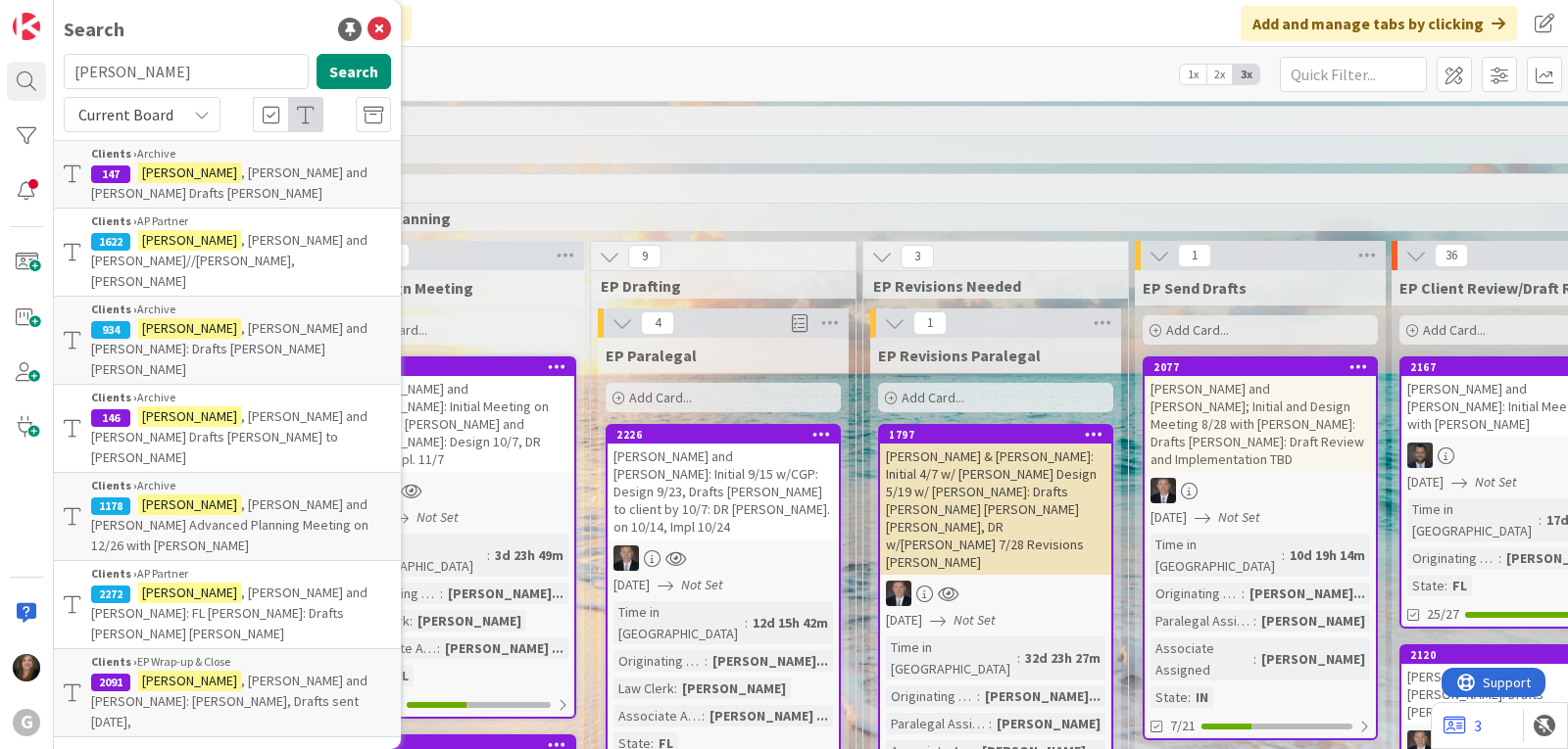
drag, startPoint x: 154, startPoint y: 76, endPoint x: 68, endPoint y: 69, distance: 86.3
click at [68, 69] on input "[PERSON_NAME]" at bounding box center [186, 71] width 245 height 35
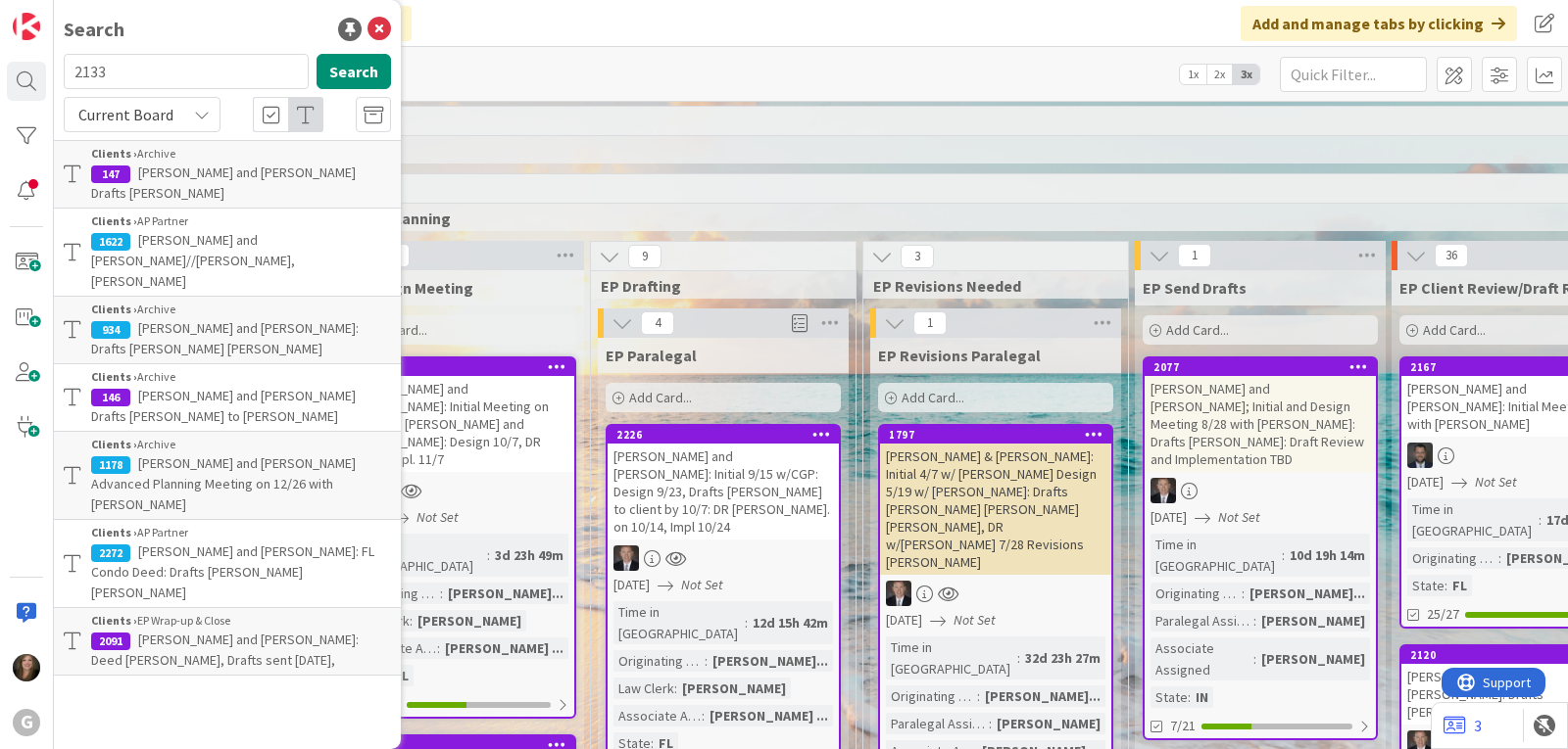
type input "2133"
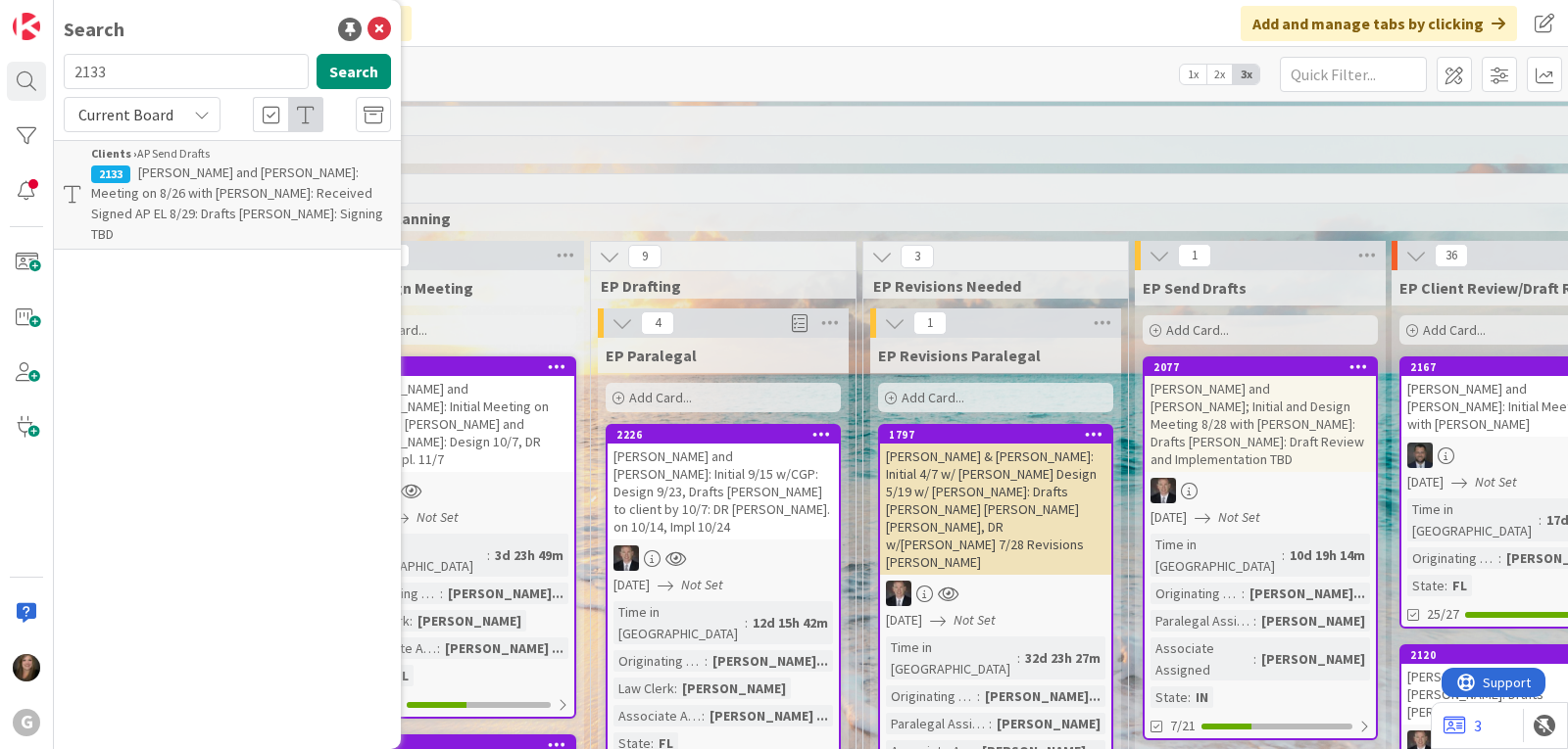
click at [205, 165] on span "[PERSON_NAME] and [PERSON_NAME]: Meeting on 8/26 with [PERSON_NAME]: Received S…" at bounding box center [236, 203] width 292 height 80
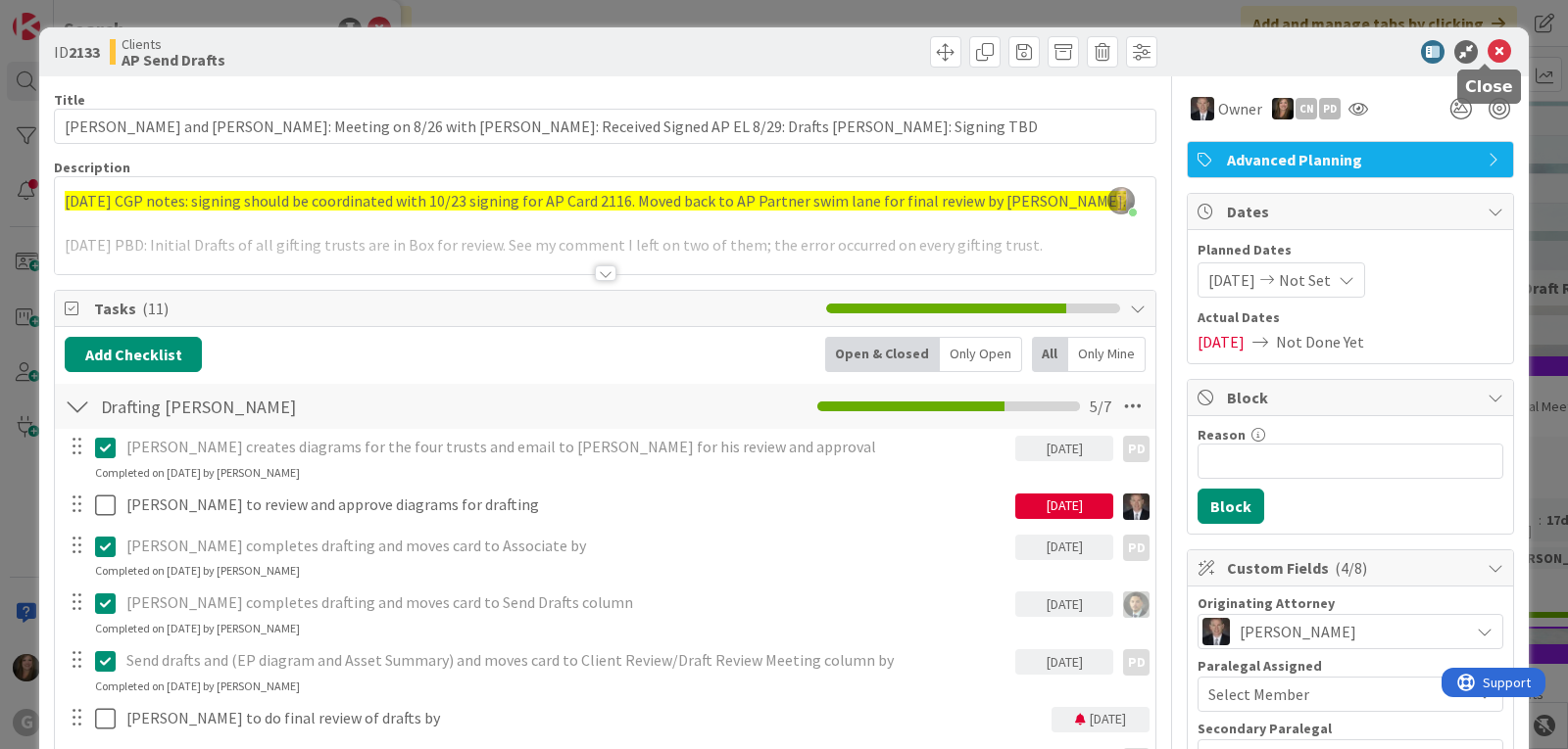
click at [1487, 48] on icon at bounding box center [1499, 52] width 24 height 24
